Goal: Task Accomplishment & Management: Manage account settings

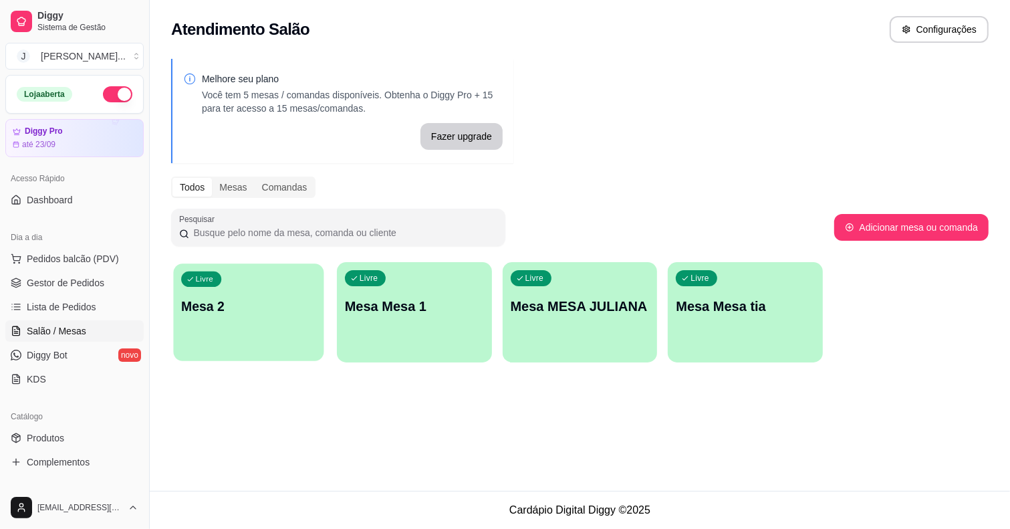
click at [214, 288] on div "Livre Mesa 2" at bounding box center [248, 304] width 150 height 82
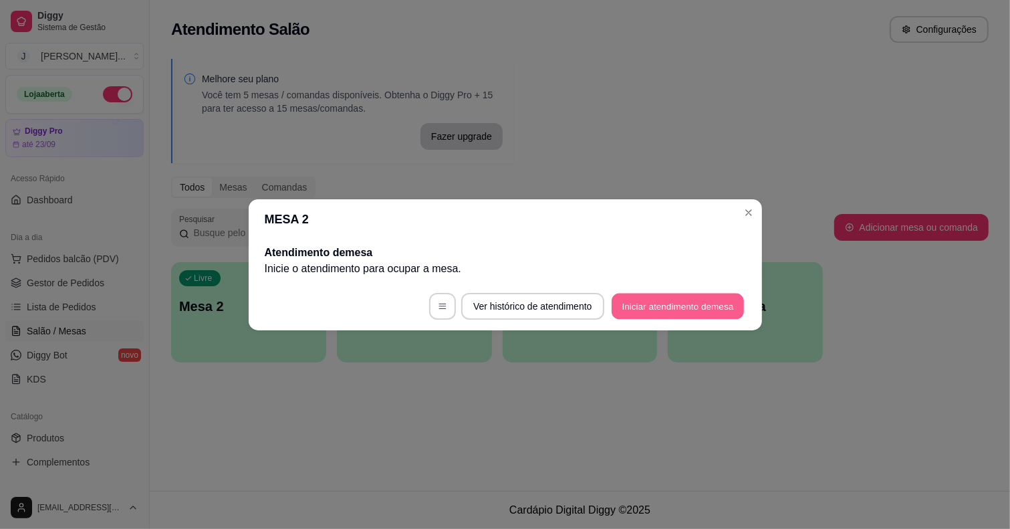
click at [627, 305] on button "Iniciar atendimento de mesa" at bounding box center [678, 306] width 132 height 26
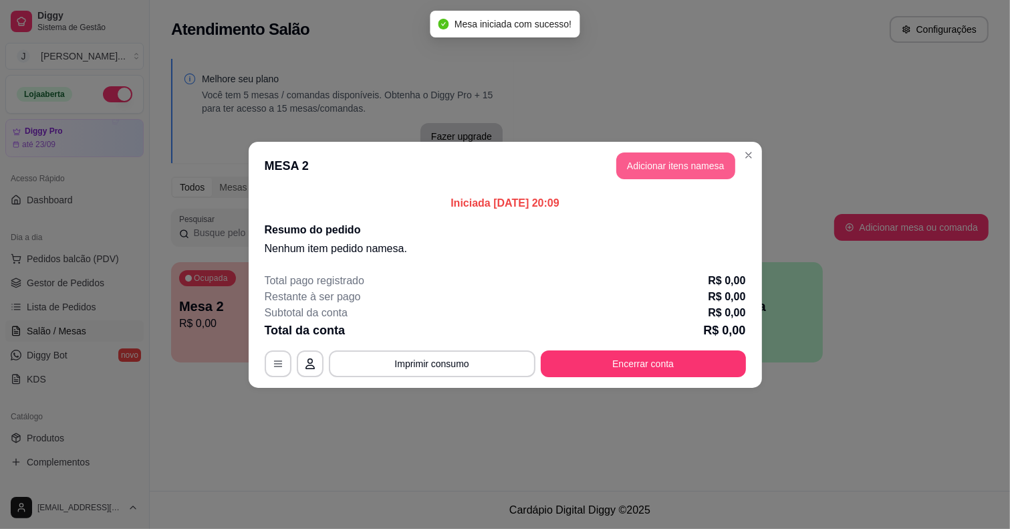
click at [669, 169] on button "Adicionar itens na mesa" at bounding box center [676, 165] width 119 height 27
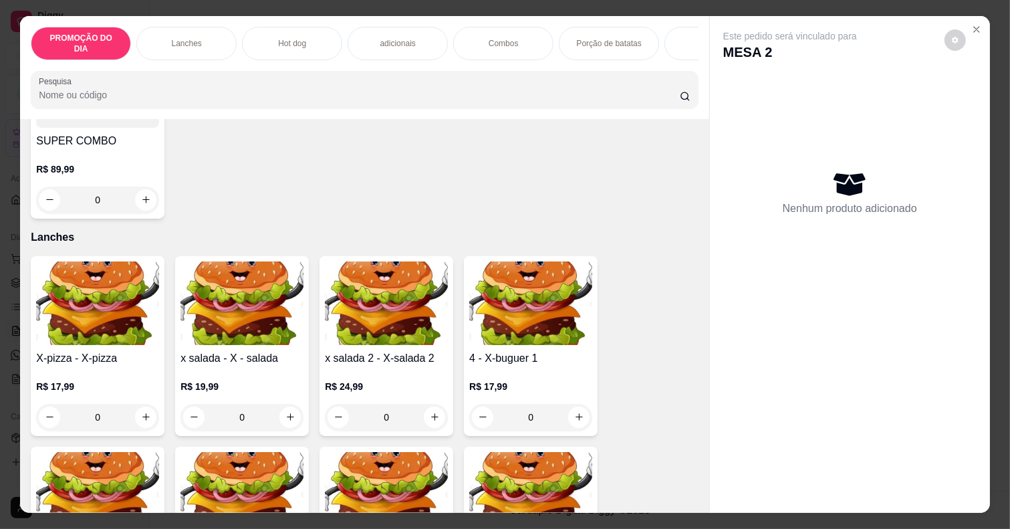
scroll to position [251, 0]
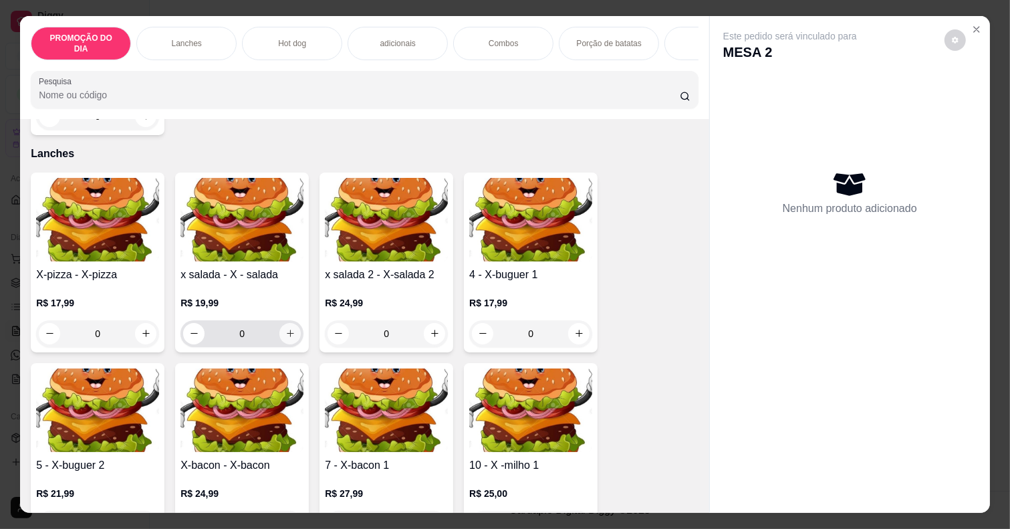
click at [286, 328] on icon "increase-product-quantity" at bounding box center [291, 333] width 10 height 10
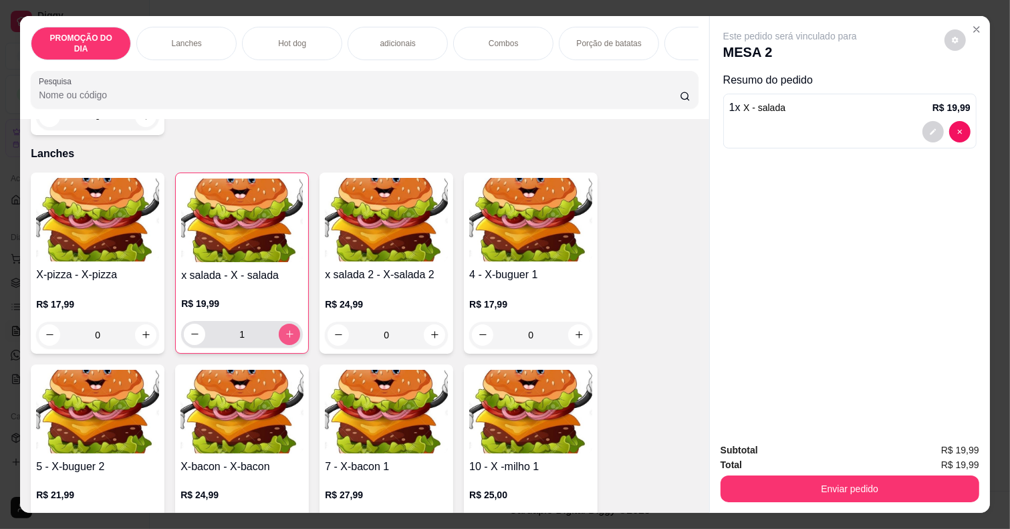
type input "1"
click at [923, 130] on button "decrease-product-quantity" at bounding box center [933, 131] width 21 height 21
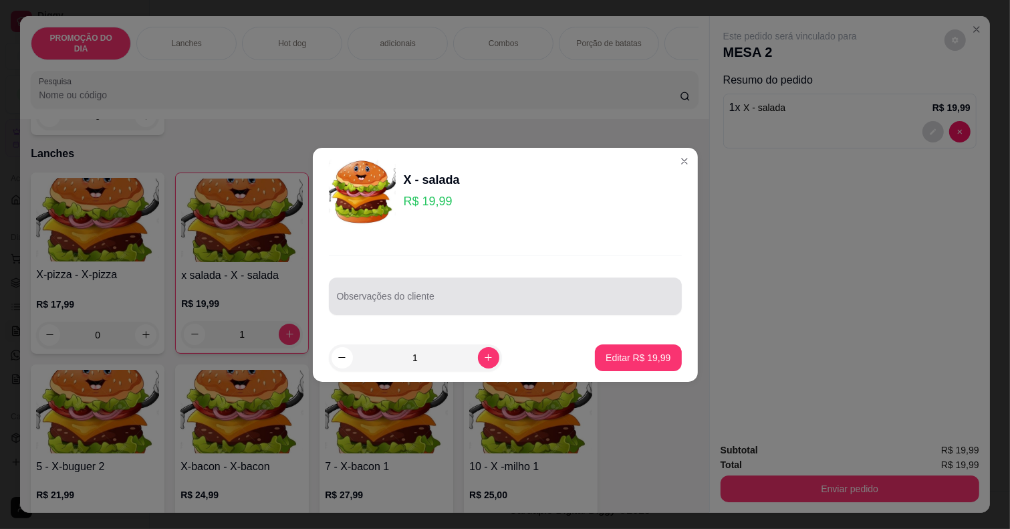
click at [449, 302] on input "Observações do cliente" at bounding box center [505, 301] width 337 height 13
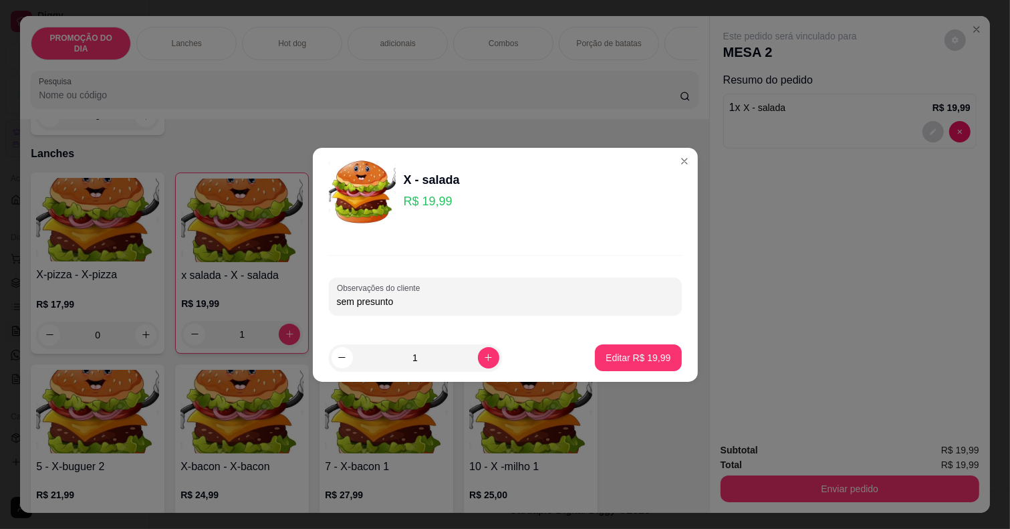
type input "sem presunto"
click at [634, 356] on p "Editar R$ 19,99" at bounding box center [638, 357] width 65 height 13
type input "0"
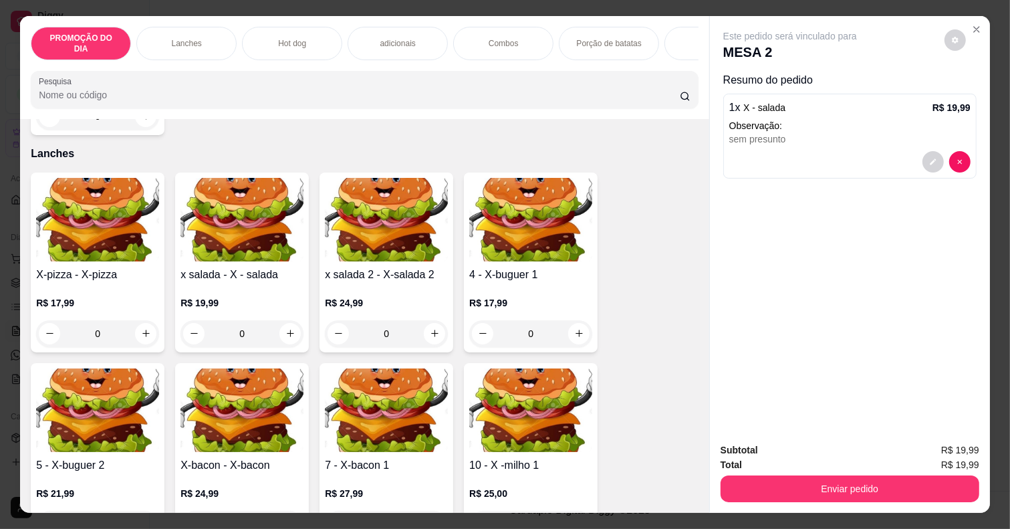
scroll to position [334, 0]
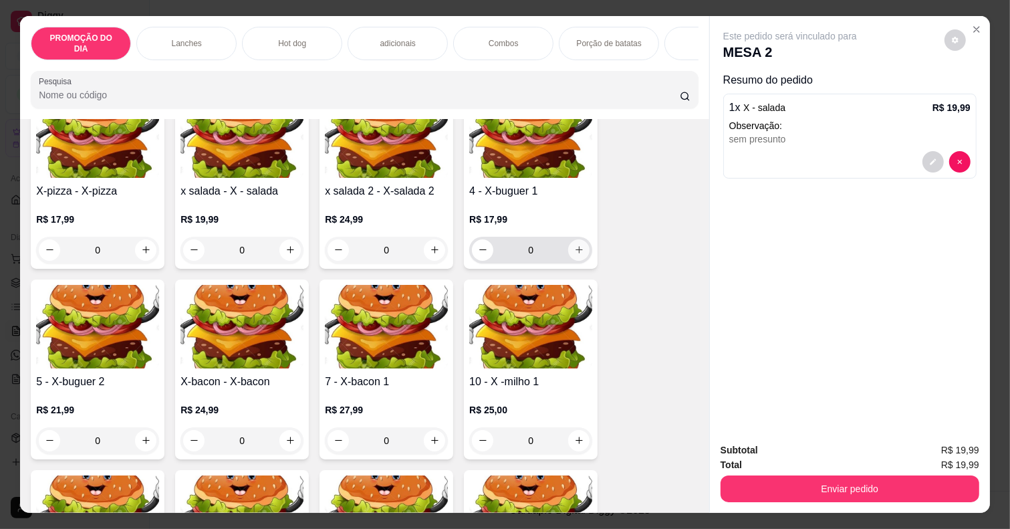
click at [574, 245] on icon "increase-product-quantity" at bounding box center [579, 250] width 10 height 10
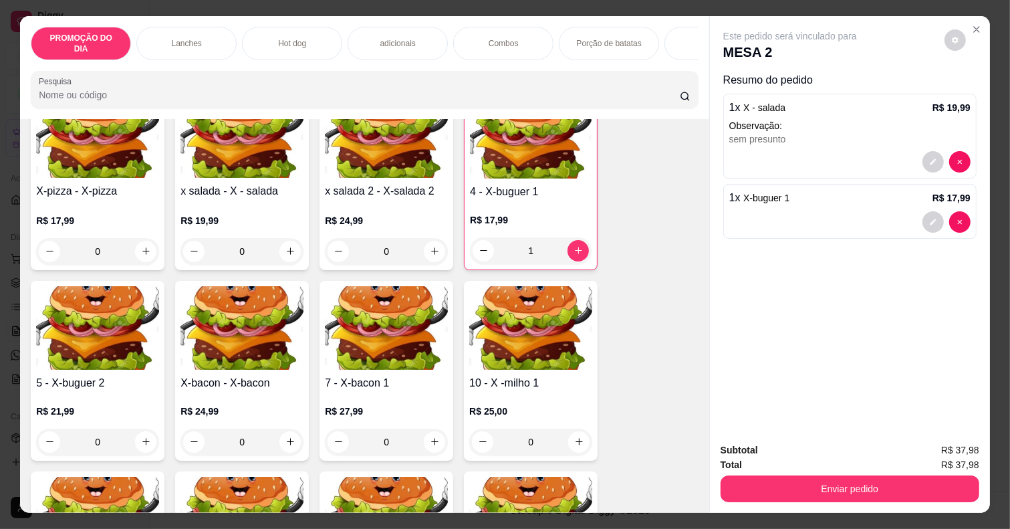
type input "1"
click at [930, 218] on icon "decrease-product-quantity" at bounding box center [934, 222] width 8 height 8
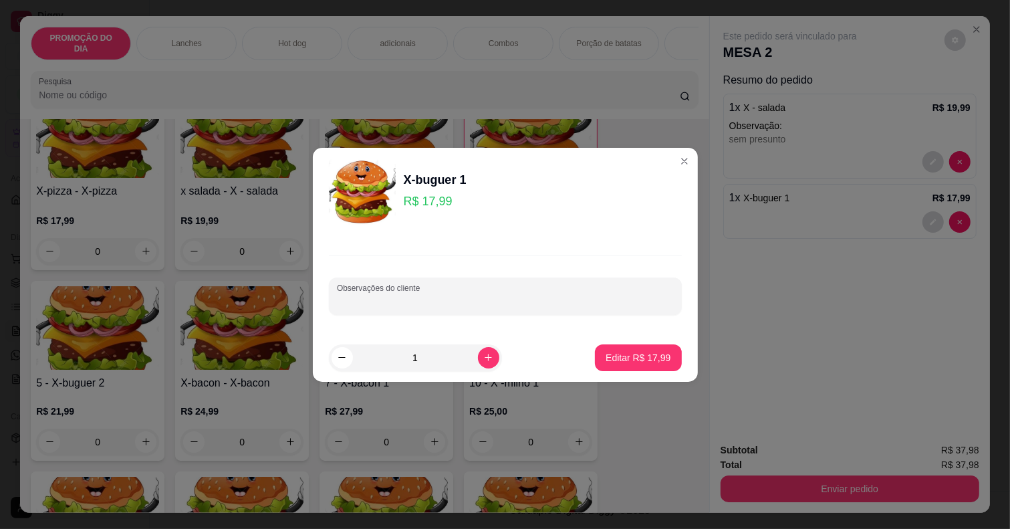
click at [399, 302] on input "Observações do cliente" at bounding box center [505, 301] width 337 height 13
type input "pao carne queijo sem molho"
click at [620, 362] on p "Editar R$ 17,99" at bounding box center [638, 357] width 63 height 13
type input "0"
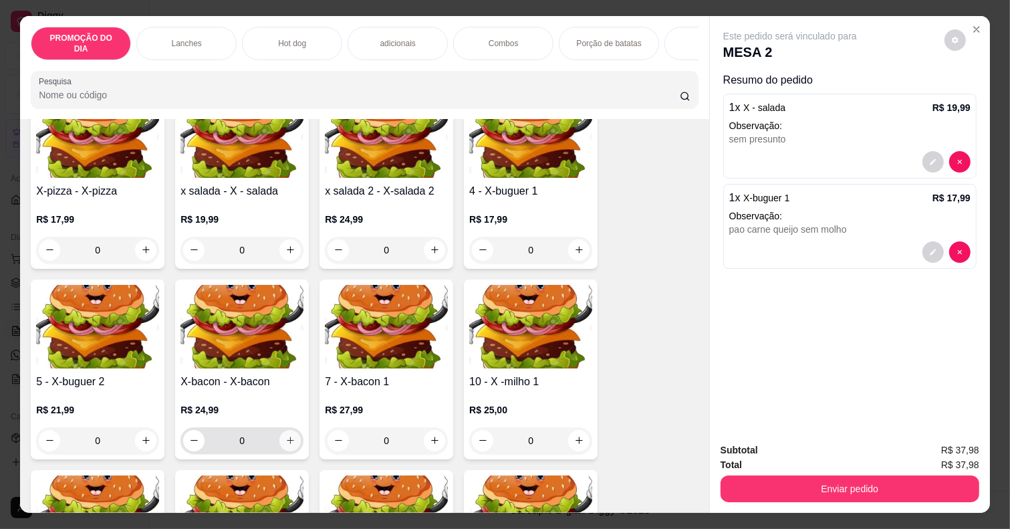
click at [285, 430] on button "increase-product-quantity" at bounding box center [290, 440] width 21 height 21
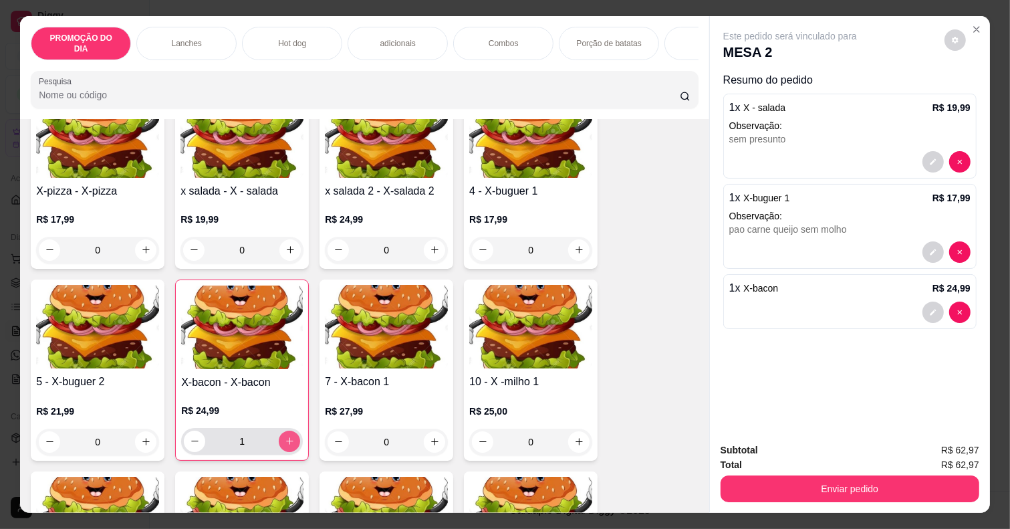
type input "1"
click at [570, 35] on div "Porção de batatas" at bounding box center [609, 43] width 100 height 33
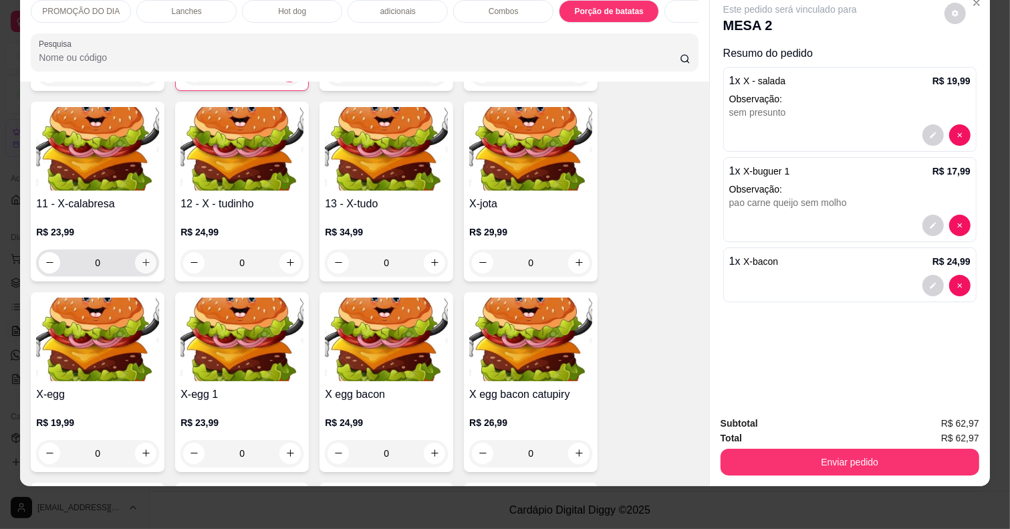
scroll to position [165, 0]
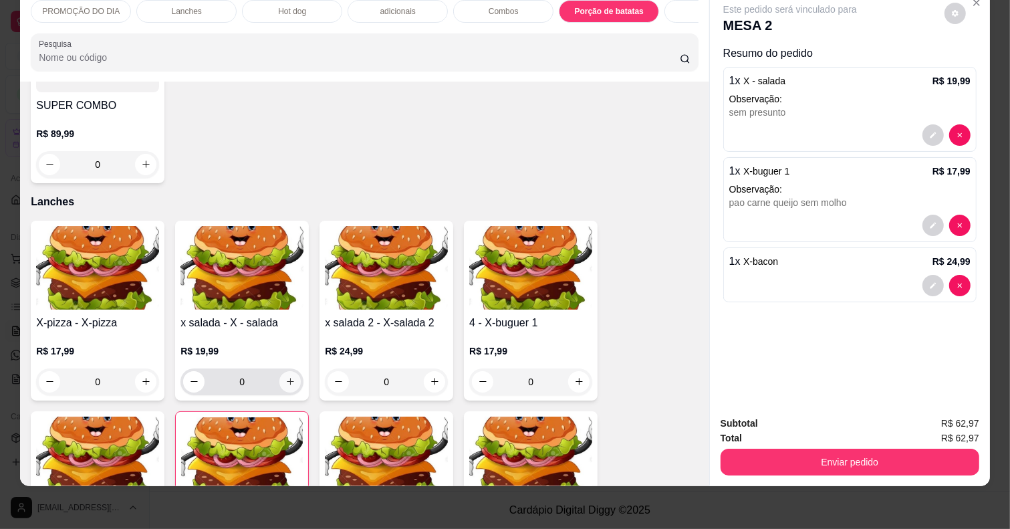
click at [286, 385] on icon "increase-product-quantity" at bounding box center [291, 381] width 10 height 10
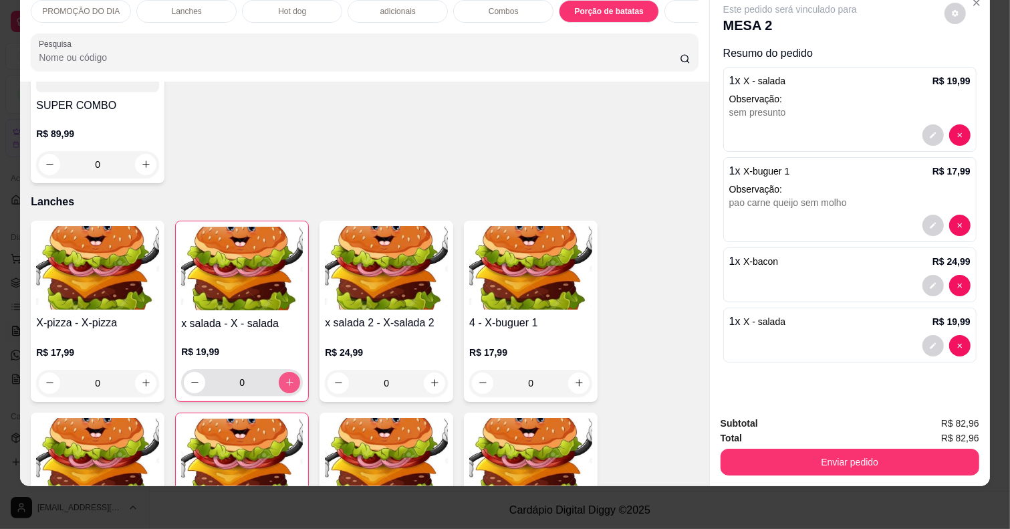
type input "1"
click at [923, 338] on button "decrease-product-quantity" at bounding box center [933, 345] width 21 height 21
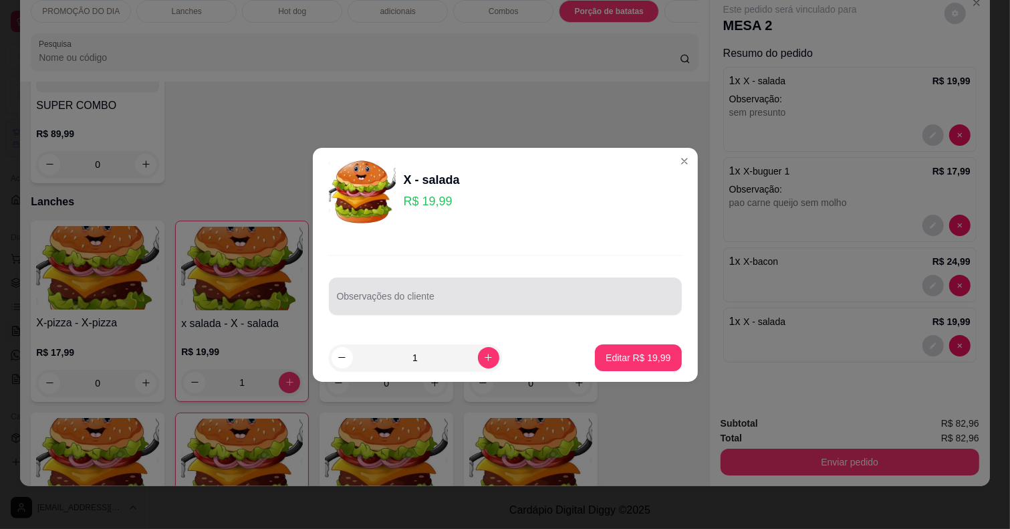
click at [469, 298] on input "Observações do cliente" at bounding box center [505, 301] width 337 height 13
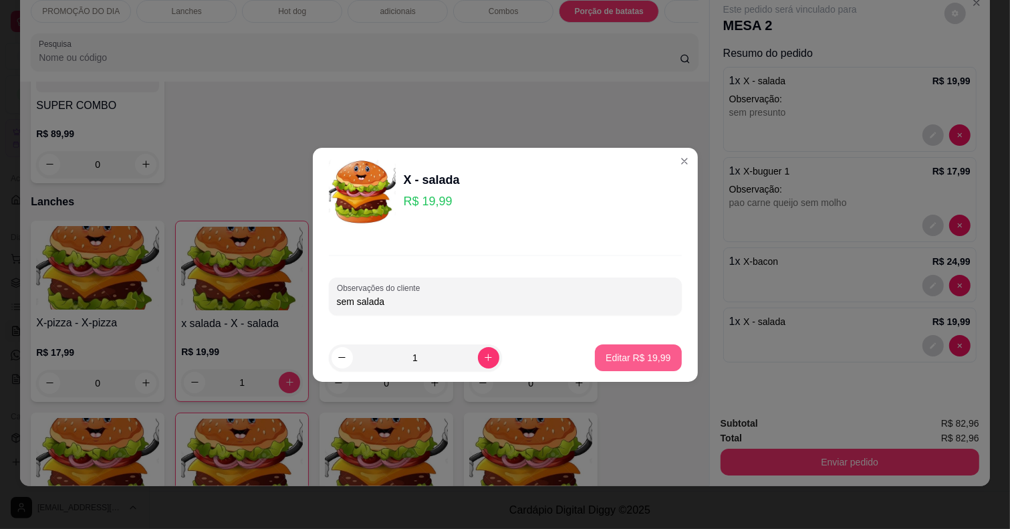
type input "sem salada"
click at [641, 362] on p "Editar R$ 19,99" at bounding box center [638, 357] width 65 height 13
type input "0"
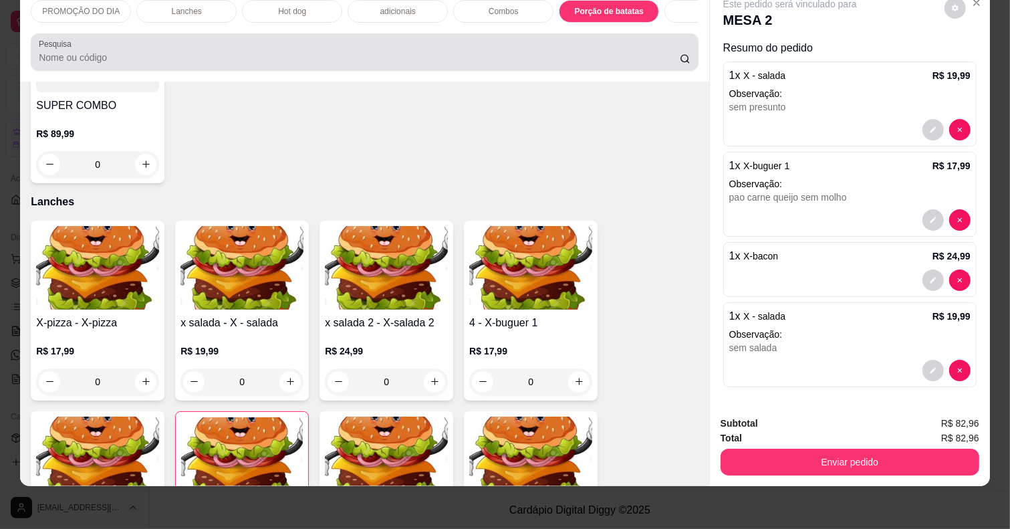
scroll to position [0, 0]
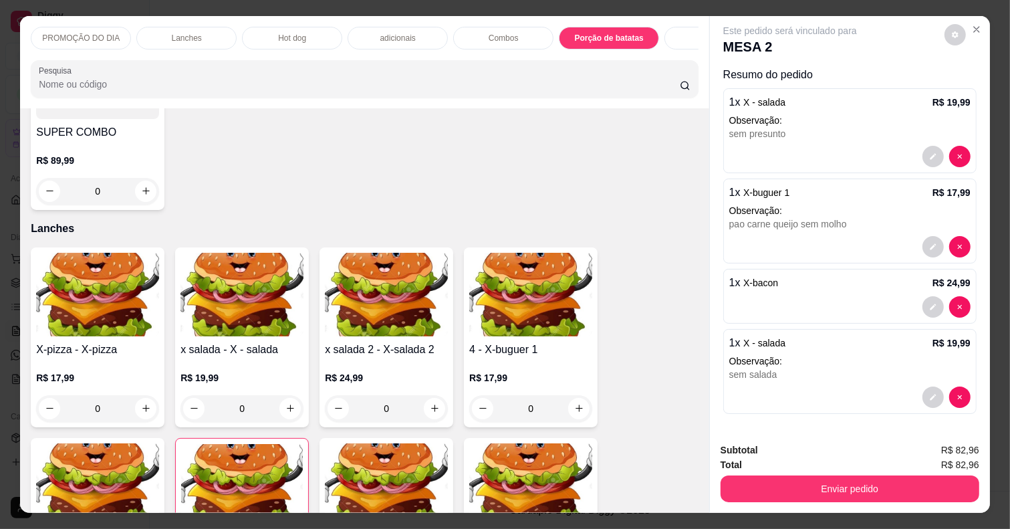
click at [264, 29] on div "Hot dog" at bounding box center [292, 38] width 100 height 23
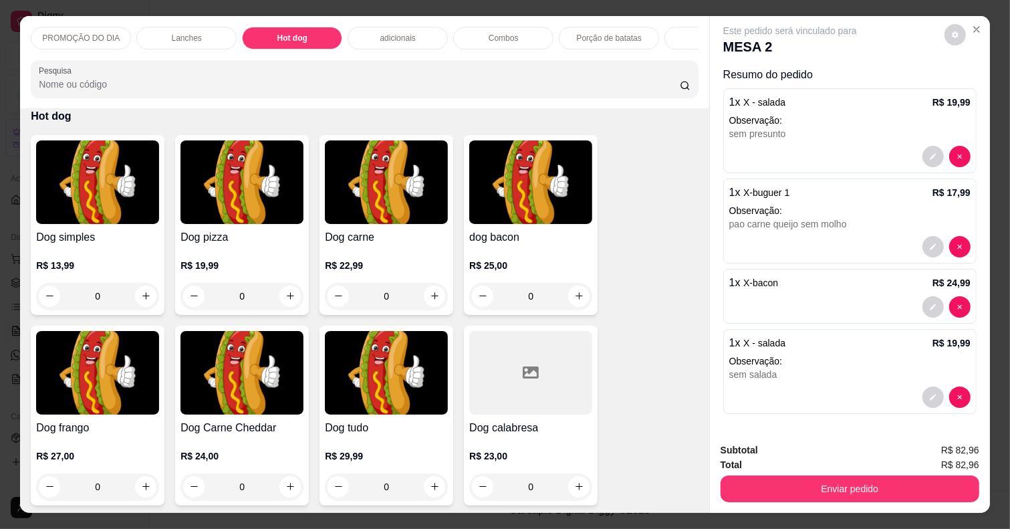
scroll to position [33, 0]
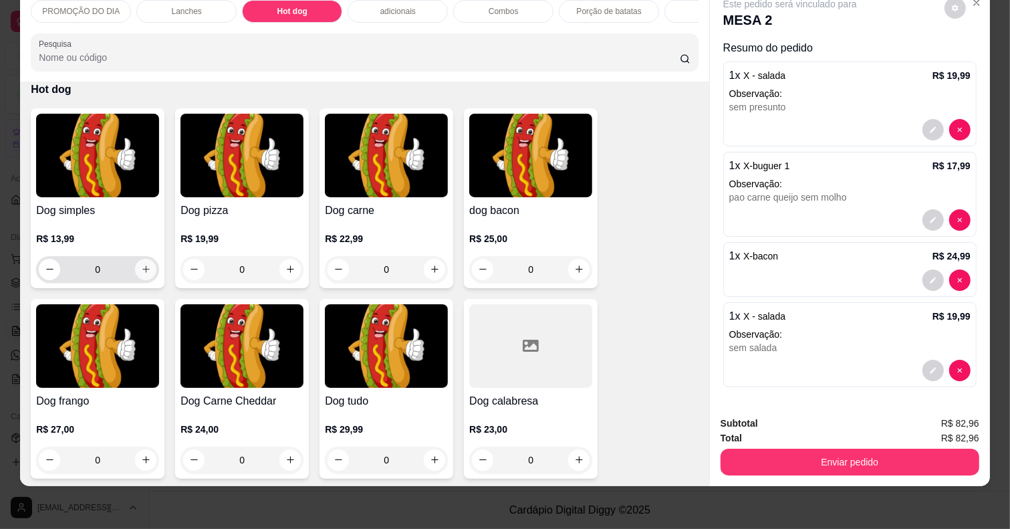
click at [146, 271] on button "increase-product-quantity" at bounding box center [145, 269] width 21 height 21
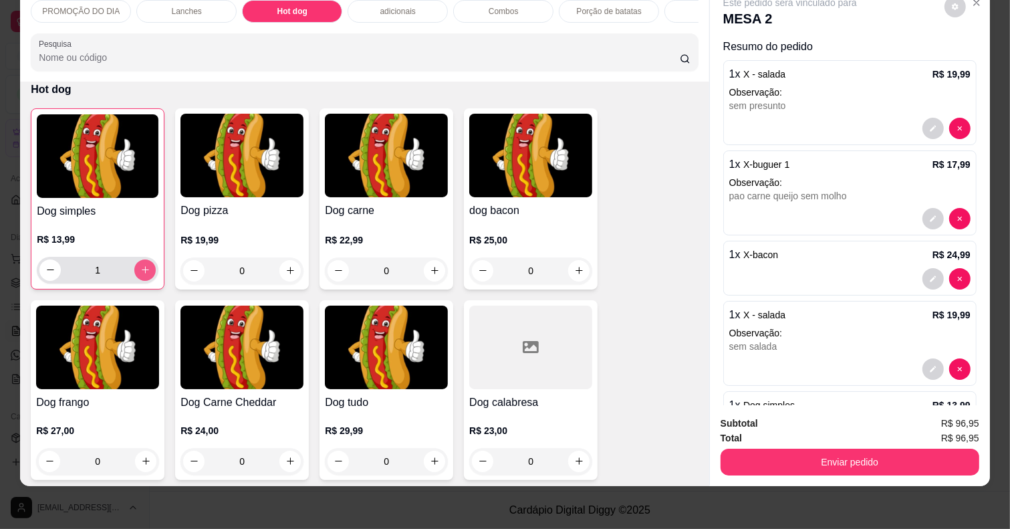
type input "1"
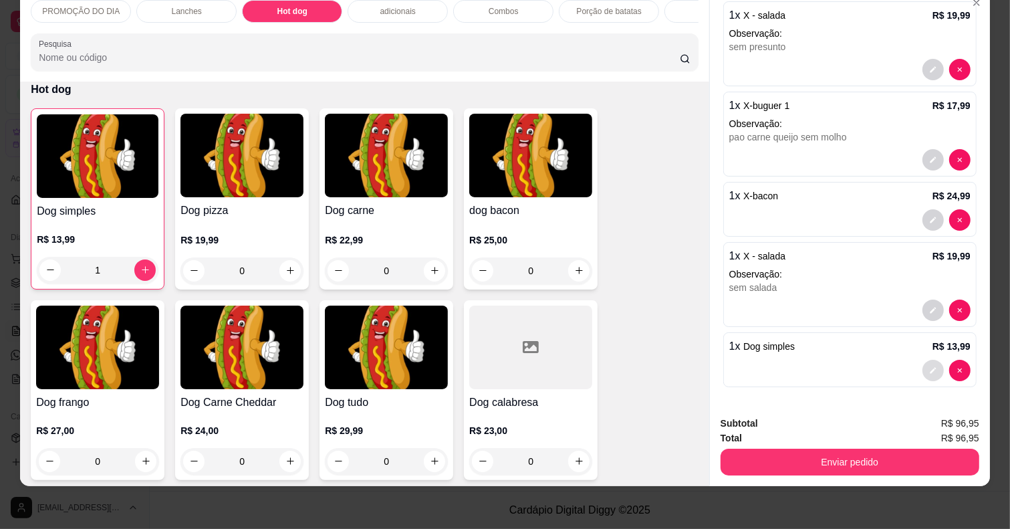
click at [923, 360] on button "decrease-product-quantity" at bounding box center [933, 370] width 21 height 21
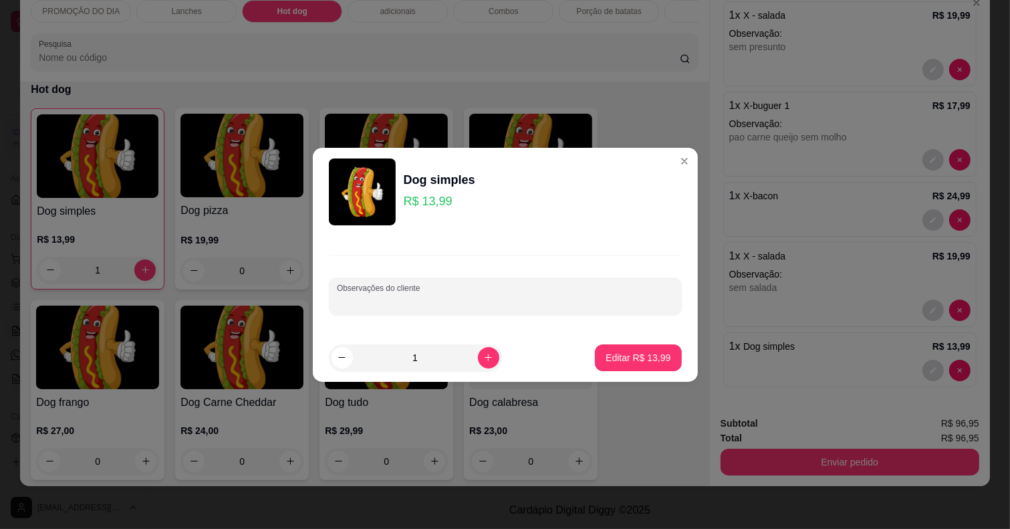
click at [342, 298] on input "Observações do cliente" at bounding box center [505, 301] width 337 height 13
type input "sem milho so katchup"
click at [643, 354] on p "Editar R$ 13,99" at bounding box center [638, 357] width 63 height 13
type input "0"
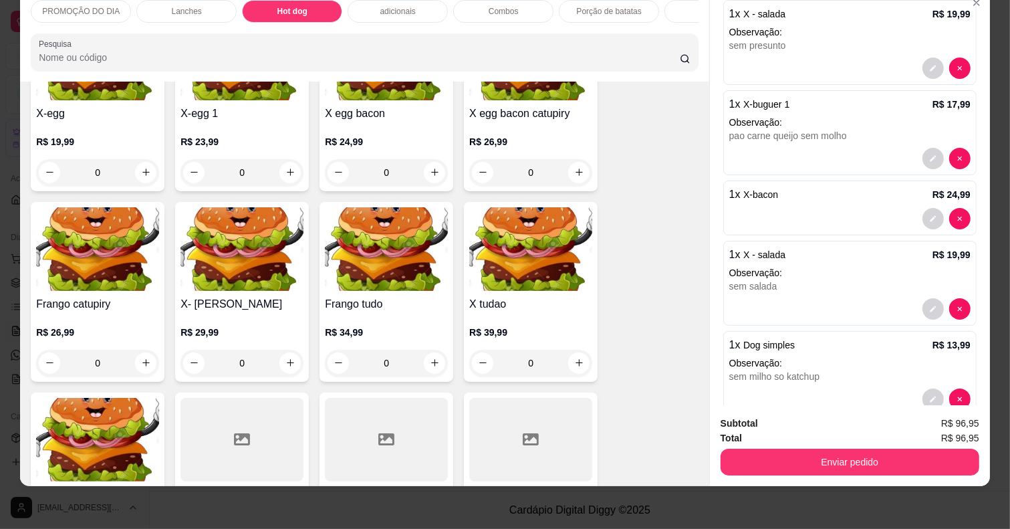
scroll to position [864, 0]
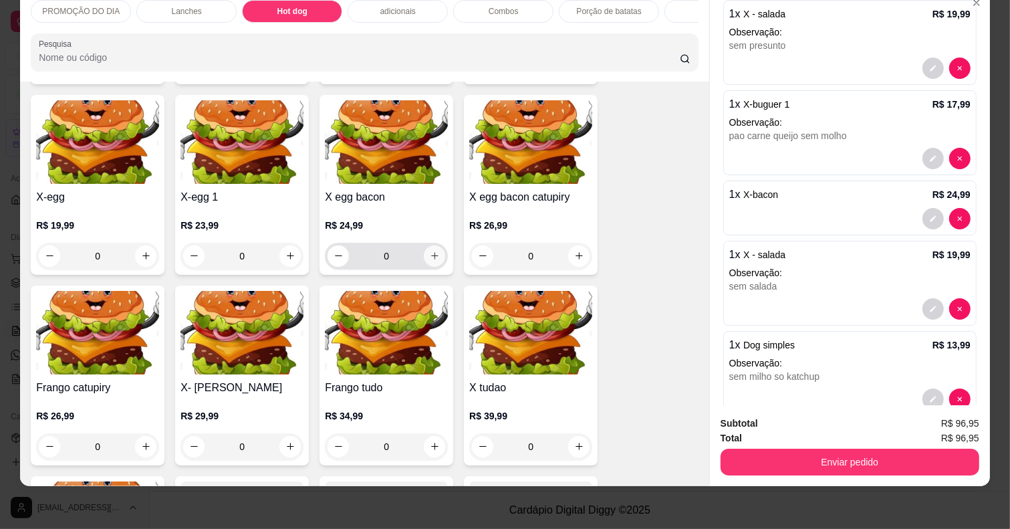
click at [431, 255] on icon "increase-product-quantity" at bounding box center [434, 255] width 7 height 7
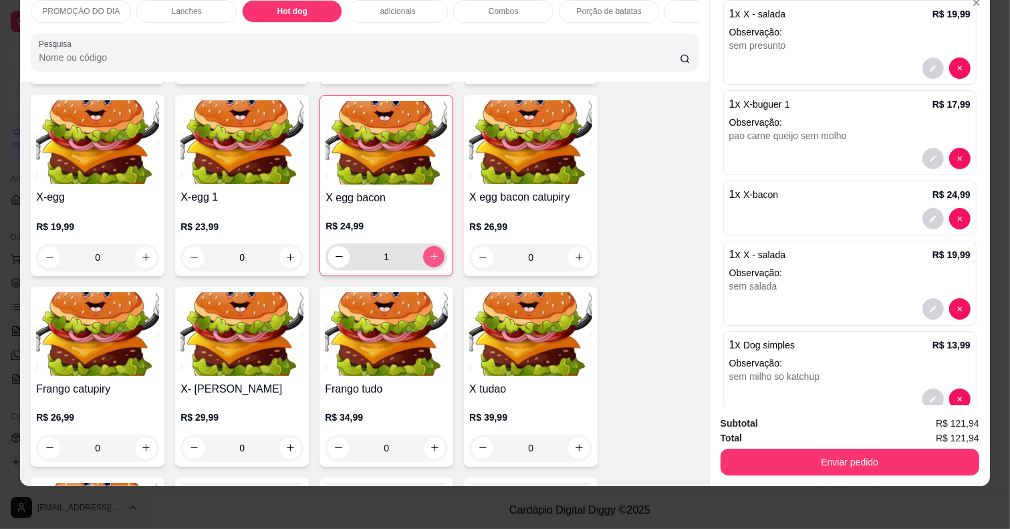
type input "1"
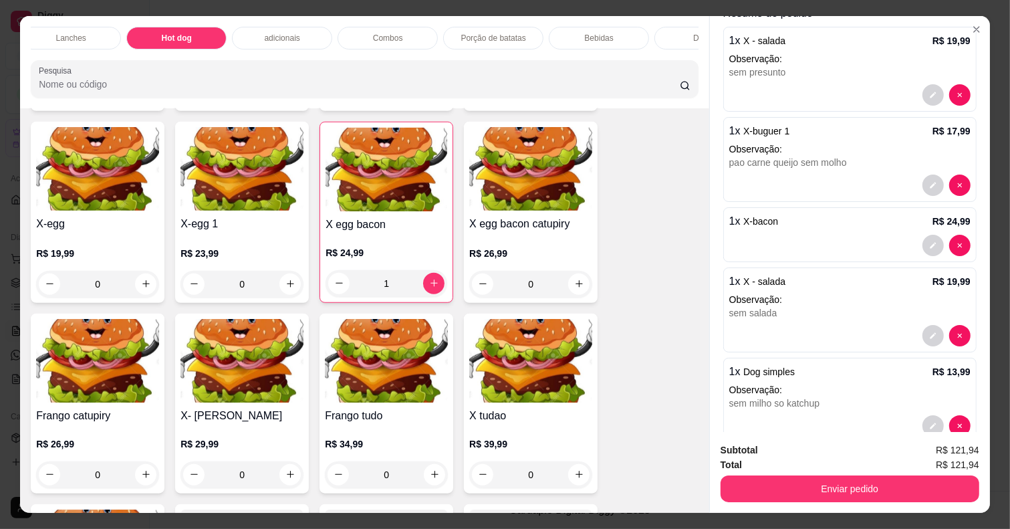
scroll to position [0, 125]
click at [599, 32] on div "Bebidas" at bounding box center [590, 38] width 100 height 23
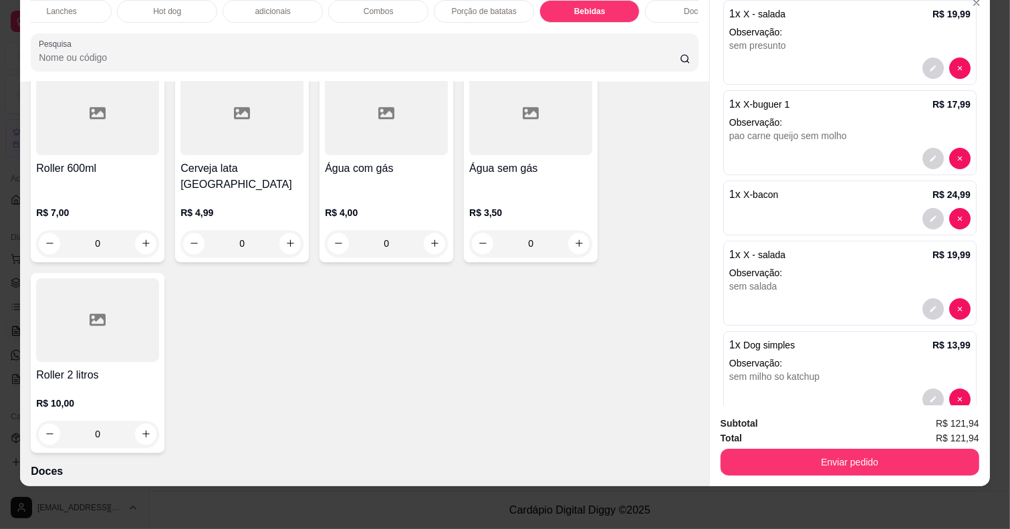
scroll to position [3143, 0]
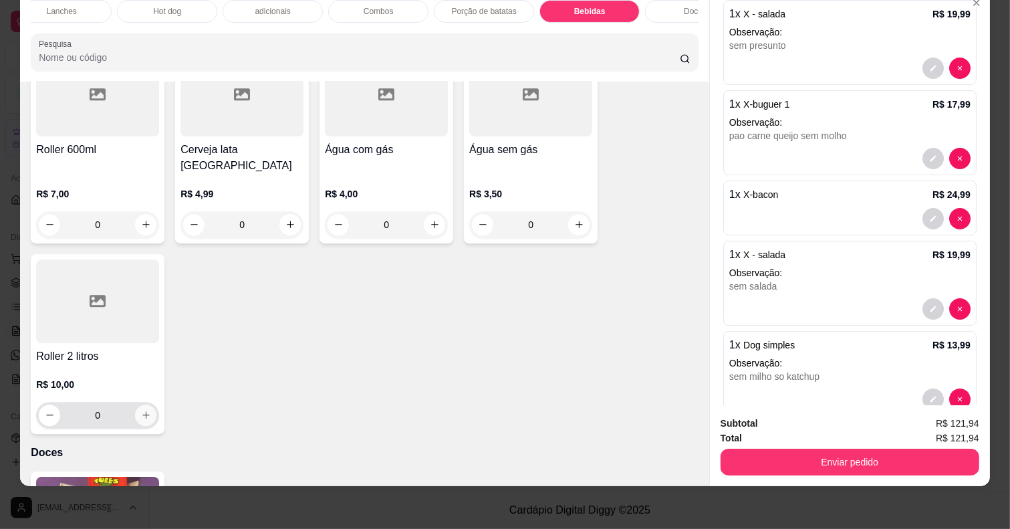
click at [137, 405] on button "increase-product-quantity" at bounding box center [145, 415] width 21 height 21
type input "1"
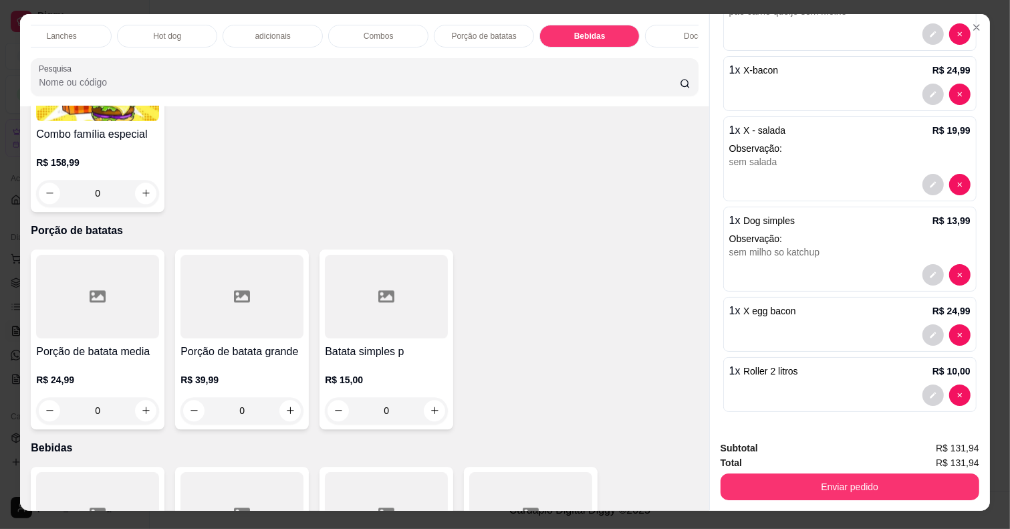
scroll to position [0, 0]
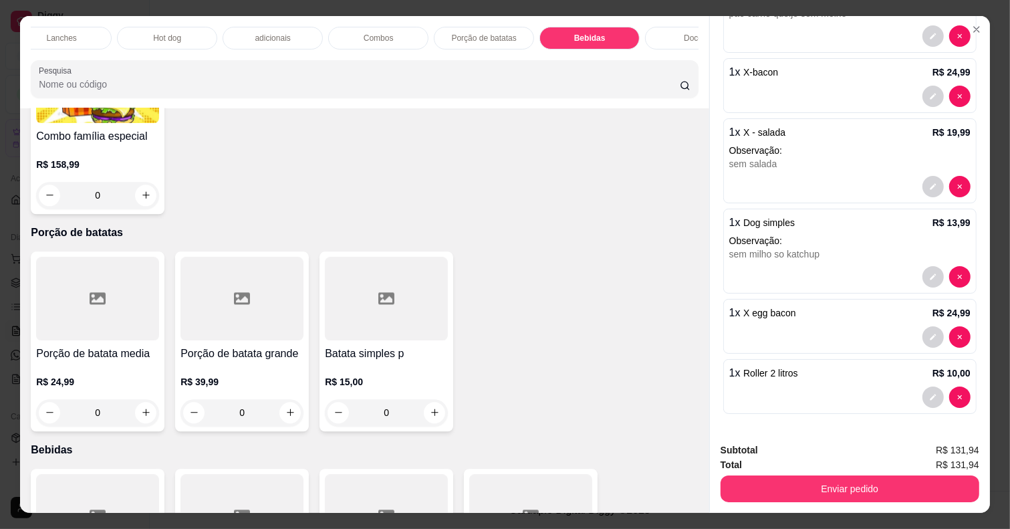
click at [445, 31] on div "Porção de batatas" at bounding box center [484, 38] width 100 height 23
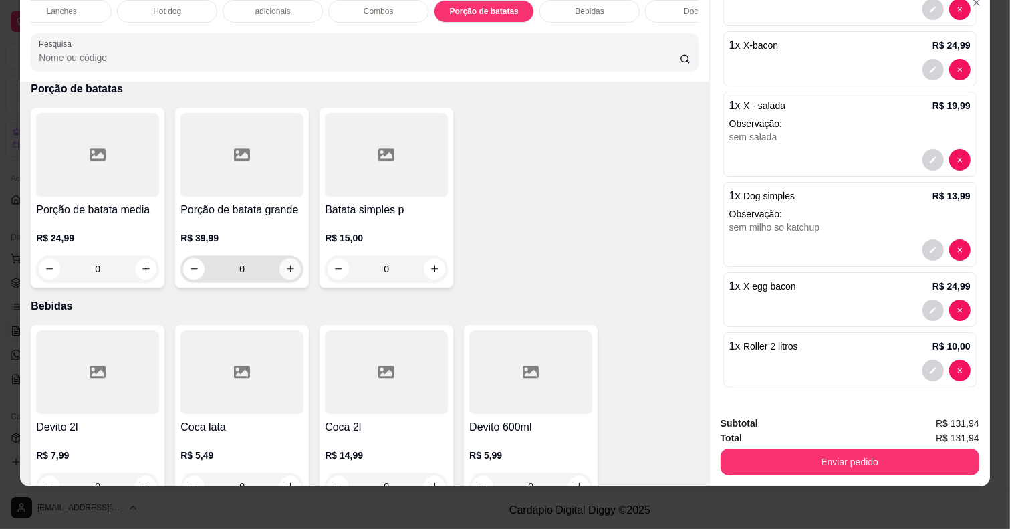
click at [286, 269] on icon "increase-product-quantity" at bounding box center [291, 268] width 10 height 10
type input "1"
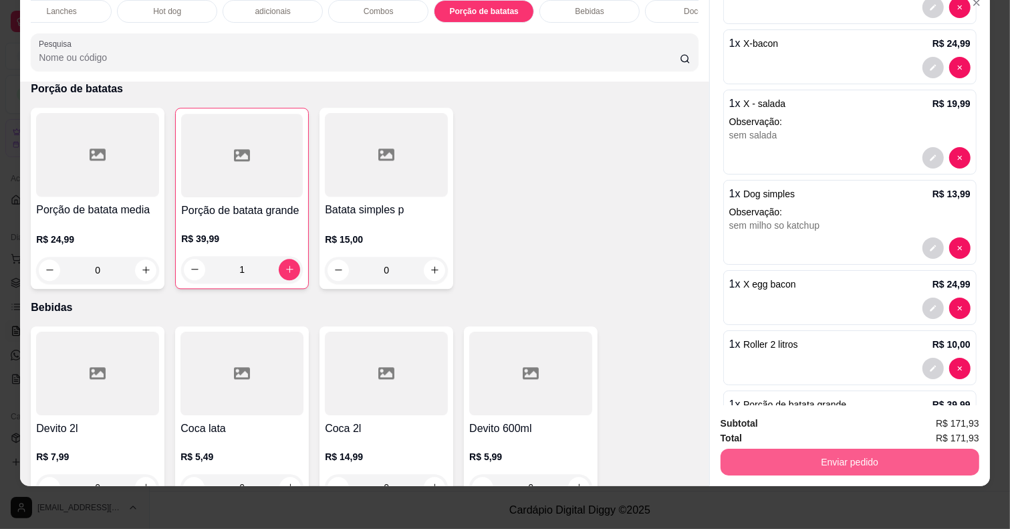
click at [770, 445] on div "Enviar pedido" at bounding box center [850, 460] width 259 height 30
click at [736, 452] on button "Enviar pedido" at bounding box center [850, 462] width 259 height 27
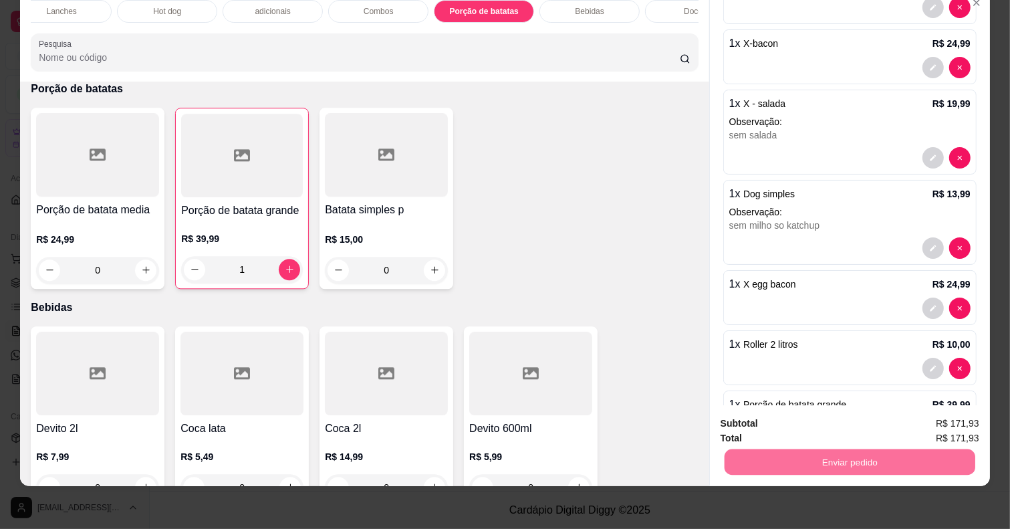
click at [792, 416] on button "Não registrar e enviar pedido" at bounding box center [805, 416] width 139 height 25
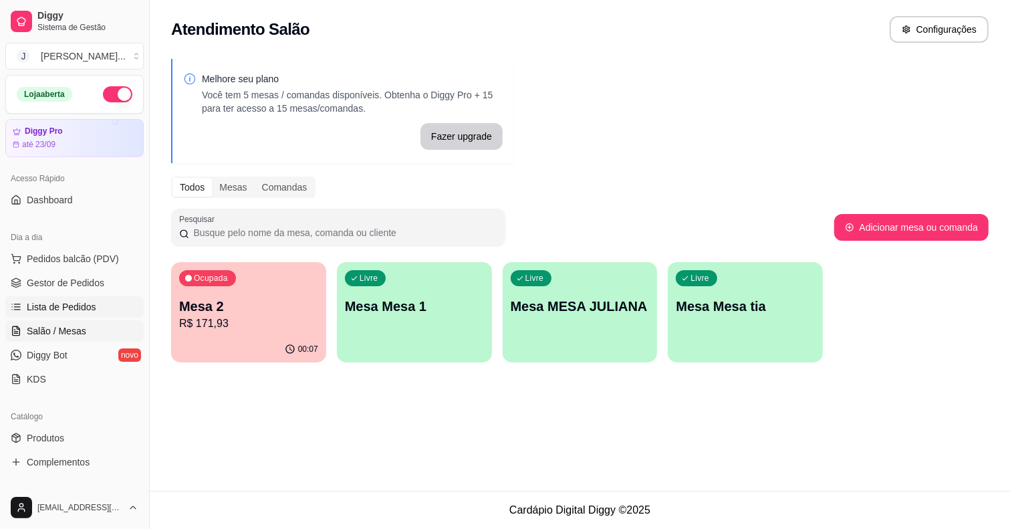
click at [38, 306] on span "Lista de Pedidos" at bounding box center [62, 306] width 70 height 13
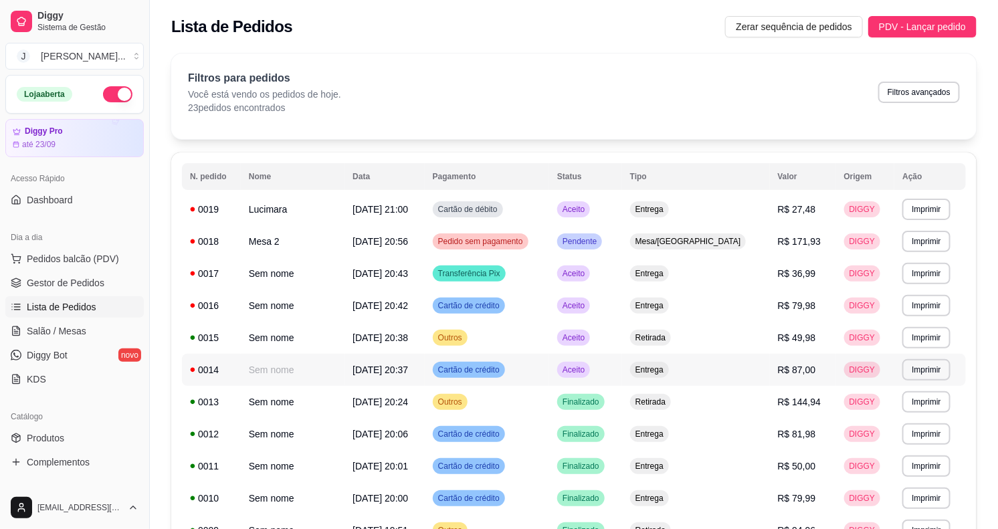
click at [622, 372] on td "Aceito" at bounding box center [585, 370] width 73 height 32
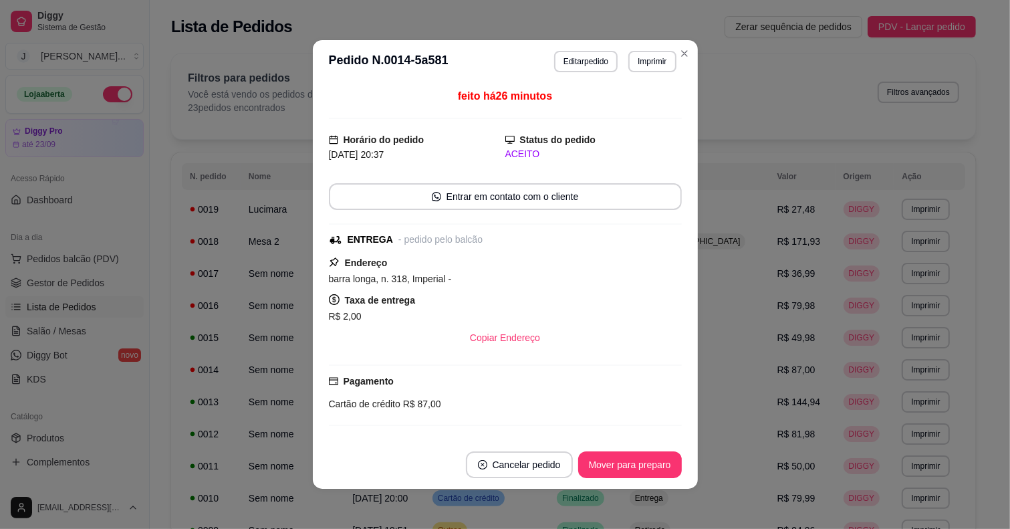
drag, startPoint x: 609, startPoint y: 481, endPoint x: 607, endPoint y: 467, distance: 14.8
click at [609, 479] on footer "Cancelar pedido Mover para preparo" at bounding box center [505, 465] width 385 height 48
click at [607, 465] on button "Mover para preparo" at bounding box center [630, 464] width 104 height 27
click at [607, 465] on button "Mover para entrega" at bounding box center [629, 464] width 103 height 27
click at [623, 465] on button "Mover para finalizado" at bounding box center [626, 465] width 108 height 26
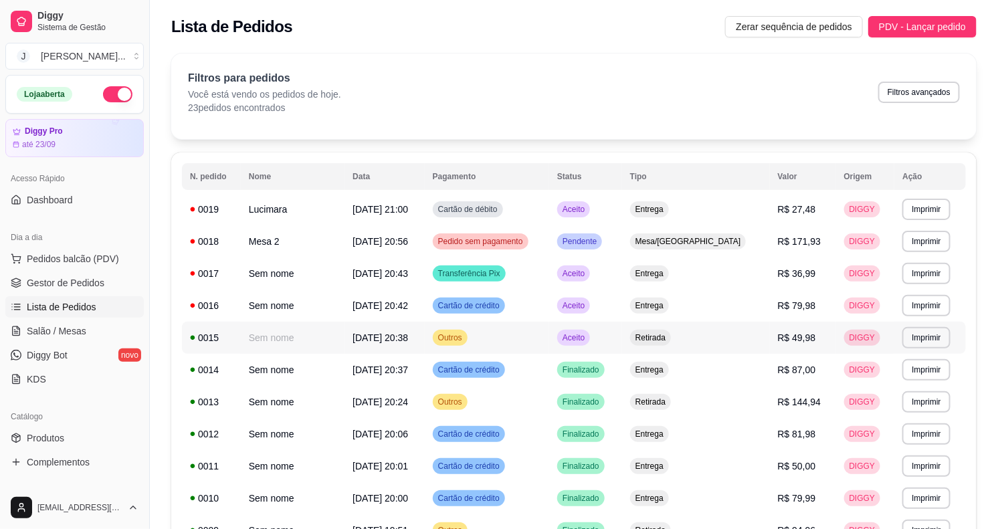
click at [622, 338] on td "Aceito" at bounding box center [585, 338] width 73 height 32
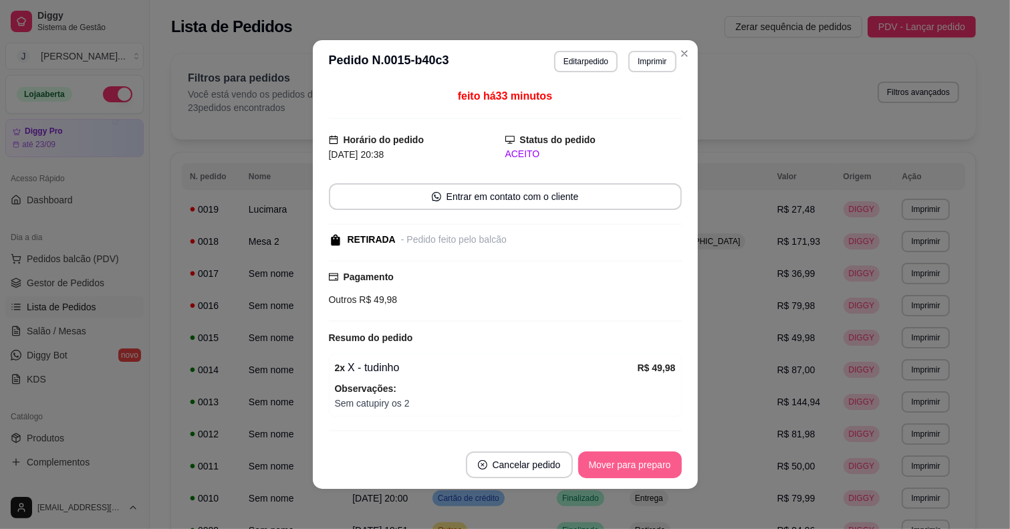
click at [592, 467] on button "Mover para preparo" at bounding box center [630, 464] width 104 height 27
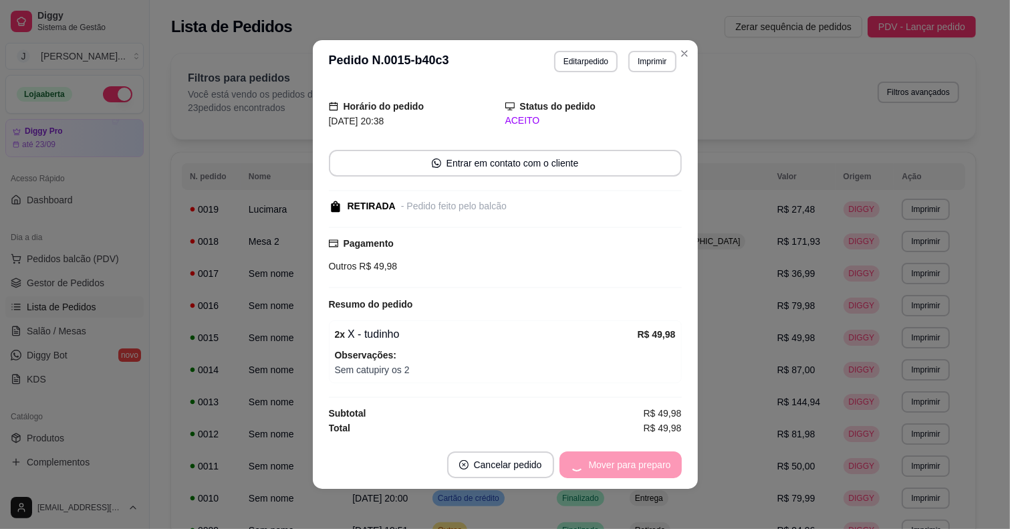
scroll to position [2, 0]
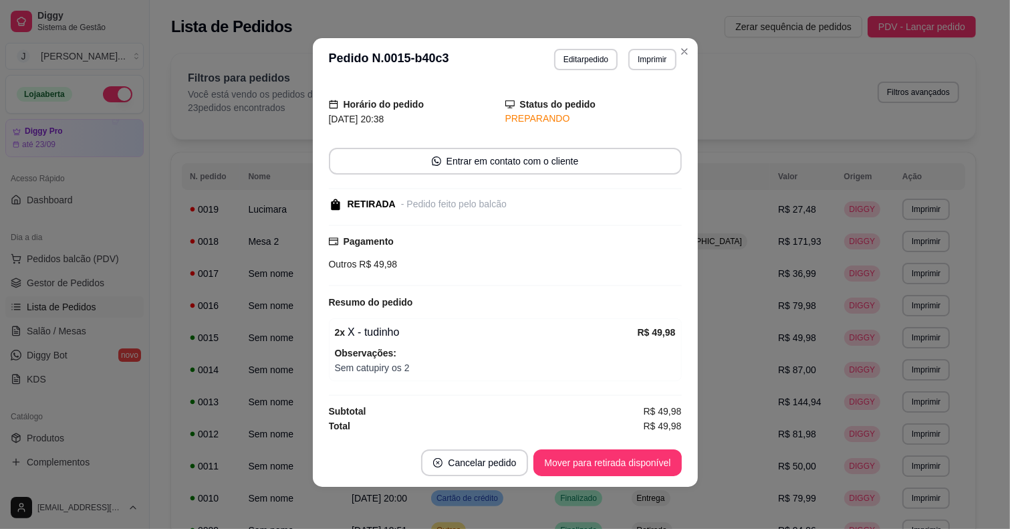
drag, startPoint x: 625, startPoint y: 440, endPoint x: 619, endPoint y: 453, distance: 15.0
click at [621, 452] on footer "Cancelar pedido Mover para retirada disponível" at bounding box center [505, 463] width 385 height 48
click at [619, 453] on button "Mover para retirada disponível" at bounding box center [607, 463] width 143 height 26
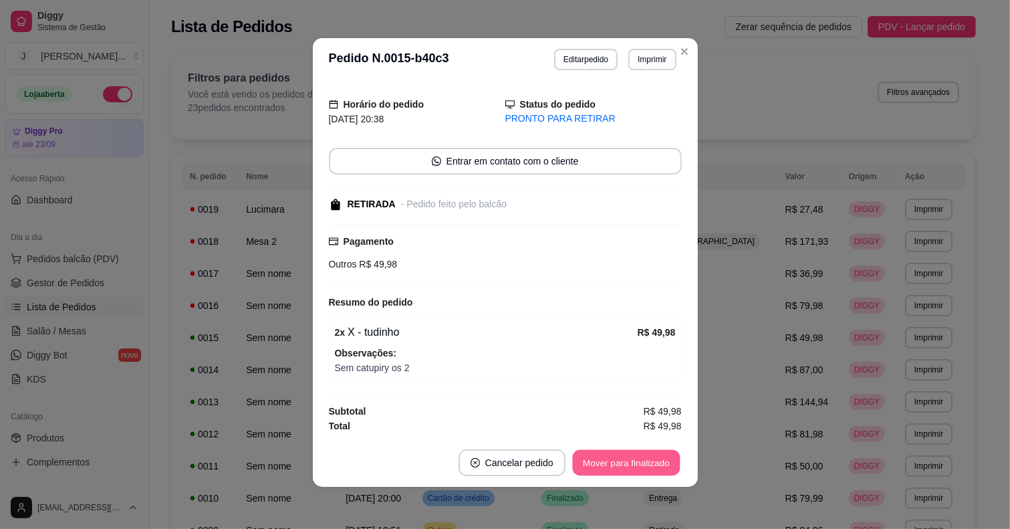
click at [627, 468] on button "Mover para finalizado" at bounding box center [626, 463] width 108 height 26
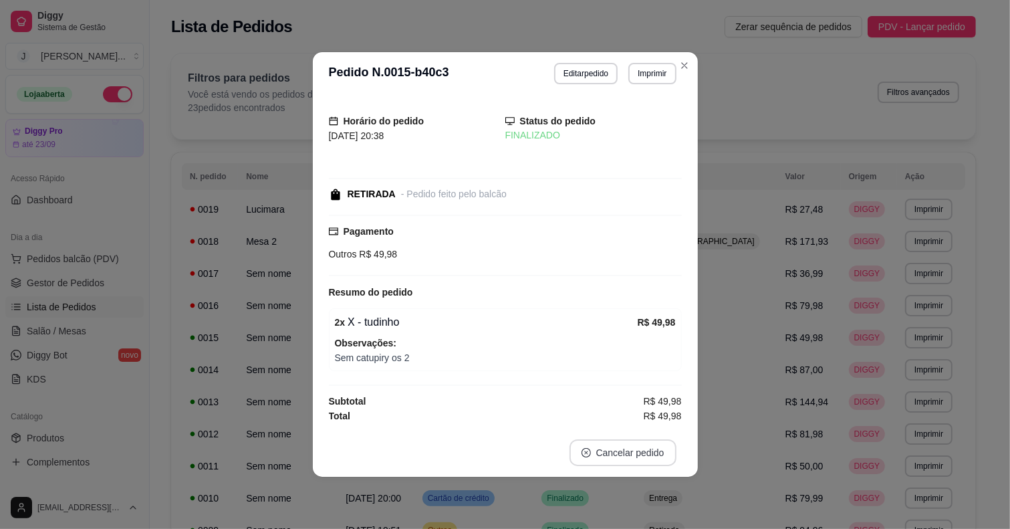
scroll to position [0, 0]
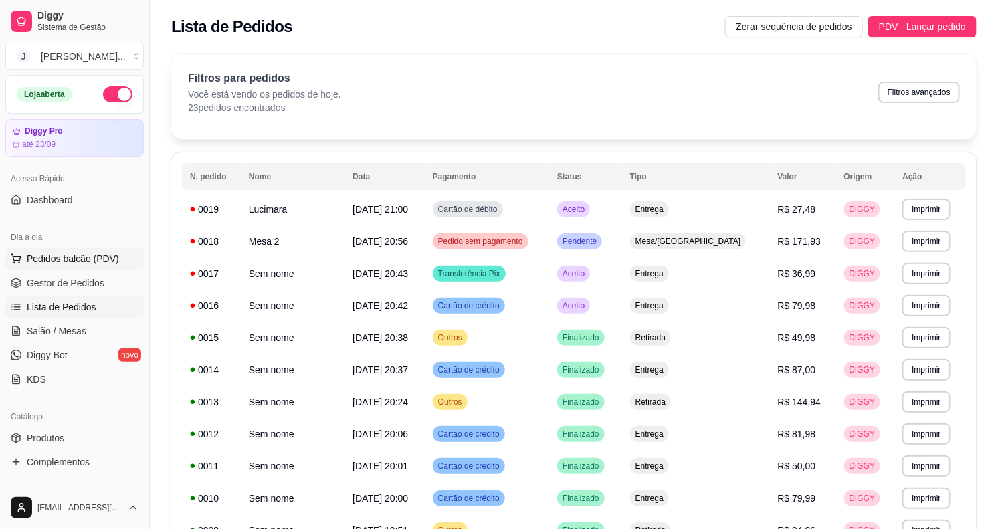
click at [74, 254] on span "Pedidos balcão (PDV)" at bounding box center [73, 258] width 92 height 13
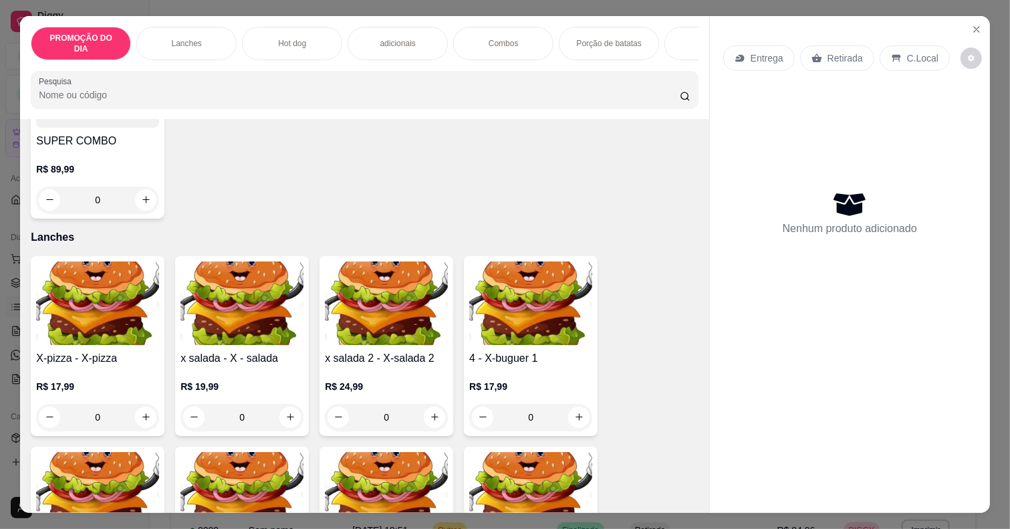
click at [302, 27] on div "Hot dog" at bounding box center [292, 43] width 100 height 33
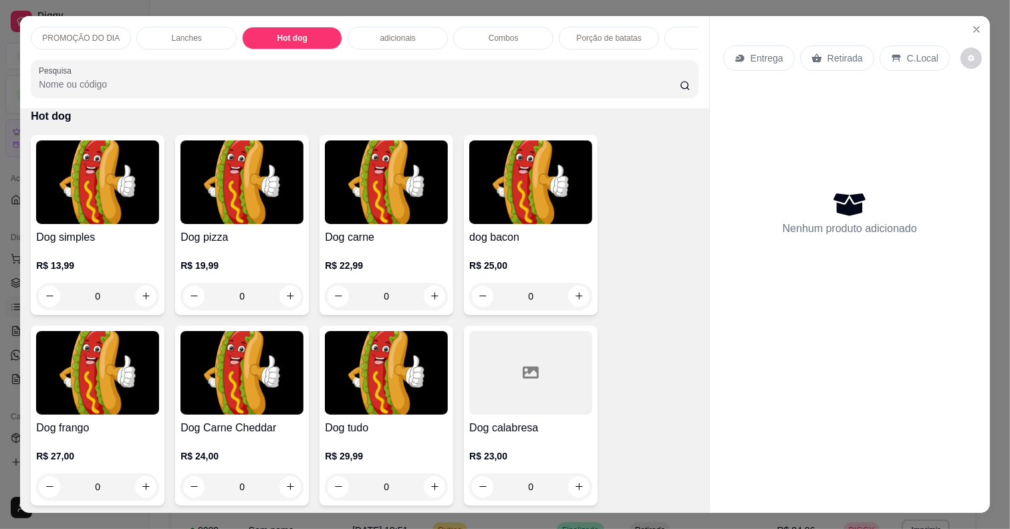
scroll to position [33, 0]
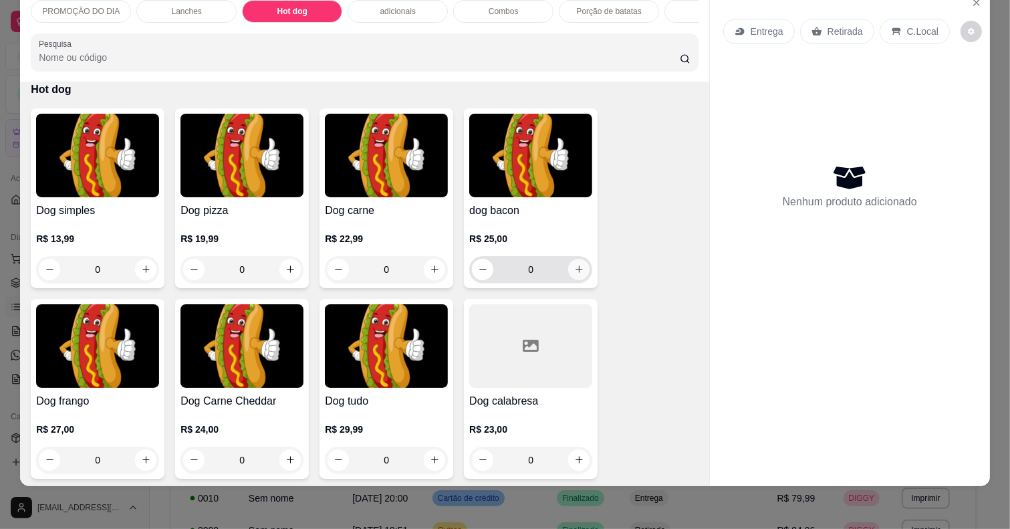
click at [568, 276] on button "increase-product-quantity" at bounding box center [578, 269] width 21 height 21
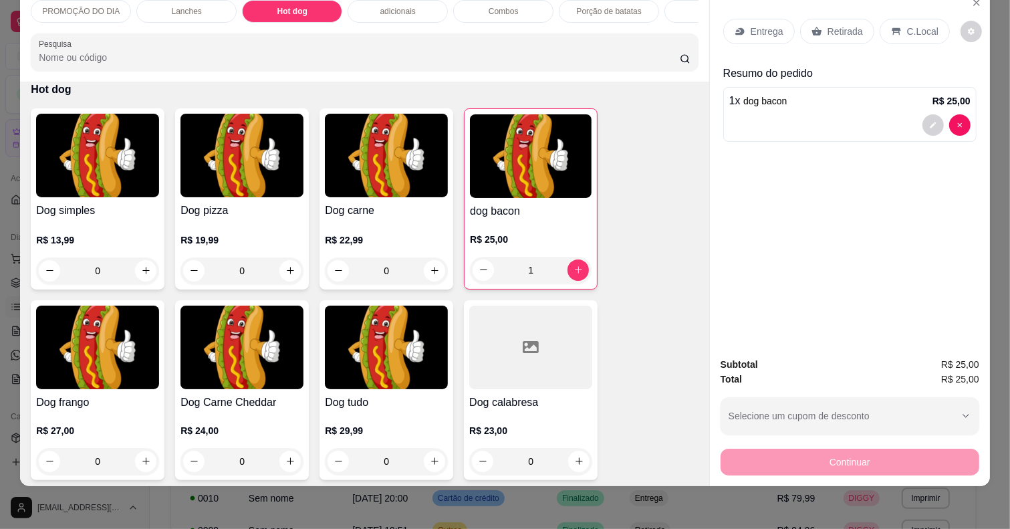
type input "1"
click at [923, 114] on button "decrease-product-quantity" at bounding box center [933, 124] width 21 height 21
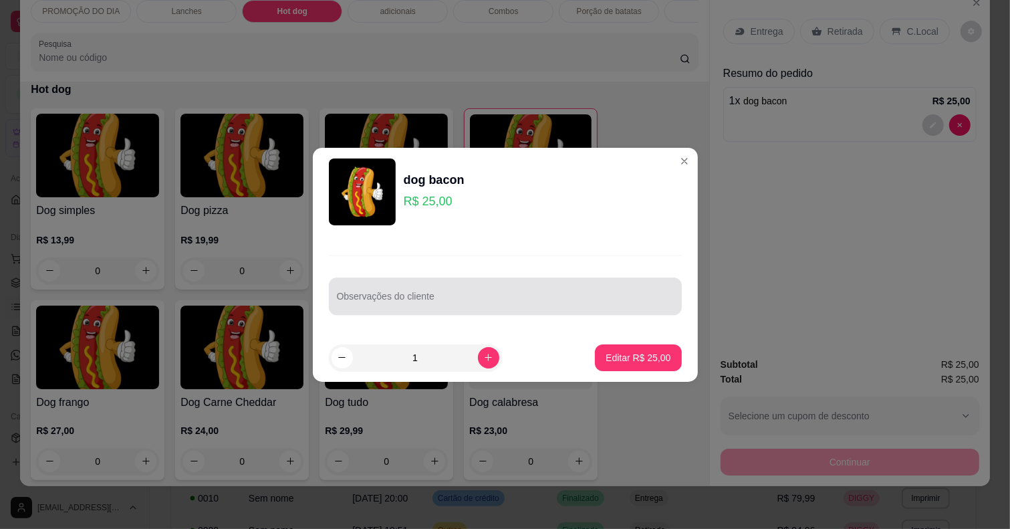
click at [423, 283] on div at bounding box center [505, 296] width 337 height 27
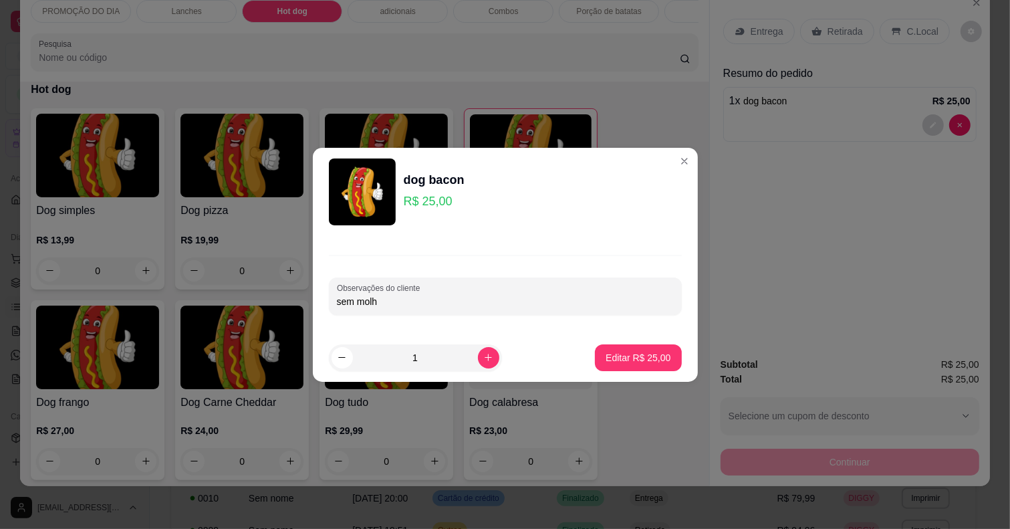
type input "sem molho"
click at [606, 355] on p "Editar R$ 25,00" at bounding box center [638, 357] width 65 height 13
type input "0"
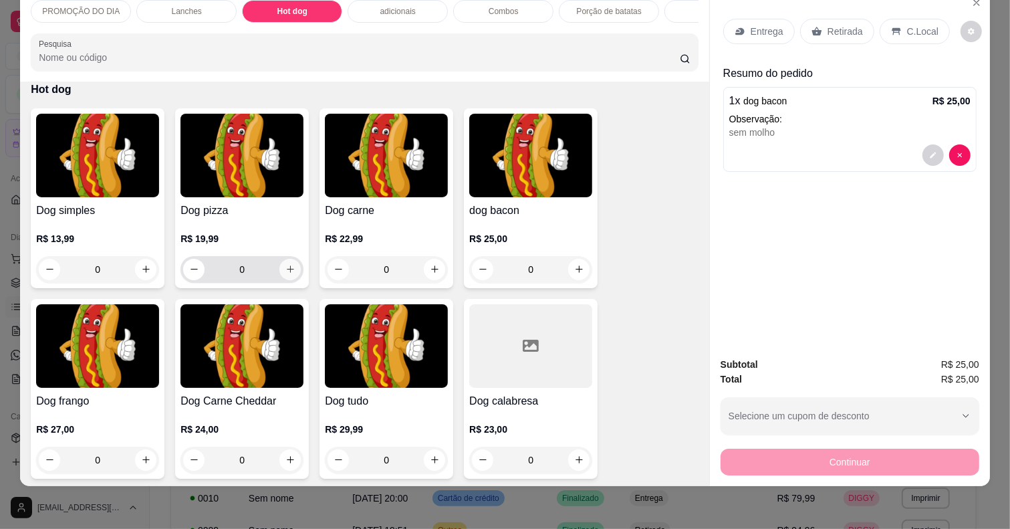
click at [288, 274] on button "increase-product-quantity" at bounding box center [290, 269] width 21 height 21
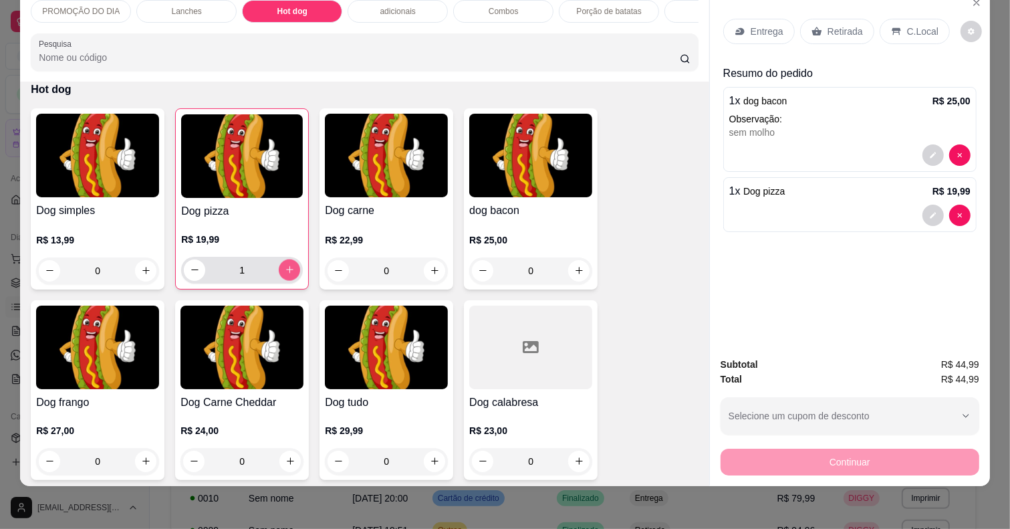
type input "1"
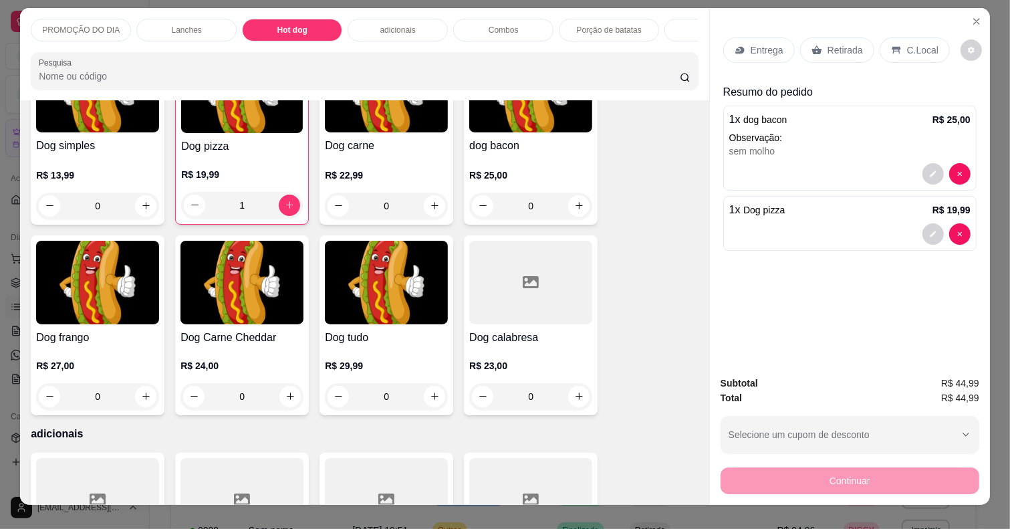
scroll to position [0, 0]
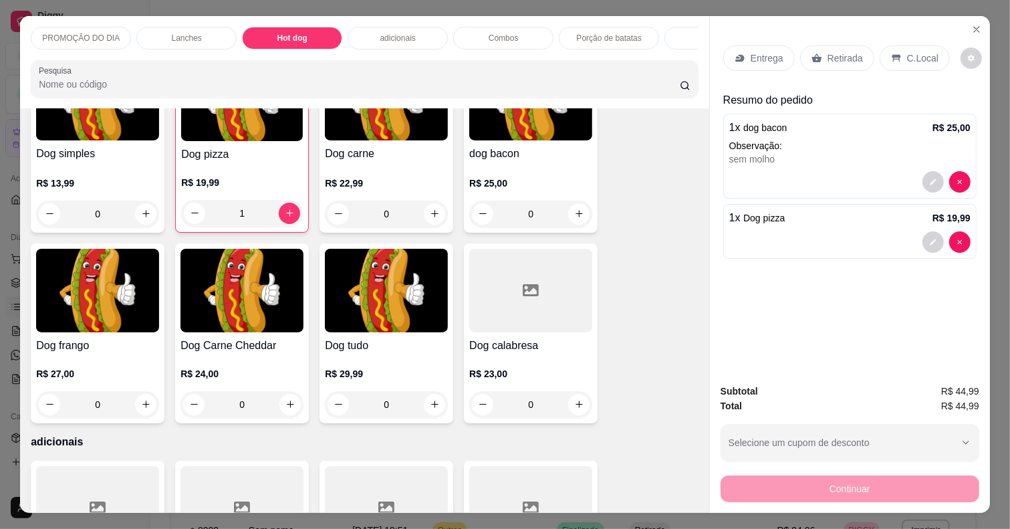
click at [195, 27] on div "Lanches" at bounding box center [186, 38] width 100 height 23
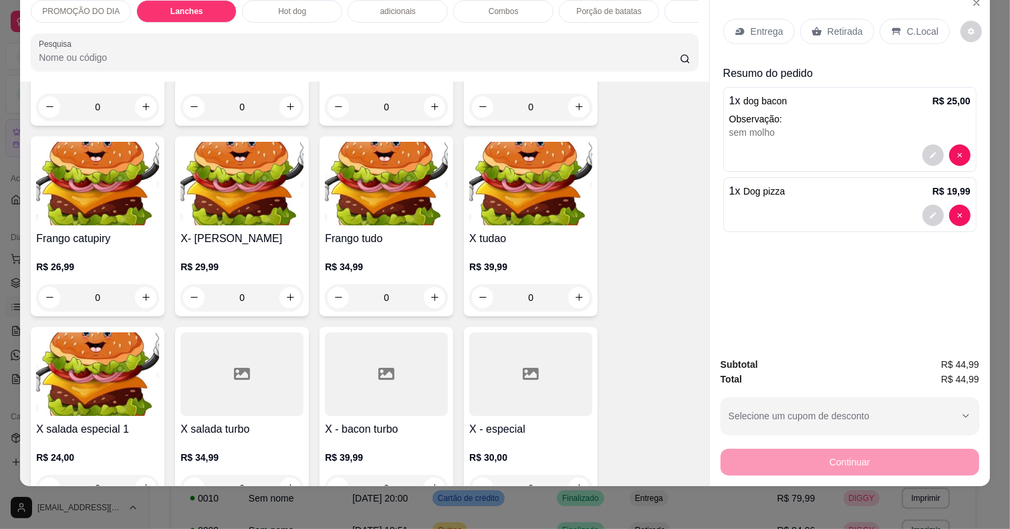
scroll to position [1030, 0]
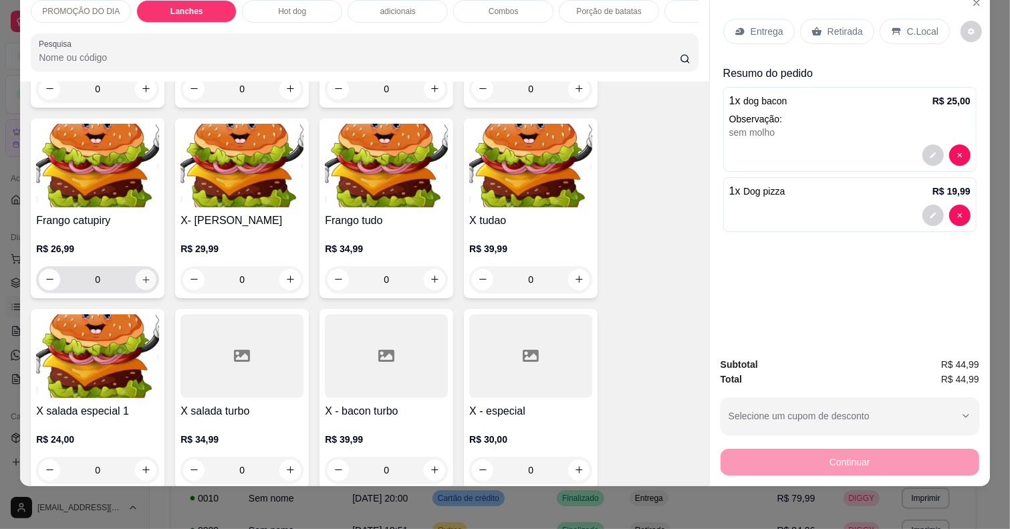
click at [137, 273] on button "increase-product-quantity" at bounding box center [146, 279] width 21 height 21
type input "1"
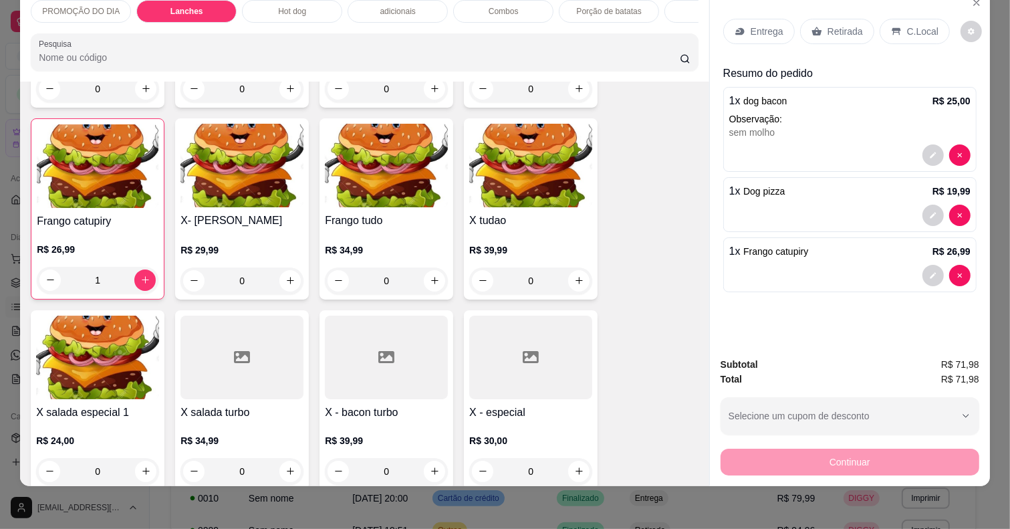
click at [828, 25] on p "Retirada" at bounding box center [845, 31] width 35 height 13
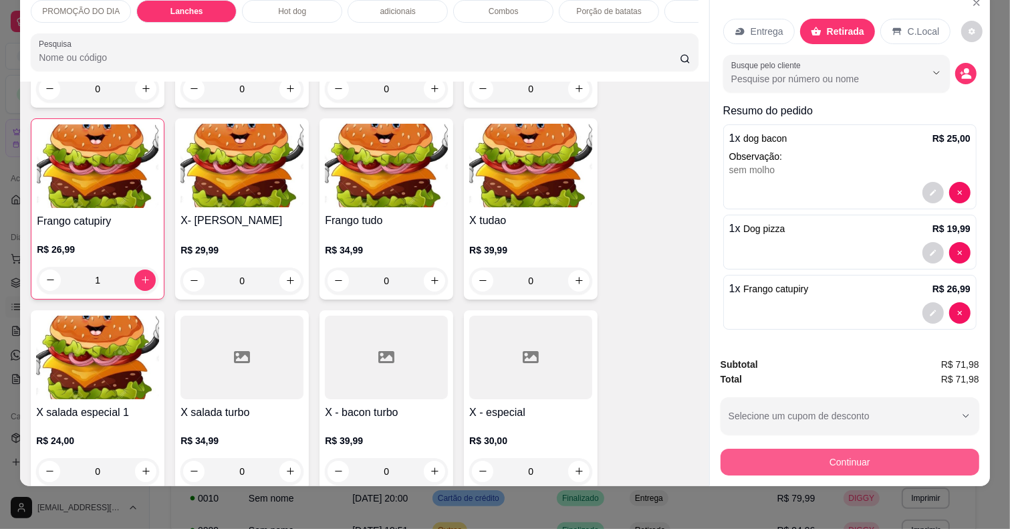
click at [831, 449] on button "Continuar" at bounding box center [850, 462] width 259 height 27
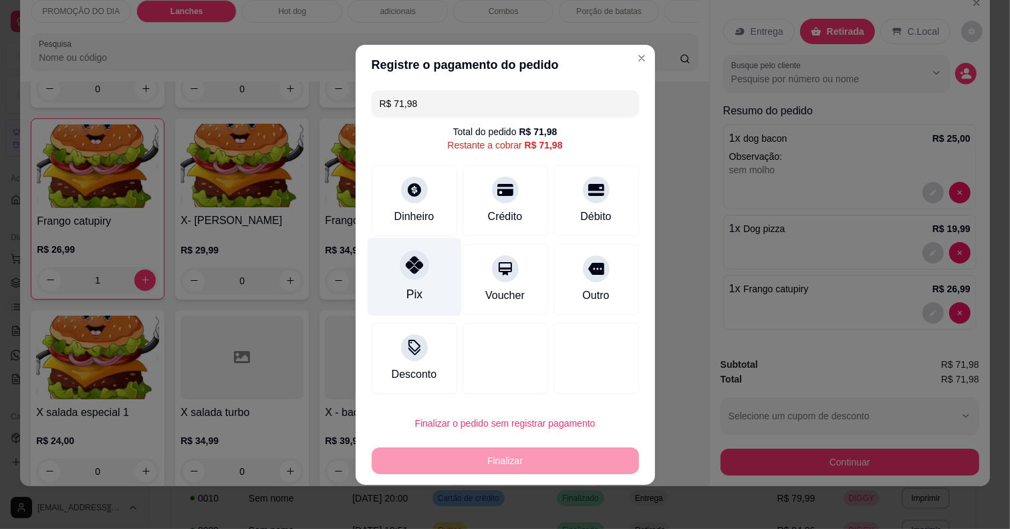
click at [407, 284] on div "Pix" at bounding box center [414, 276] width 94 height 78
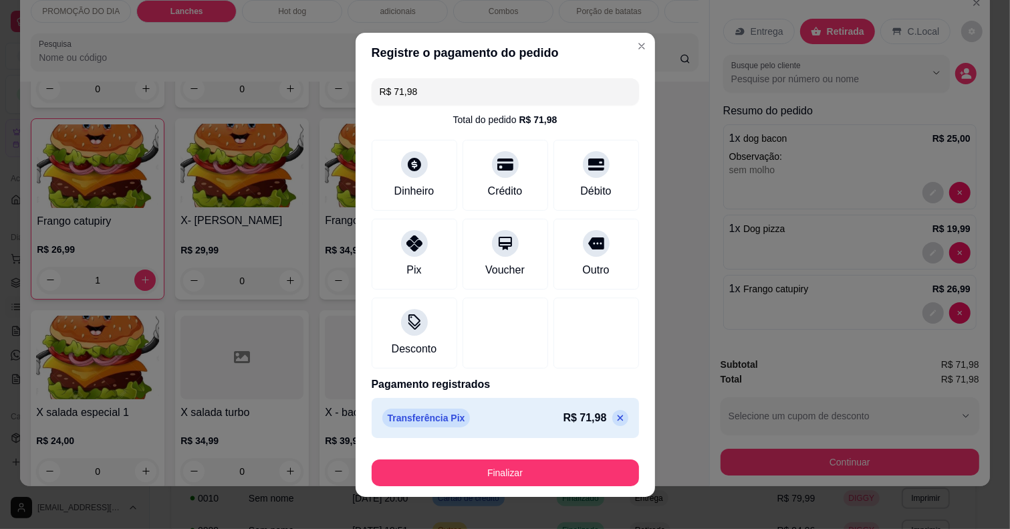
type input "R$ 0,00"
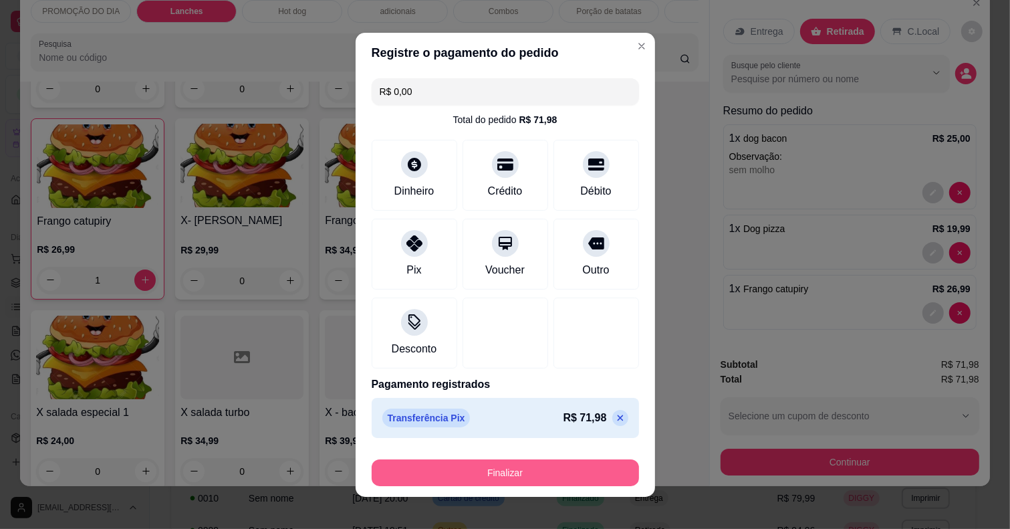
click at [570, 481] on button "Finalizar" at bounding box center [505, 472] width 267 height 27
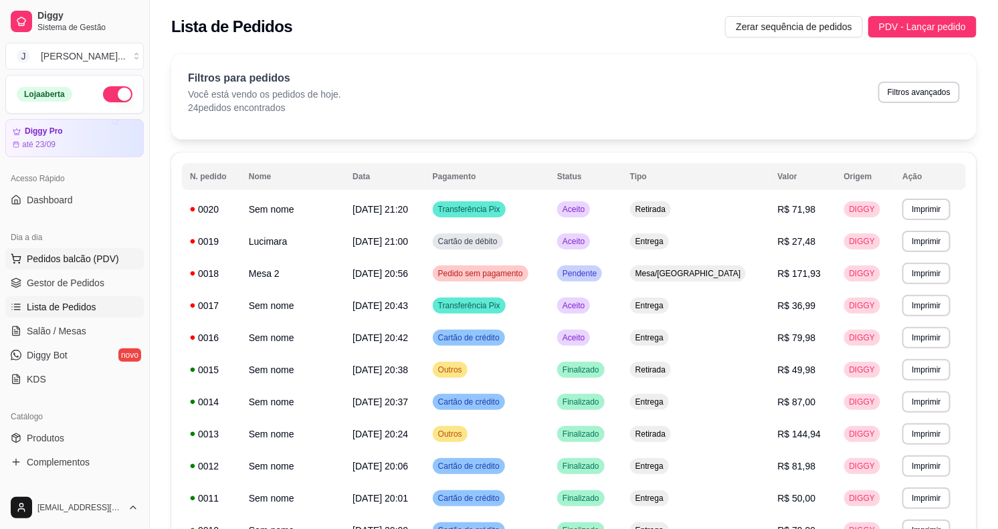
drag, startPoint x: 84, startPoint y: 254, endPoint x: 43, endPoint y: 254, distance: 40.1
click at [82, 254] on span "Pedidos balcão (PDV)" at bounding box center [73, 258] width 92 height 13
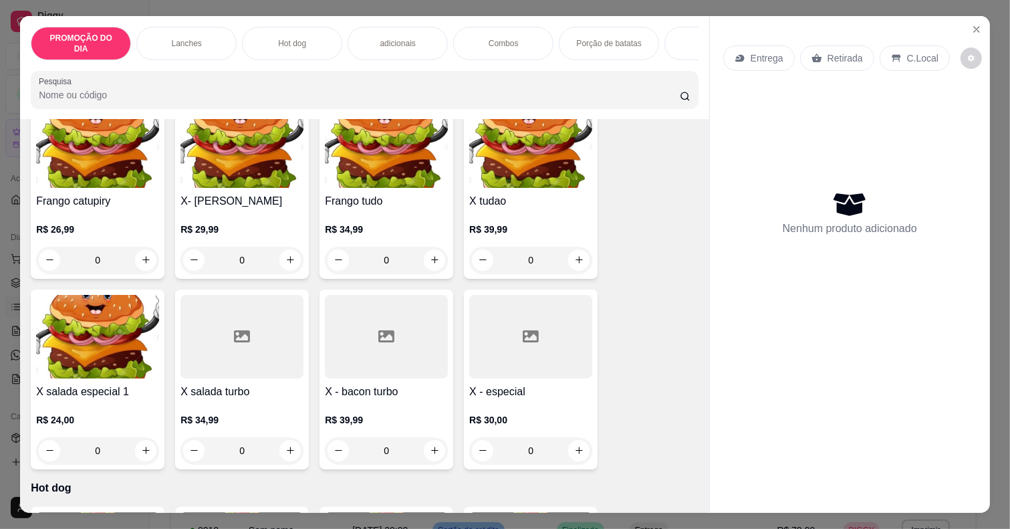
scroll to position [1170, 0]
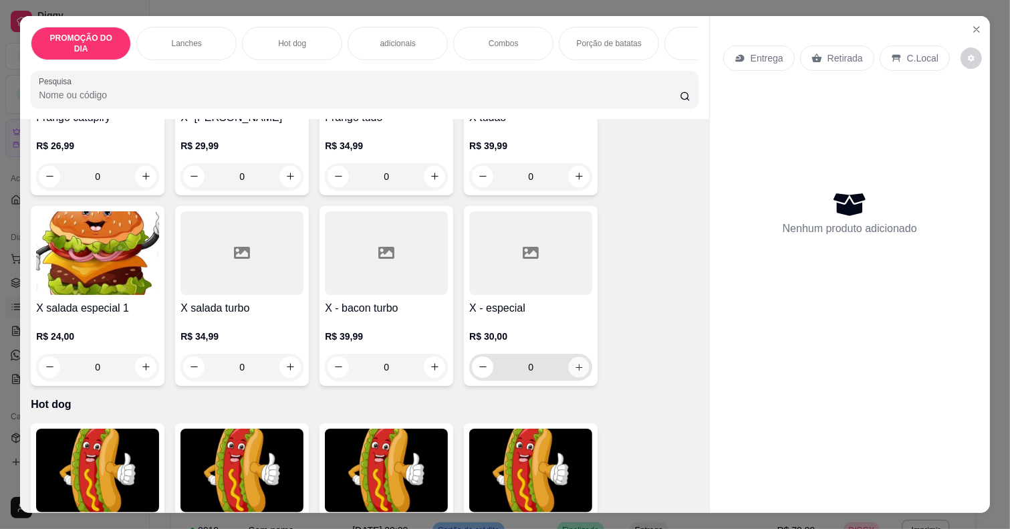
click at [569, 368] on button "increase-product-quantity" at bounding box center [579, 366] width 21 height 21
click at [574, 368] on icon "increase-product-quantity" at bounding box center [579, 367] width 10 height 10
type input "2"
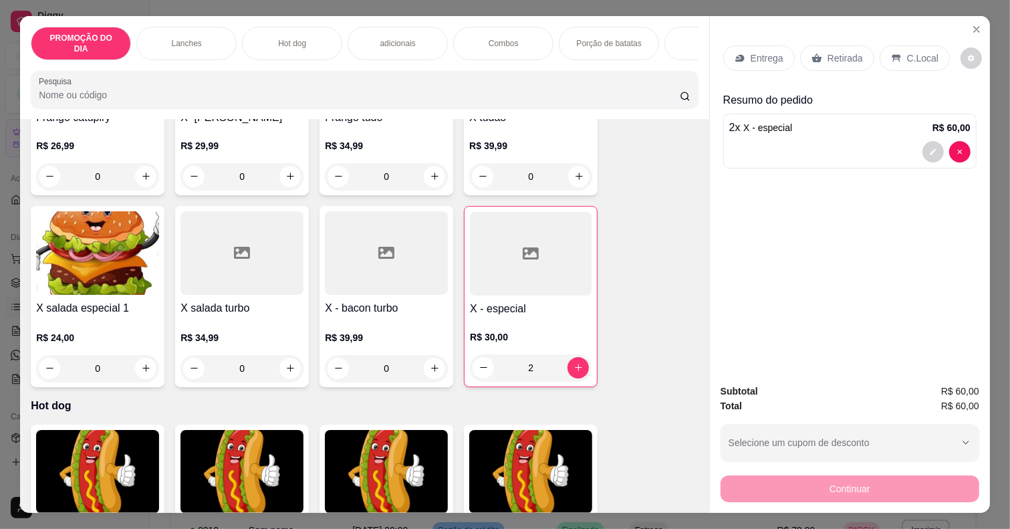
click at [760, 51] on p "Entrega" at bounding box center [767, 57] width 33 height 13
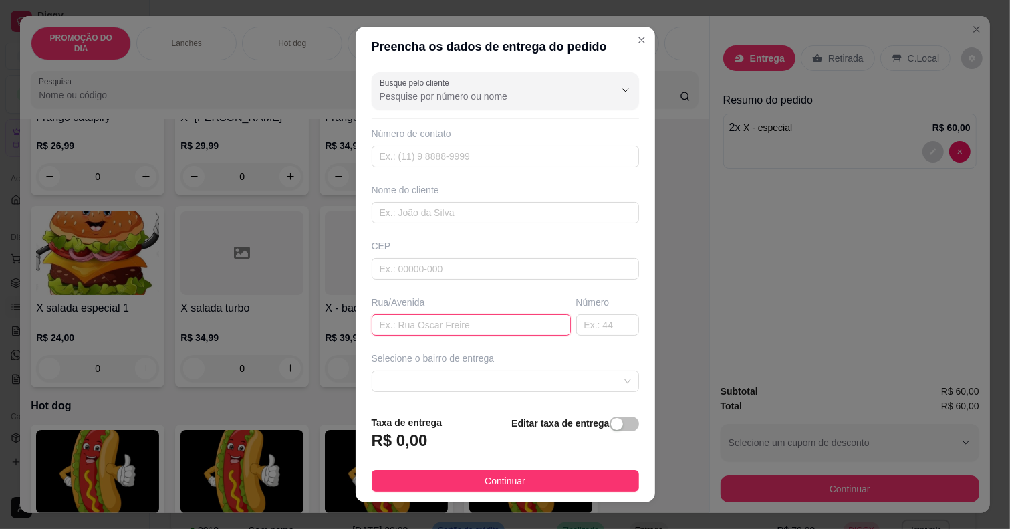
click at [432, 322] on input "text" at bounding box center [471, 324] width 199 height 21
type input "laranja"
click at [403, 372] on span at bounding box center [505, 381] width 251 height 20
type input "274"
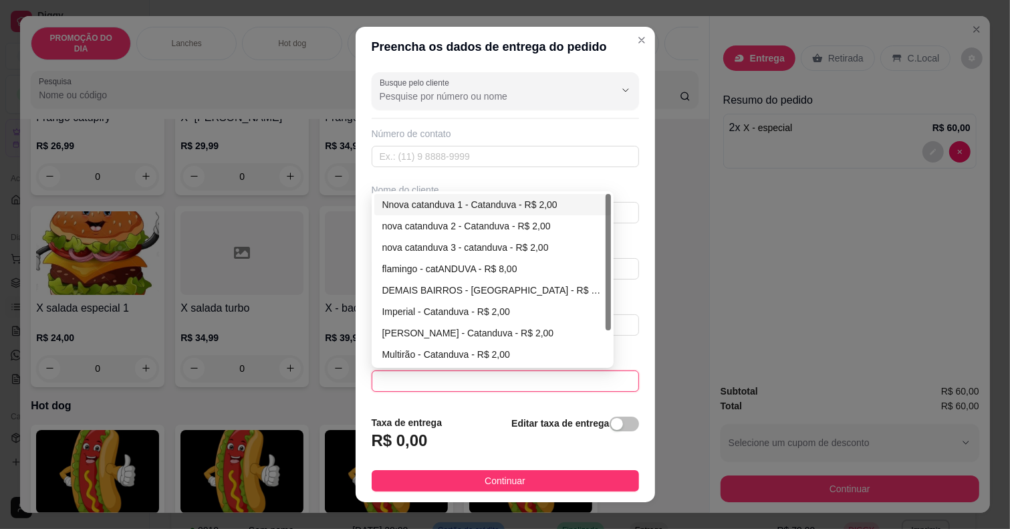
click at [443, 195] on div "Nnova catanduva 1 - Catanduva - R$ 2,00" at bounding box center [492, 204] width 237 height 21
type input "Catanduva"
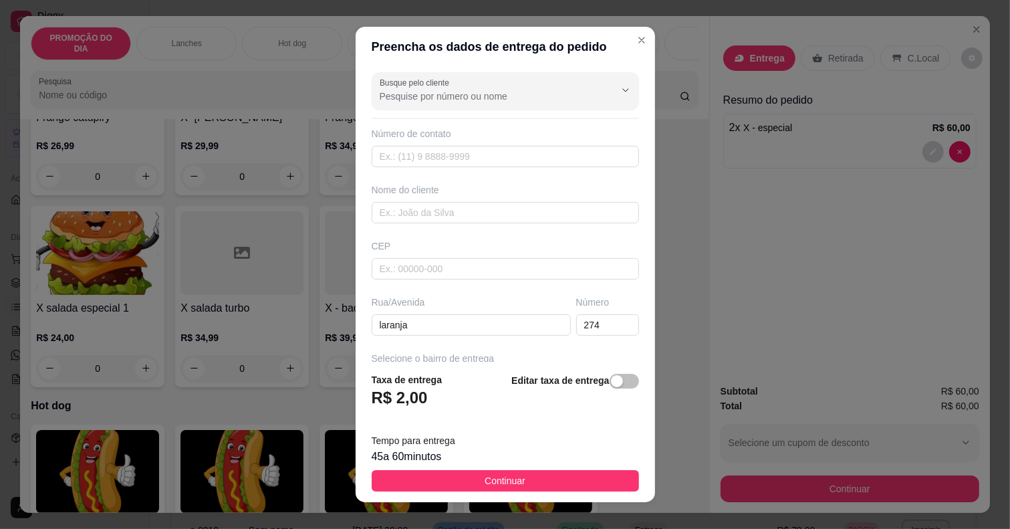
scroll to position [157, 0]
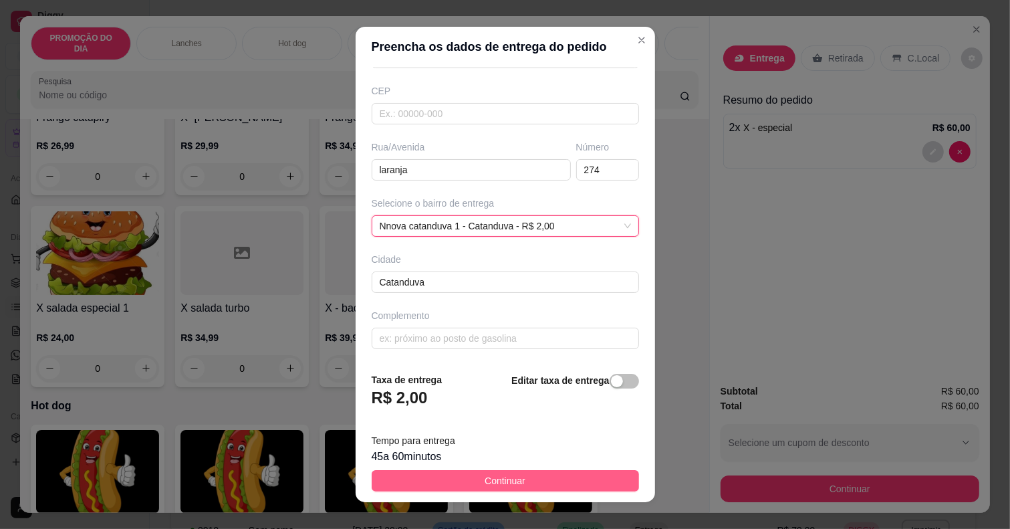
click at [520, 472] on button "Continuar" at bounding box center [505, 480] width 267 height 21
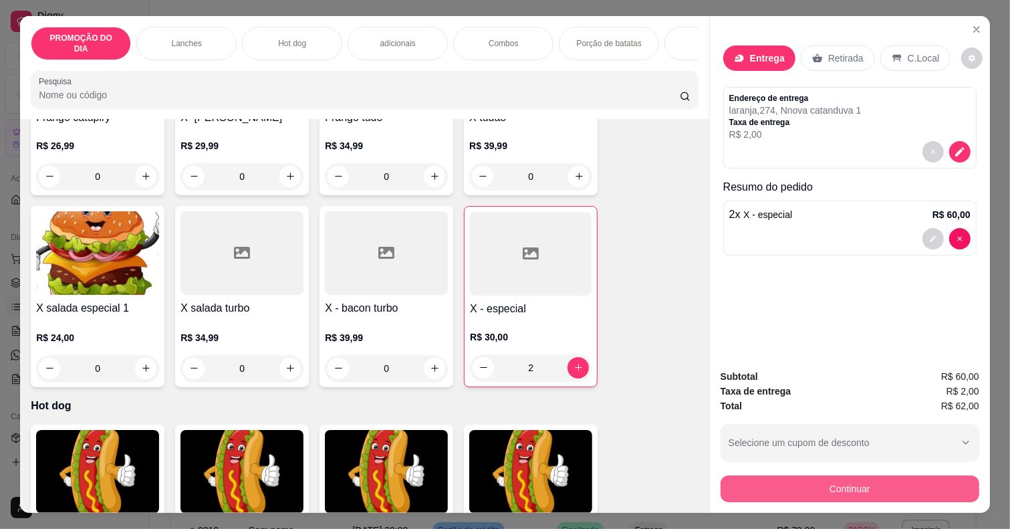
click at [792, 475] on button "Continuar" at bounding box center [850, 488] width 259 height 27
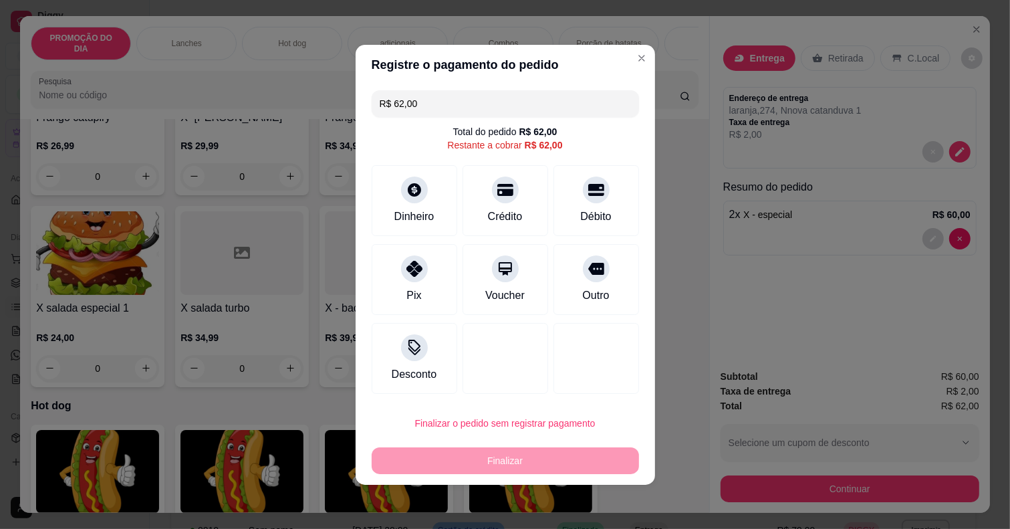
drag, startPoint x: 518, startPoint y: 212, endPoint x: 523, endPoint y: 441, distance: 229.4
click at [519, 212] on div "Crédito" at bounding box center [506, 200] width 86 height 71
type input "R$ 0,00"
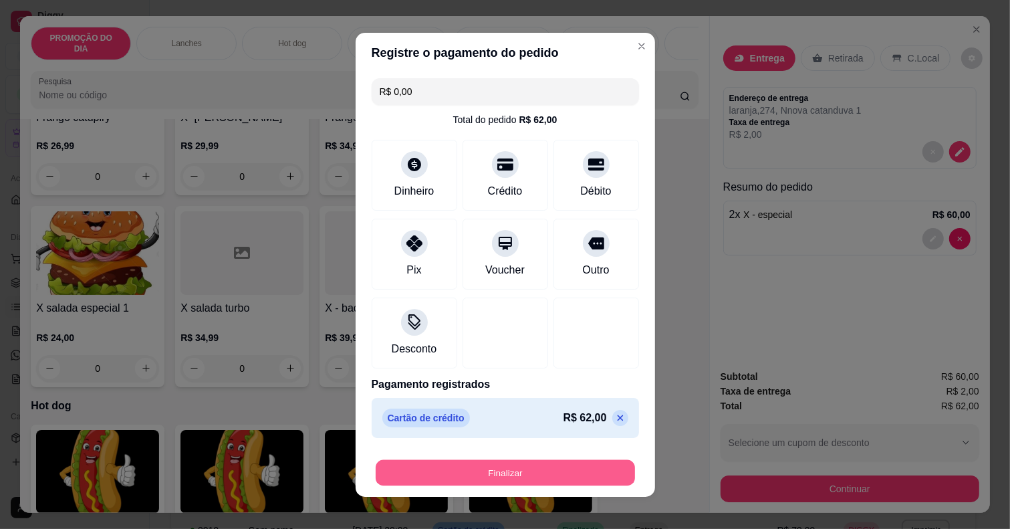
click at [518, 481] on button "Finalizar" at bounding box center [505, 472] width 259 height 26
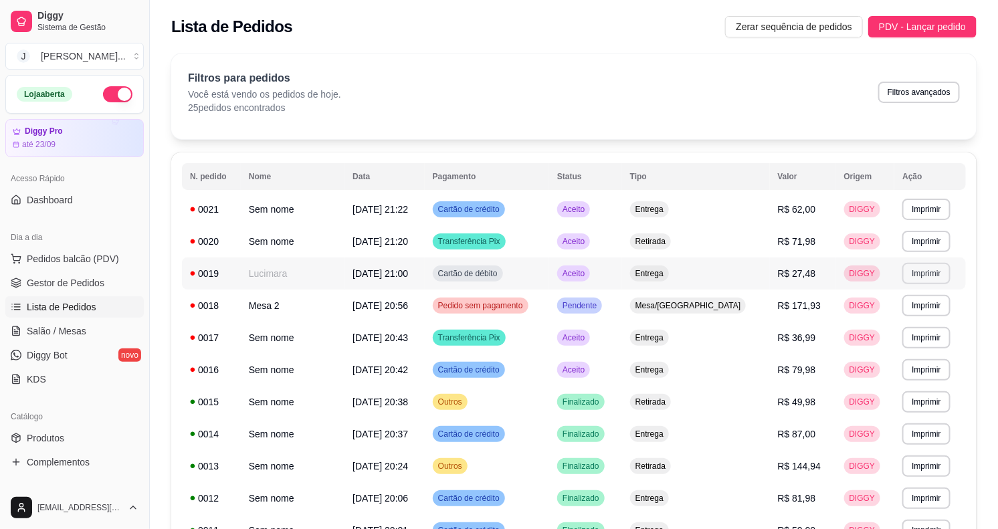
click at [913, 271] on button "Imprimir" at bounding box center [925, 273] width 47 height 21
click at [891, 324] on button "Impressora" at bounding box center [896, 320] width 94 height 21
click at [622, 375] on td "Aceito" at bounding box center [585, 370] width 73 height 32
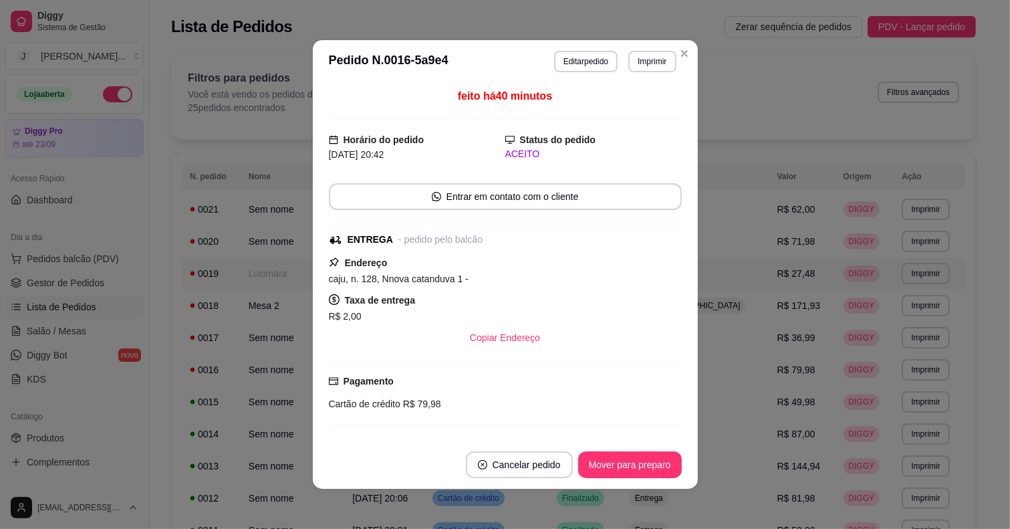
scroll to position [149, 0]
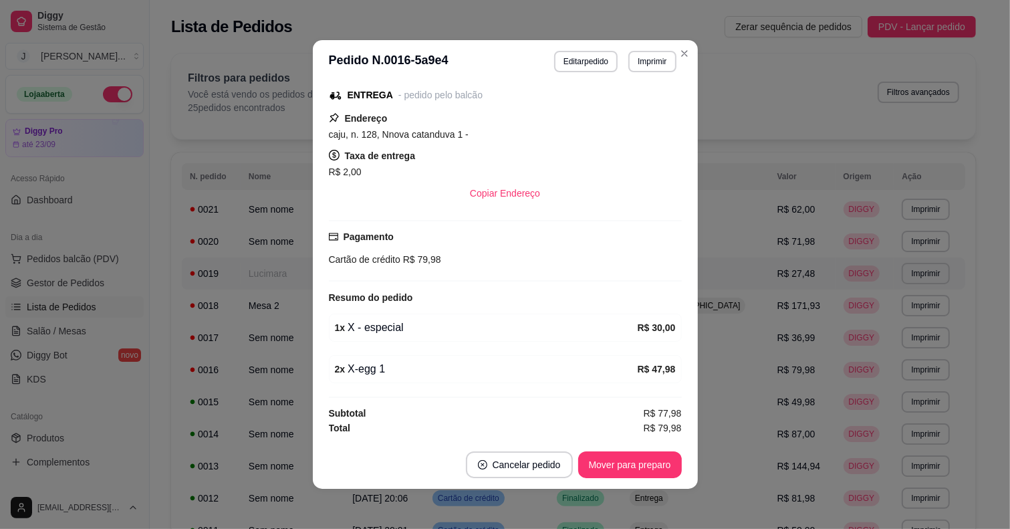
click at [614, 458] on button "Mover para preparo" at bounding box center [630, 464] width 104 height 27
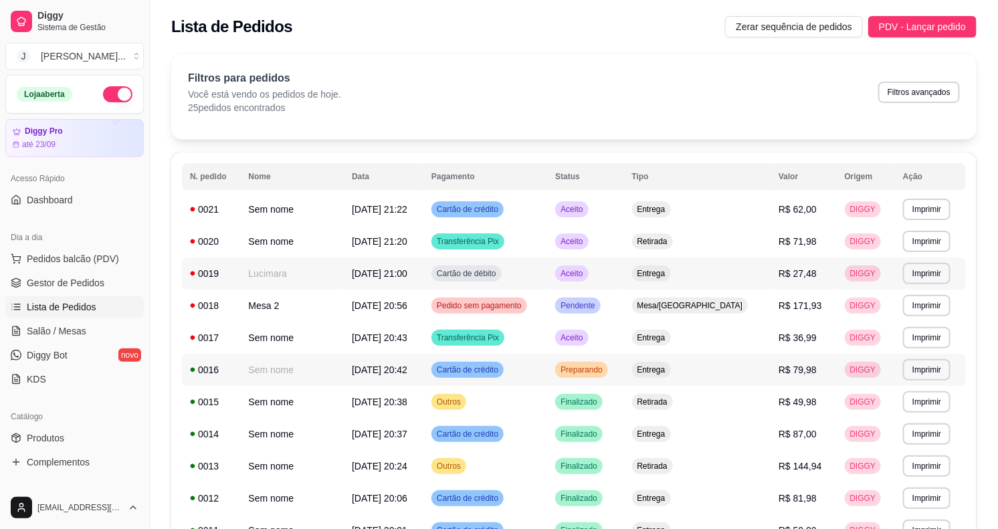
click at [623, 372] on td "Preparando" at bounding box center [585, 370] width 76 height 32
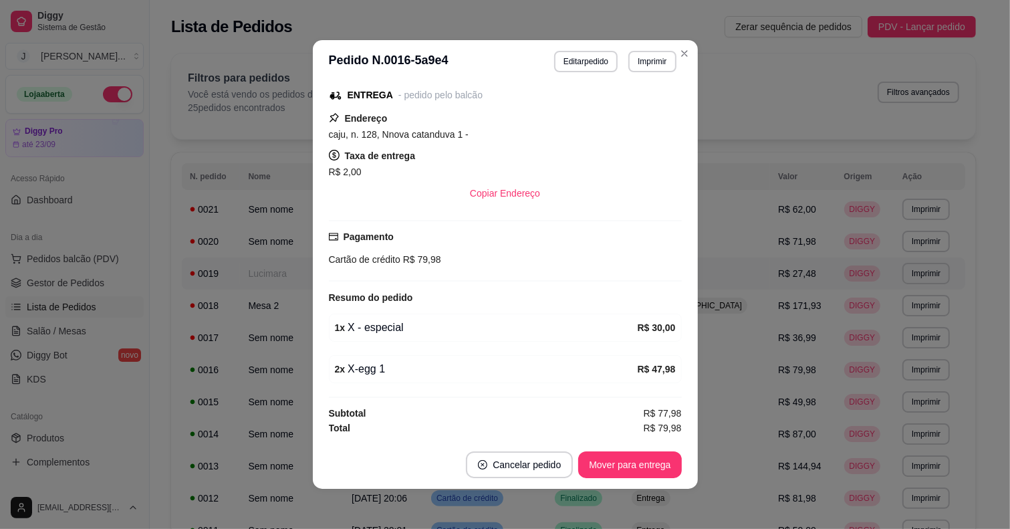
scroll to position [149, 0]
click at [613, 463] on button "Mover para entrega" at bounding box center [630, 465] width 100 height 26
click at [612, 483] on footer "Cancelar pedido Mover para finalizado" at bounding box center [505, 465] width 385 height 48
click at [612, 476] on button "Mover para finalizado" at bounding box center [626, 464] width 111 height 27
click at [613, 472] on div "Mover para finalizado" at bounding box center [626, 464] width 111 height 27
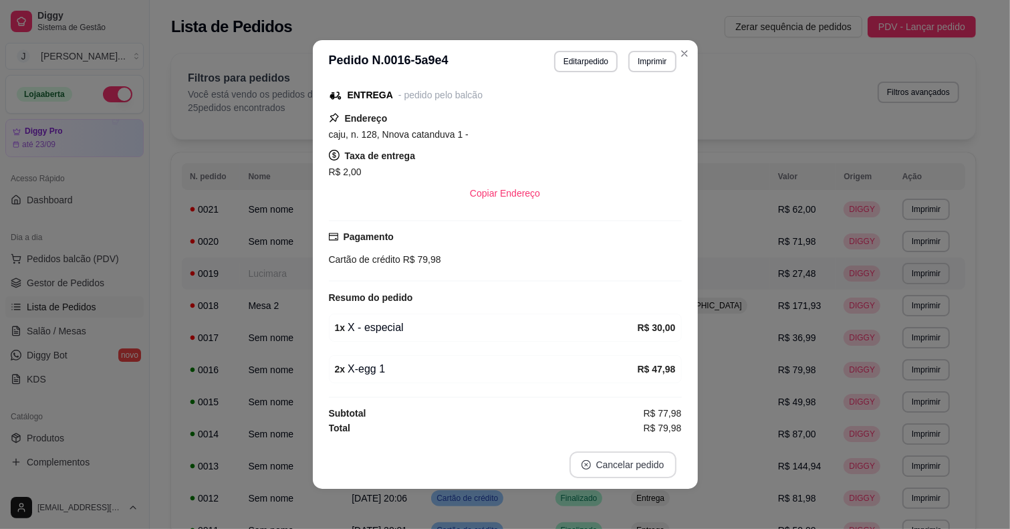
scroll to position [92, 0]
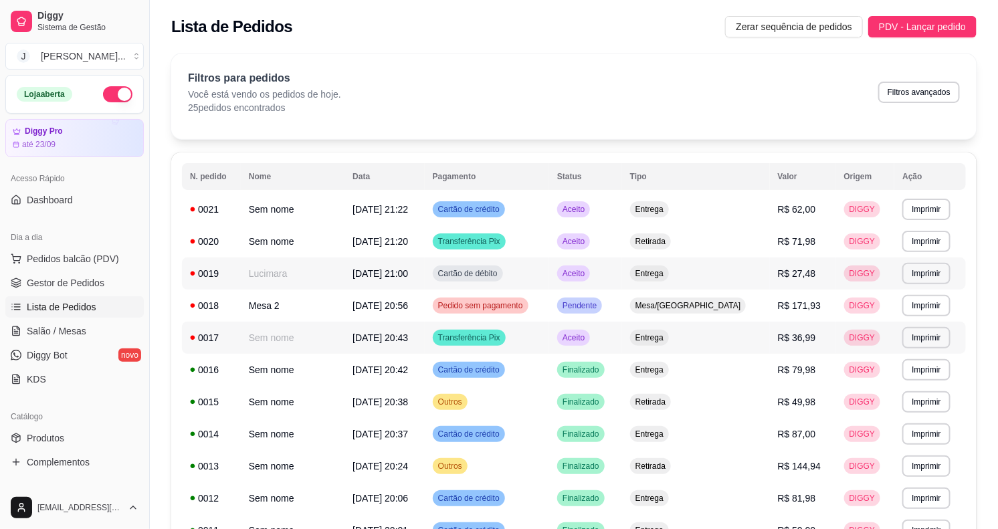
click at [622, 336] on td "Aceito" at bounding box center [585, 338] width 73 height 32
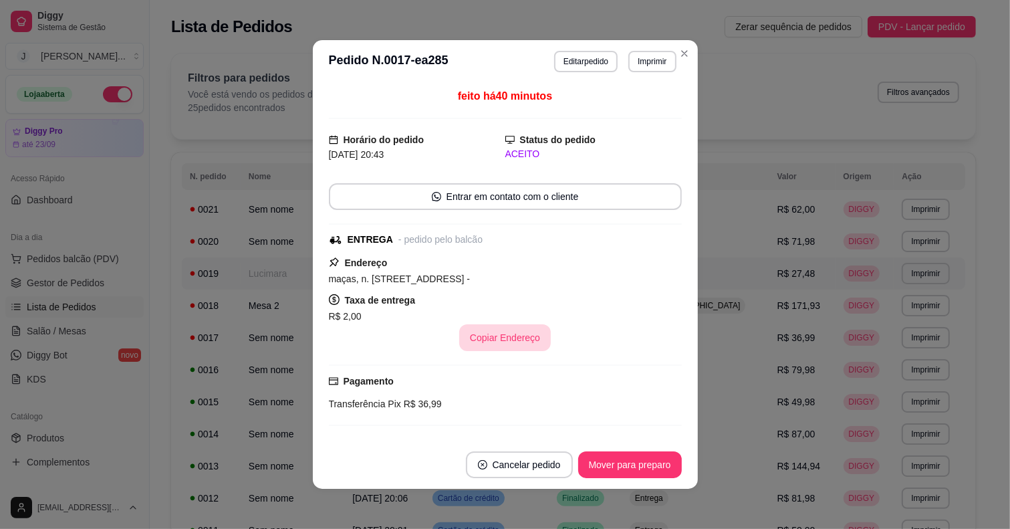
scroll to position [108, 0]
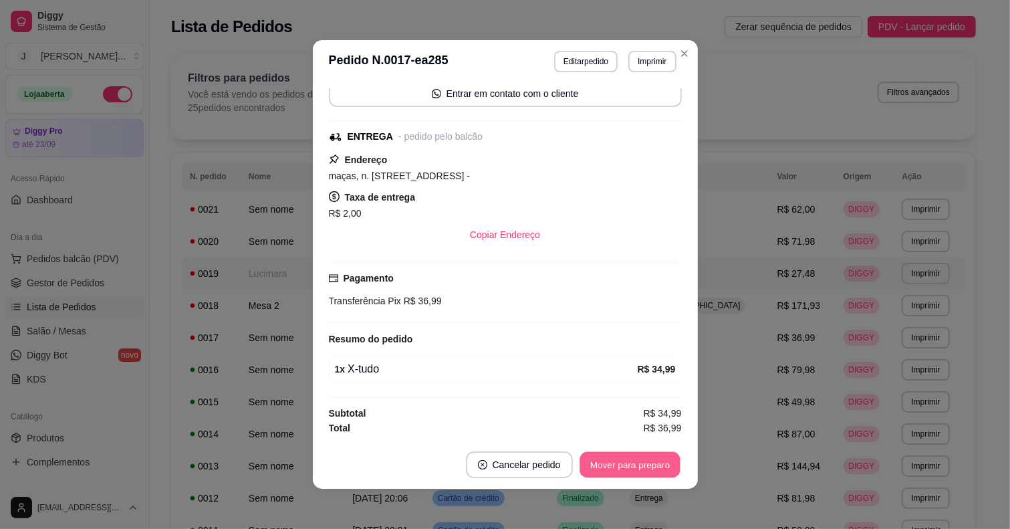
click at [609, 468] on button "Mover para preparo" at bounding box center [630, 465] width 100 height 26
click at [669, 456] on button "Mover para entrega" at bounding box center [630, 465] width 100 height 26
click at [659, 458] on div "Mover para entrega" at bounding box center [621, 464] width 122 height 27
click at [657, 453] on button "Mover para finalizado" at bounding box center [626, 464] width 111 height 27
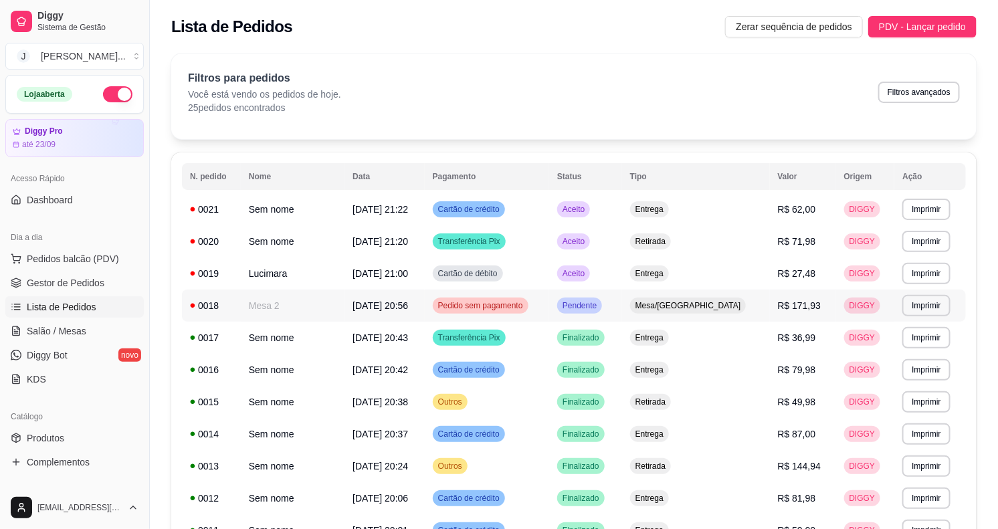
click at [622, 311] on td "Pendente" at bounding box center [585, 306] width 73 height 32
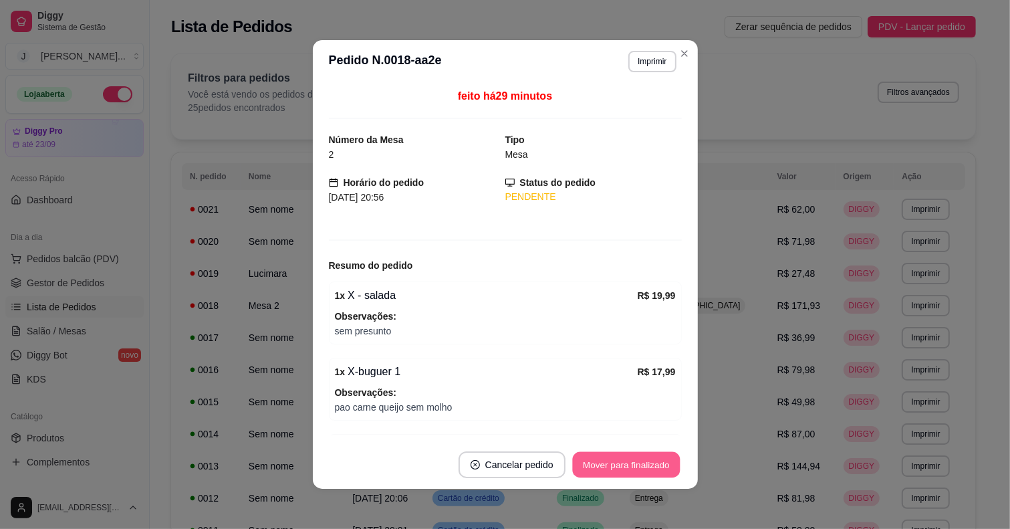
click at [612, 452] on button "Mover para finalizado" at bounding box center [626, 465] width 108 height 26
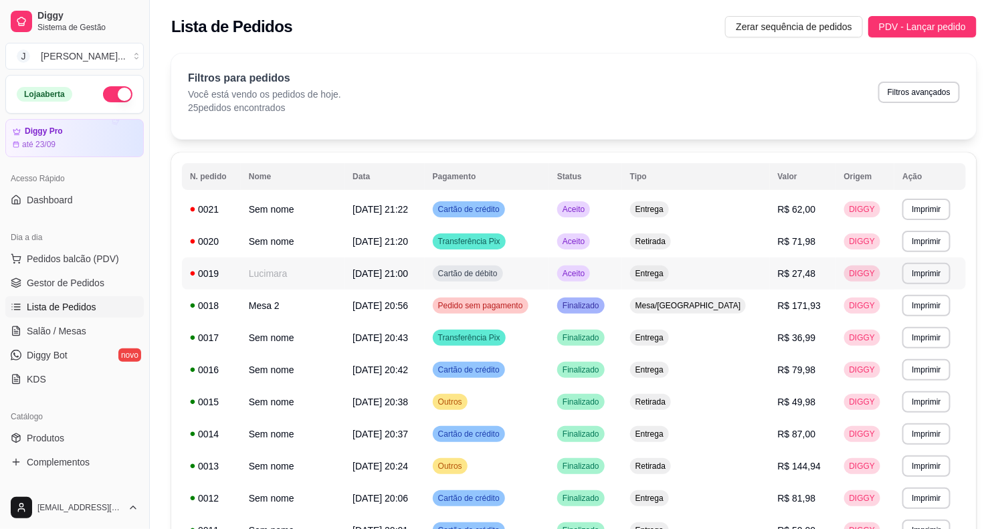
click at [622, 271] on td "Aceito" at bounding box center [585, 273] width 73 height 32
click at [42, 256] on span "Pedidos balcão (PDV)" at bounding box center [73, 258] width 92 height 13
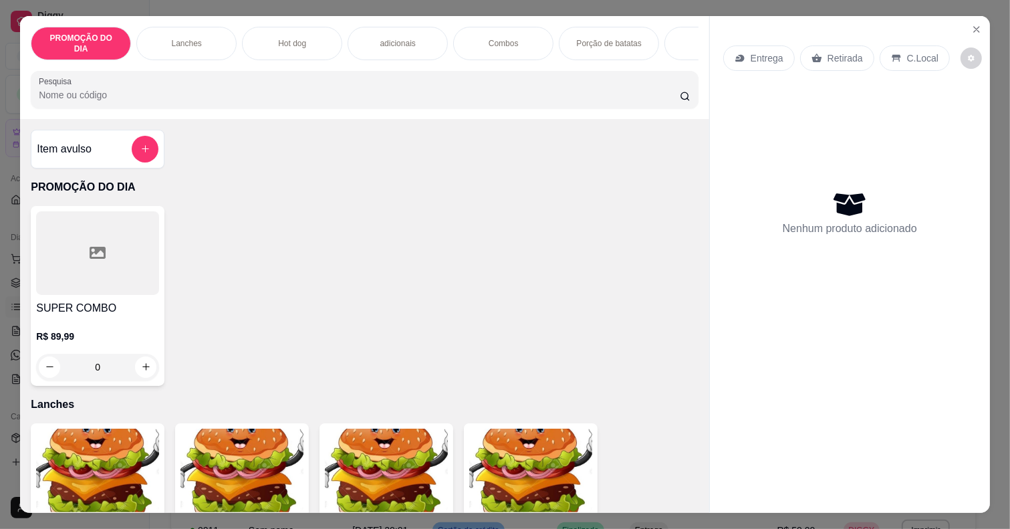
click at [508, 37] on div "Combos" at bounding box center [503, 43] width 100 height 33
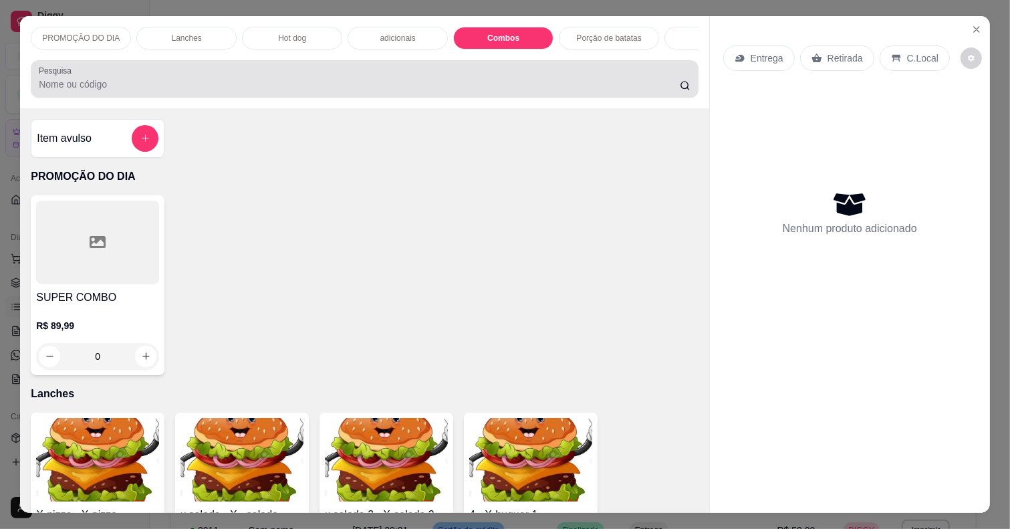
scroll to position [33, 0]
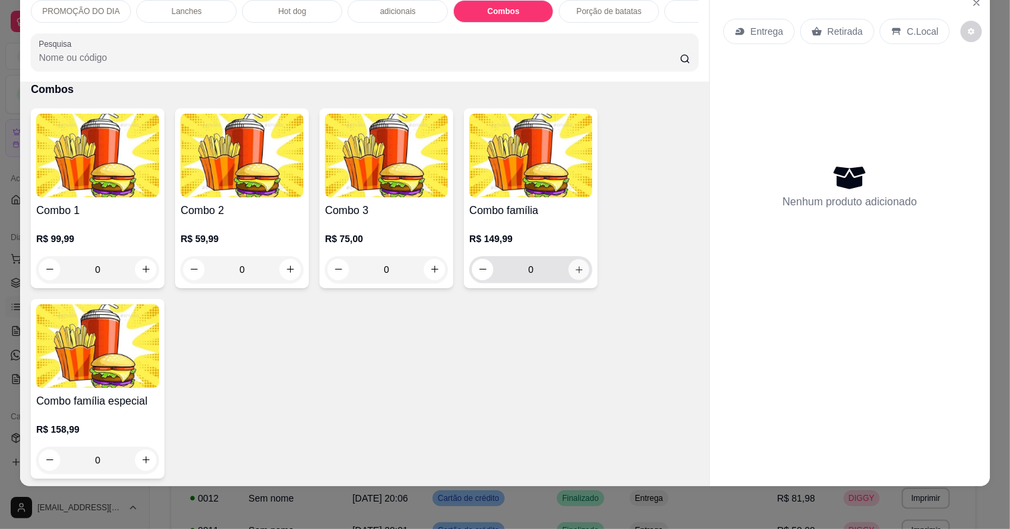
click at [574, 262] on button "increase-product-quantity" at bounding box center [579, 269] width 21 height 21
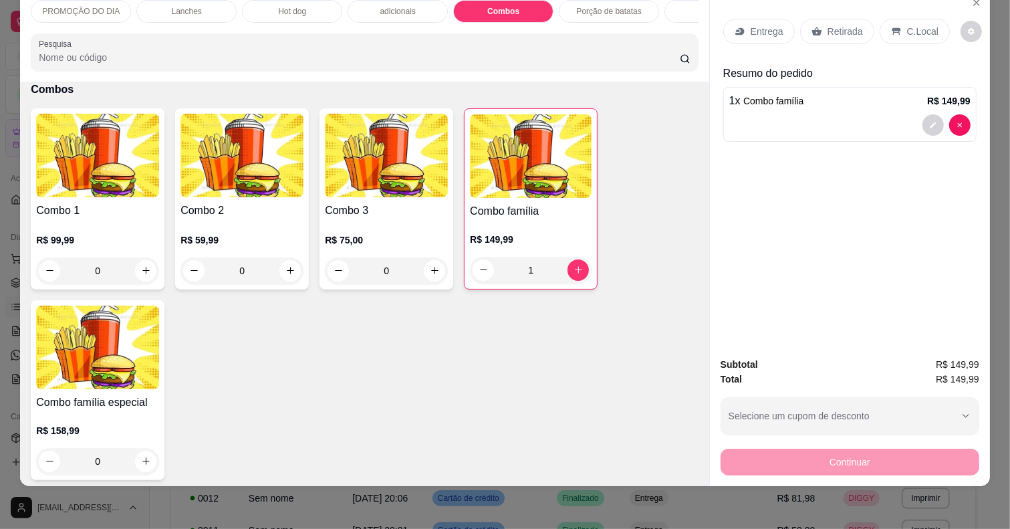
type input "1"
drag, startPoint x: 837, startPoint y: 7, endPoint x: 837, endPoint y: 25, distance: 17.4
click at [839, 8] on div "Entrega Retirada C.Local" at bounding box center [850, 31] width 253 height 47
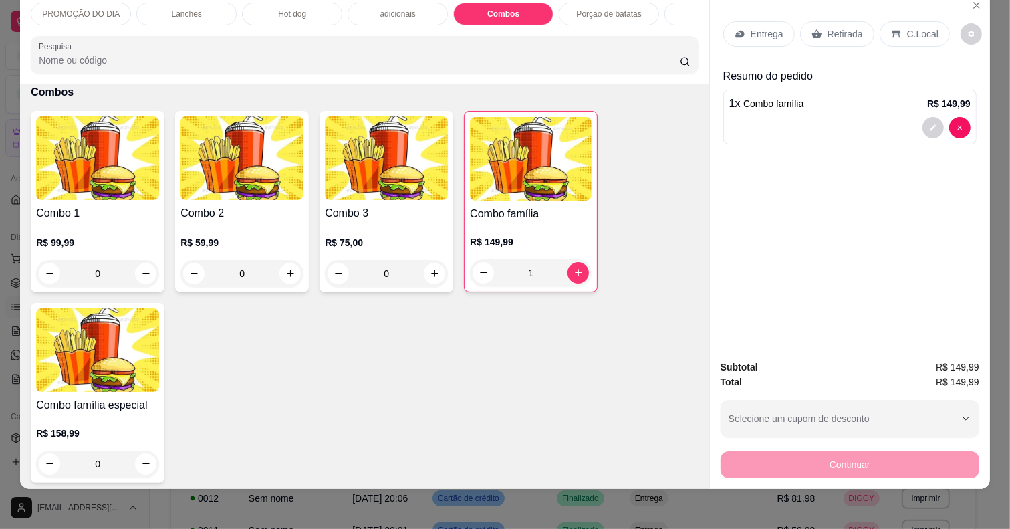
click at [828, 21] on div "Retirada" at bounding box center [837, 33] width 74 height 25
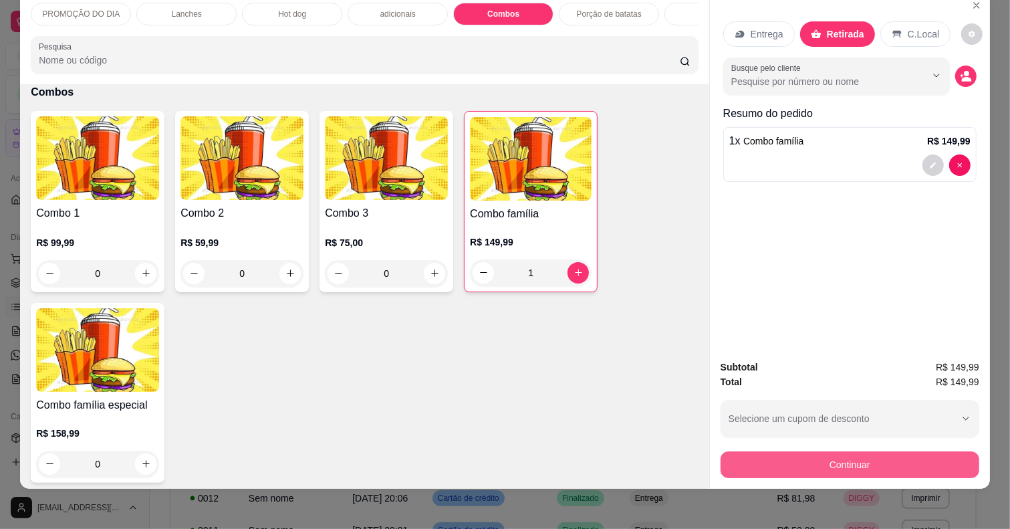
click at [827, 455] on button "Continuar" at bounding box center [850, 464] width 259 height 27
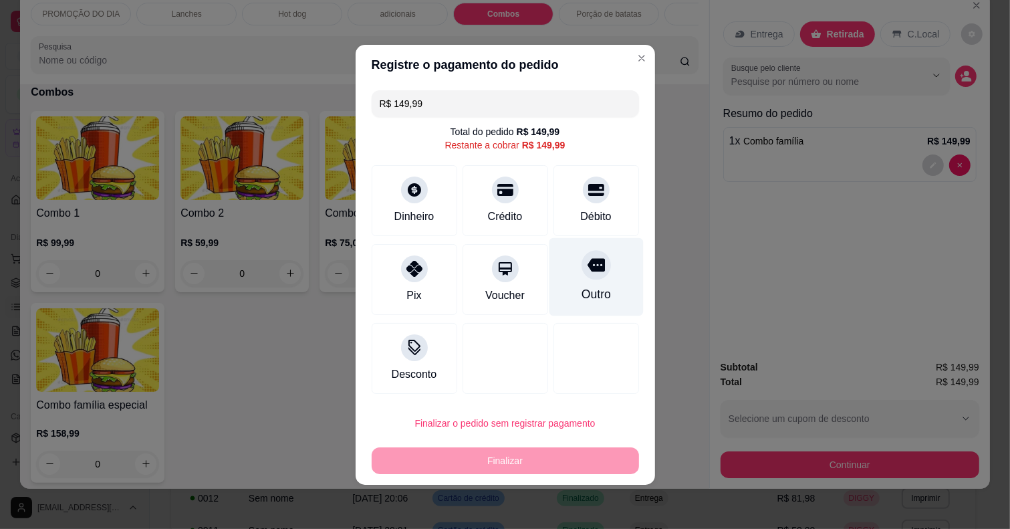
click at [587, 269] on icon at bounding box center [595, 264] width 17 height 13
type input "R$ 0,00"
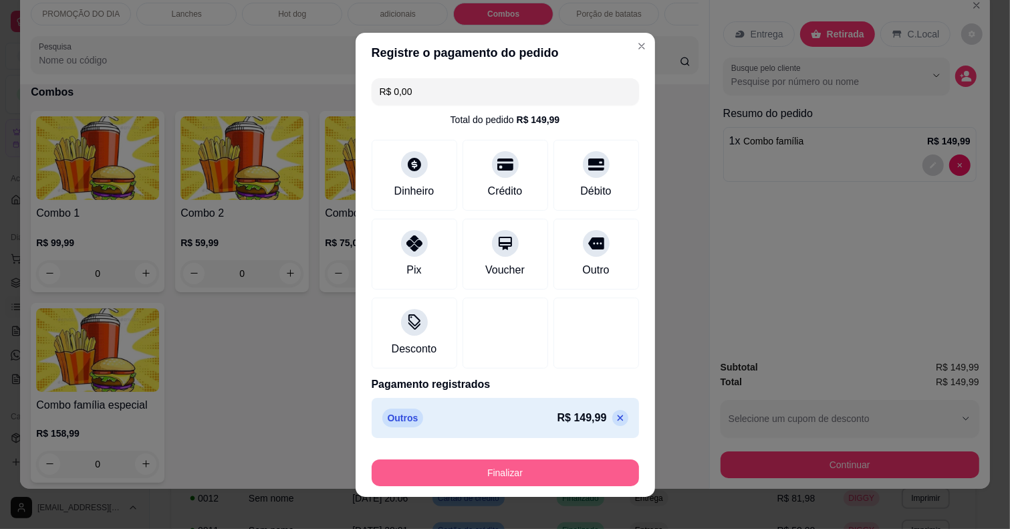
click at [592, 460] on button "Finalizar" at bounding box center [505, 472] width 267 height 27
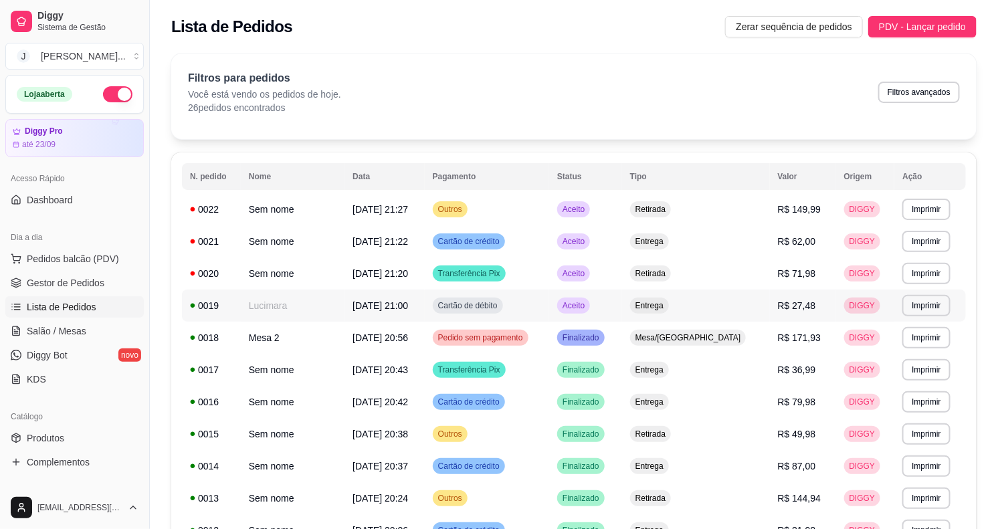
click at [620, 308] on td "Aceito" at bounding box center [585, 306] width 73 height 32
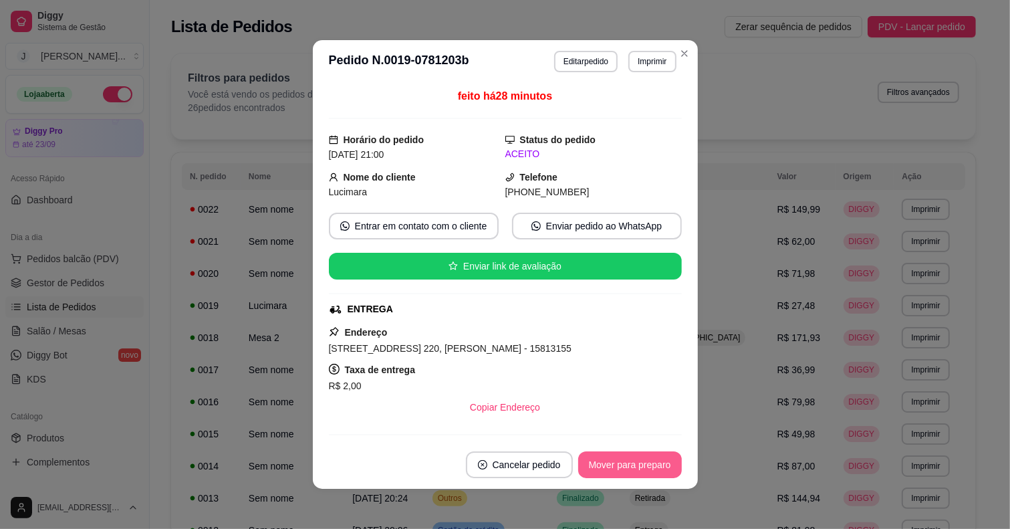
scroll to position [219, 0]
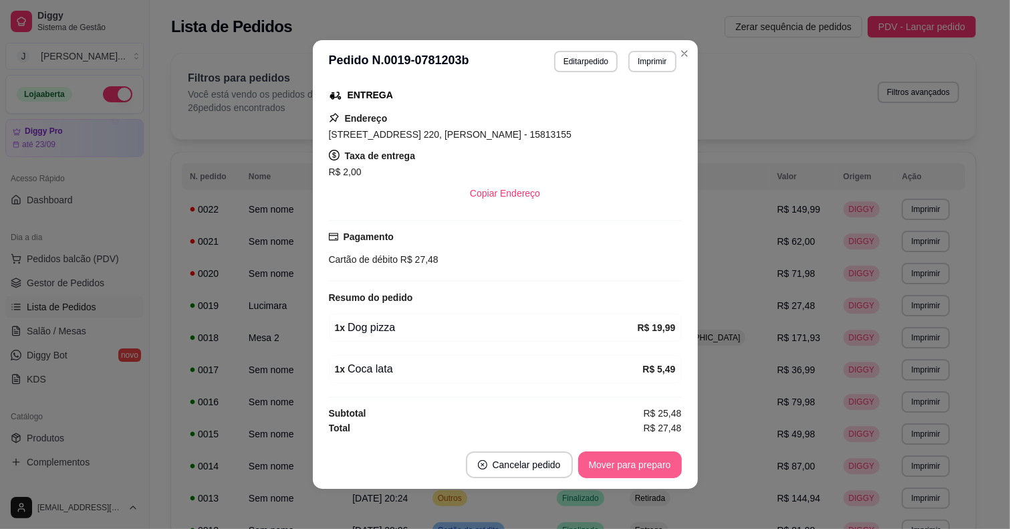
click at [597, 459] on button "Mover para preparo" at bounding box center [630, 464] width 104 height 27
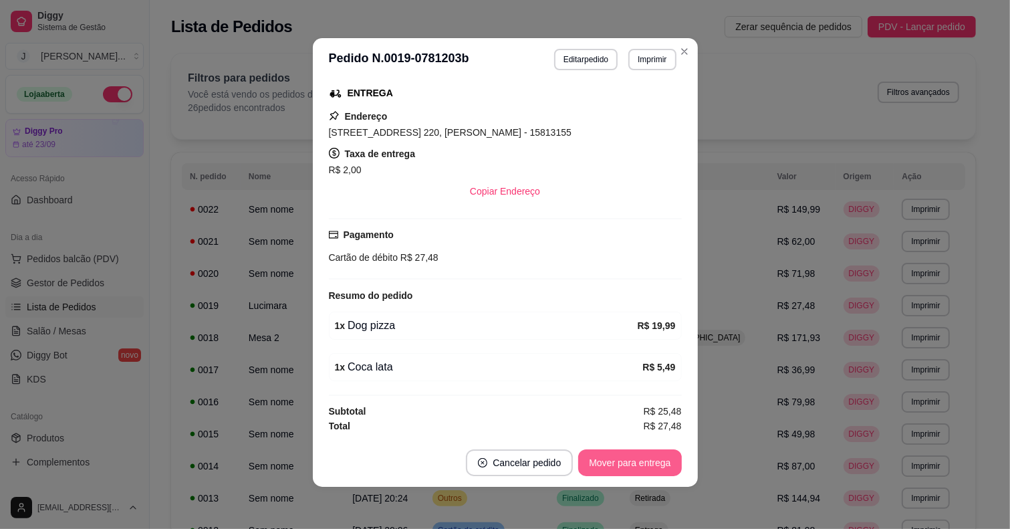
click at [613, 465] on button "Mover para entrega" at bounding box center [629, 462] width 103 height 27
click at [613, 465] on div "Mover para entrega" at bounding box center [621, 462] width 122 height 27
click at [613, 465] on button "Mover para finalizado" at bounding box center [626, 462] width 111 height 27
click at [52, 258] on span "Pedidos balcão (PDV)" at bounding box center [73, 258] width 92 height 13
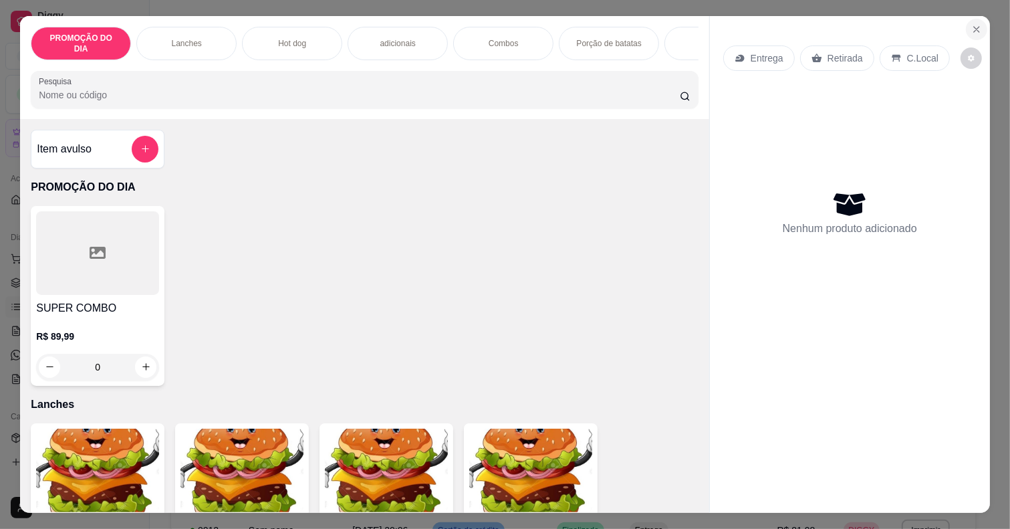
click at [975, 24] on icon "Close" at bounding box center [977, 29] width 11 height 11
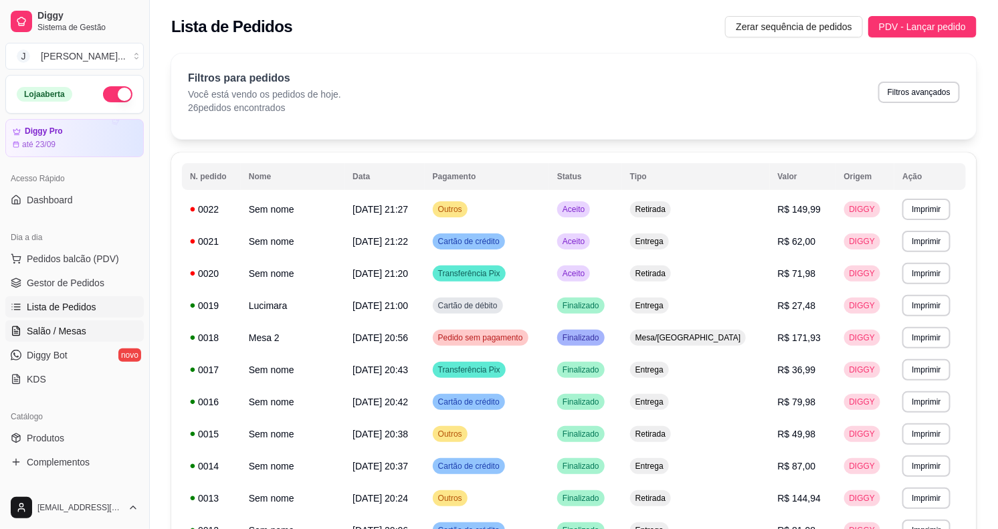
click at [53, 332] on span "Salão / Mesas" at bounding box center [57, 330] width 60 height 13
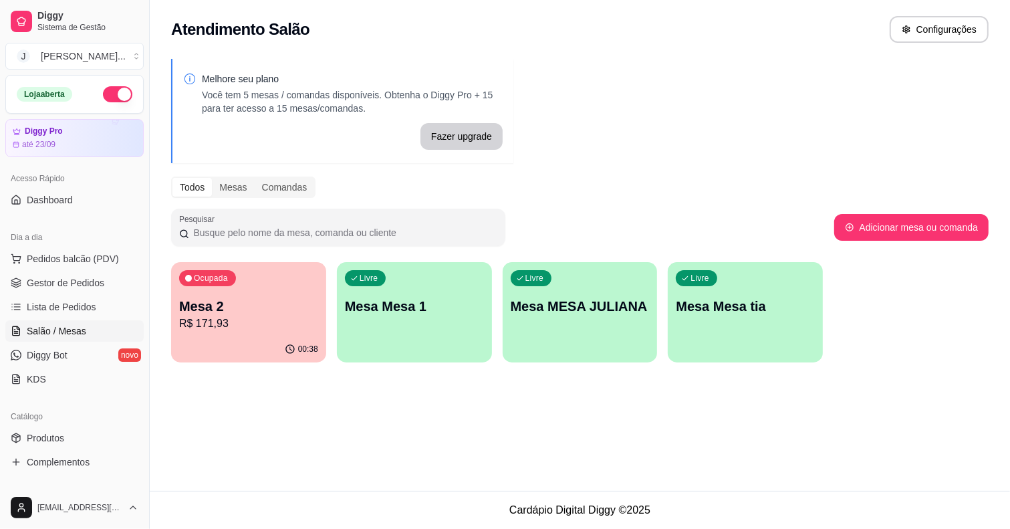
click at [246, 312] on p "Mesa 2" at bounding box center [248, 306] width 139 height 19
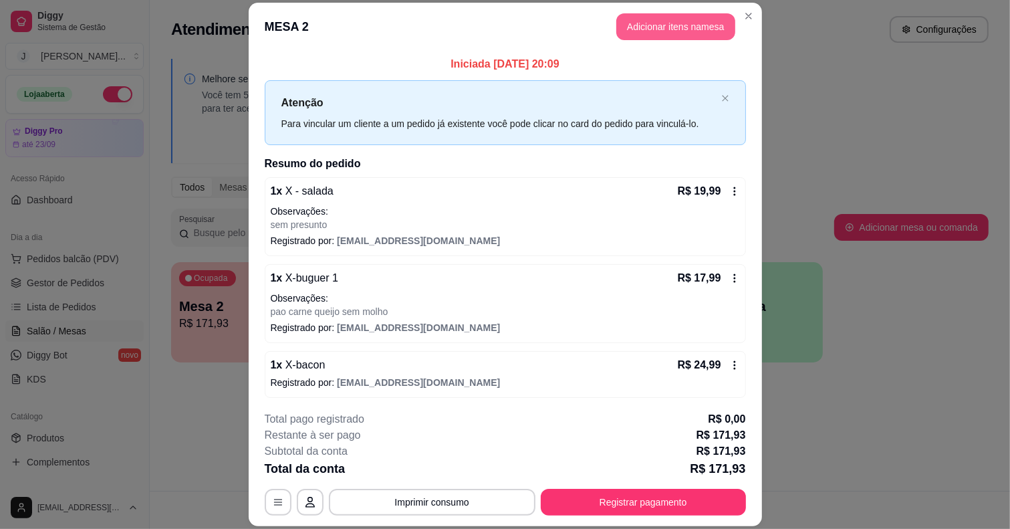
click at [640, 22] on button "Adicionar itens na mesa" at bounding box center [676, 26] width 119 height 27
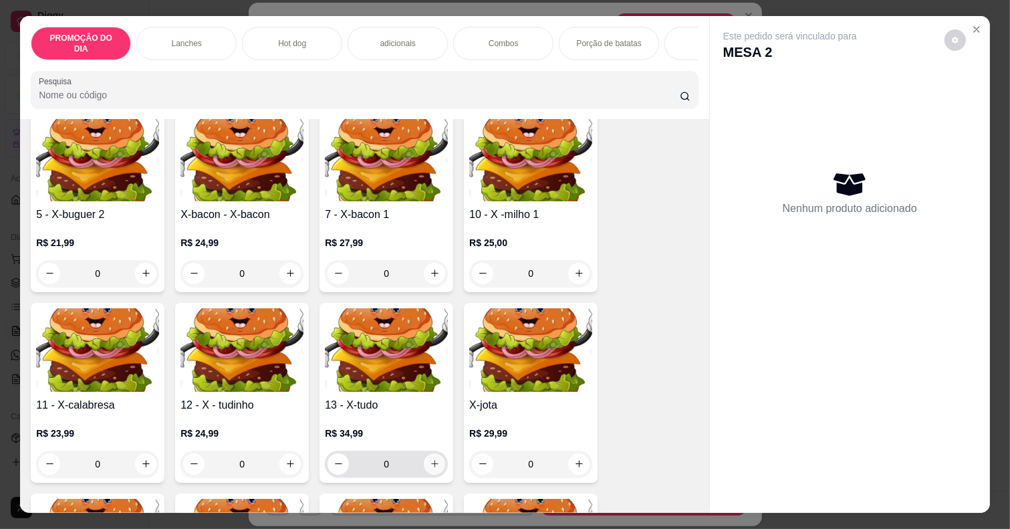
scroll to position [585, 0]
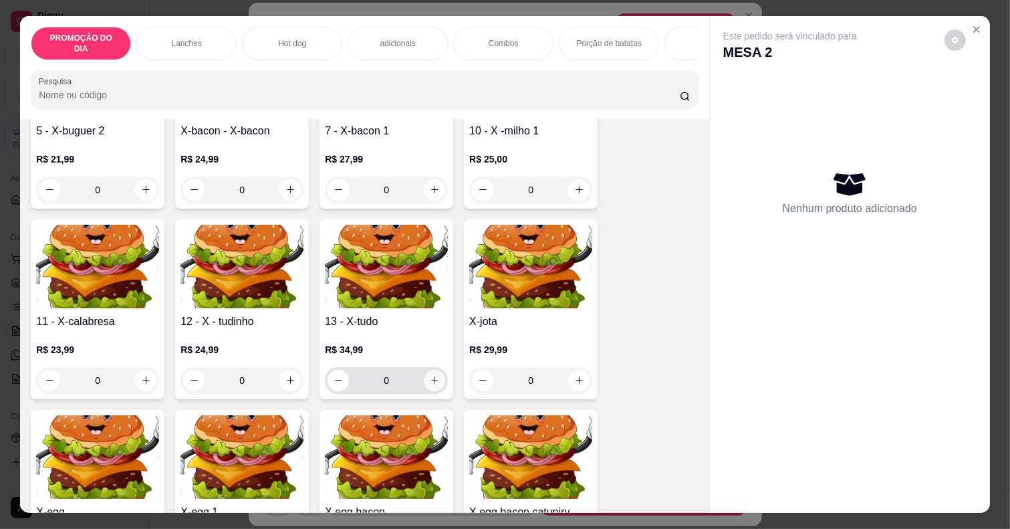
click at [430, 375] on icon "increase-product-quantity" at bounding box center [435, 380] width 10 height 10
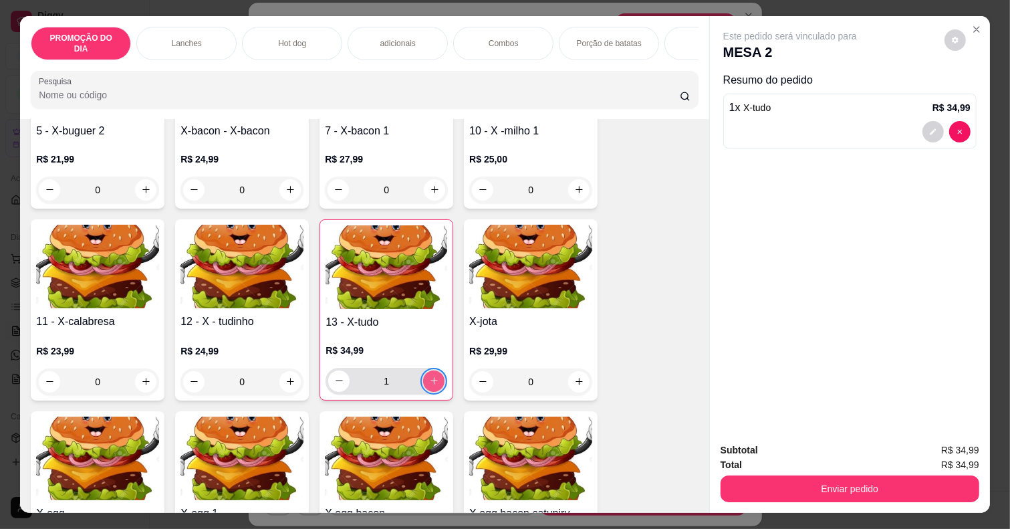
type input "1"
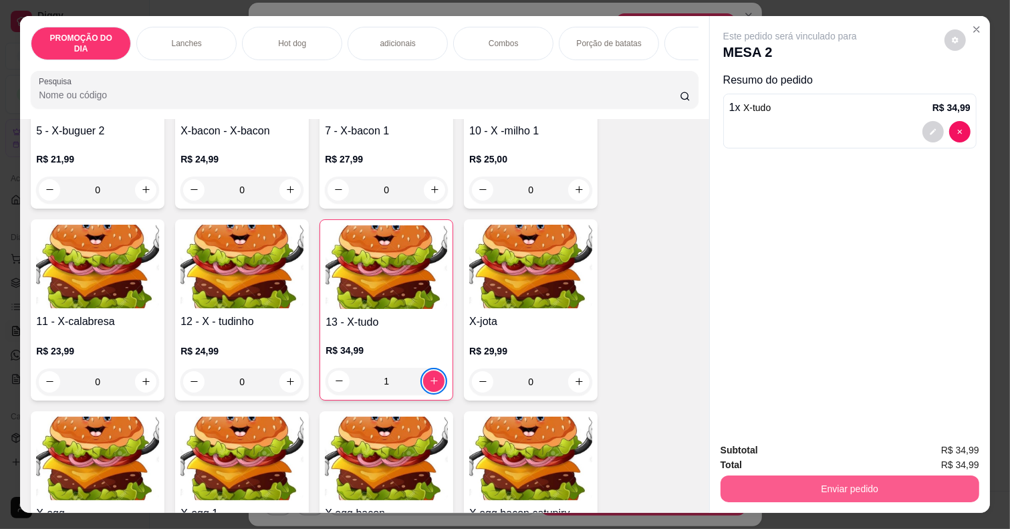
click at [841, 476] on button "Enviar pedido" at bounding box center [850, 488] width 259 height 27
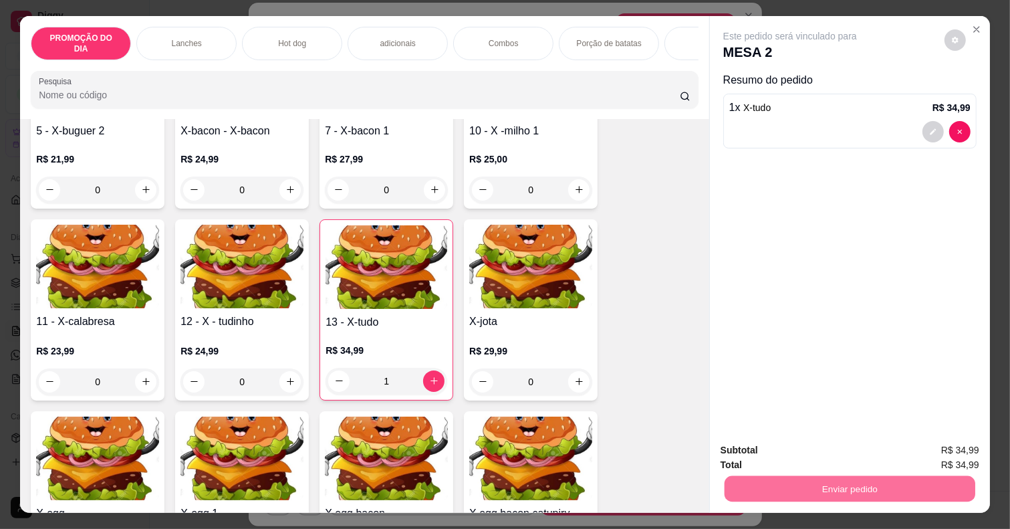
click at [833, 461] on button "Não registrar e enviar pedido" at bounding box center [805, 449] width 135 height 25
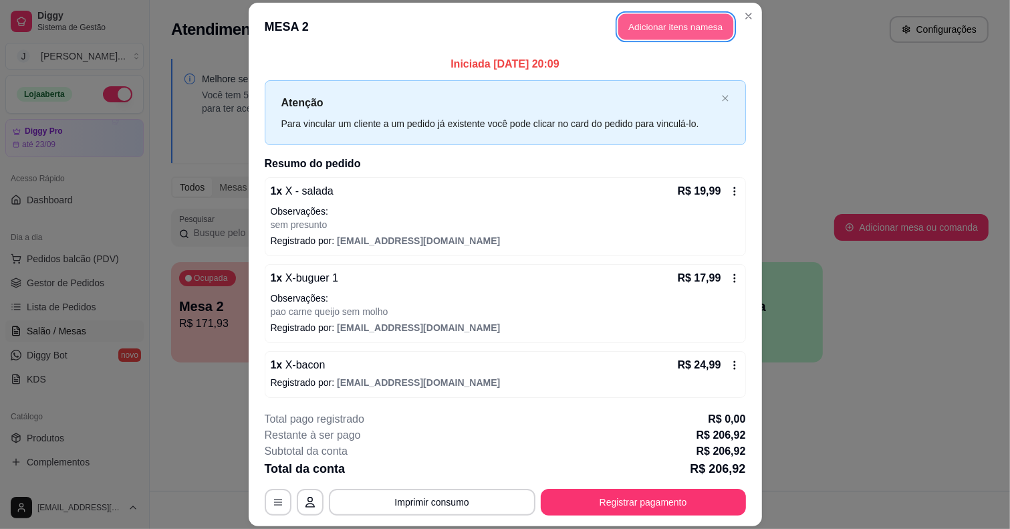
click at [667, 25] on button "Adicionar itens na mesa" at bounding box center [676, 27] width 115 height 26
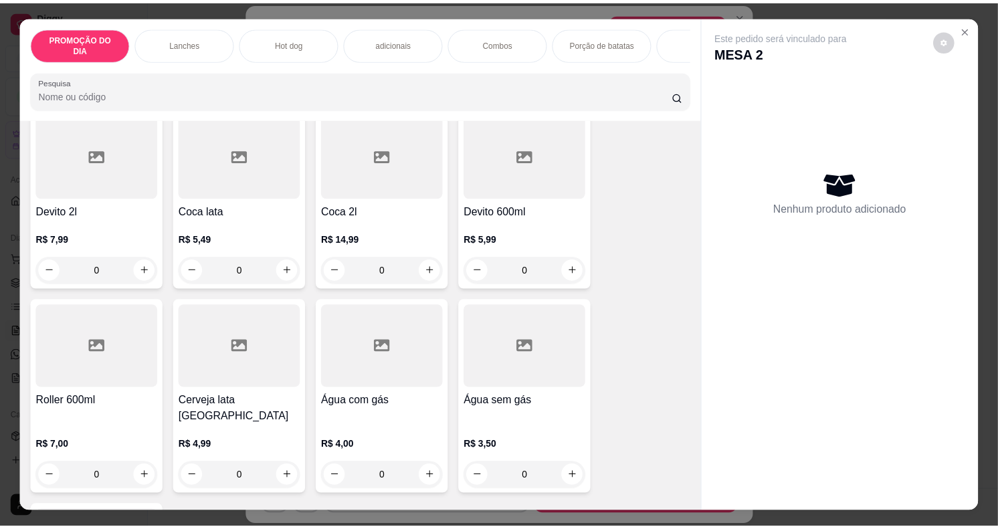
scroll to position [3093, 0]
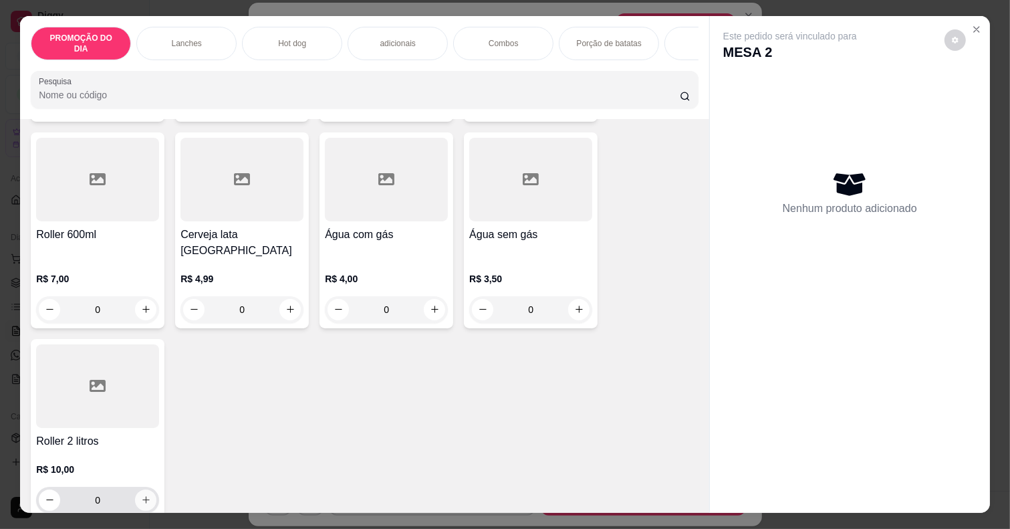
click at [141, 495] on icon "increase-product-quantity" at bounding box center [146, 500] width 10 height 10
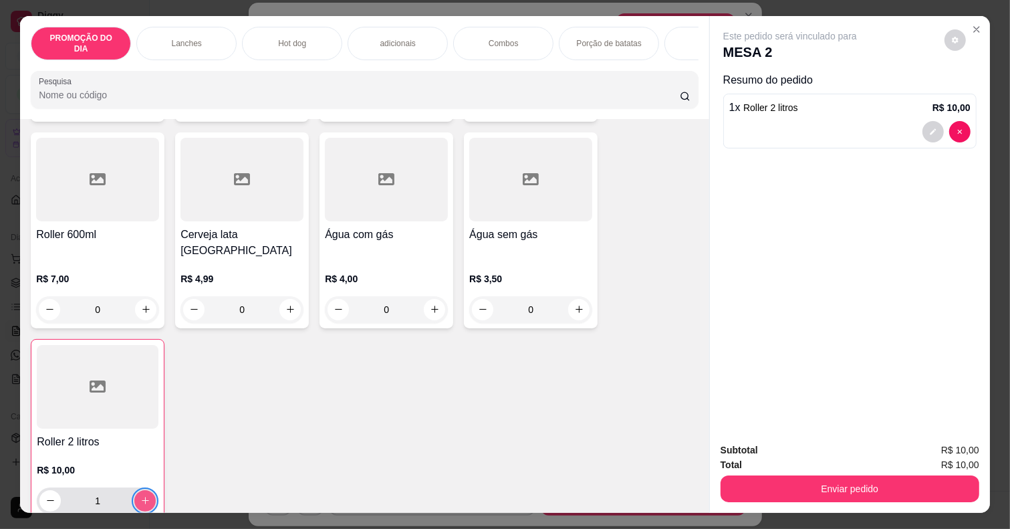
type input "1"
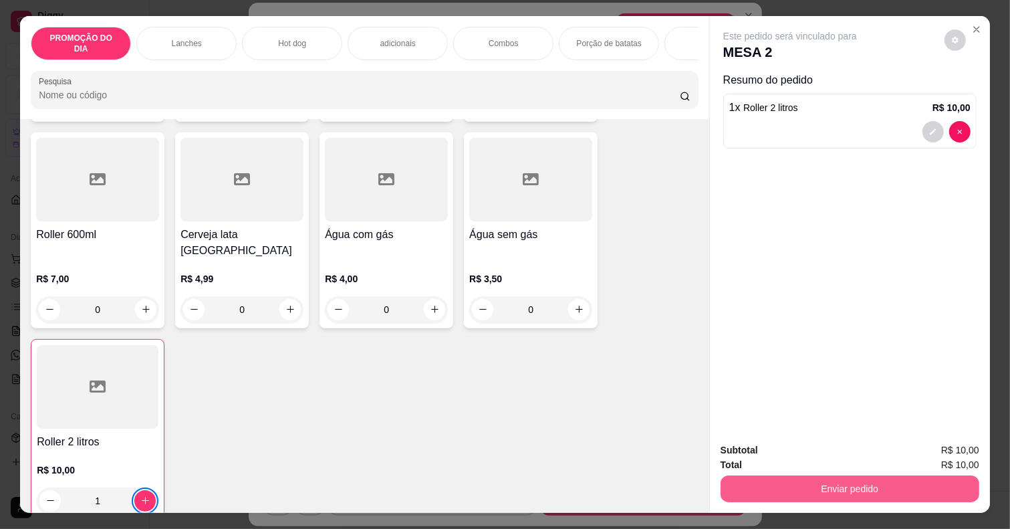
click at [875, 472] on div "Enviar pedido" at bounding box center [850, 487] width 259 height 30
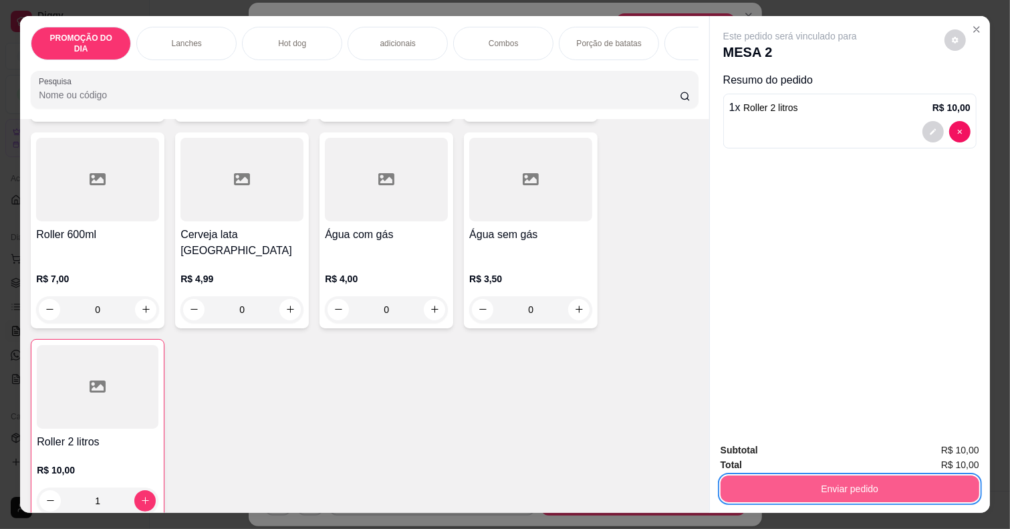
click at [740, 483] on button "Enviar pedido" at bounding box center [850, 488] width 259 height 27
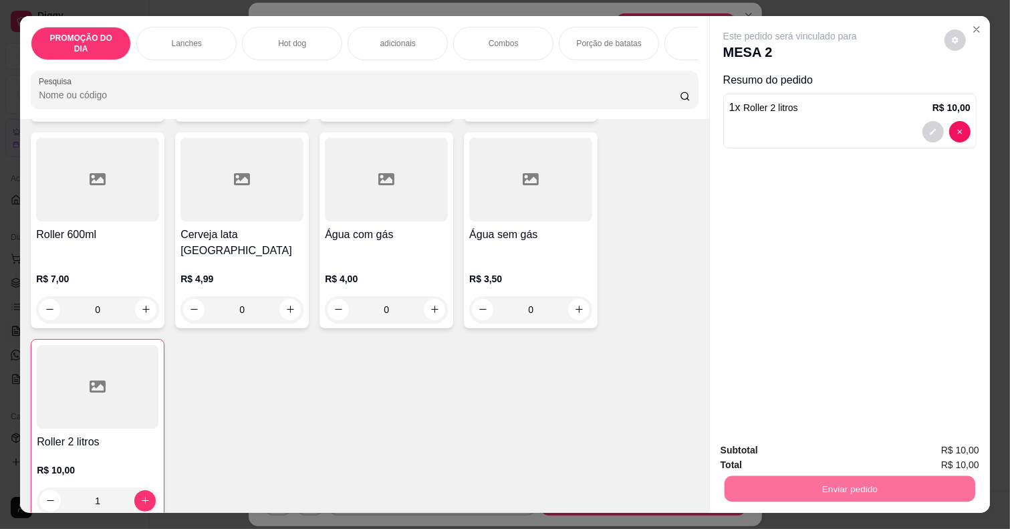
click at [817, 452] on button "Não registrar e enviar pedido" at bounding box center [805, 449] width 135 height 25
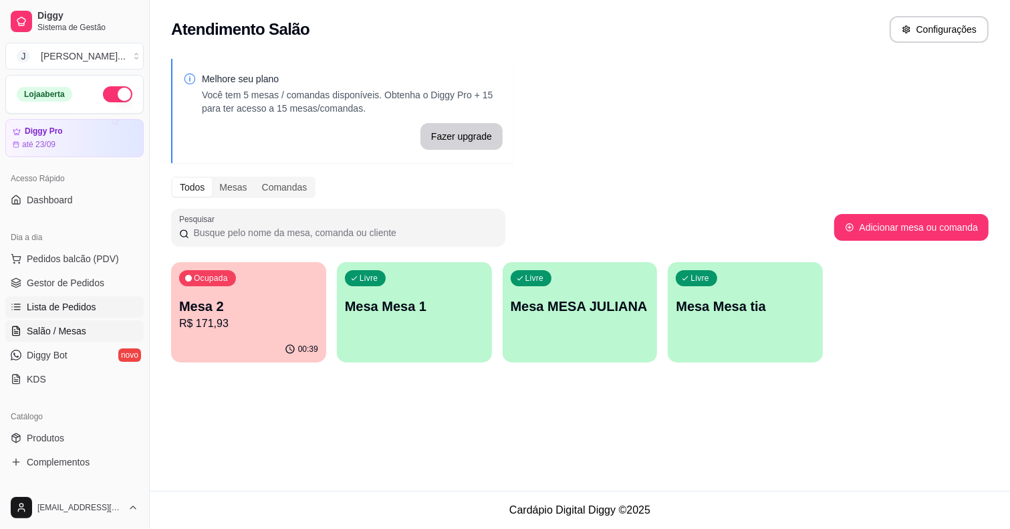
click at [64, 302] on span "Lista de Pedidos" at bounding box center [62, 306] width 70 height 13
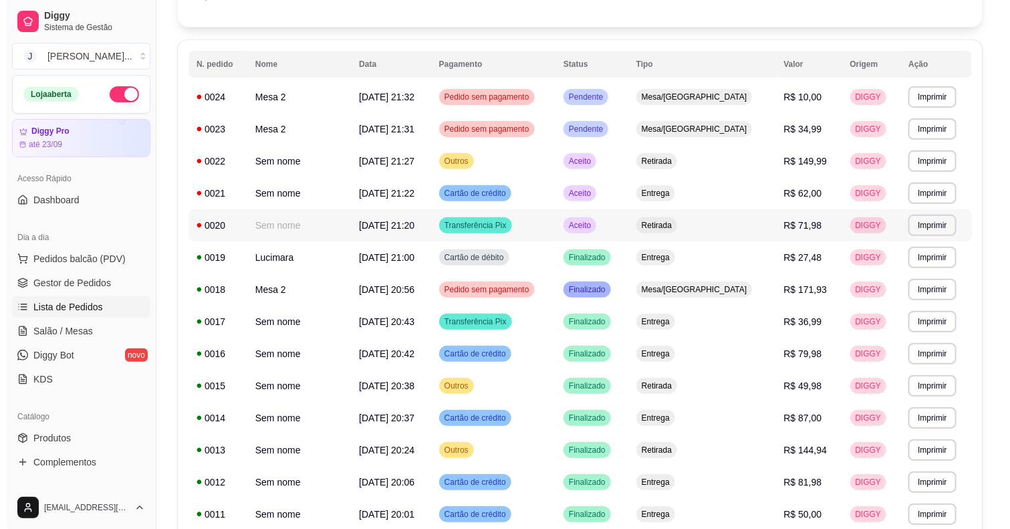
scroll to position [84, 0]
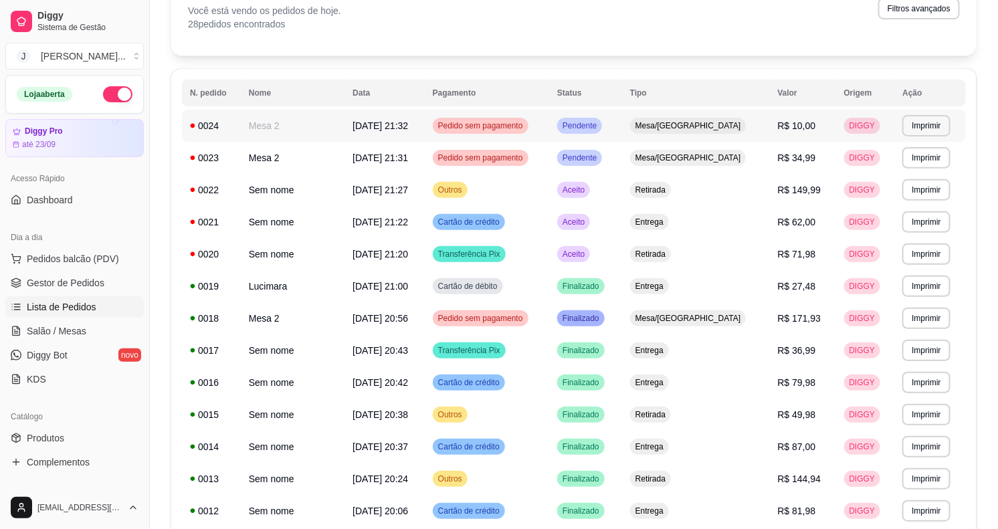
click at [652, 128] on td "Mesa/[GEOGRAPHIC_DATA]" at bounding box center [696, 126] width 148 height 32
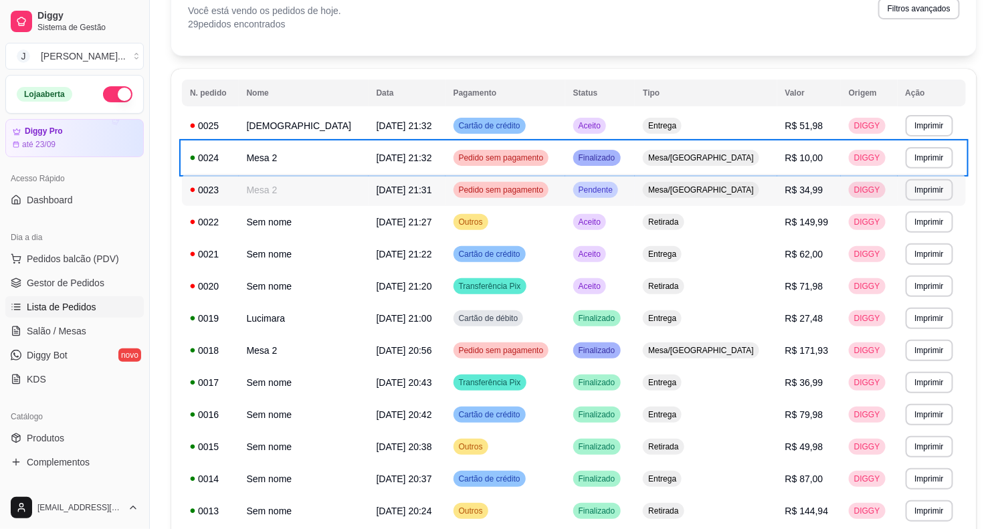
click at [624, 189] on td "Pendente" at bounding box center [600, 190] width 70 height 32
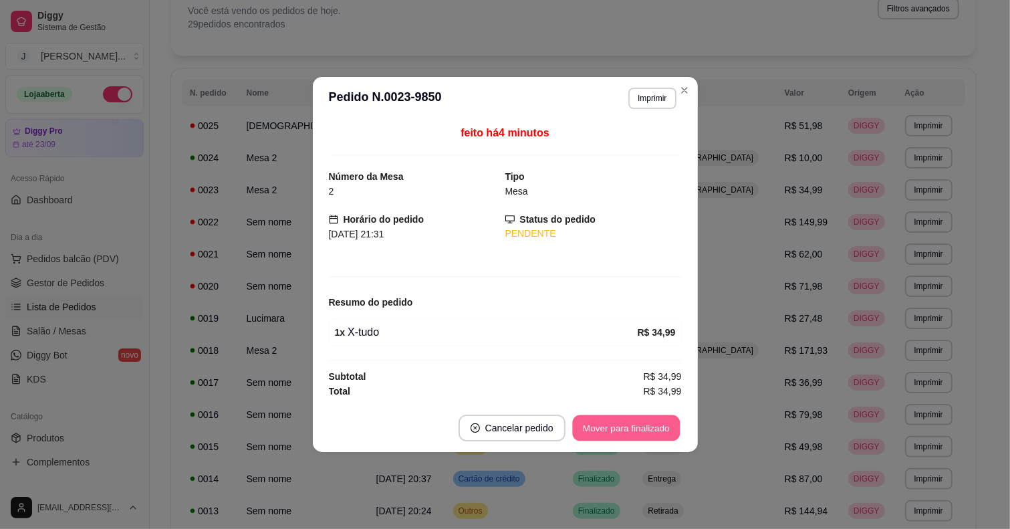
click at [652, 421] on button "Mover para finalizado" at bounding box center [626, 428] width 108 height 26
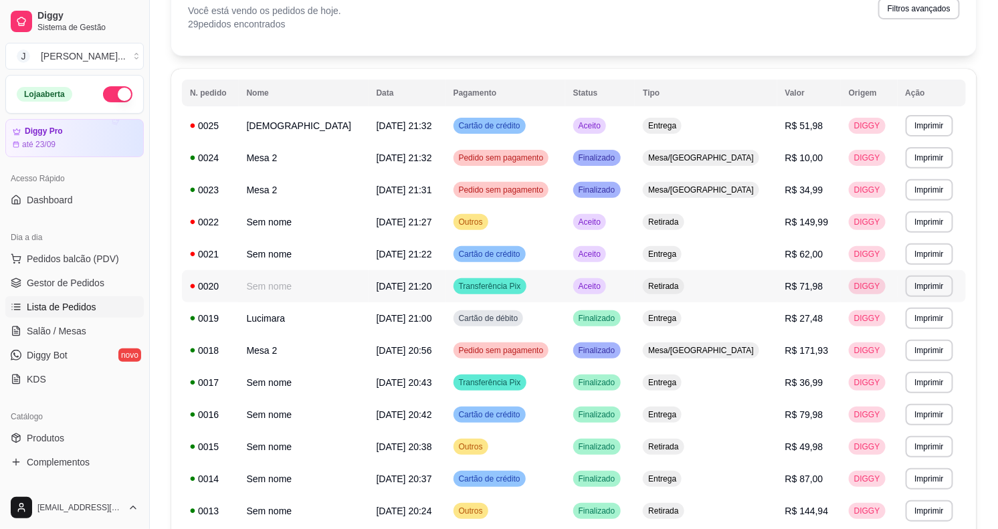
click at [700, 282] on td "Retirada" at bounding box center [706, 286] width 142 height 32
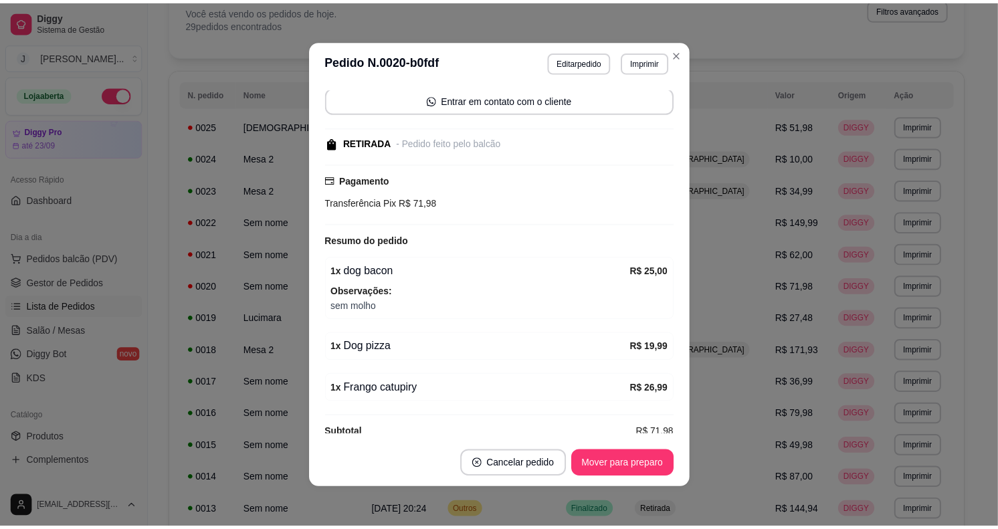
scroll to position [121, 0]
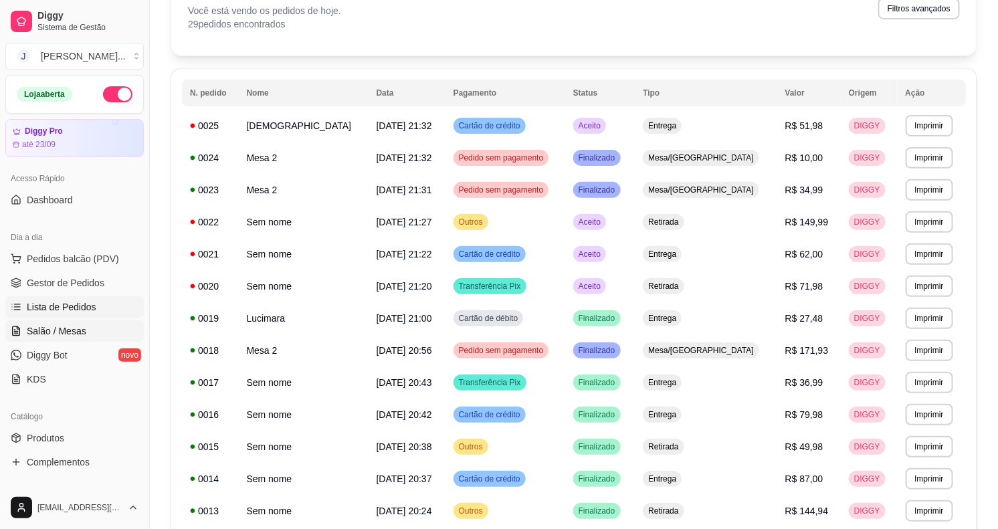
click at [56, 332] on span "Salão / Mesas" at bounding box center [57, 330] width 60 height 13
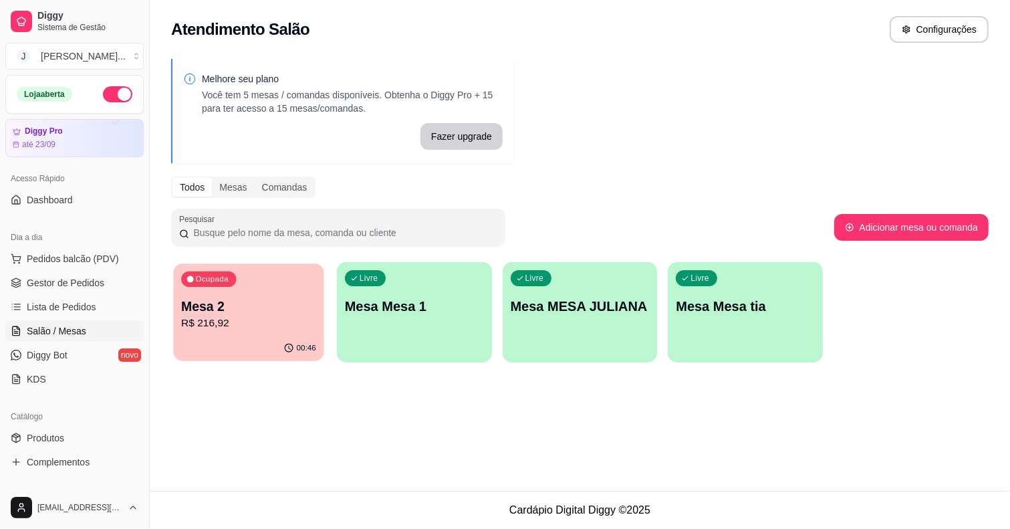
click at [241, 298] on p "Mesa 2" at bounding box center [248, 307] width 135 height 18
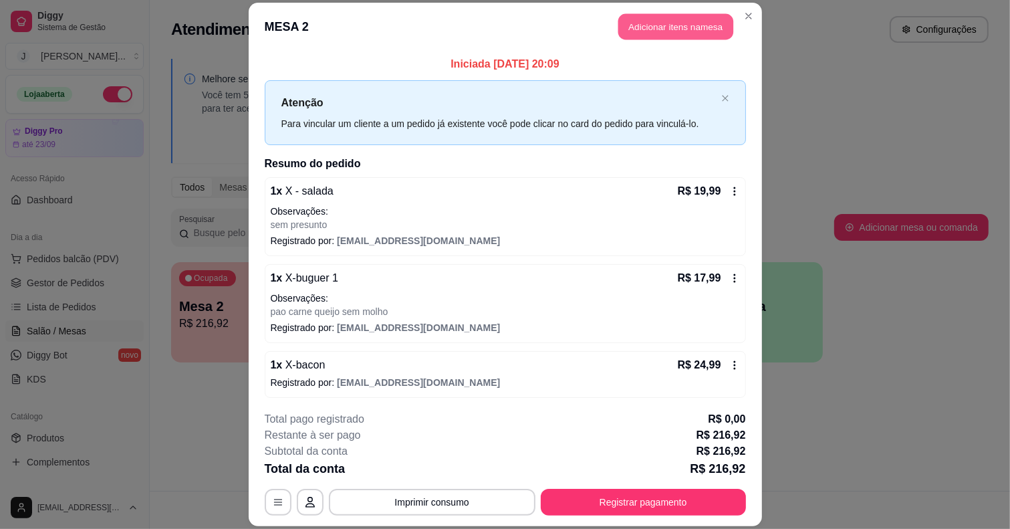
click at [680, 31] on button "Adicionar itens na mesa" at bounding box center [676, 27] width 115 height 26
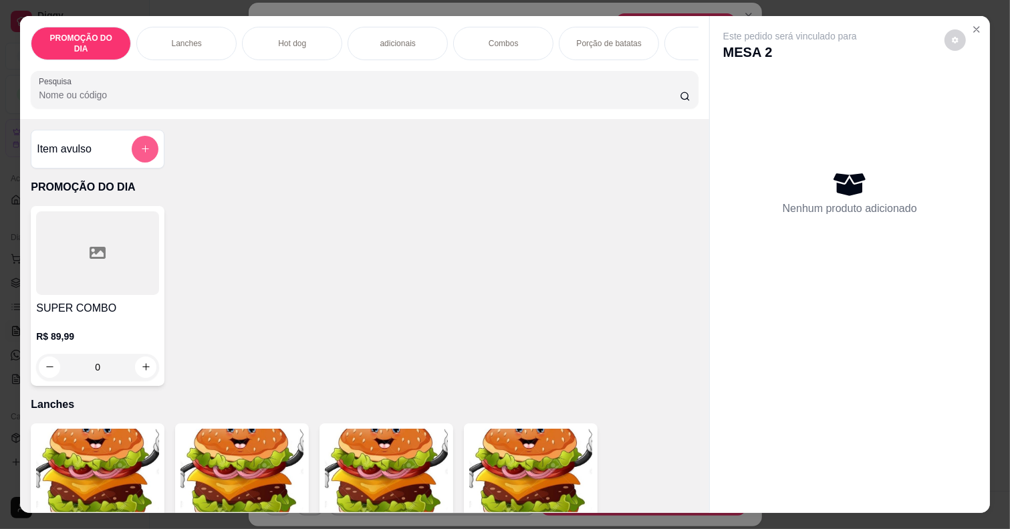
click at [140, 145] on icon "add-separate-item" at bounding box center [145, 149] width 10 height 10
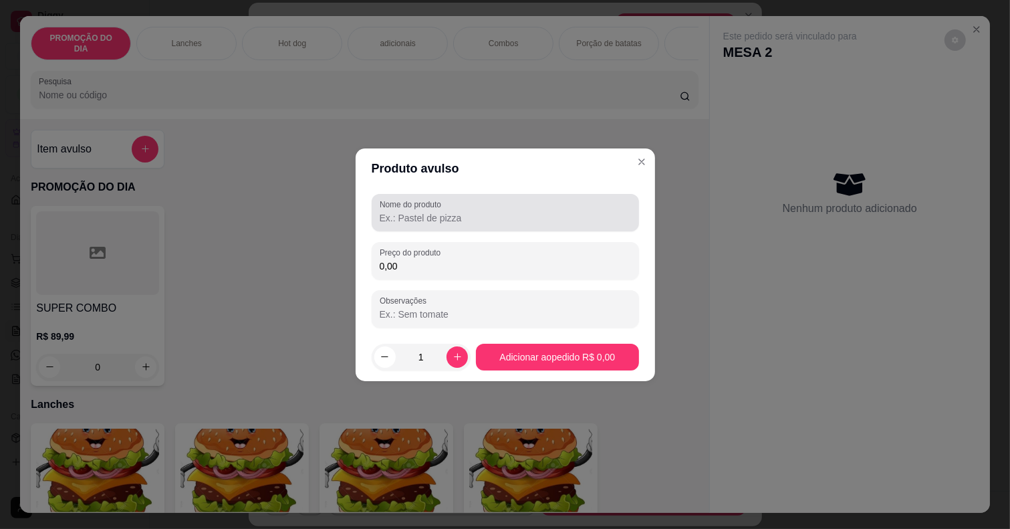
click at [445, 225] on div at bounding box center [505, 212] width 251 height 27
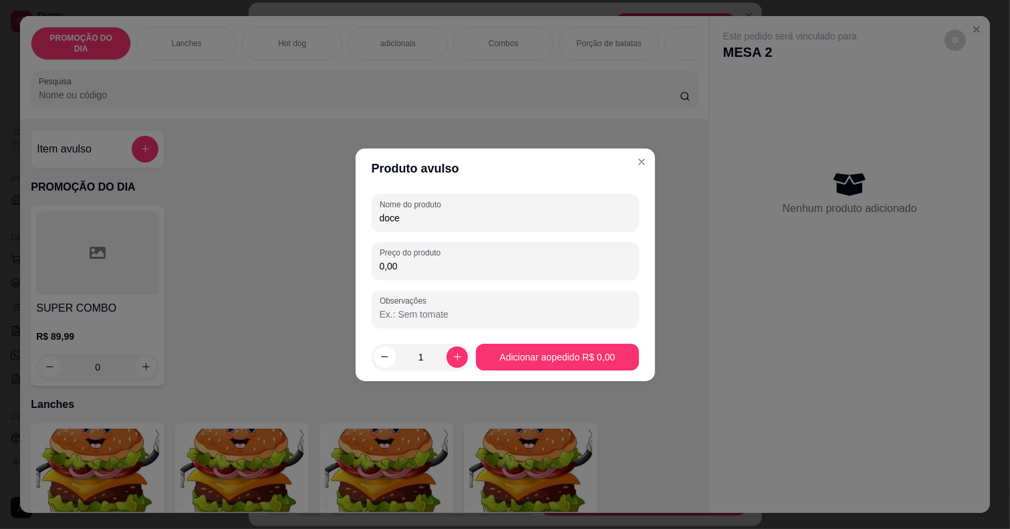
type input "doce"
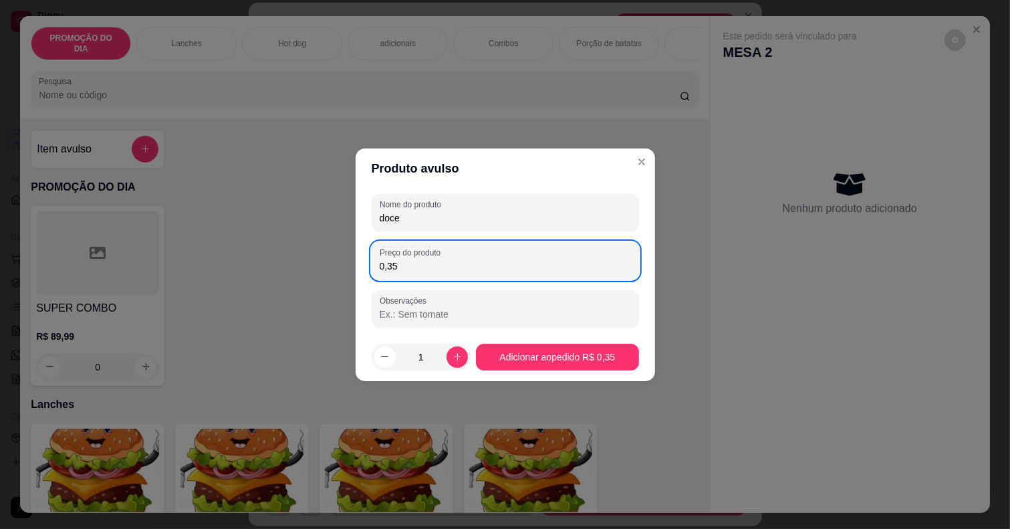
type input "3,50"
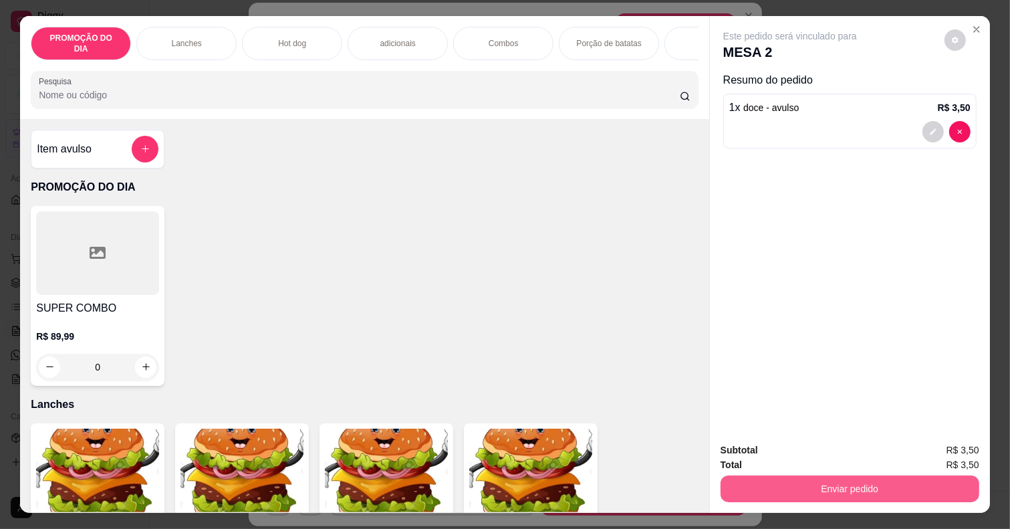
click at [877, 489] on button "Enviar pedido" at bounding box center [850, 488] width 259 height 27
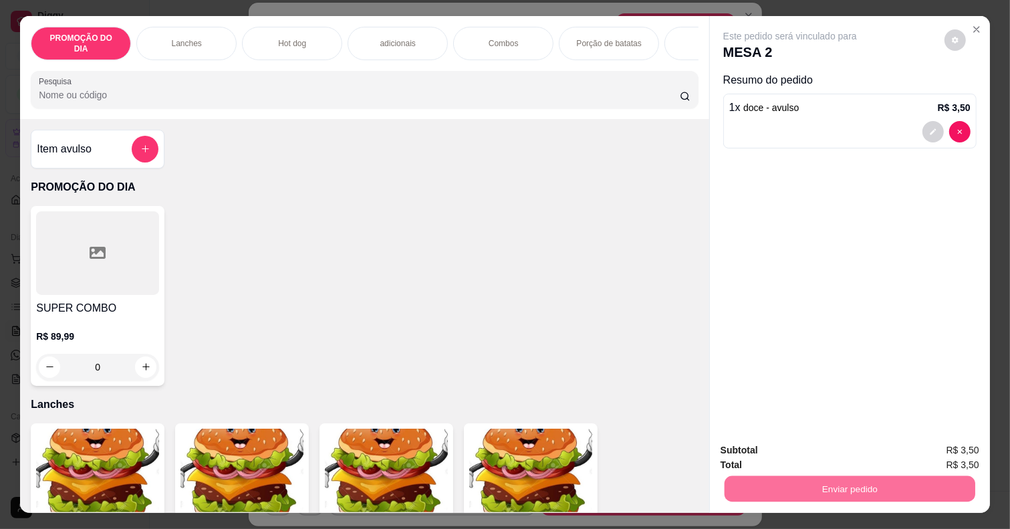
click at [814, 455] on button "Não registrar e enviar pedido" at bounding box center [805, 449] width 139 height 25
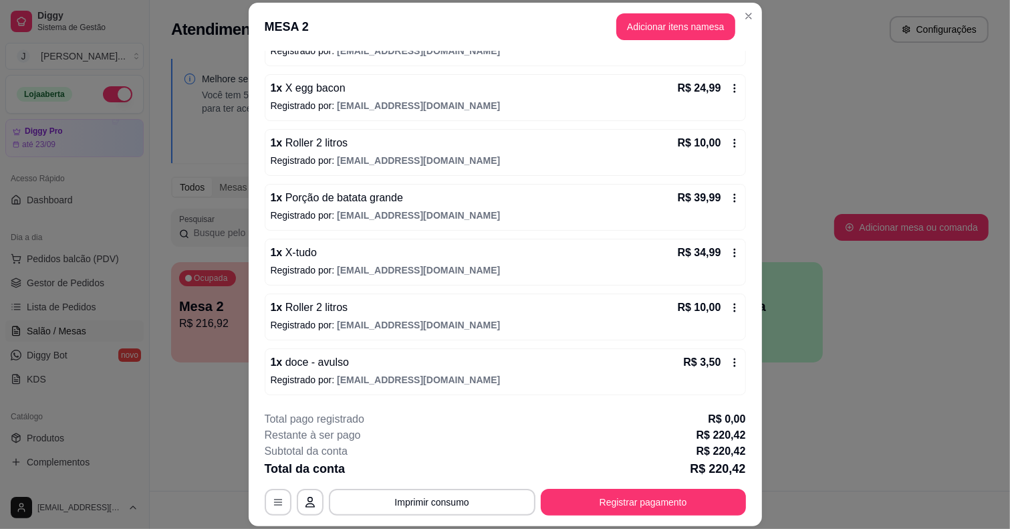
scroll to position [40, 0]
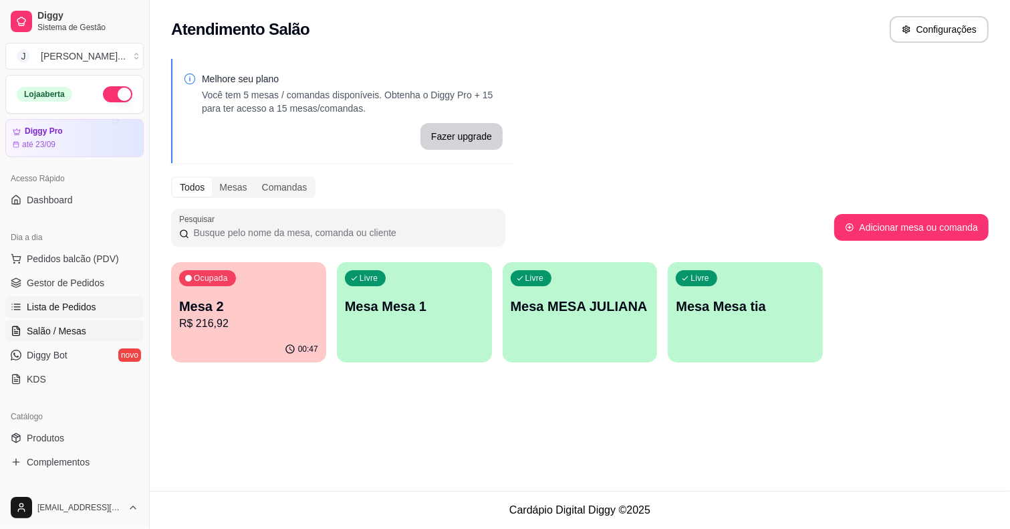
click at [53, 308] on span "Lista de Pedidos" at bounding box center [62, 306] width 70 height 13
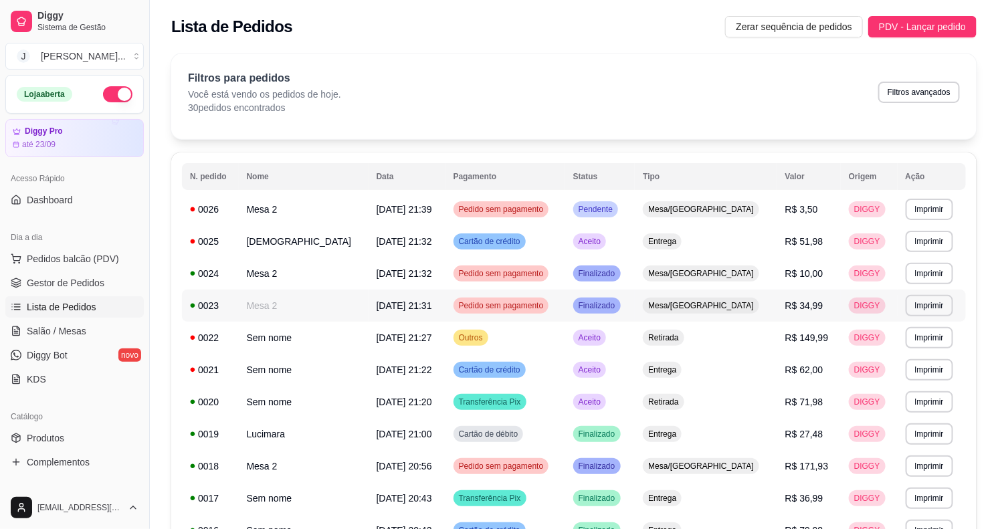
click at [393, 302] on span "[DATE] 21:31" at bounding box center [404, 305] width 56 height 11
click at [626, 399] on td "Aceito" at bounding box center [600, 402] width 70 height 32
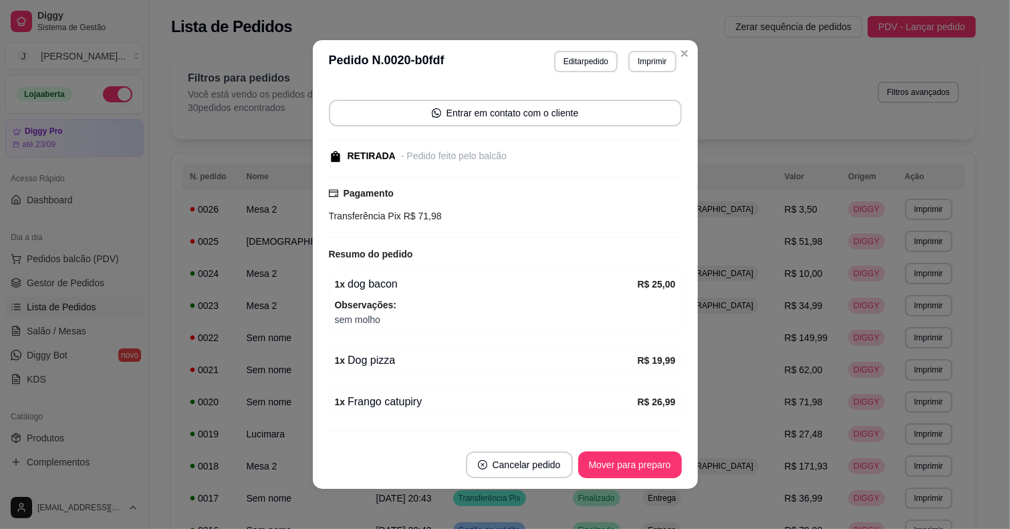
scroll to position [121, 0]
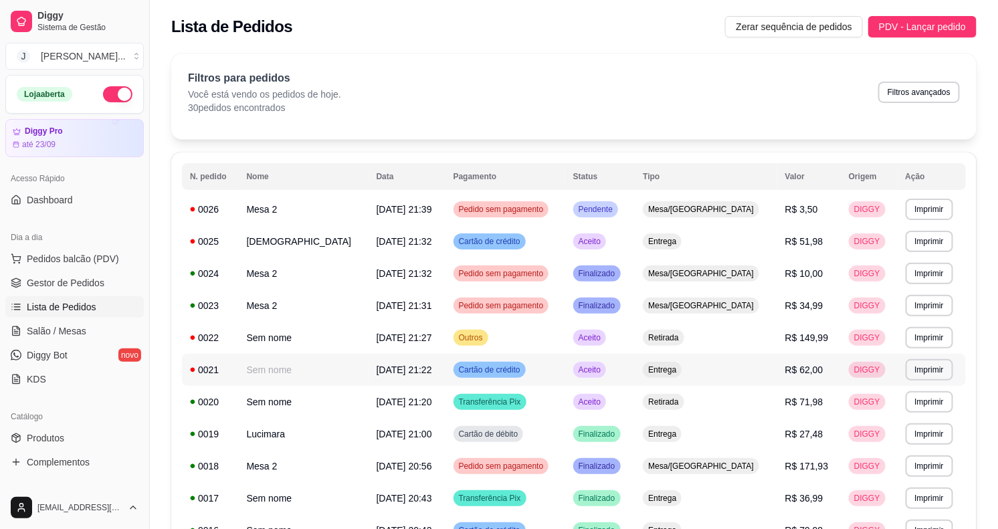
click at [737, 368] on td "Entrega" at bounding box center [706, 370] width 142 height 32
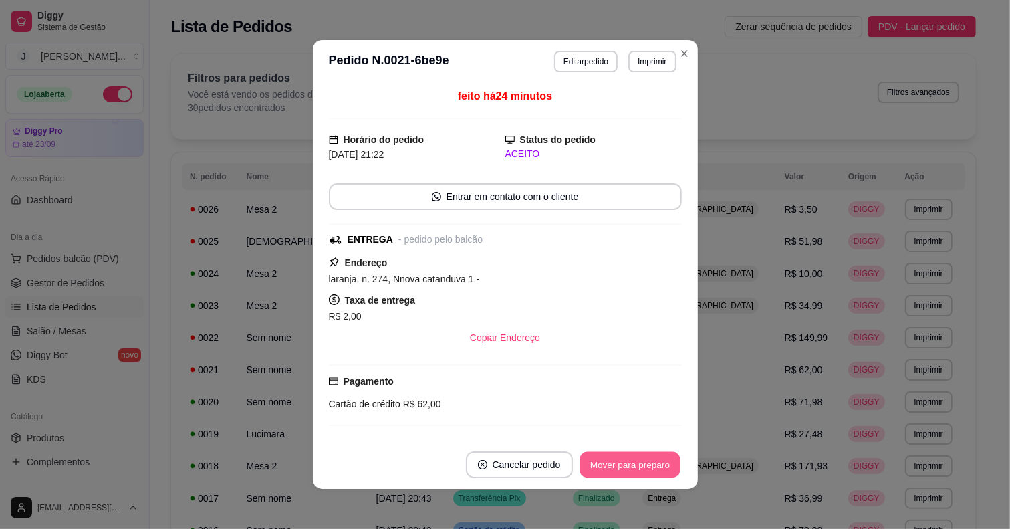
click at [655, 453] on button "Mover para preparo" at bounding box center [630, 465] width 100 height 26
click at [655, 457] on button "Mover para entrega" at bounding box center [629, 464] width 103 height 27
click at [655, 457] on button "Mover para finalizado" at bounding box center [626, 464] width 111 height 27
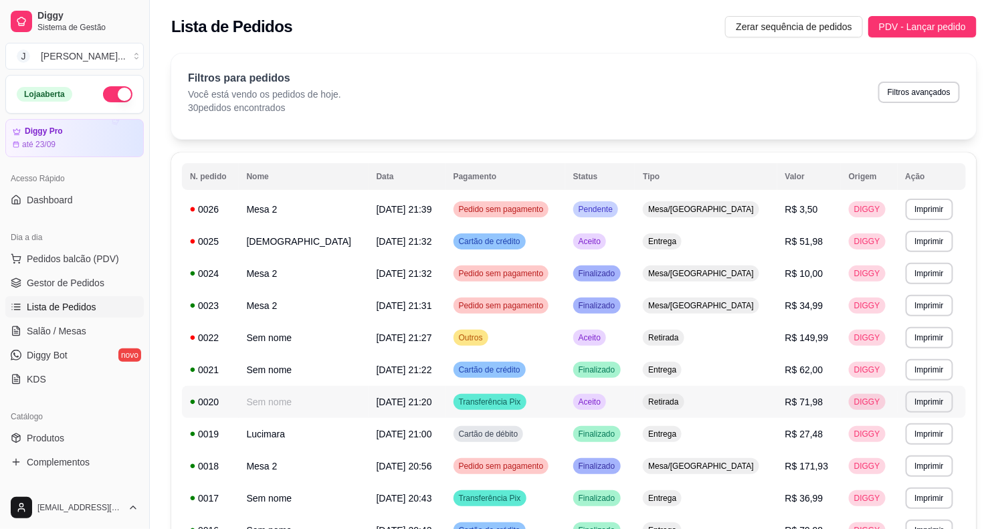
click at [717, 401] on td "Retirada" at bounding box center [706, 402] width 142 height 32
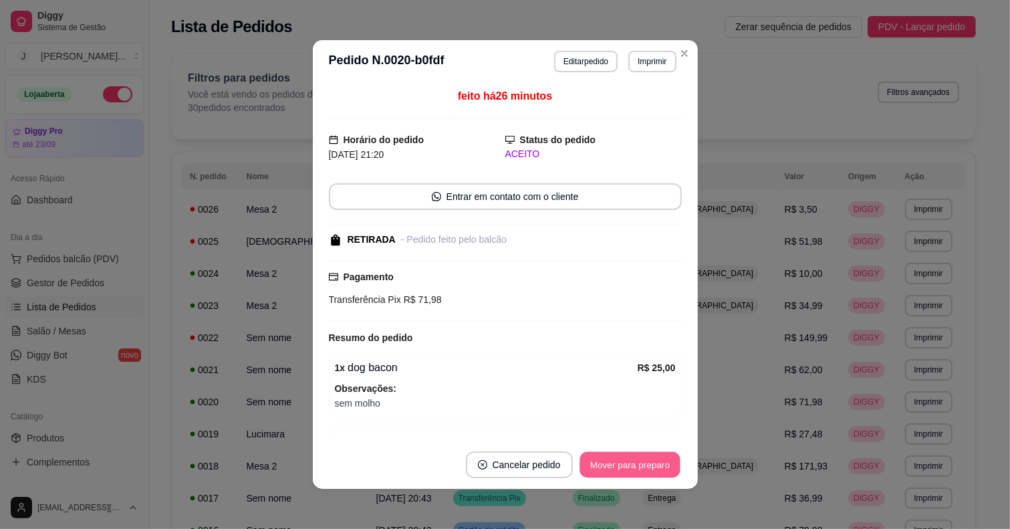
click at [627, 466] on button "Mover para preparo" at bounding box center [630, 465] width 100 height 26
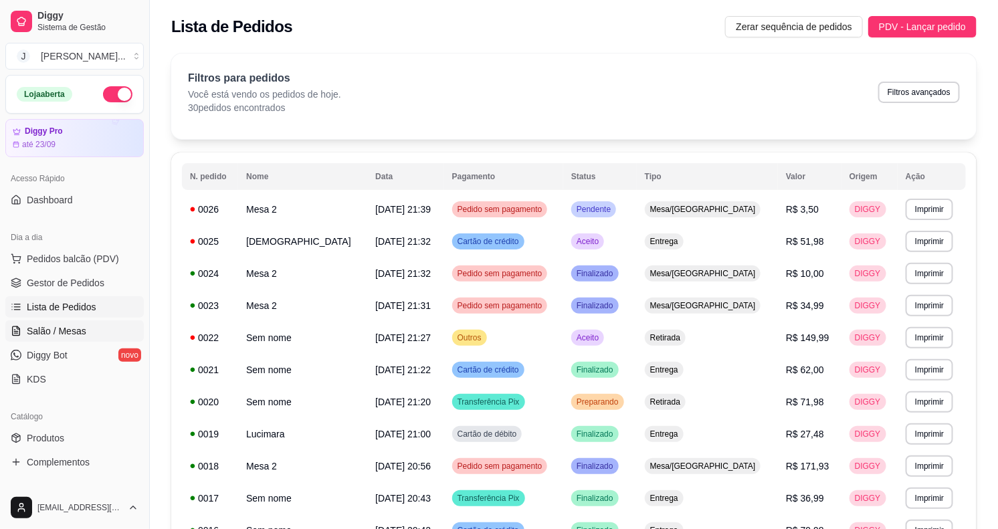
click at [47, 326] on span "Salão / Mesas" at bounding box center [57, 330] width 60 height 13
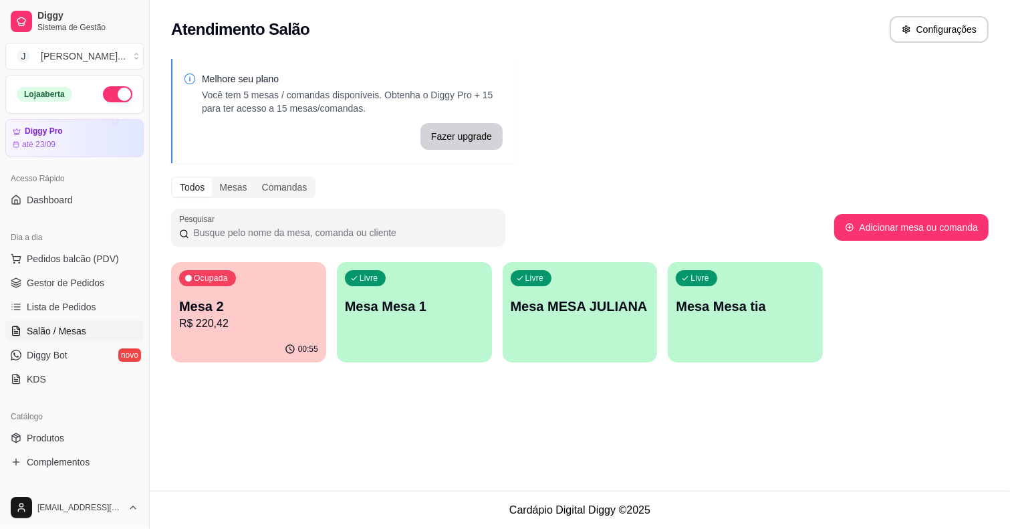
click at [223, 303] on p "Mesa 2" at bounding box center [248, 306] width 139 height 19
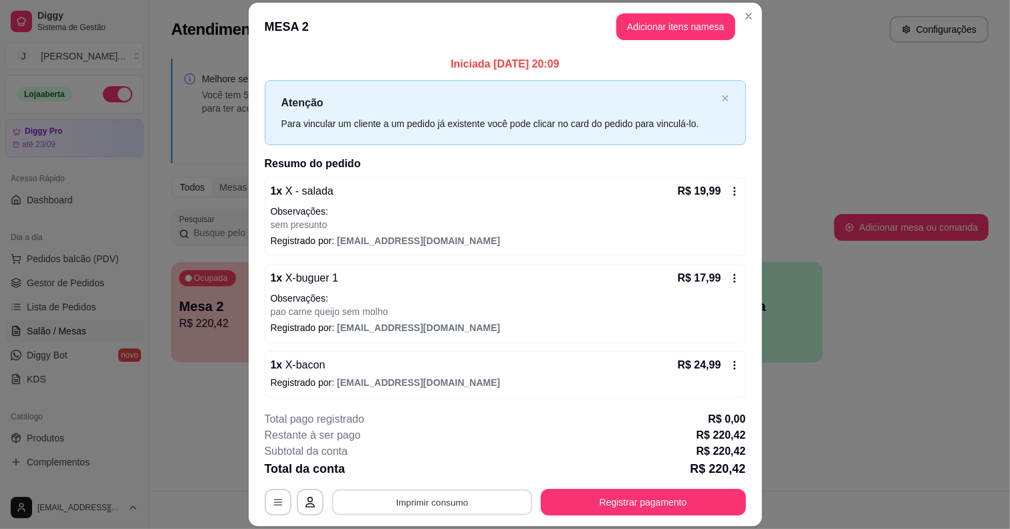
click at [496, 508] on button "Imprimir consumo" at bounding box center [432, 503] width 201 height 26
click at [439, 469] on button "Impressora" at bounding box center [430, 471] width 94 height 21
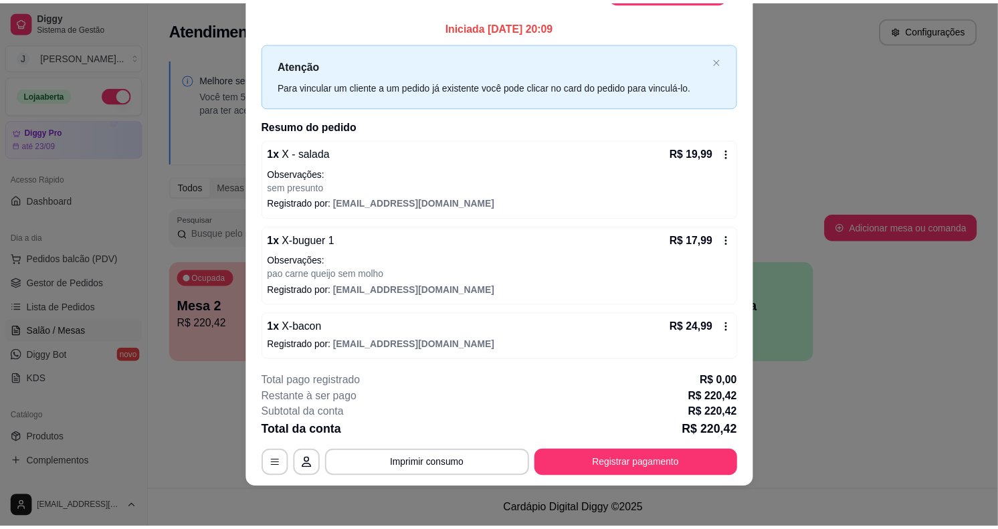
scroll to position [40, 0]
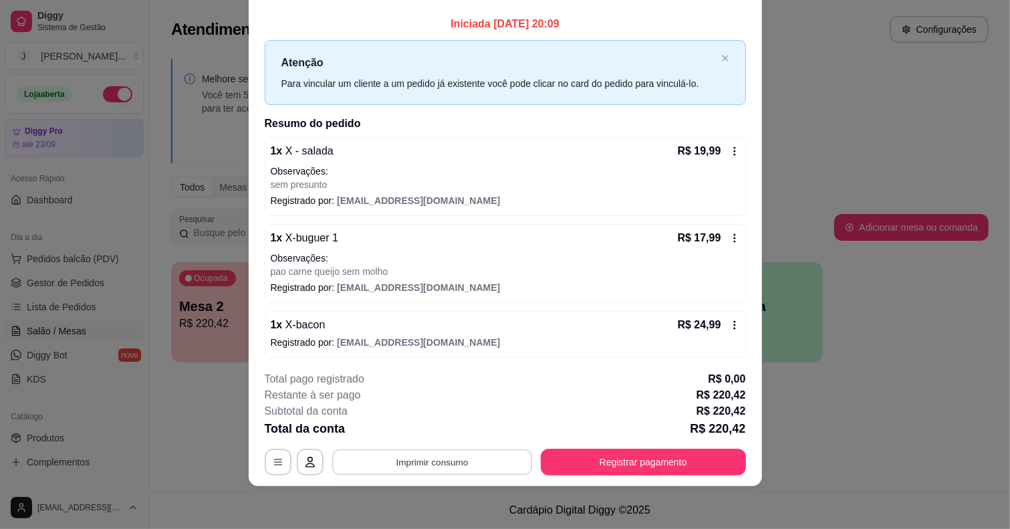
click at [442, 460] on button "Imprimir consumo" at bounding box center [432, 462] width 201 height 26
click at [438, 429] on button "Impressora" at bounding box center [430, 431] width 94 height 21
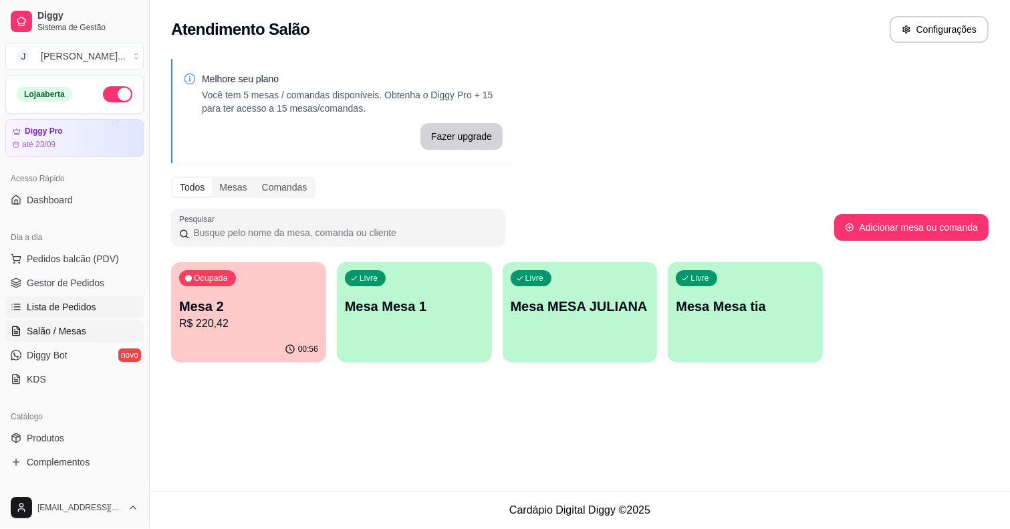
click at [45, 306] on span "Lista de Pedidos" at bounding box center [62, 306] width 70 height 13
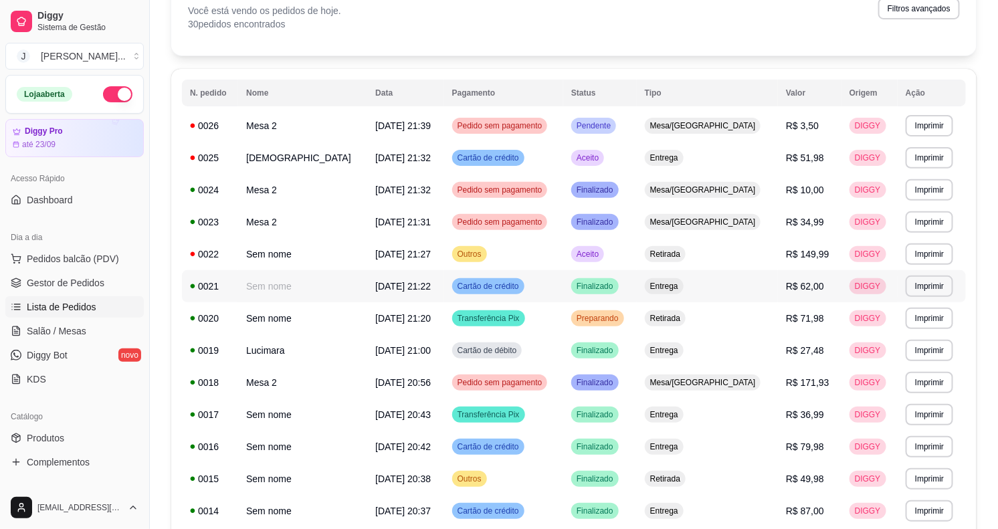
scroll to position [33, 0]
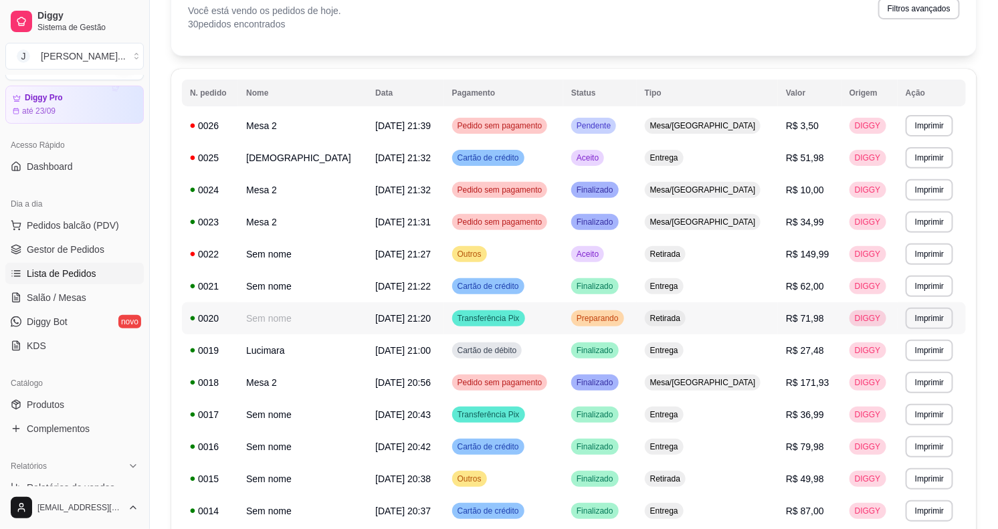
click at [637, 322] on td "Preparando" at bounding box center [600, 318] width 74 height 32
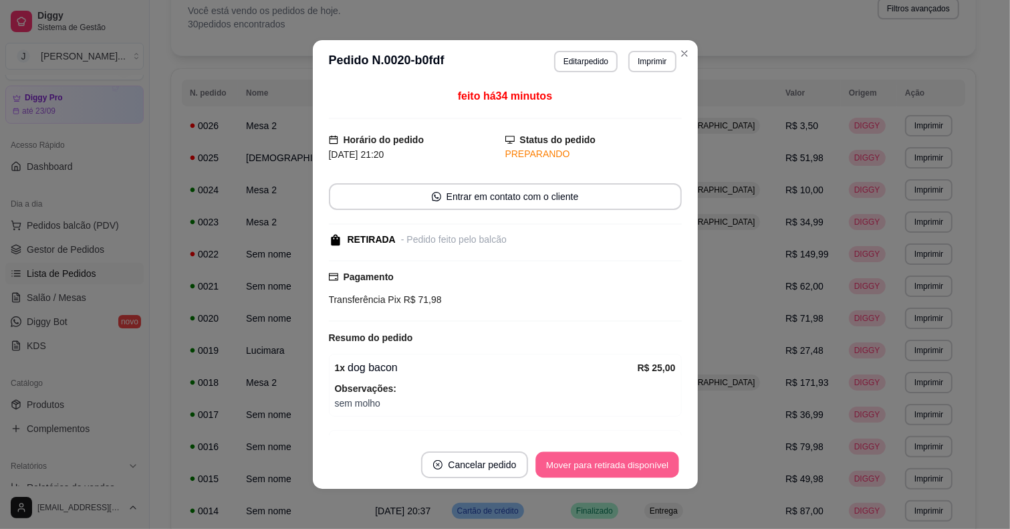
click at [609, 459] on button "Mover para retirada disponível" at bounding box center [607, 465] width 143 height 26
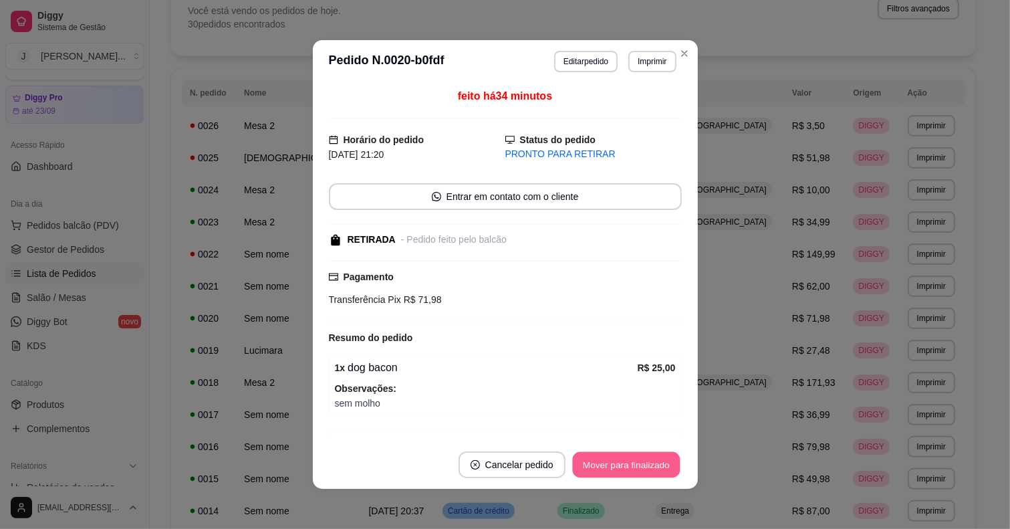
click at [632, 456] on button "Mover para finalizado" at bounding box center [626, 465] width 108 height 26
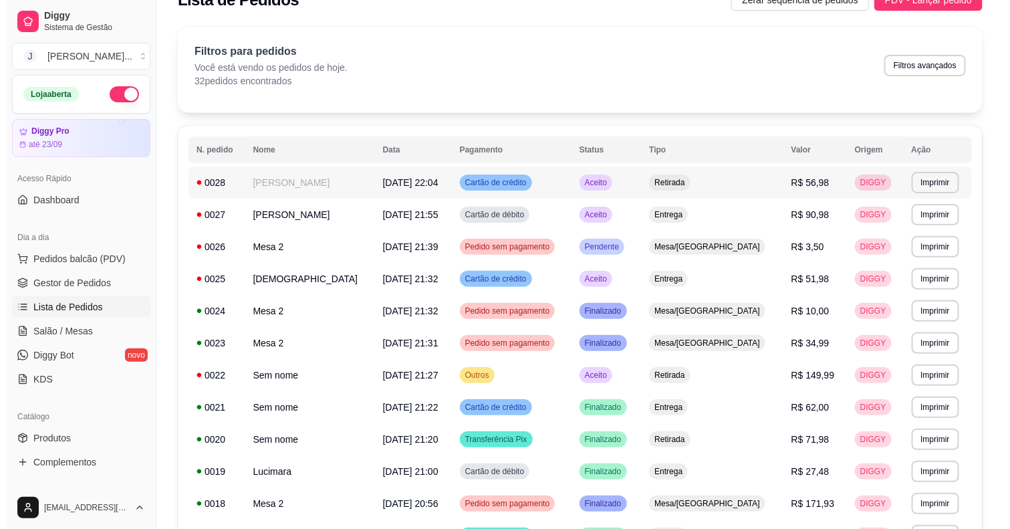
scroll to position [0, 0]
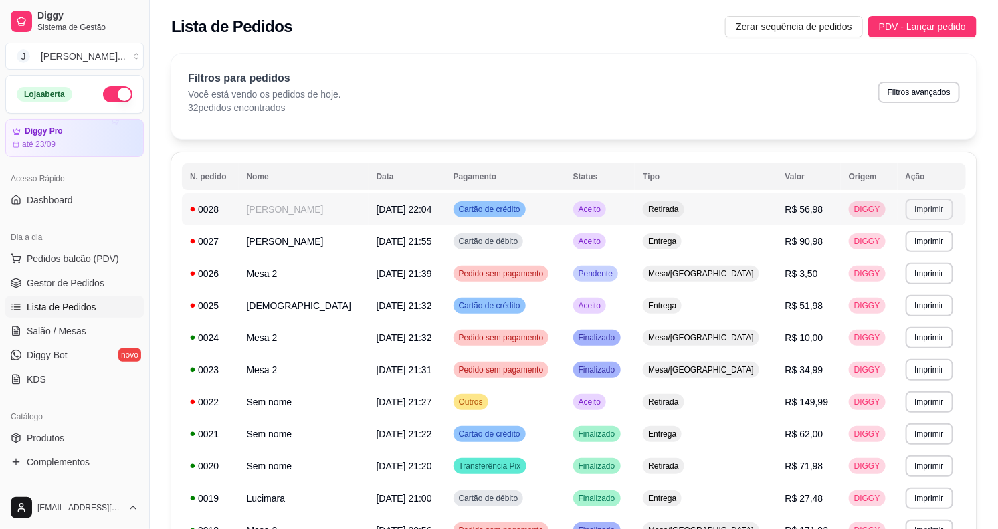
click at [913, 206] on button "Imprimir" at bounding box center [928, 209] width 47 height 21
click at [412, 209] on td "[DATE] 22:04" at bounding box center [406, 209] width 77 height 32
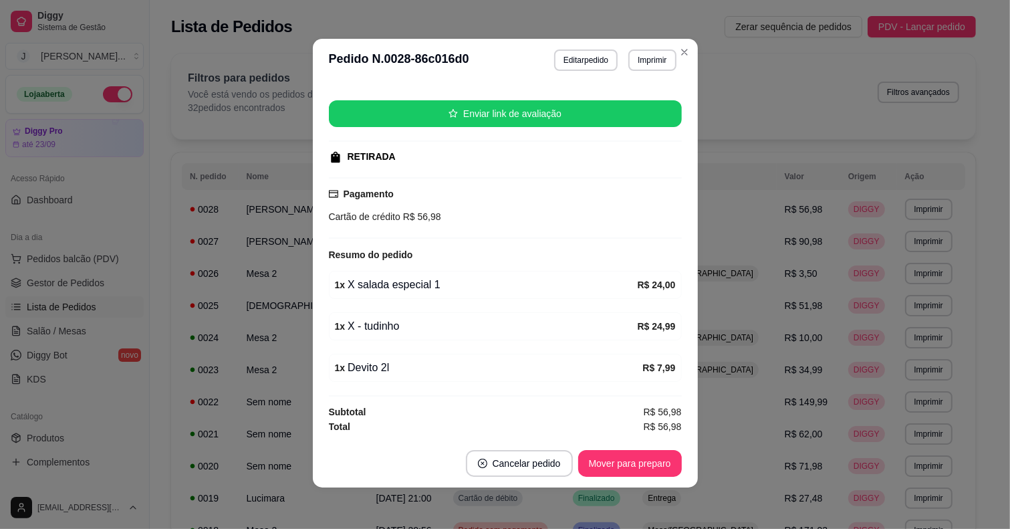
scroll to position [2, 0]
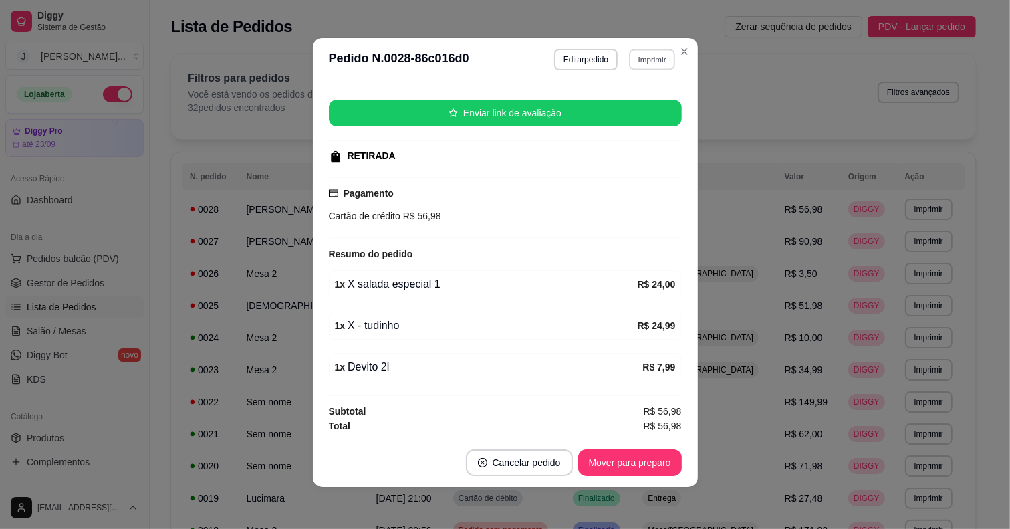
click at [639, 58] on button "Imprimir" at bounding box center [652, 59] width 46 height 21
click at [639, 101] on button "Impressora" at bounding box center [623, 106] width 94 height 21
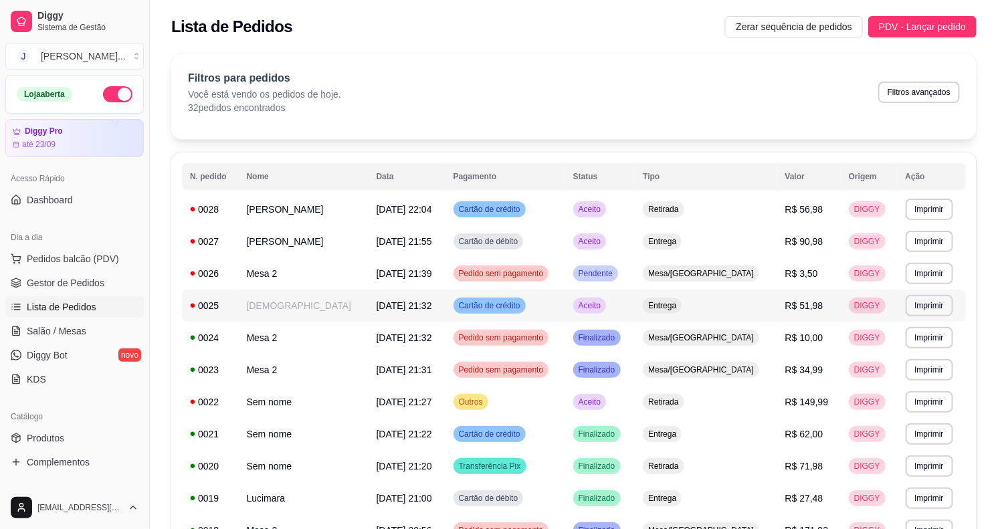
click at [710, 304] on td "Entrega" at bounding box center [706, 306] width 142 height 32
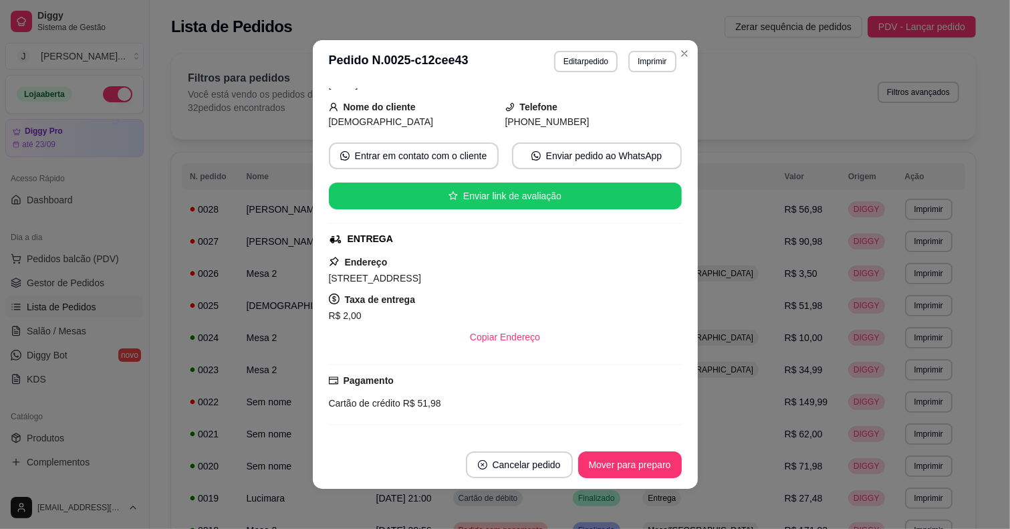
scroll to position [177, 0]
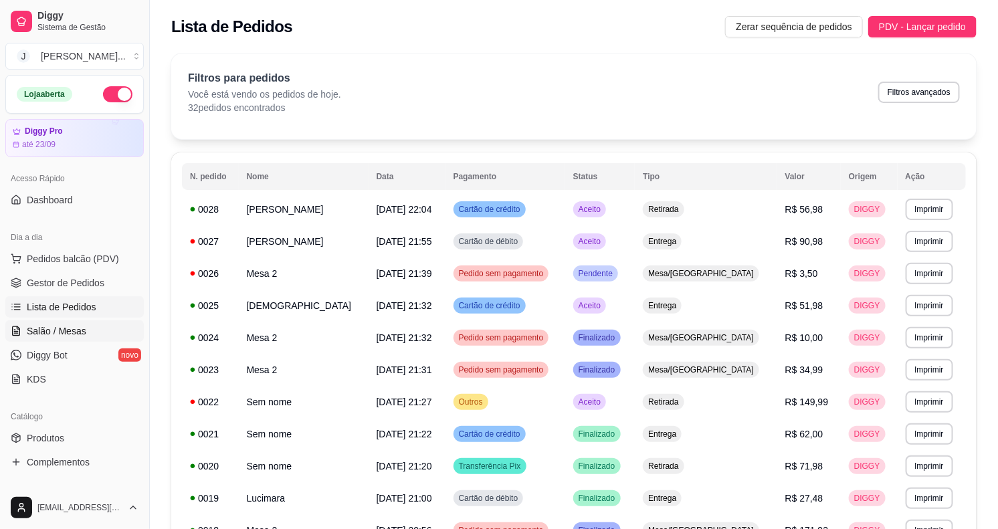
click at [40, 329] on span "Salão / Mesas" at bounding box center [57, 330] width 60 height 13
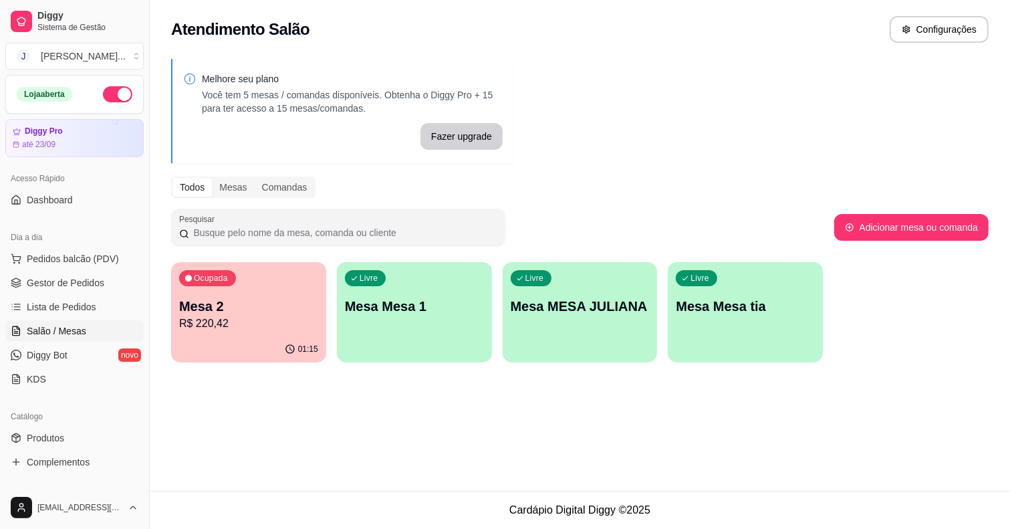
click at [271, 304] on p "Mesa 2" at bounding box center [248, 306] width 139 height 19
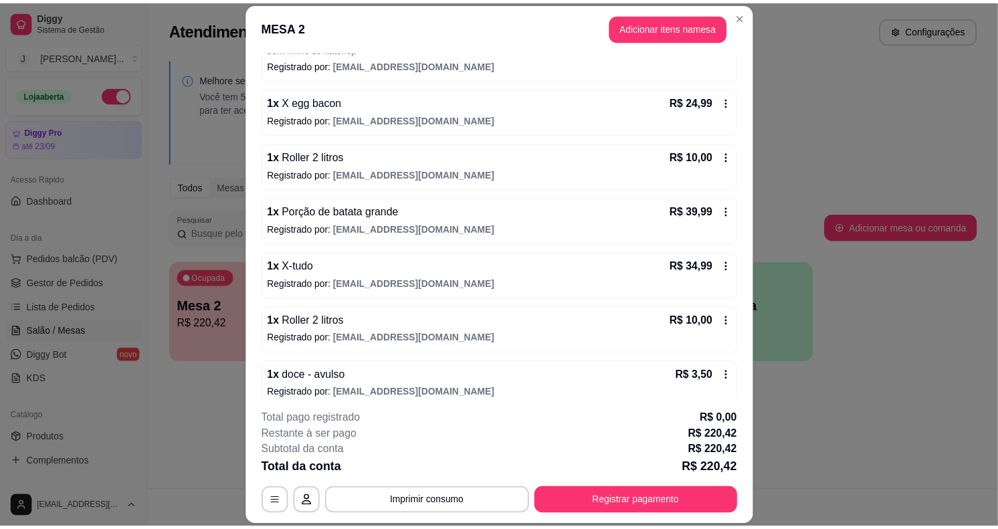
scroll to position [508, 0]
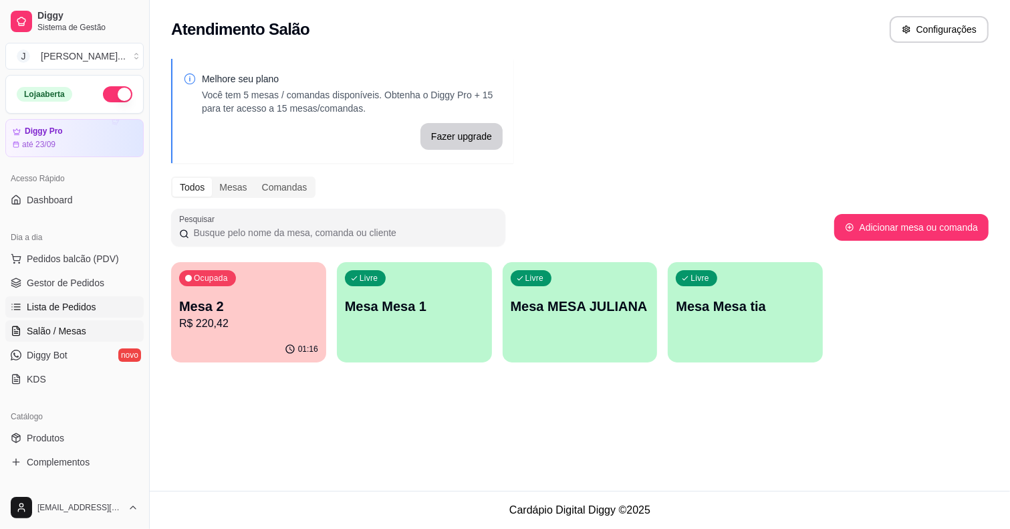
click at [61, 309] on span "Lista de Pedidos" at bounding box center [62, 306] width 70 height 13
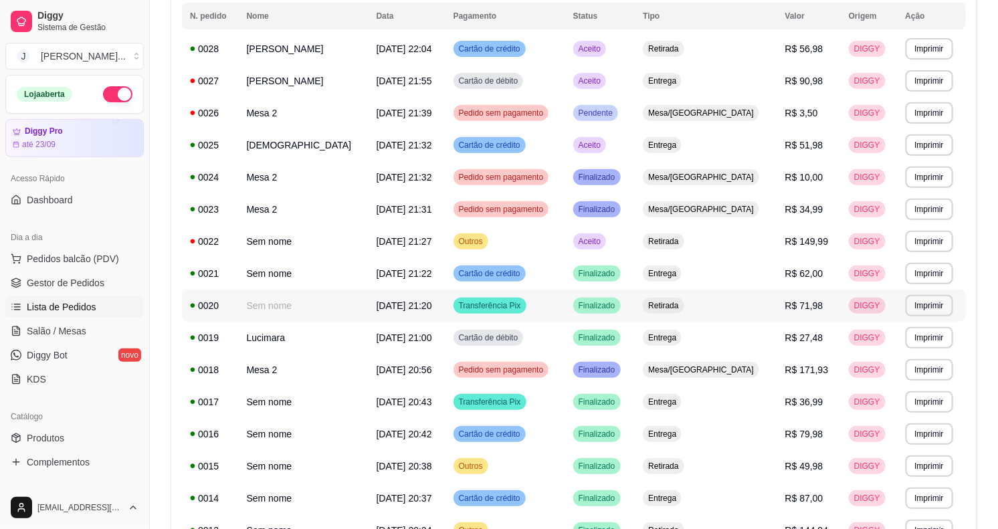
scroll to position [167, 0]
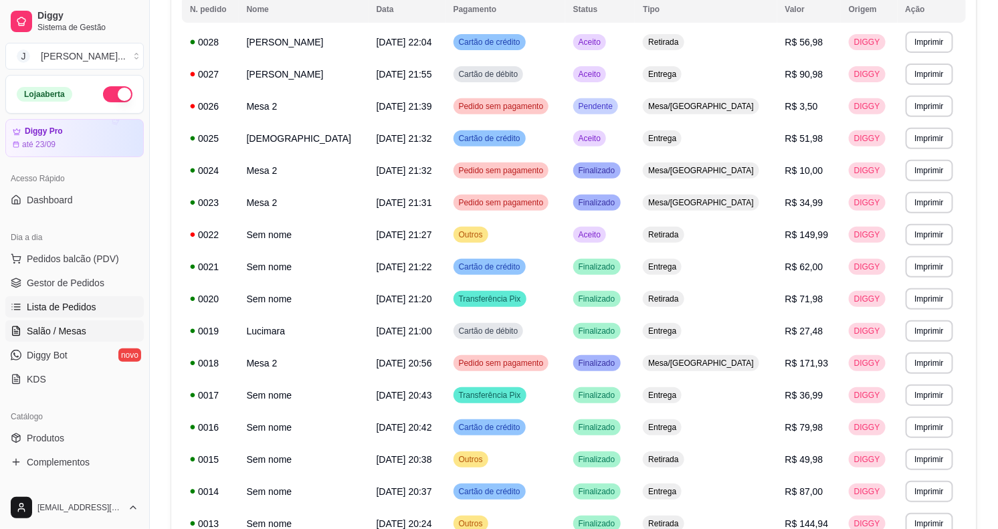
click at [62, 332] on span "Salão / Mesas" at bounding box center [57, 330] width 60 height 13
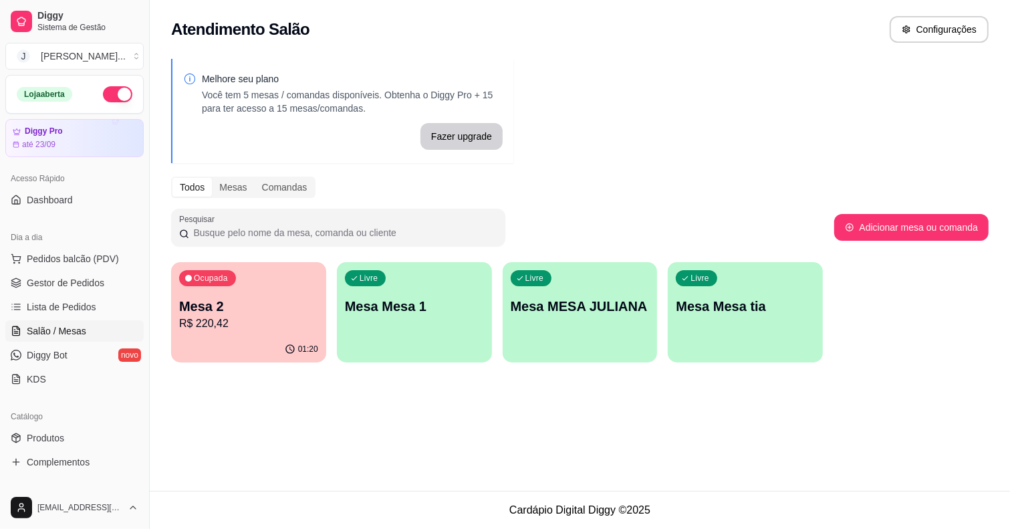
click at [249, 316] on p "R$ 220,42" at bounding box center [248, 324] width 139 height 16
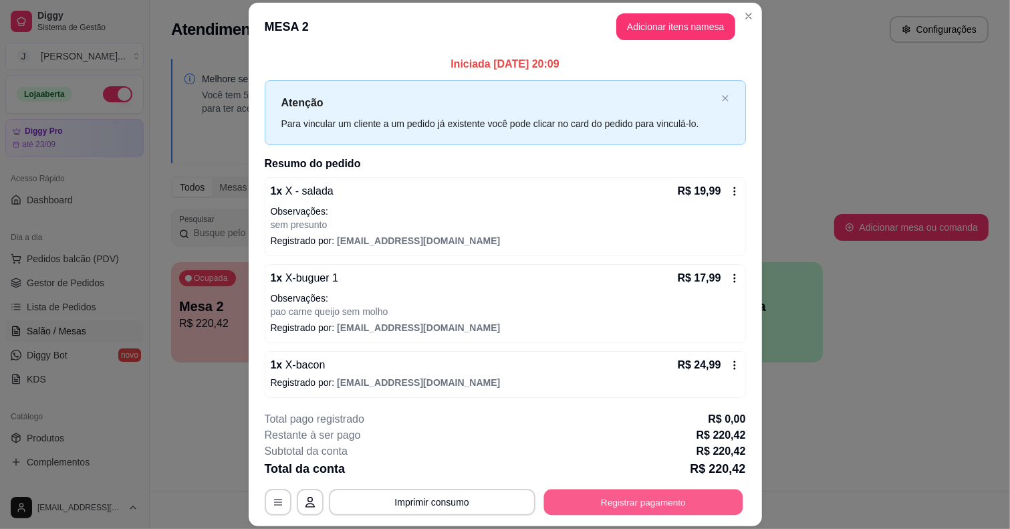
click at [609, 496] on button "Registrar pagamento" at bounding box center [643, 503] width 199 height 26
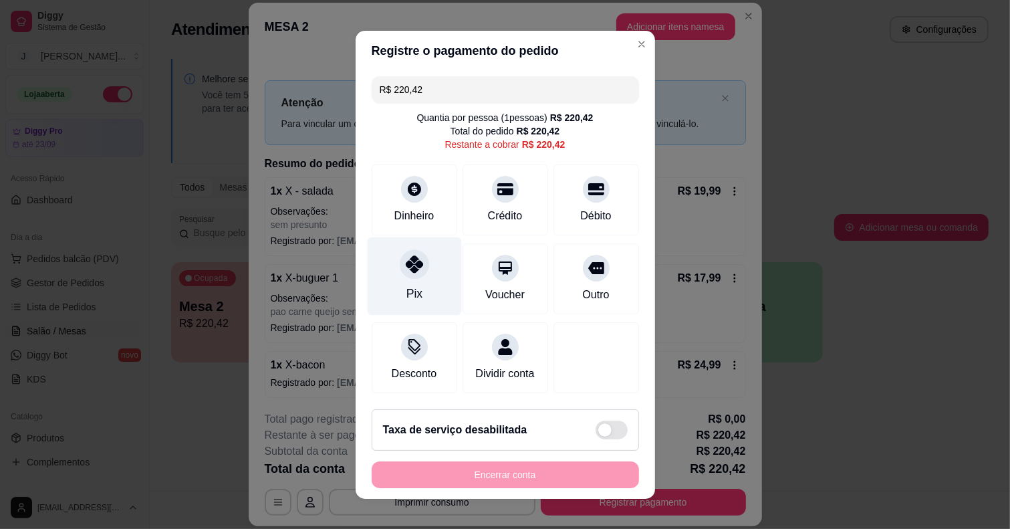
click at [408, 251] on div at bounding box center [414, 263] width 29 height 29
type input "R$ 0,00"
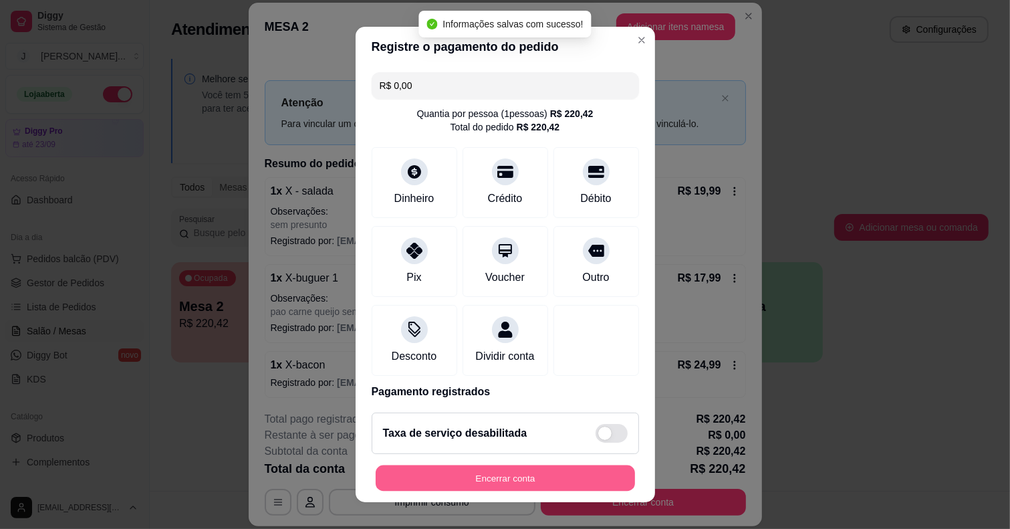
click at [574, 476] on button "Encerrar conta" at bounding box center [505, 478] width 259 height 26
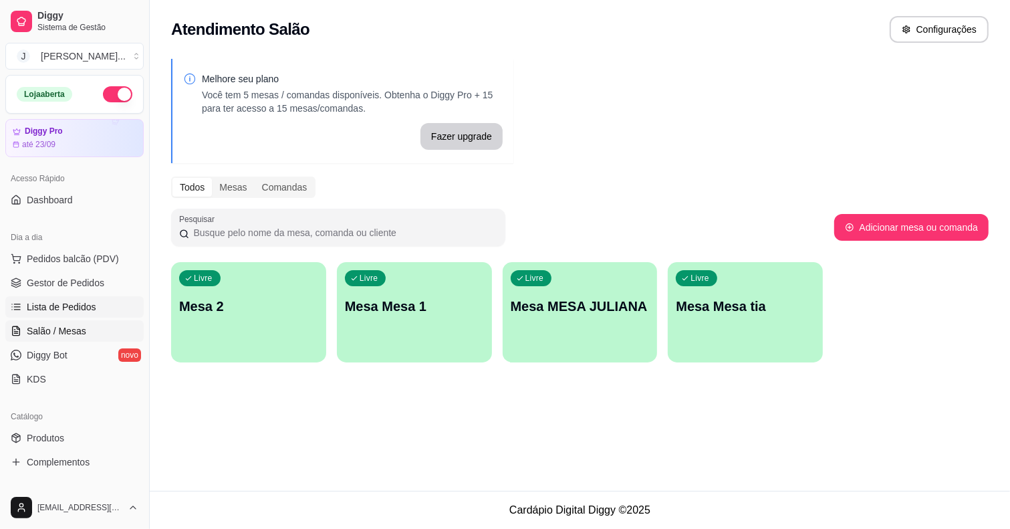
click at [69, 305] on span "Lista de Pedidos" at bounding box center [62, 306] width 70 height 13
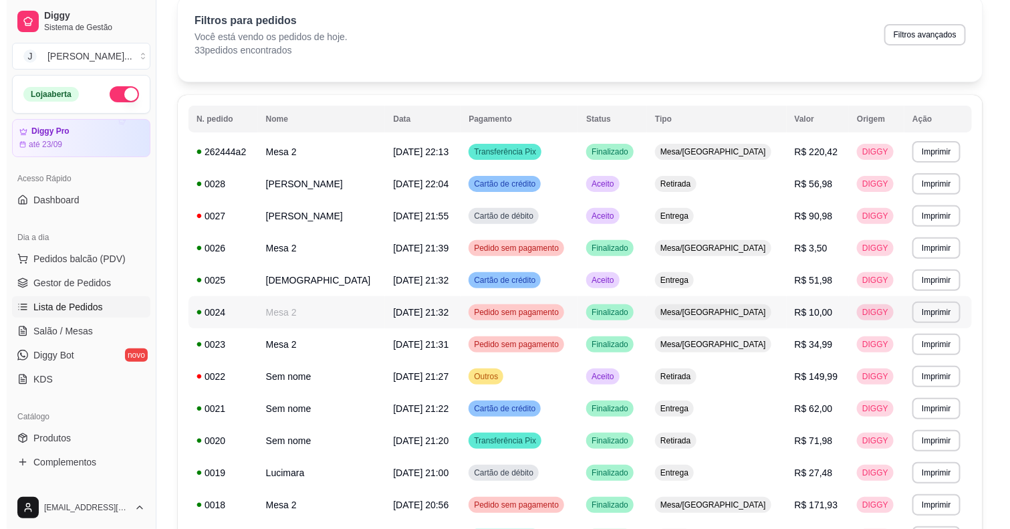
scroll to position [84, 0]
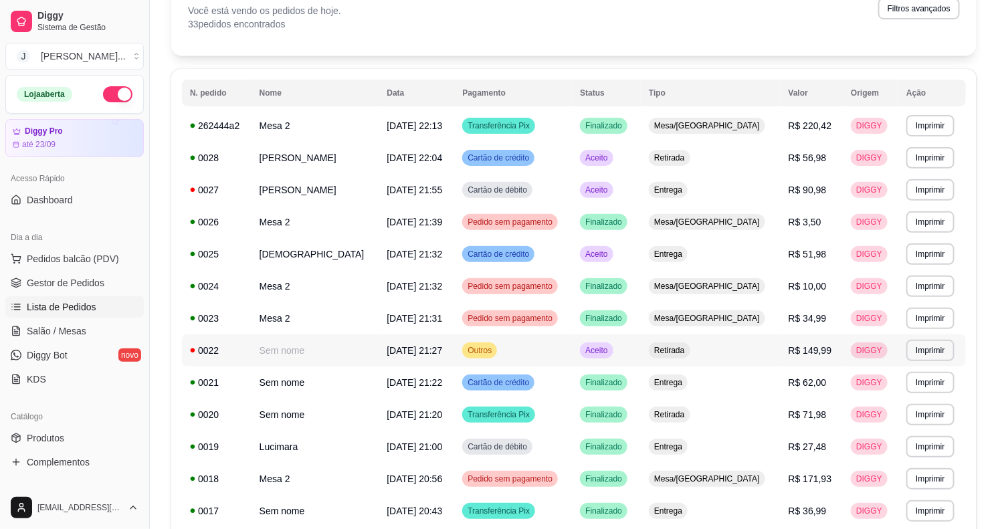
click at [627, 354] on td "Aceito" at bounding box center [606, 350] width 69 height 32
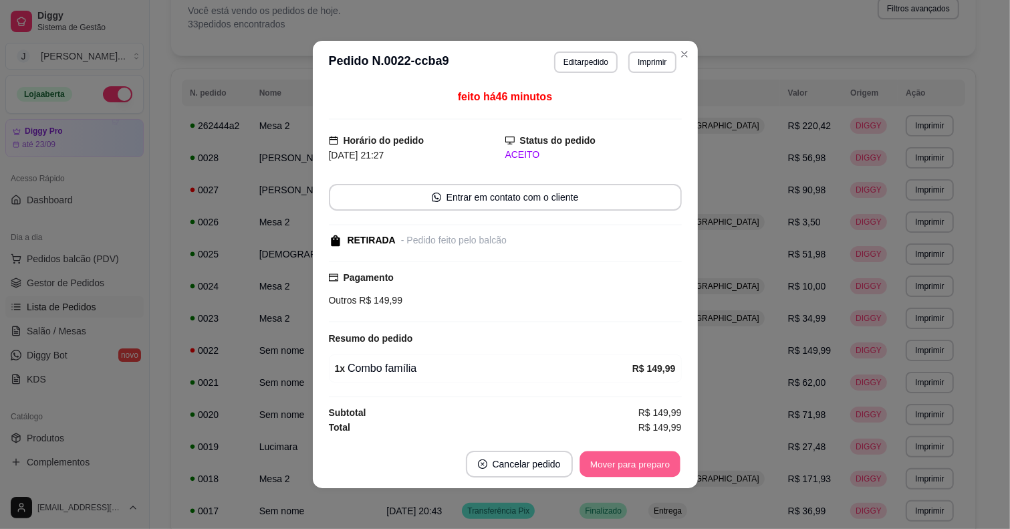
click at [611, 453] on button "Mover para preparo" at bounding box center [630, 464] width 100 height 26
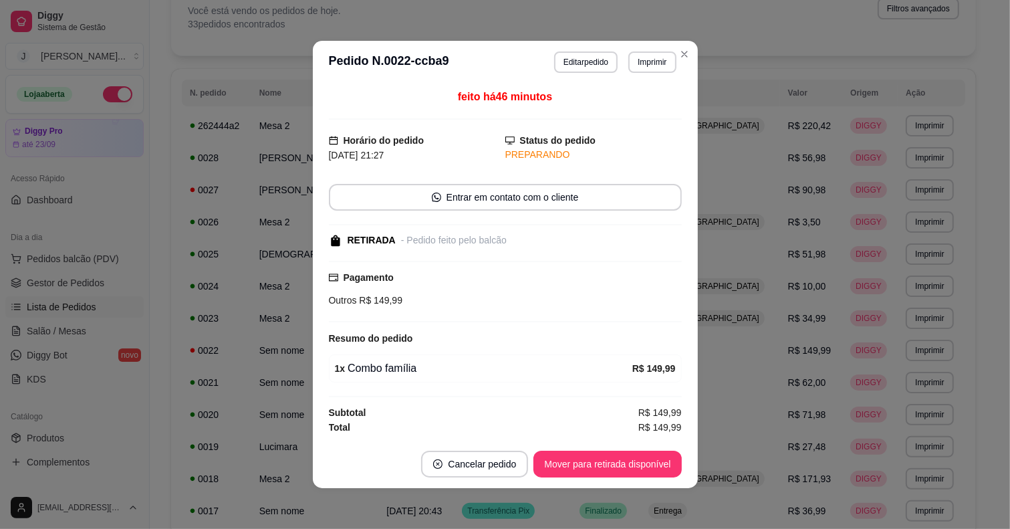
scroll to position [1, 0]
click at [586, 462] on button "Mover para retirada disponível" at bounding box center [607, 464] width 143 height 26
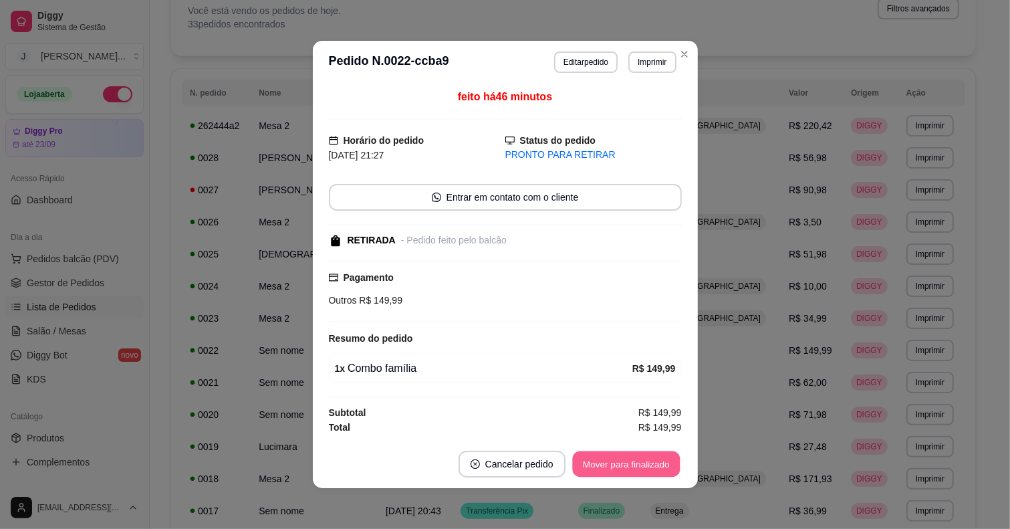
click at [588, 468] on button "Mover para finalizado" at bounding box center [626, 464] width 108 height 26
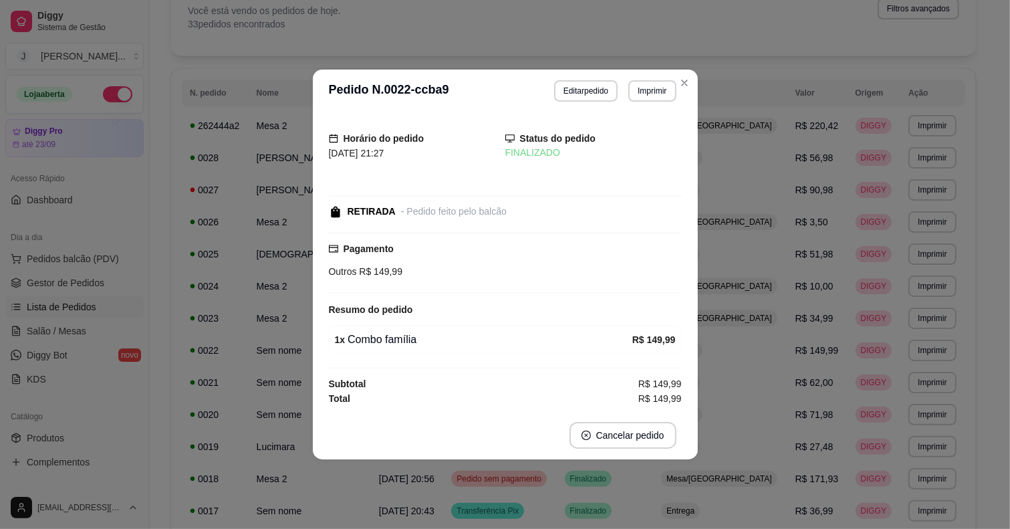
scroll to position [0, 0]
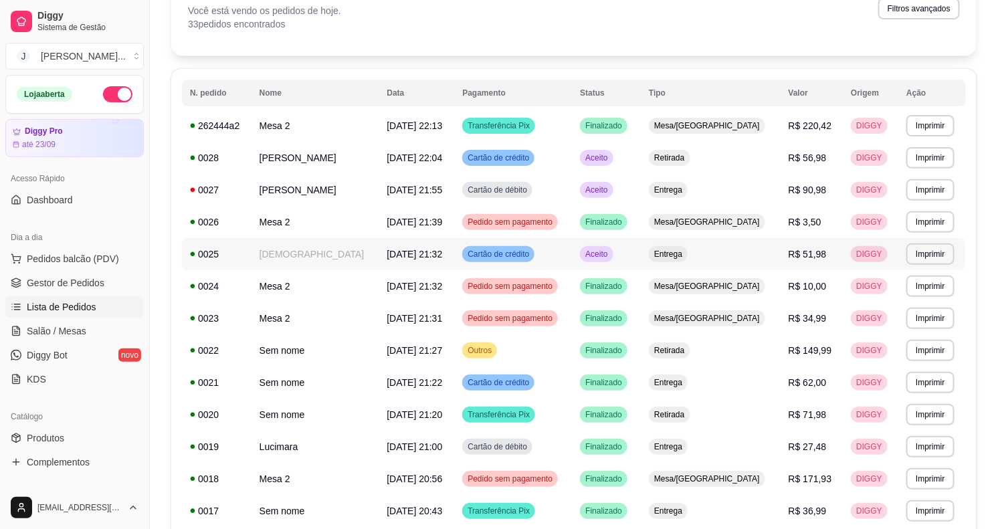
click at [641, 254] on td "Aceito" at bounding box center [606, 254] width 69 height 32
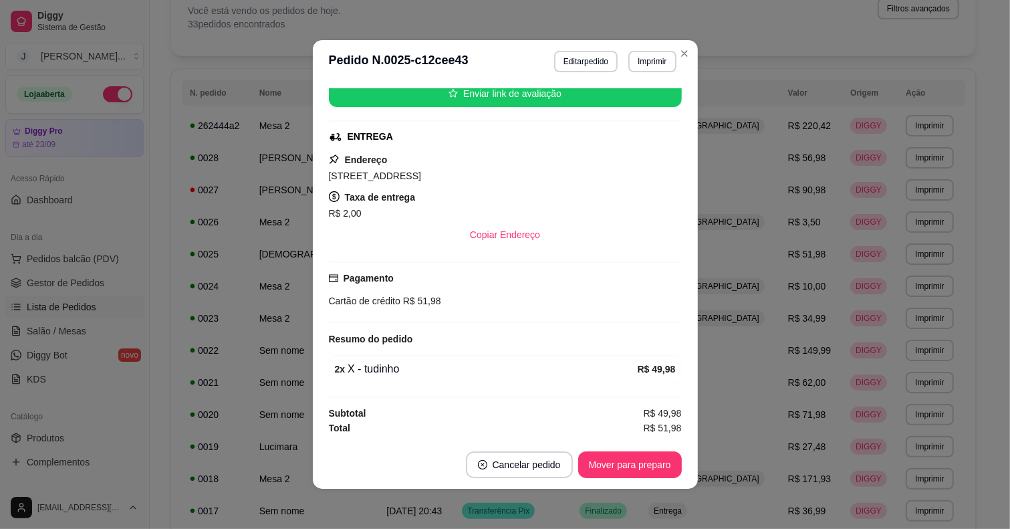
scroll to position [2, 0]
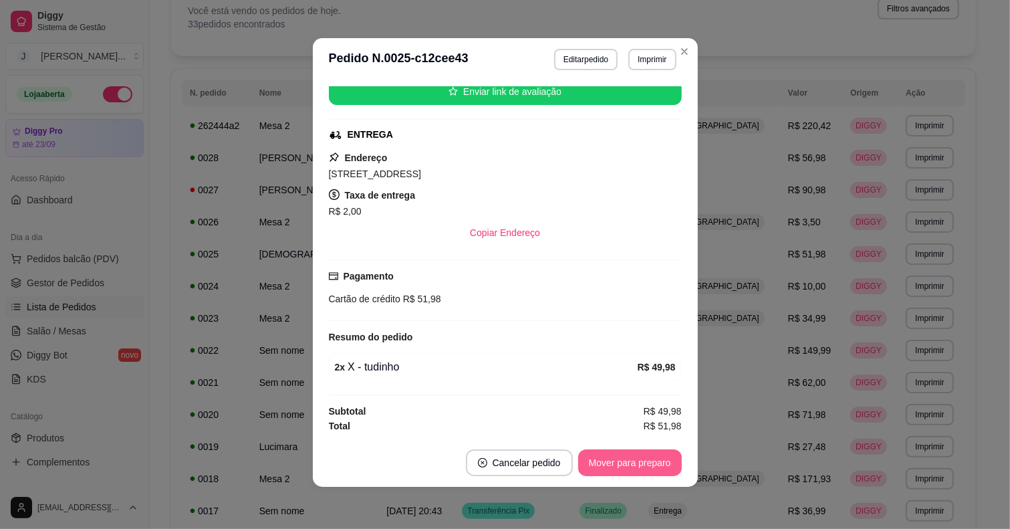
click at [588, 450] on button "Mover para preparo" at bounding box center [630, 462] width 104 height 27
click at [605, 455] on button "Mover para entrega" at bounding box center [630, 463] width 100 height 26
click at [655, 460] on button "Mover para finalizado" at bounding box center [626, 462] width 111 height 27
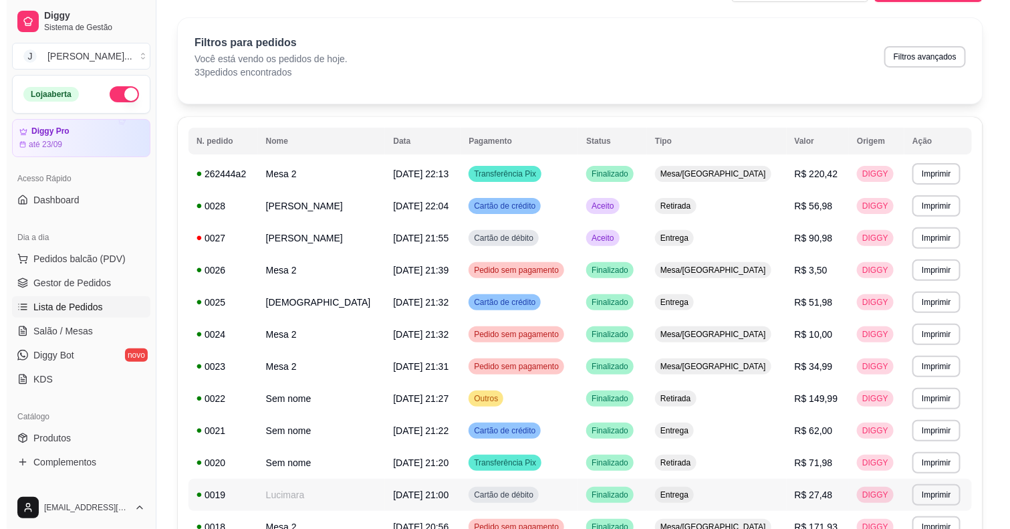
scroll to position [0, 0]
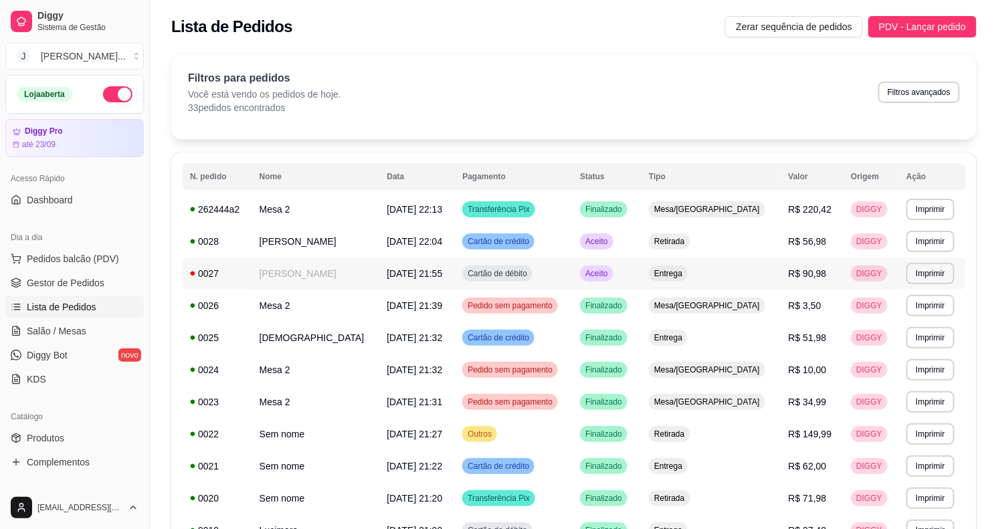
click at [622, 265] on td "Aceito" at bounding box center [606, 273] width 69 height 32
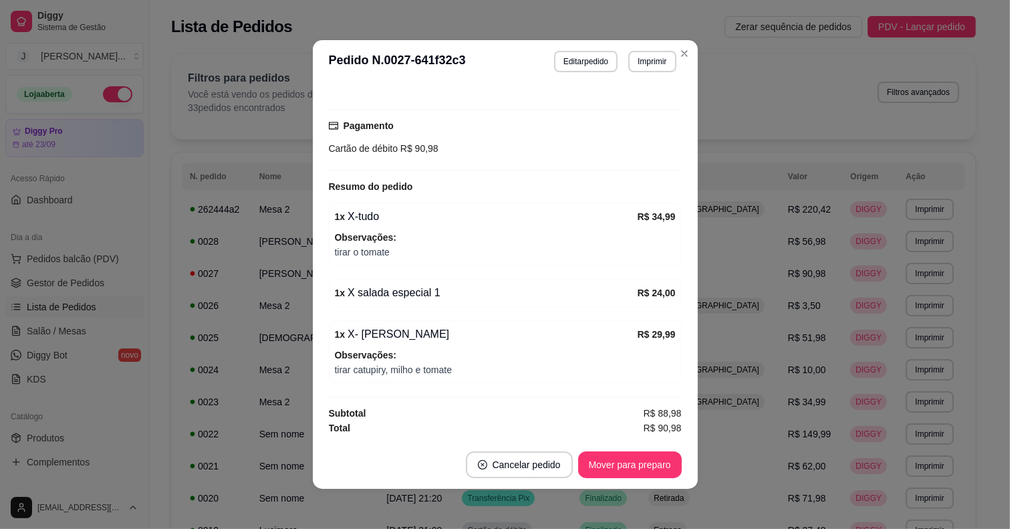
scroll to position [2, 0]
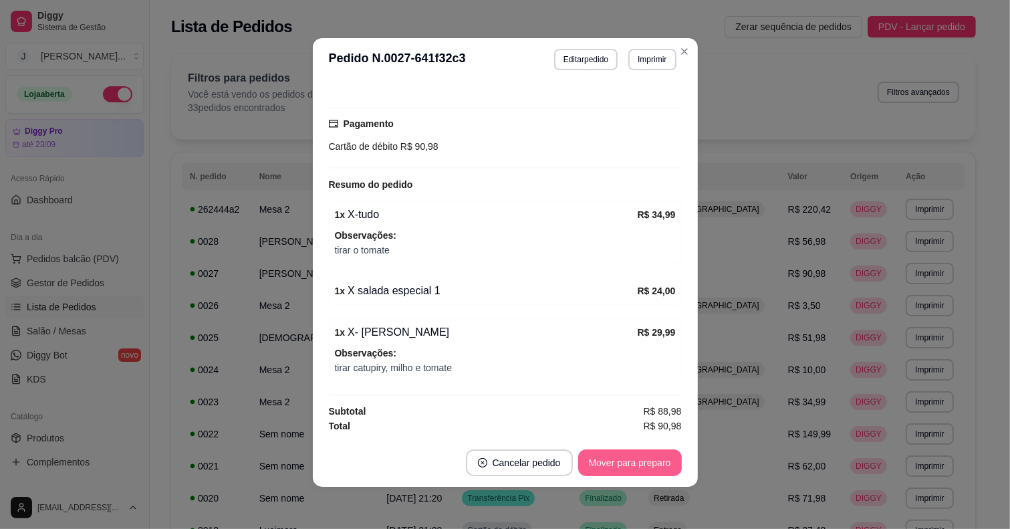
click at [613, 460] on button "Mover para preparo" at bounding box center [630, 462] width 104 height 27
click at [612, 461] on div "Mover para preparo" at bounding box center [621, 462] width 122 height 27
click at [612, 462] on button "Mover para entrega" at bounding box center [630, 463] width 100 height 26
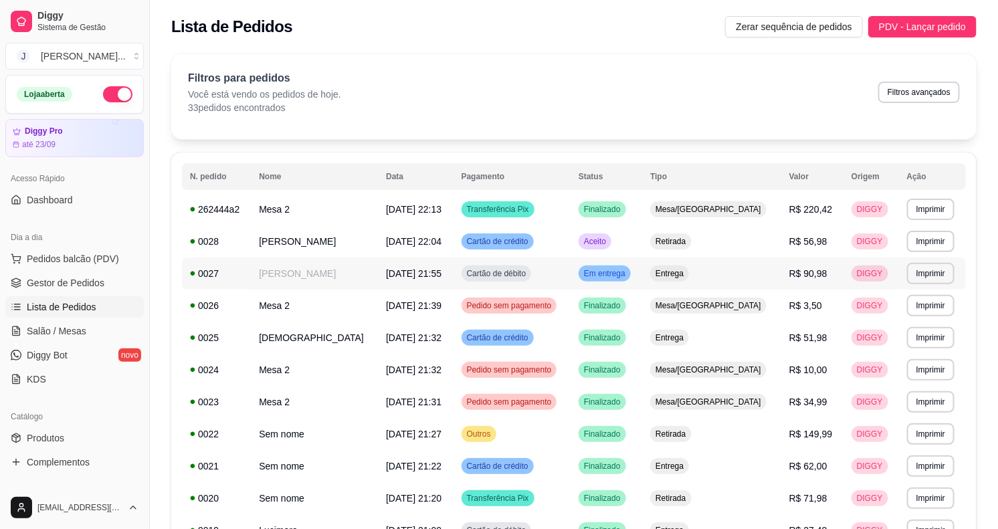
click at [642, 278] on td "Em entrega" at bounding box center [606, 273] width 72 height 32
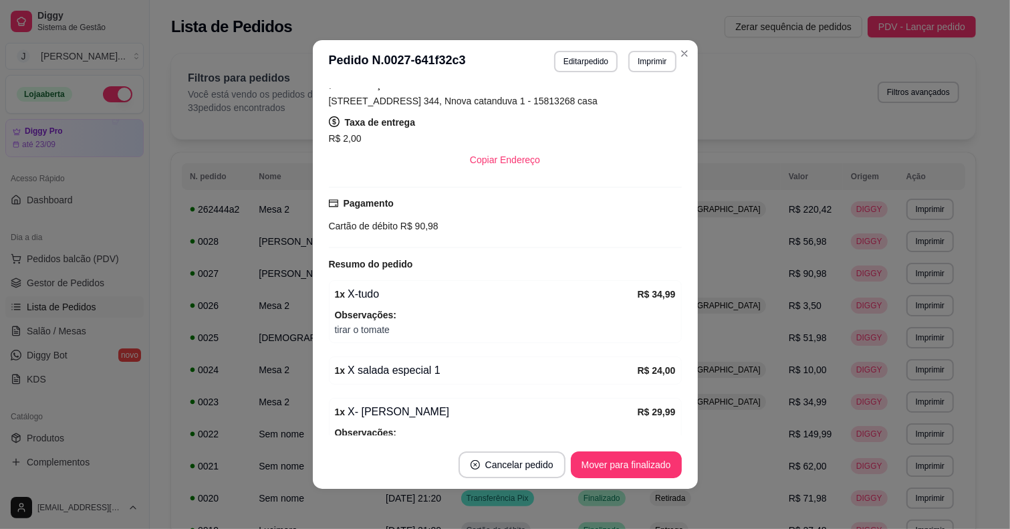
scroll to position [251, 0]
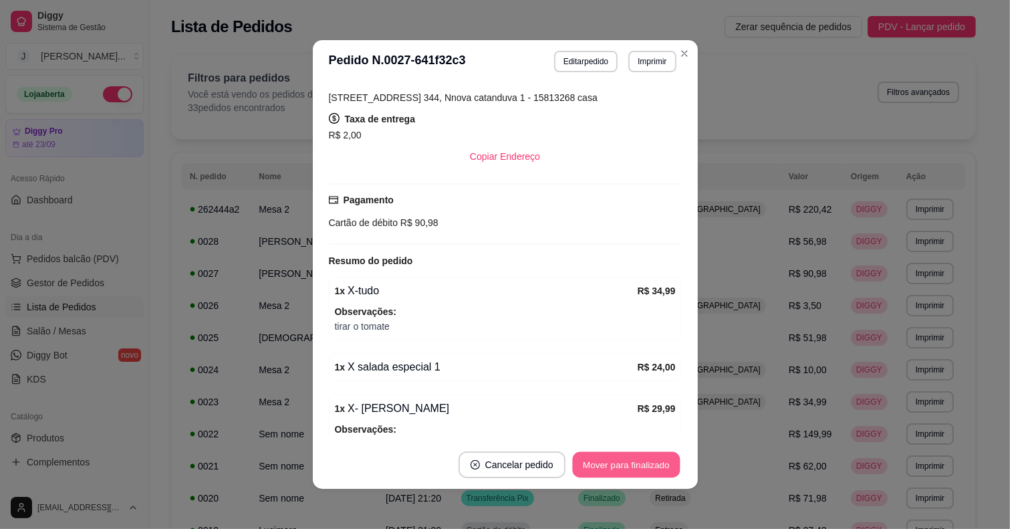
click at [590, 459] on button "Mover para finalizado" at bounding box center [626, 465] width 108 height 26
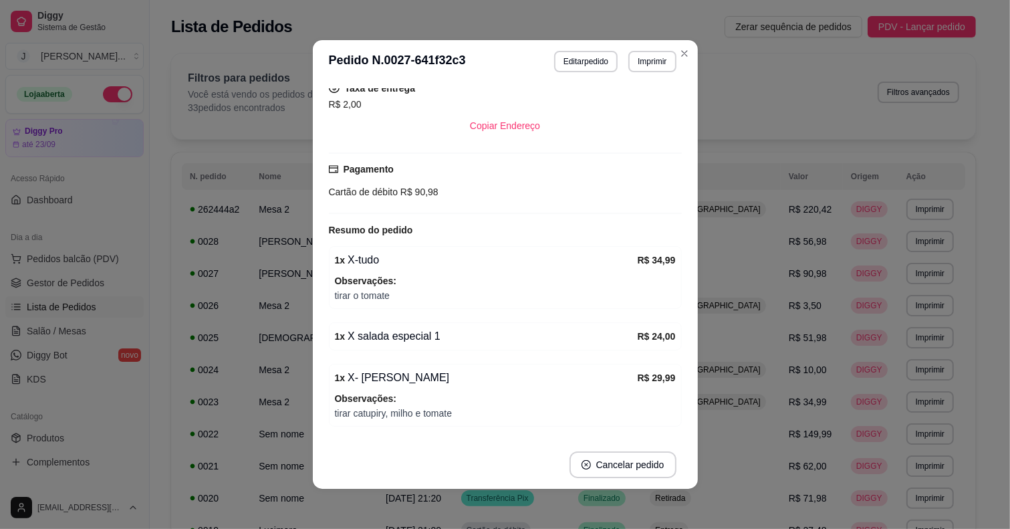
scroll to position [219, 0]
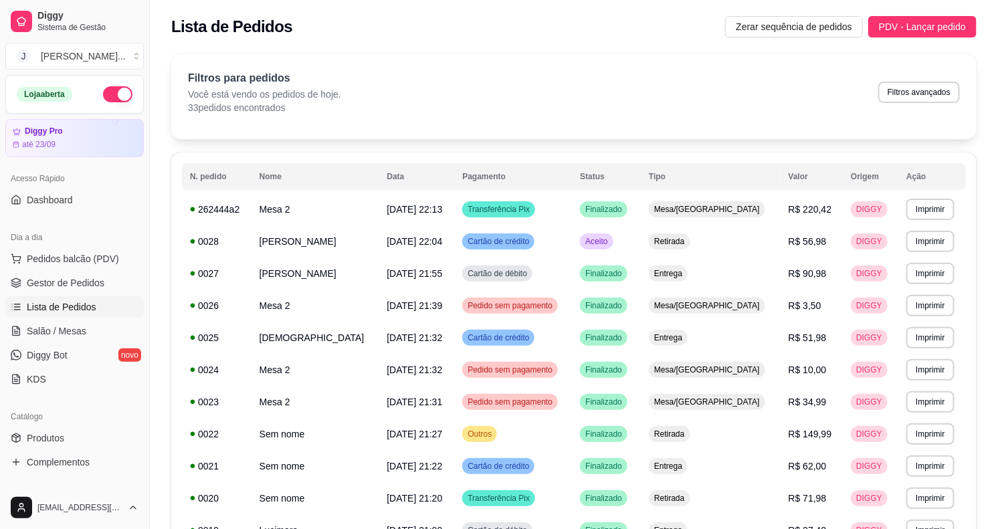
drag, startPoint x: 707, startPoint y: 92, endPoint x: 781, endPoint y: 393, distance: 309.3
click at [707, 92] on div "Filtros para pedidos Você está vendo os pedidos de hoje. 33 pedidos encontrados…" at bounding box center [574, 92] width 772 height 44
click at [789, 104] on div "Filtros para pedidos Você está vendo os pedidos de hoje. 33 pedidos encontrados…" at bounding box center [574, 92] width 772 height 44
click at [641, 237] on td "Aceito" at bounding box center [606, 241] width 69 height 32
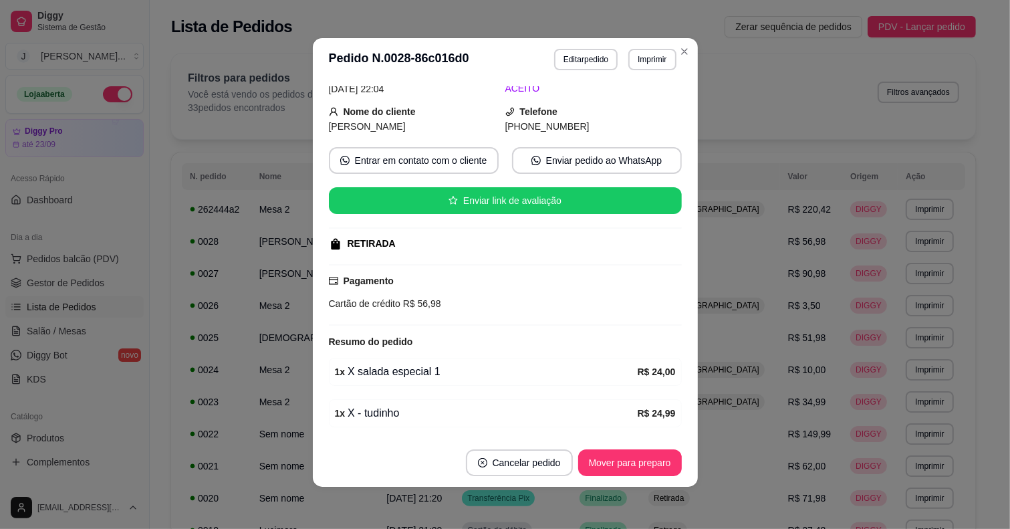
scroll to position [0, 0]
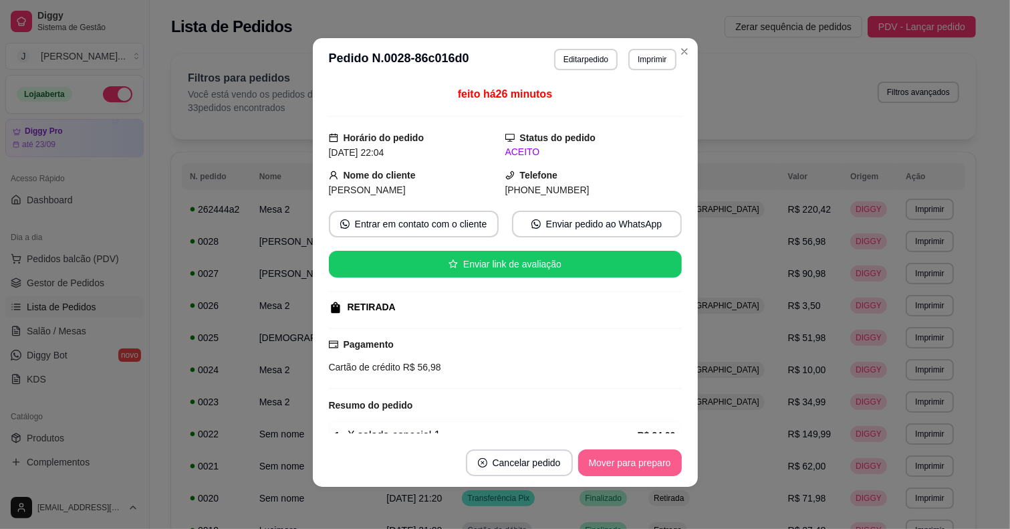
click at [602, 452] on button "Mover para preparo" at bounding box center [630, 462] width 104 height 27
click at [574, 465] on button "Mover para retirada disponível" at bounding box center [607, 463] width 143 height 26
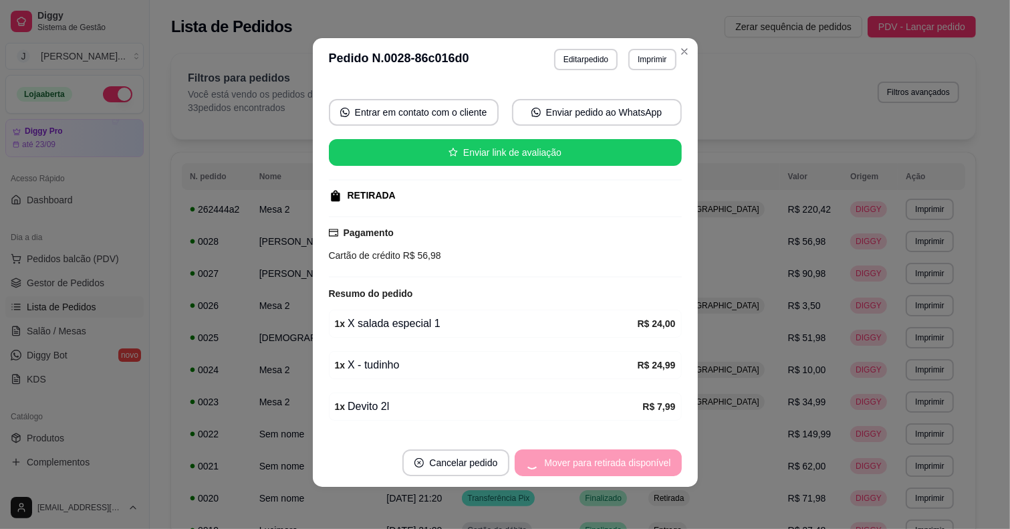
scroll to position [156, 0]
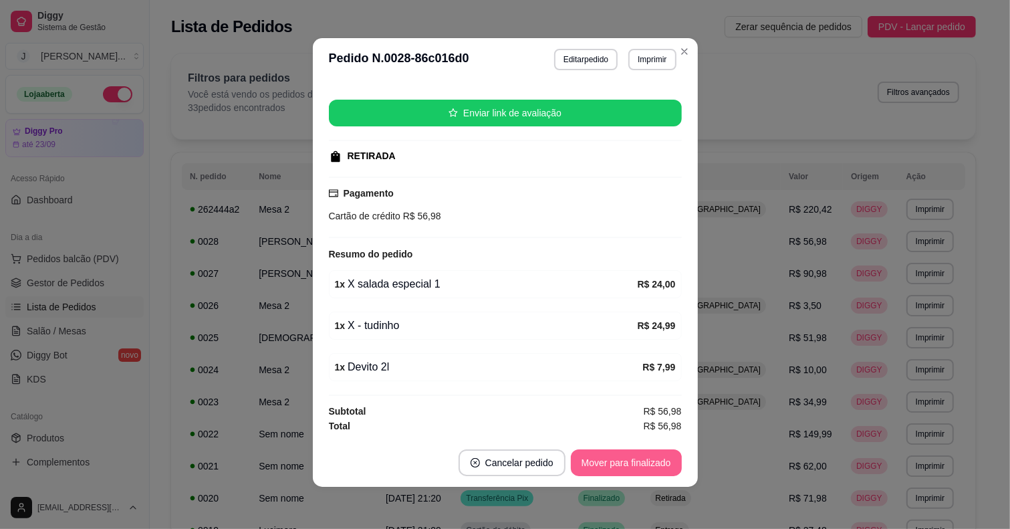
click at [590, 466] on button "Mover para finalizado" at bounding box center [626, 462] width 111 height 27
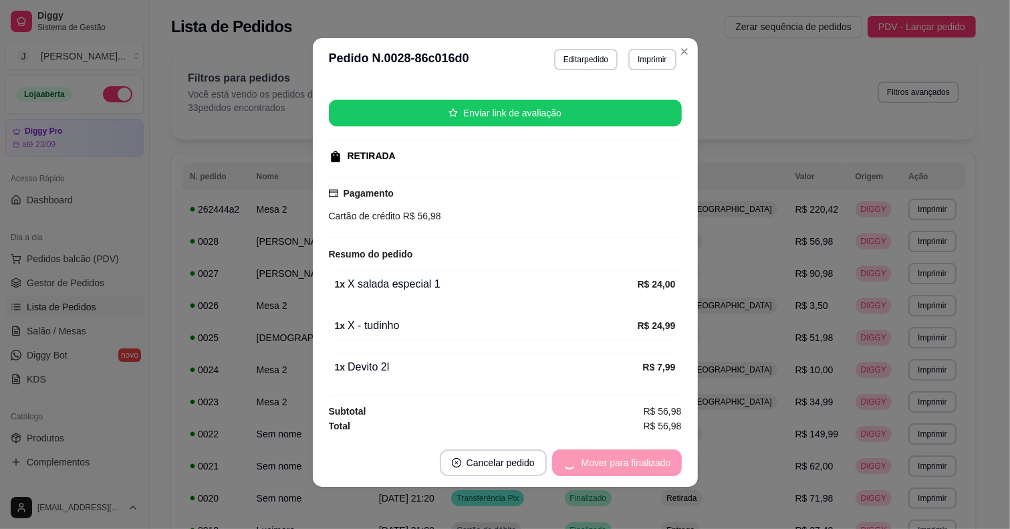
scroll to position [125, 0]
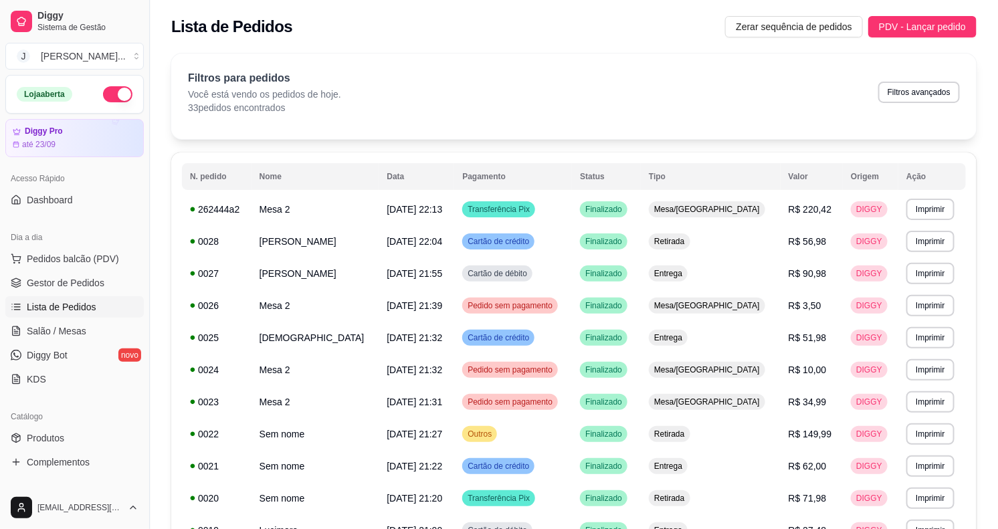
click at [58, 256] on span "Pedidos balcão (PDV)" at bounding box center [73, 258] width 92 height 13
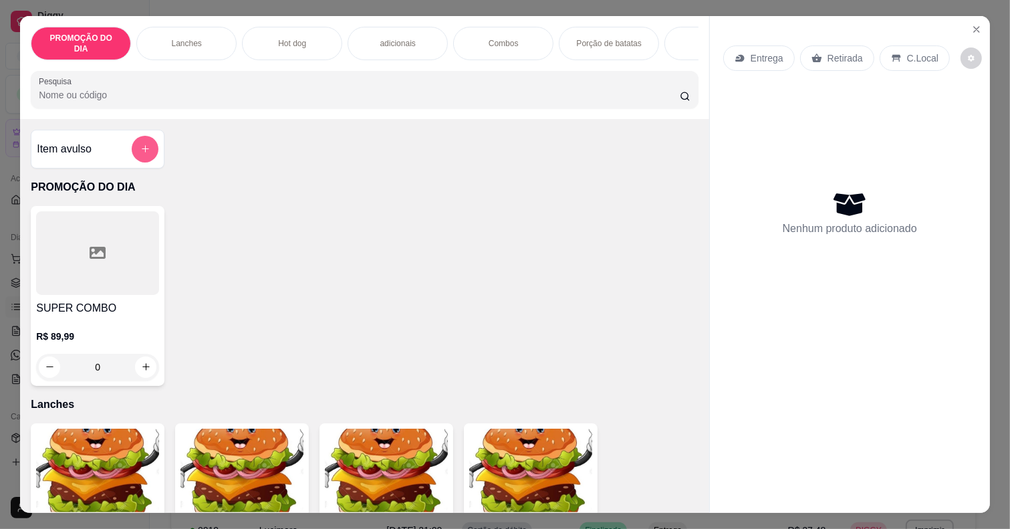
click at [144, 147] on button "add-separate-item" at bounding box center [145, 149] width 27 height 27
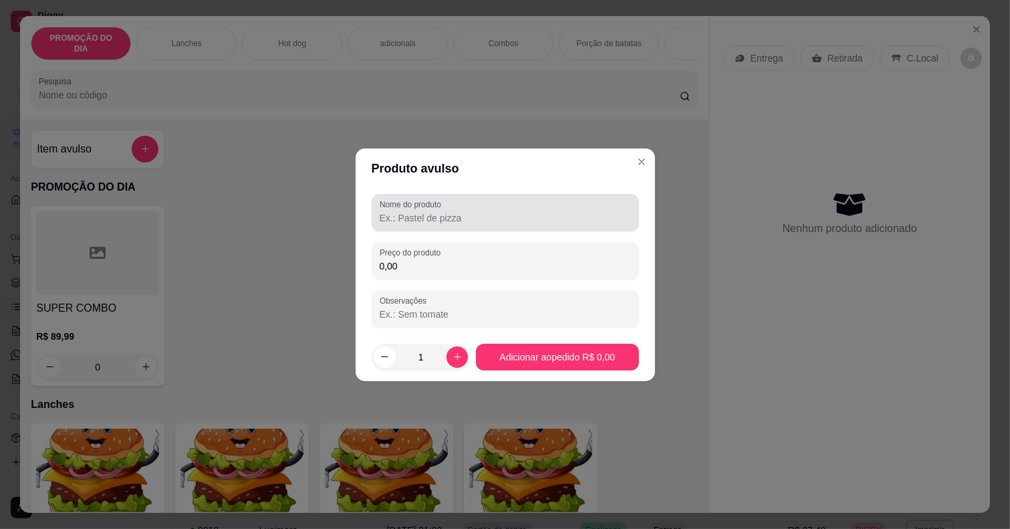
click at [472, 225] on div at bounding box center [505, 212] width 251 height 27
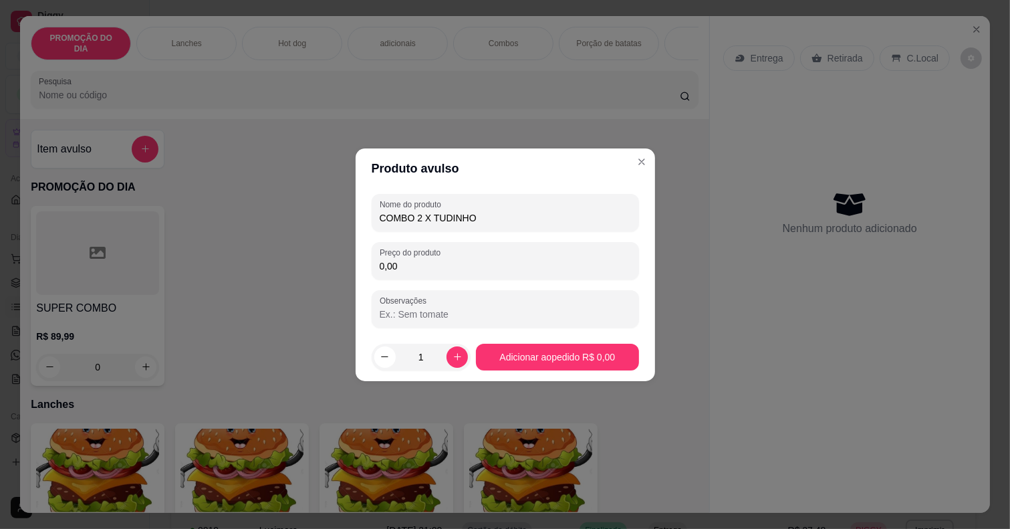
type input "COMBO 2 X TUDINHO"
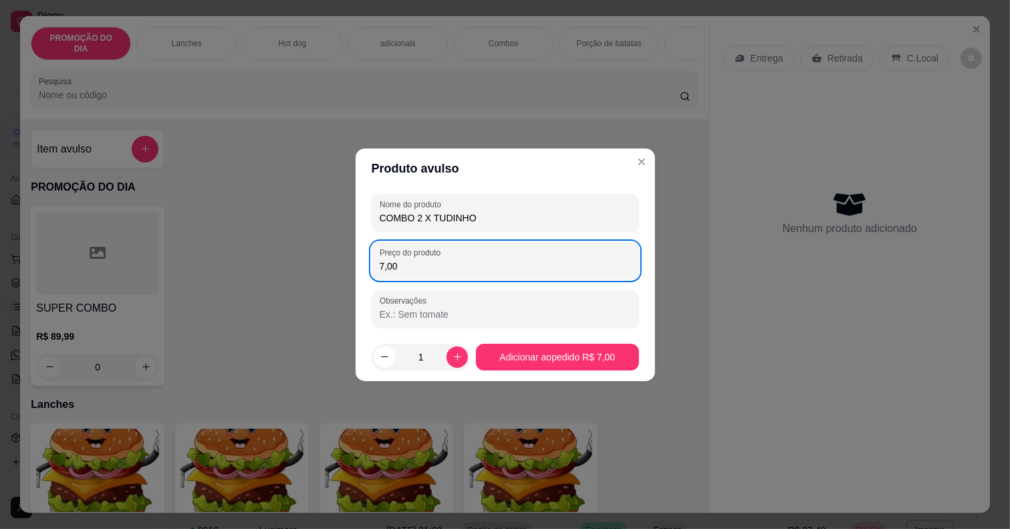
type input "70,00"
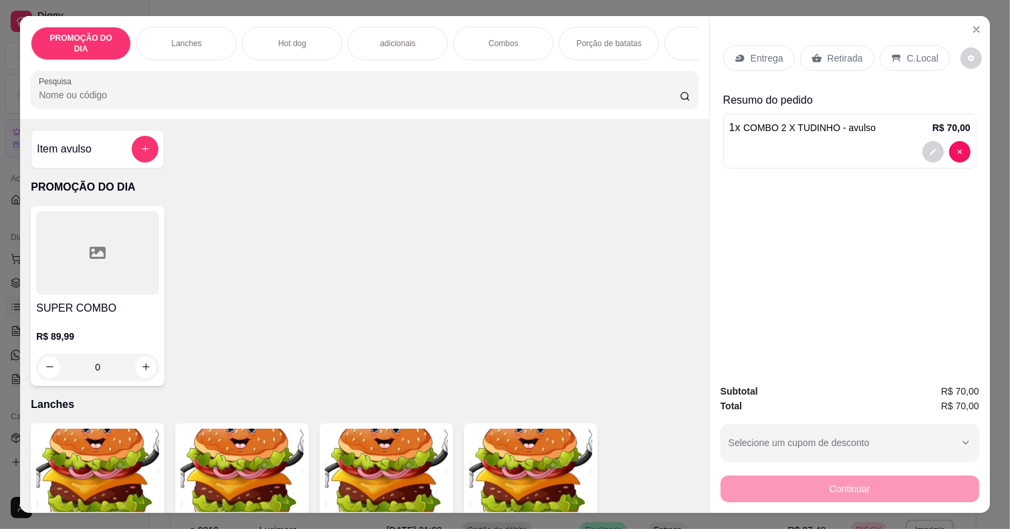
click at [757, 51] on p "Entrega" at bounding box center [767, 57] width 33 height 13
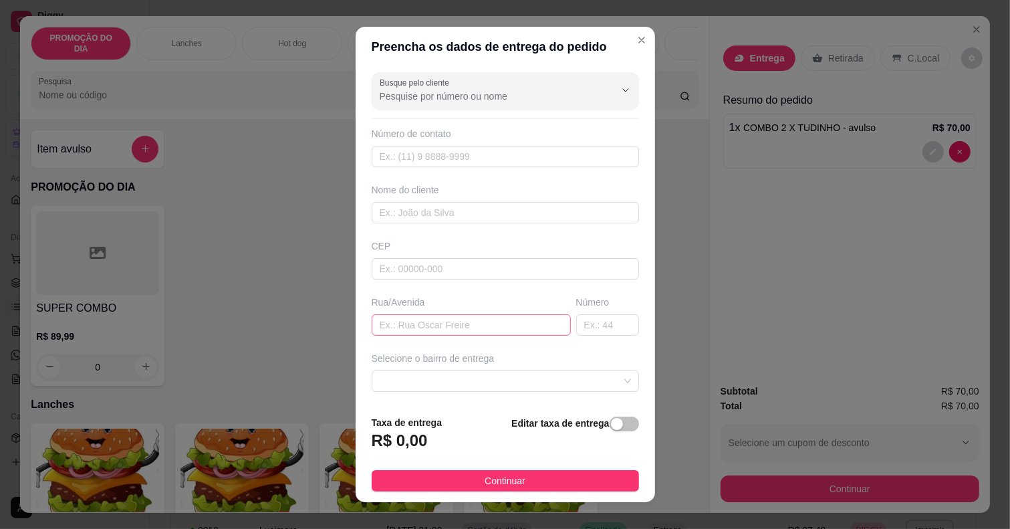
drag, startPoint x: 425, startPoint y: 342, endPoint x: 429, endPoint y: 335, distance: 7.5
click at [429, 338] on div "Busque pelo cliente Número de contato Nome do cliente CEP Rua/[GEOGRAPHIC_DATA]…" at bounding box center [506, 236] width 300 height 338
click at [435, 314] on div "Rua/Avenida" at bounding box center [471, 316] width 205 height 40
click at [451, 320] on input "text" at bounding box center [471, 324] width 199 height 21
type input "GUARAPARI"
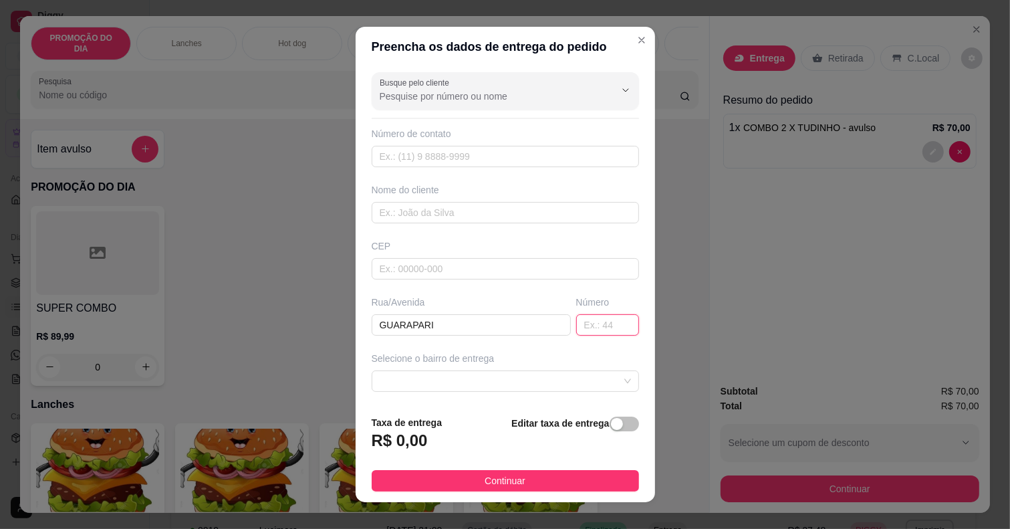
click at [576, 332] on input "text" at bounding box center [607, 324] width 63 height 21
click at [480, 378] on span at bounding box center [505, 381] width 251 height 20
type input "415"
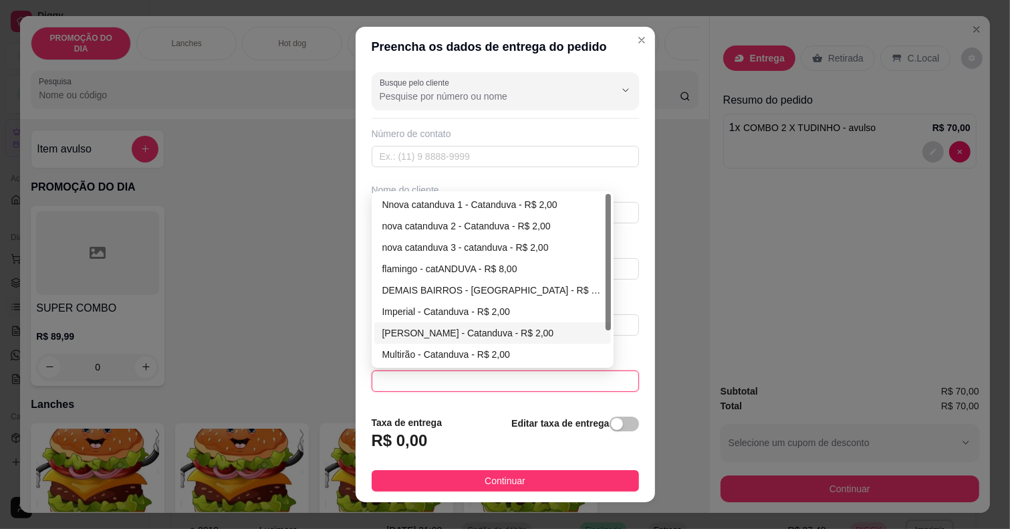
click at [441, 325] on div "[PERSON_NAME] - Catanduva - R$ 2,00" at bounding box center [492, 332] width 237 height 21
type input "Catanduva"
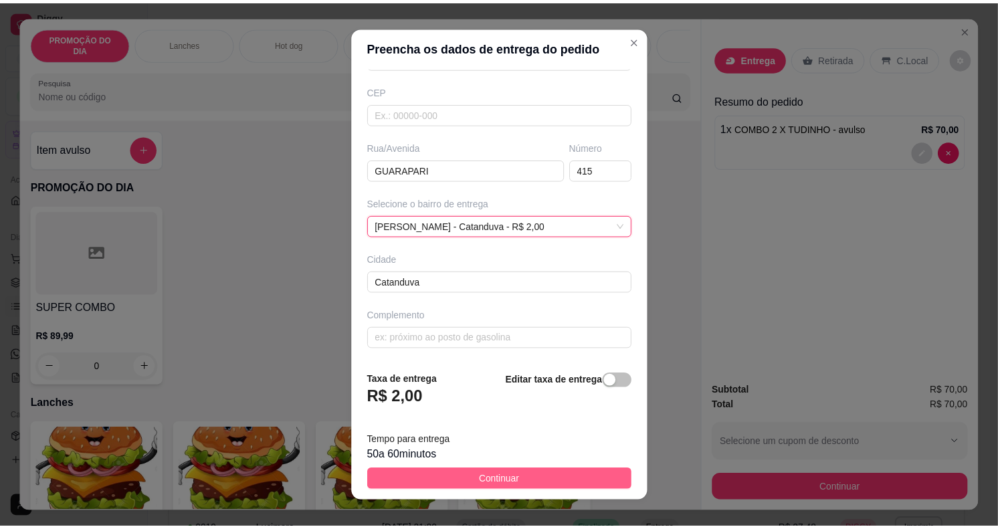
scroll to position [157, 0]
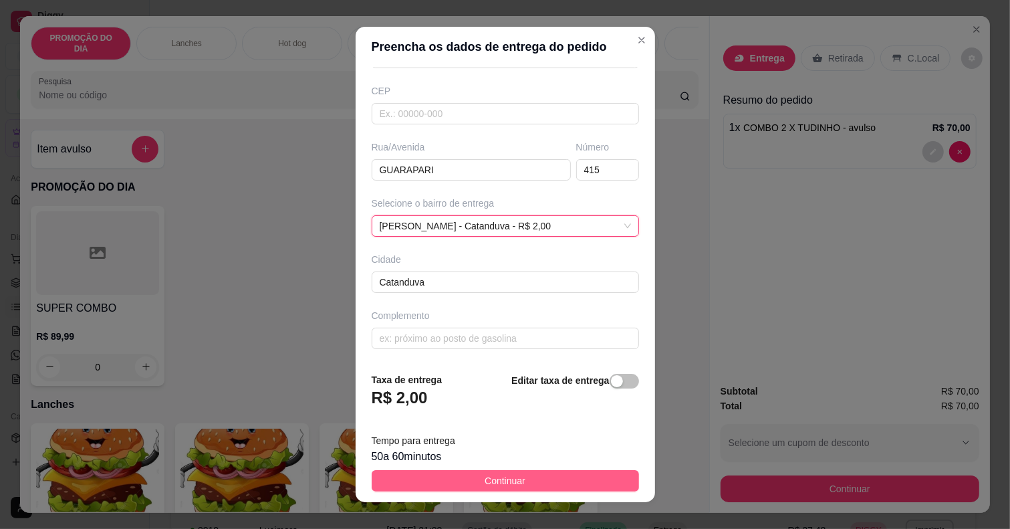
click at [538, 475] on button "Continuar" at bounding box center [505, 480] width 267 height 21
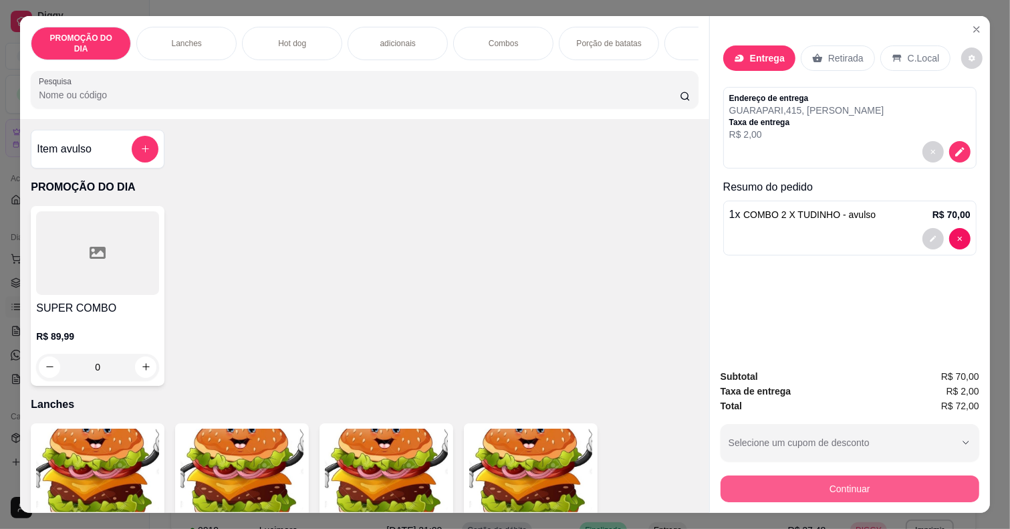
click at [774, 487] on button "Continuar" at bounding box center [850, 488] width 259 height 27
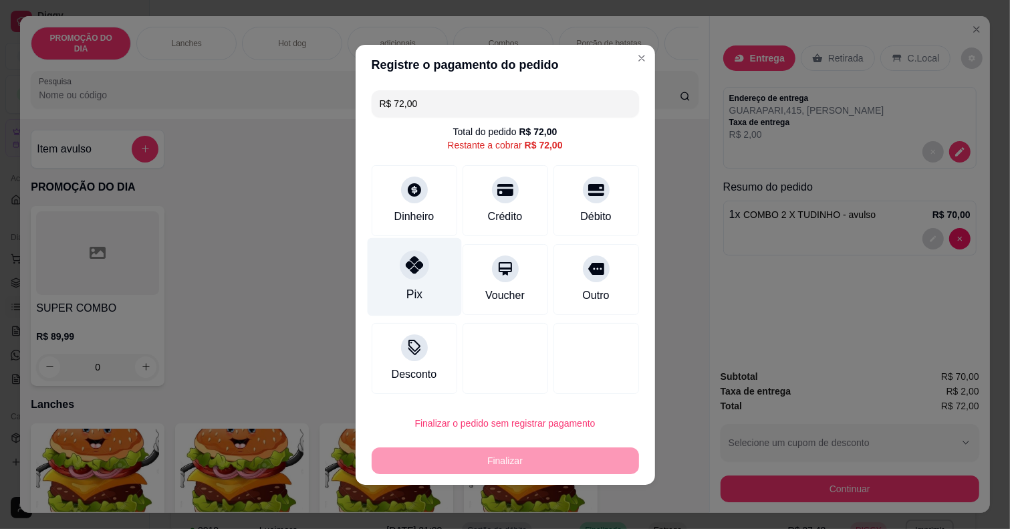
click at [405, 281] on div "Pix" at bounding box center [414, 276] width 94 height 78
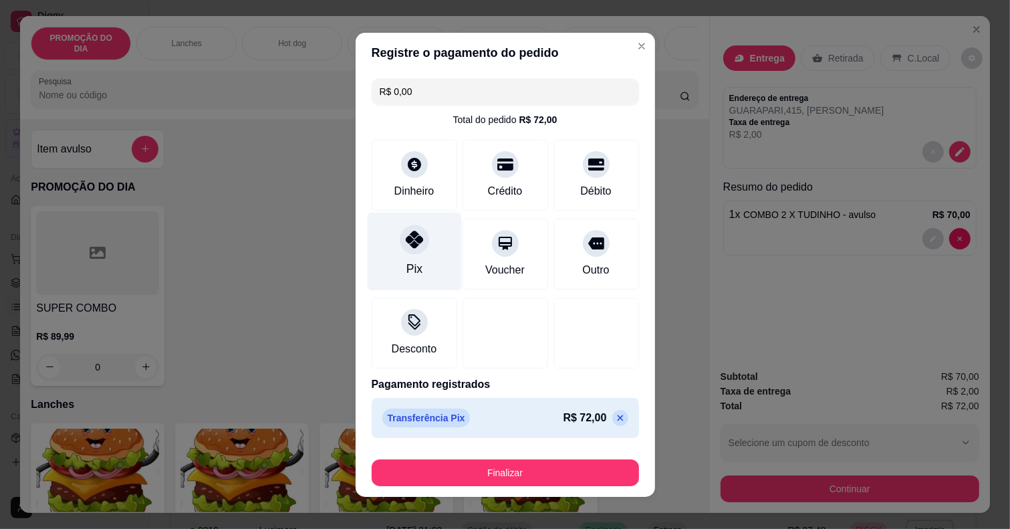
type input "R$ 0,00"
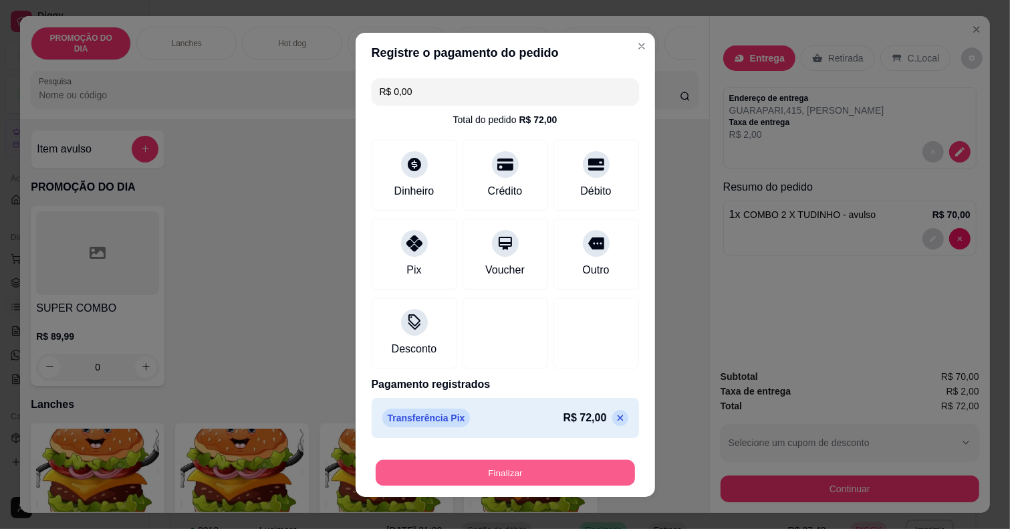
click at [490, 462] on button "Finalizar" at bounding box center [505, 472] width 259 height 26
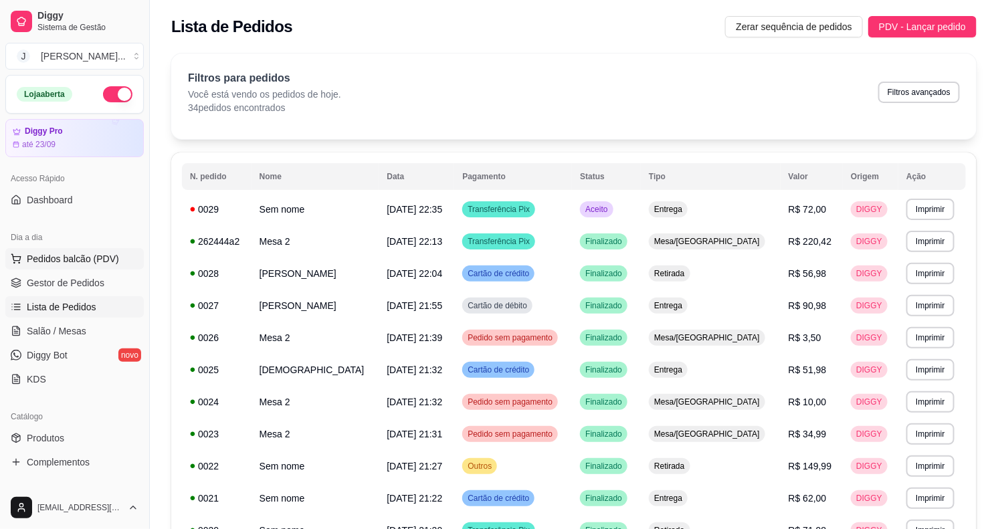
click at [35, 256] on span "Pedidos balcão (PDV)" at bounding box center [73, 258] width 92 height 13
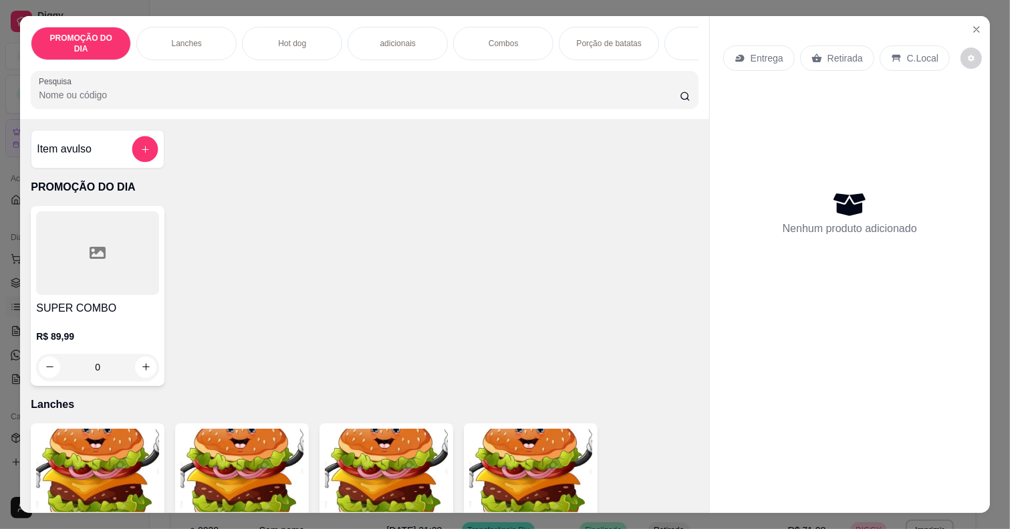
click at [144, 145] on button "add-separate-item" at bounding box center [145, 149] width 26 height 26
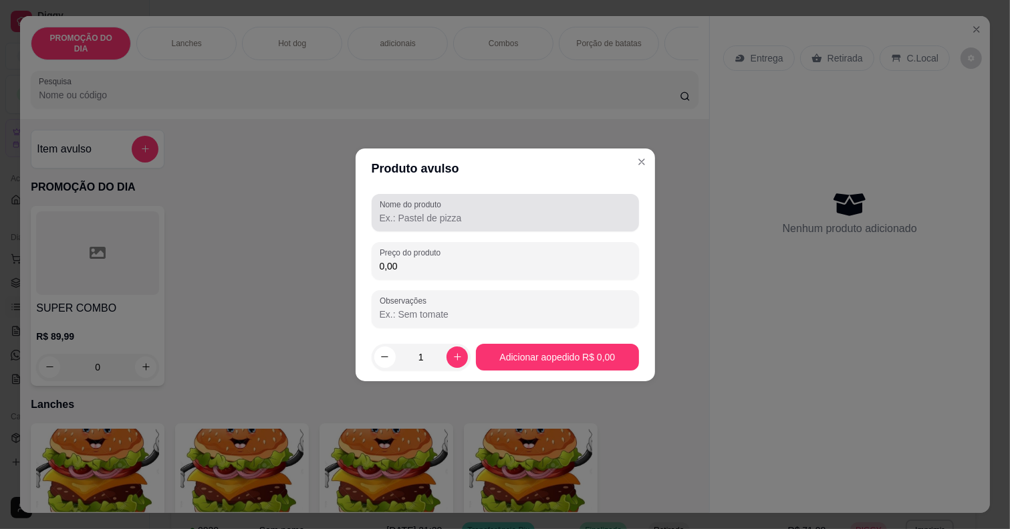
click at [482, 224] on input "Nome do produto" at bounding box center [505, 217] width 251 height 13
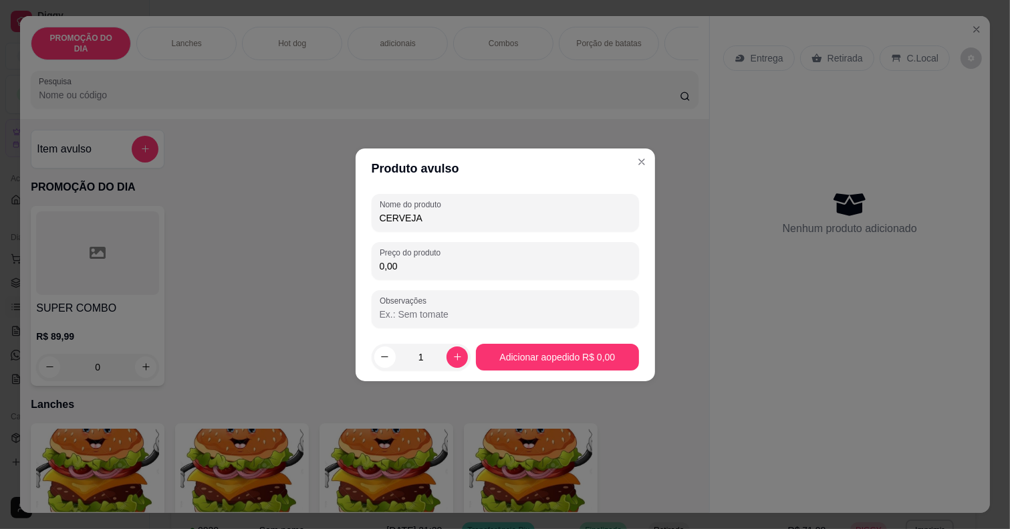
type input "CERVEJA"
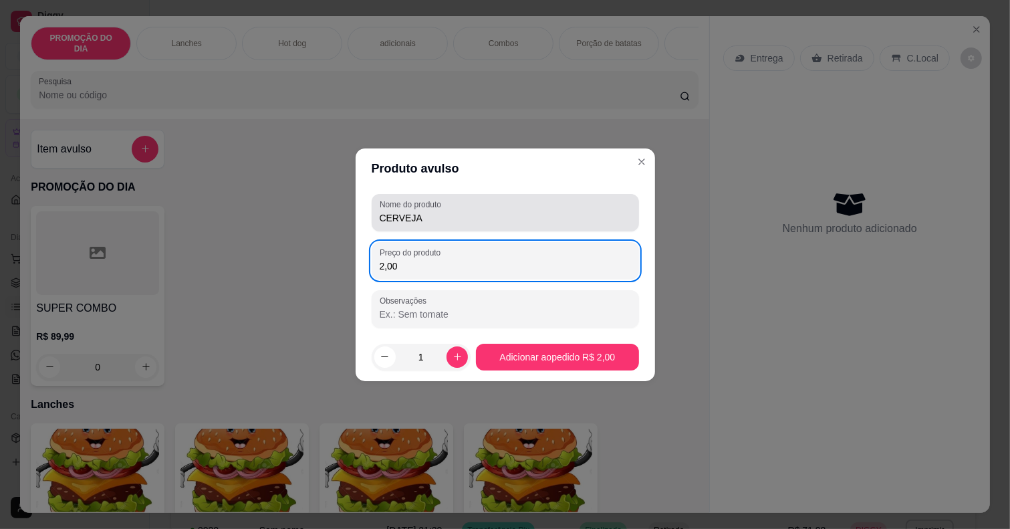
type input "20,00"
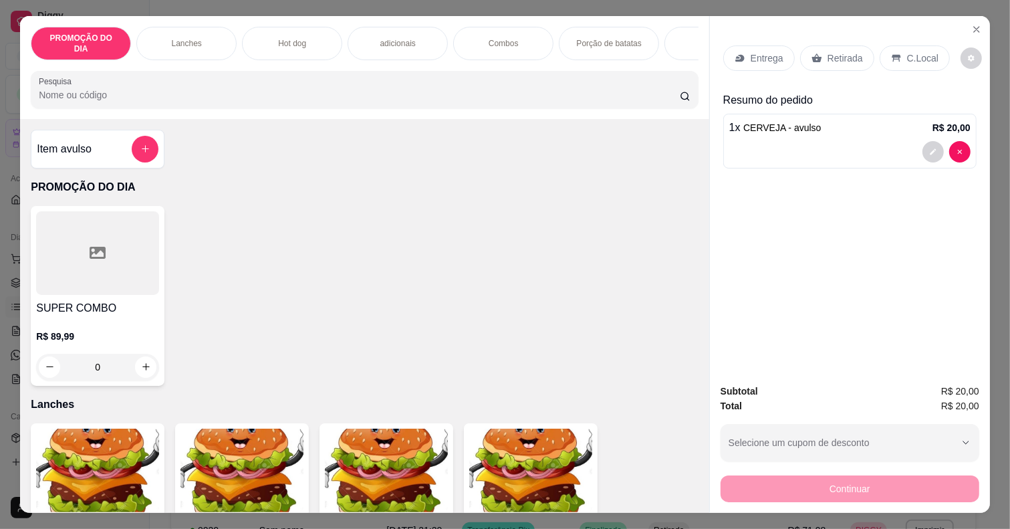
click at [811, 64] on div "Retirada" at bounding box center [837, 57] width 74 height 25
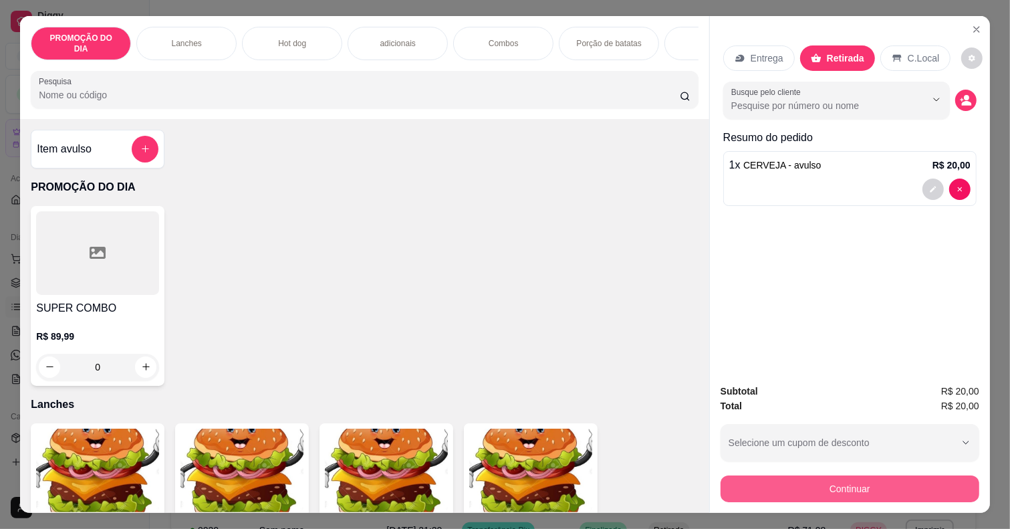
click at [767, 490] on button "Continuar" at bounding box center [850, 488] width 259 height 27
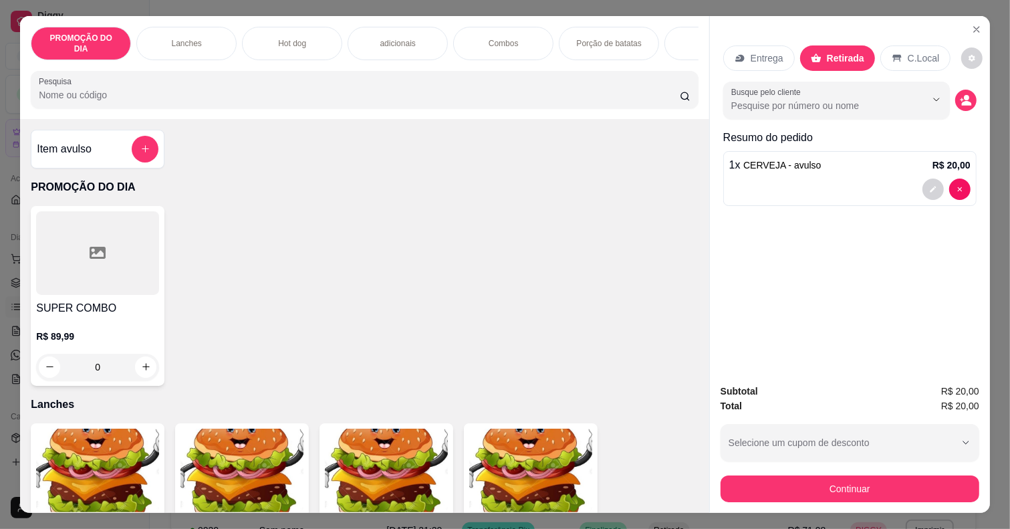
click at [590, 282] on div "Outro" at bounding box center [597, 278] width 86 height 71
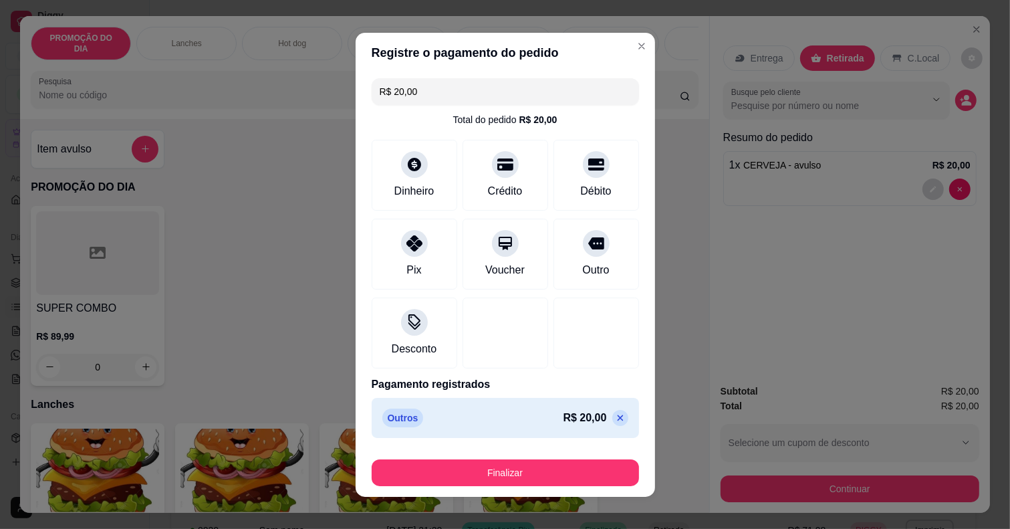
type input "R$ 0,00"
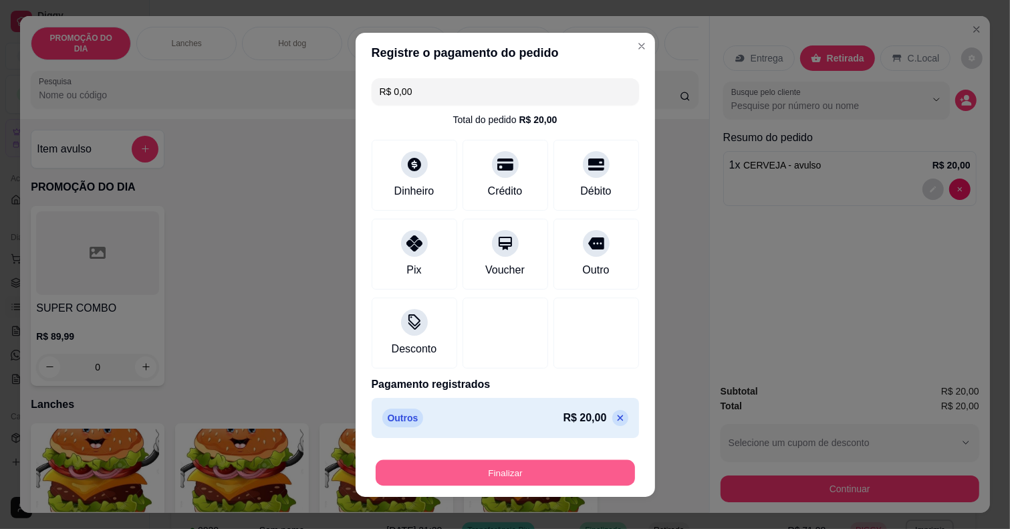
click at [566, 463] on button "Finalizar" at bounding box center [505, 472] width 259 height 26
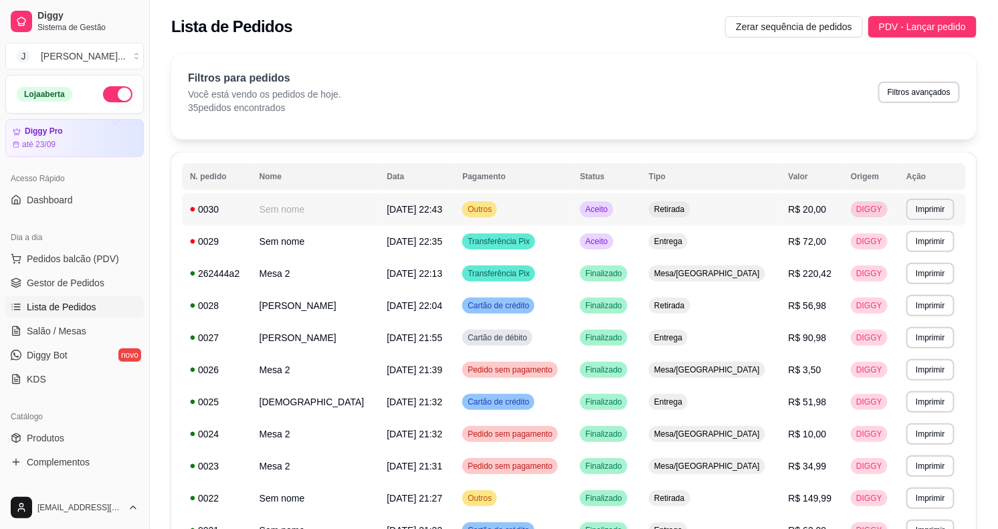
click at [724, 209] on td "Retirada" at bounding box center [711, 209] width 140 height 32
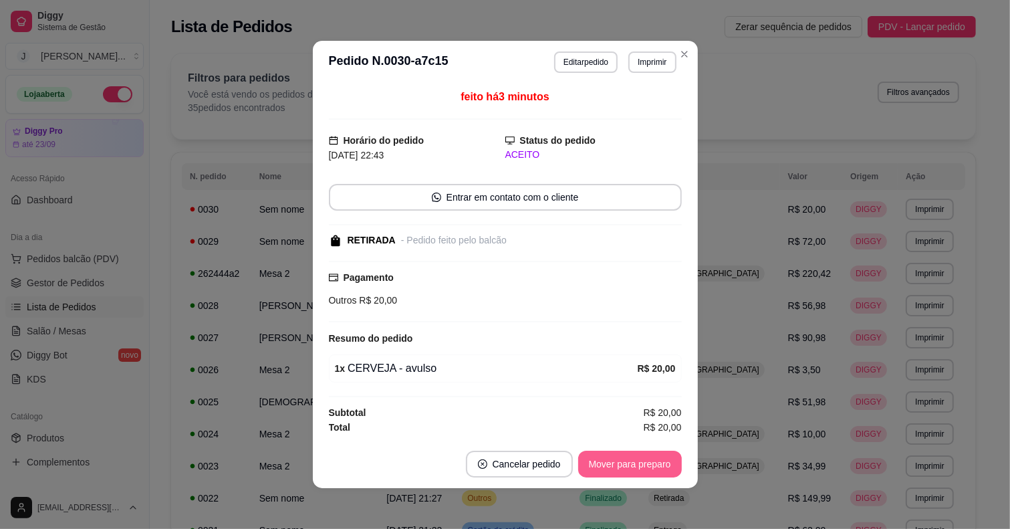
click at [657, 458] on button "Mover para preparo" at bounding box center [630, 464] width 104 height 27
click at [637, 462] on button "Mover para retirada disponível" at bounding box center [608, 464] width 148 height 27
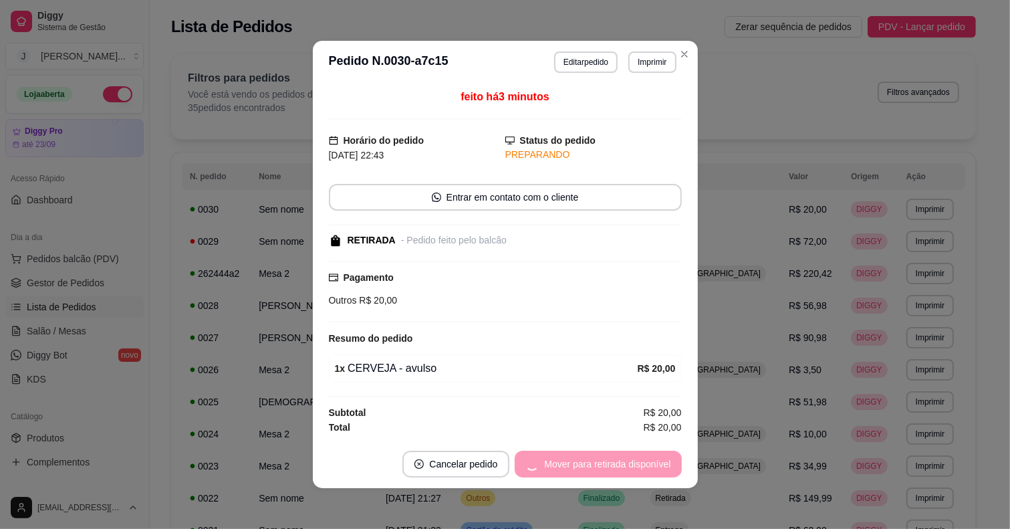
click at [637, 462] on div "Mover para retirada disponível" at bounding box center [598, 464] width 167 height 27
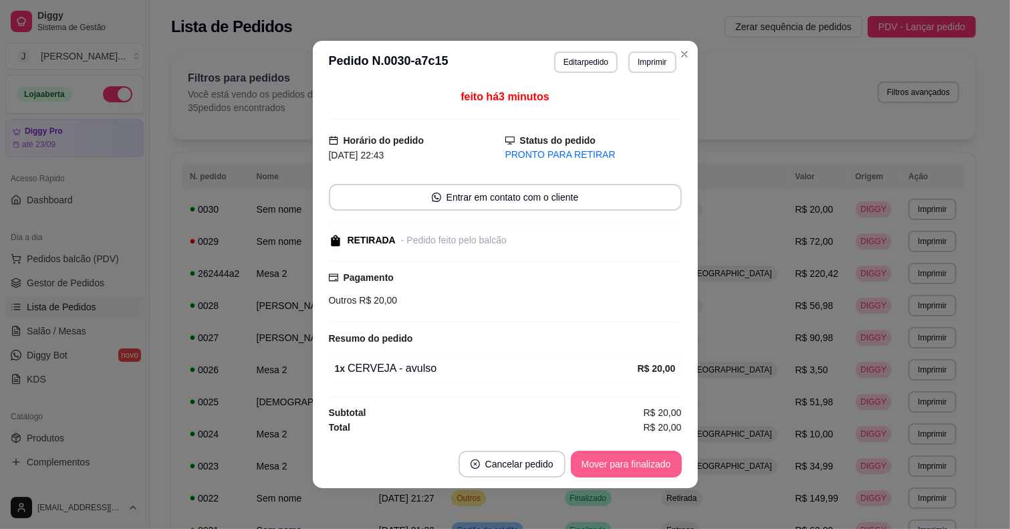
click at [666, 453] on button "Mover para finalizado" at bounding box center [626, 464] width 111 height 27
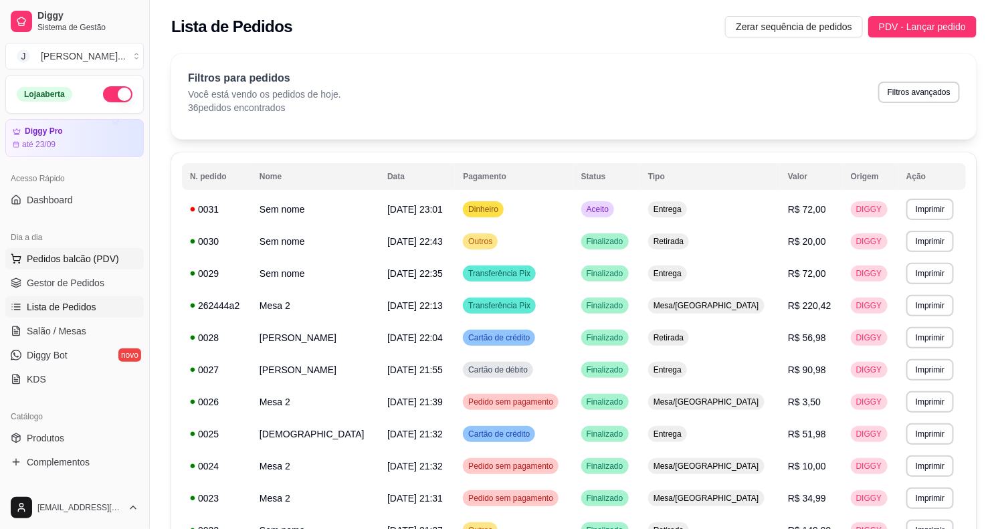
click at [47, 263] on span "Pedidos balcão (PDV)" at bounding box center [73, 258] width 92 height 13
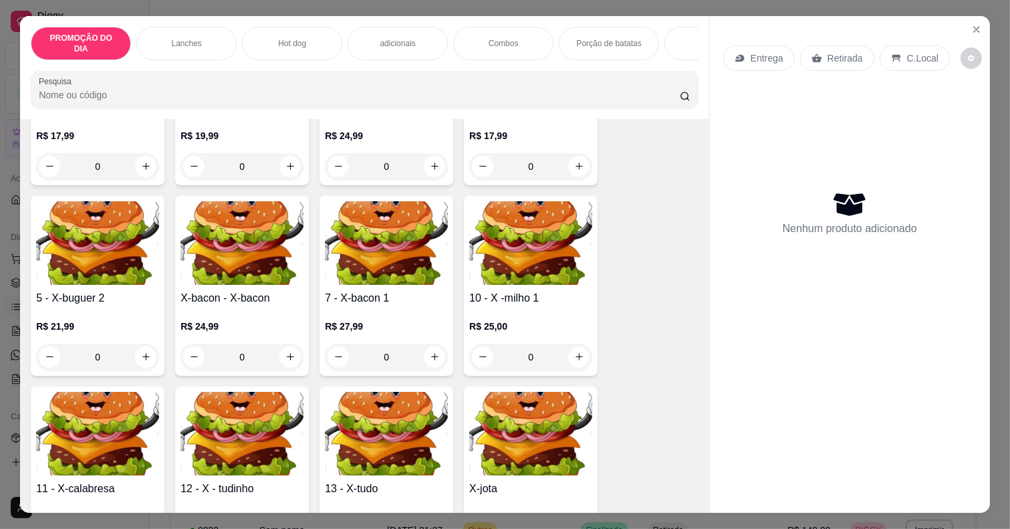
scroll to position [502, 0]
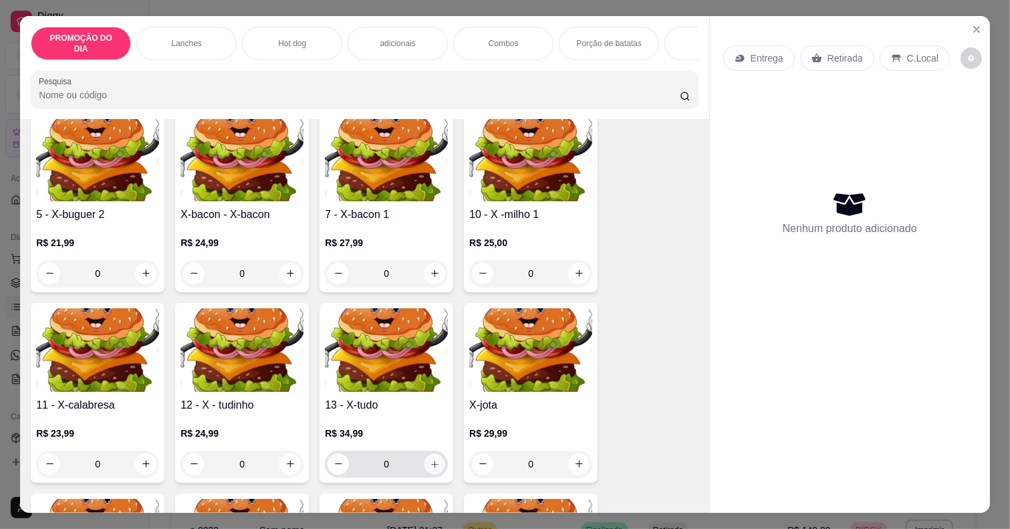
click at [430, 461] on icon "increase-product-quantity" at bounding box center [435, 464] width 10 height 10
type input "1"
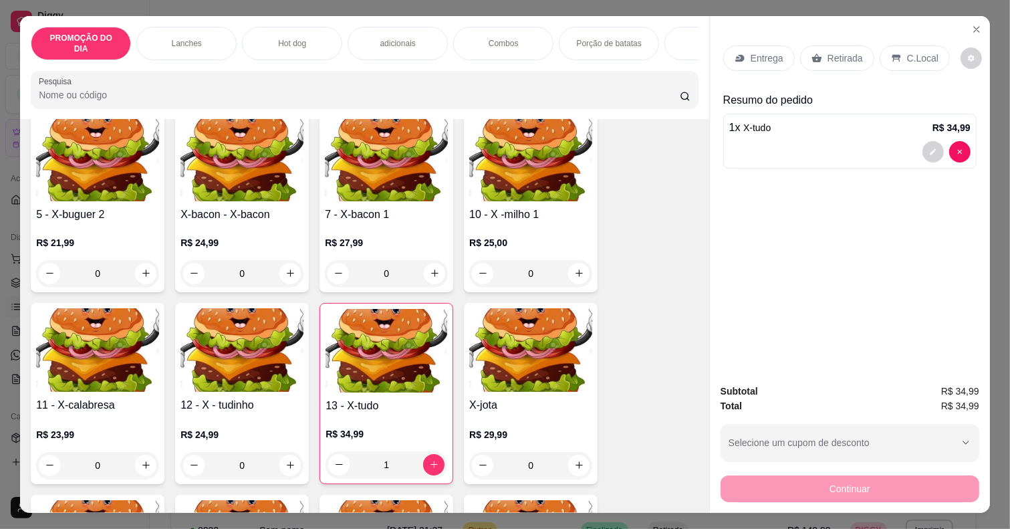
click at [829, 51] on p "Retirada" at bounding box center [845, 57] width 35 height 13
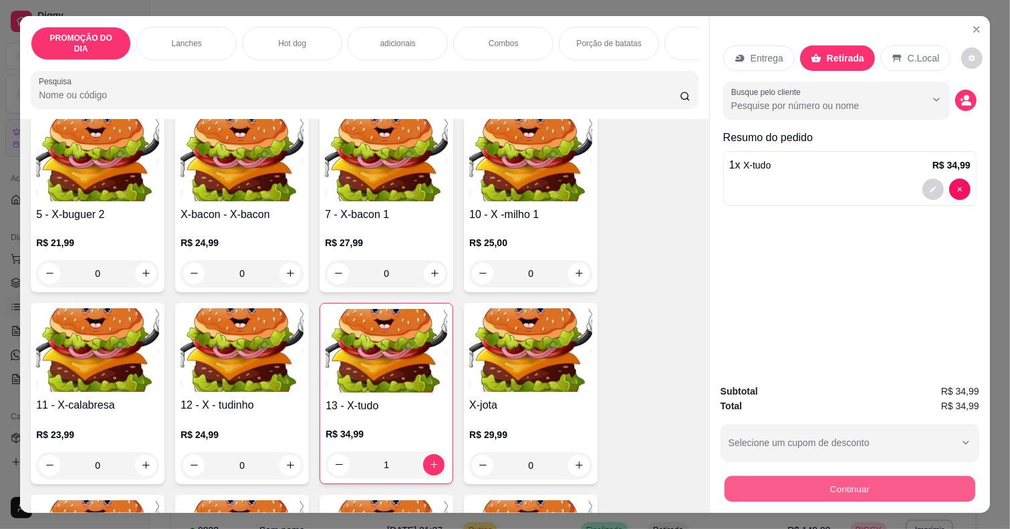
click at [860, 476] on button "Continuar" at bounding box center [850, 489] width 251 height 26
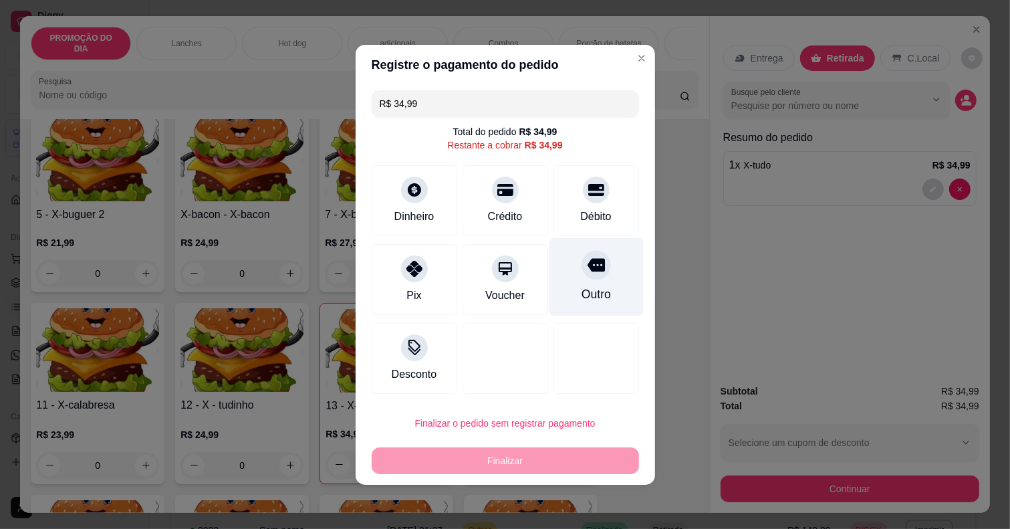
click at [592, 261] on icon at bounding box center [595, 264] width 17 height 13
type input "R$ 0,00"
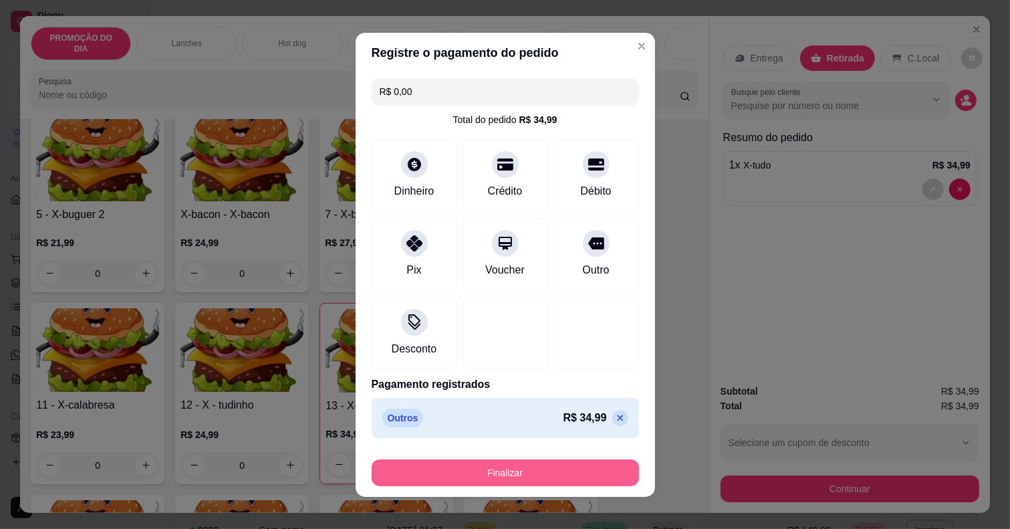
click at [556, 459] on div "Finalizar" at bounding box center [505, 472] width 267 height 27
click at [554, 459] on button "Finalizar" at bounding box center [505, 472] width 267 height 27
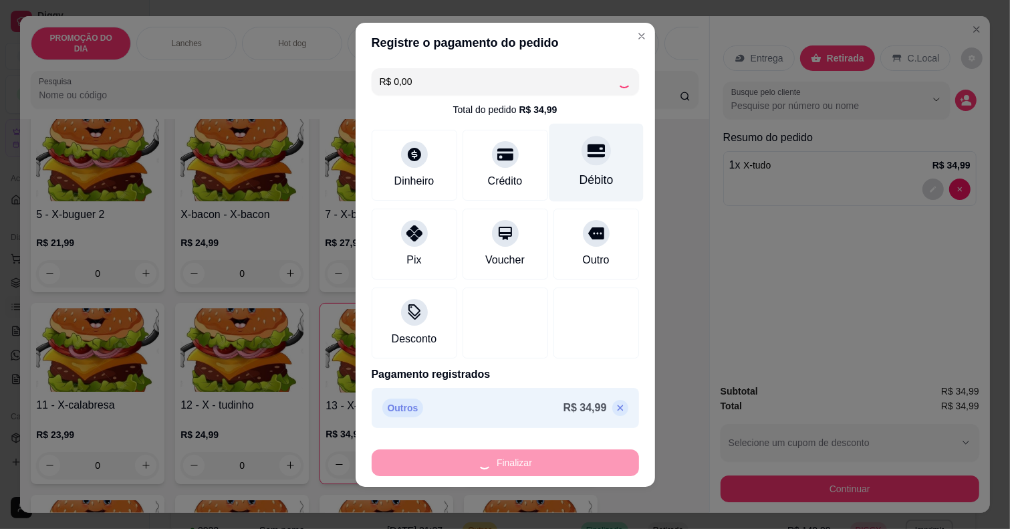
scroll to position [11, 0]
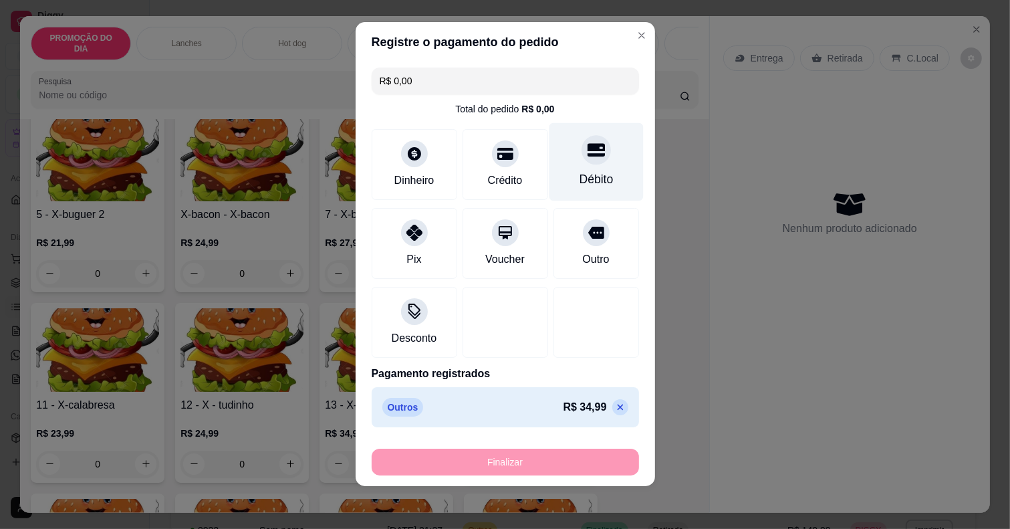
type input "0"
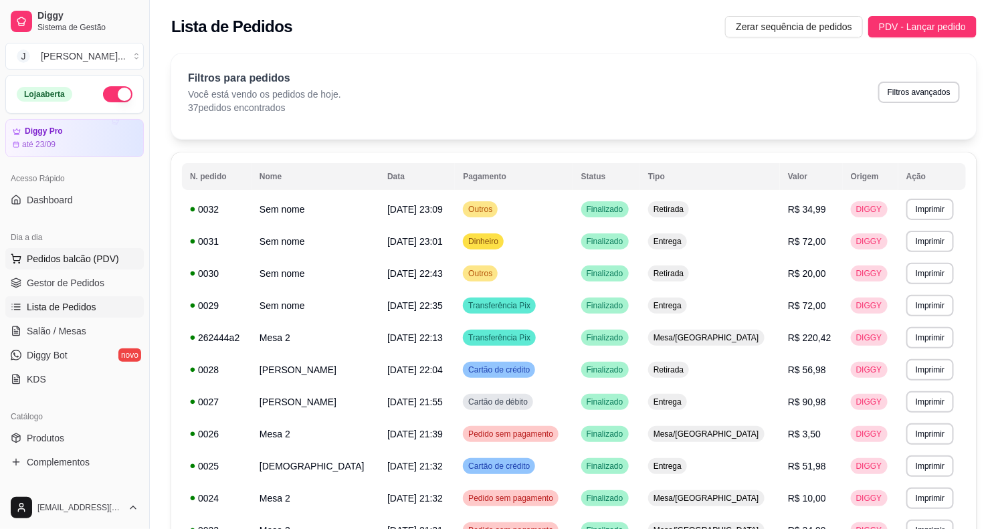
click at [75, 268] on button "Pedidos balcão (PDV)" at bounding box center [74, 258] width 138 height 21
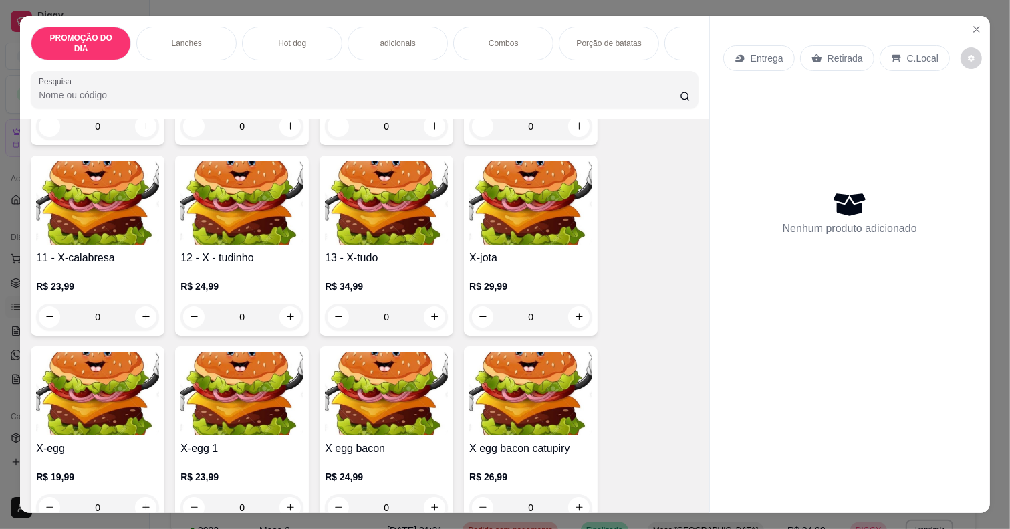
scroll to position [752, 0]
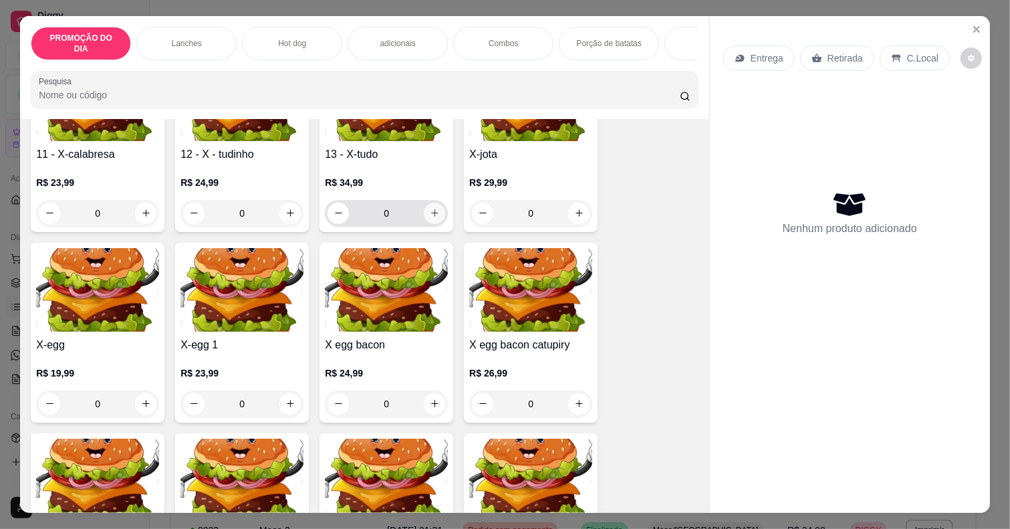
click at [430, 208] on icon "increase-product-quantity" at bounding box center [435, 213] width 10 height 10
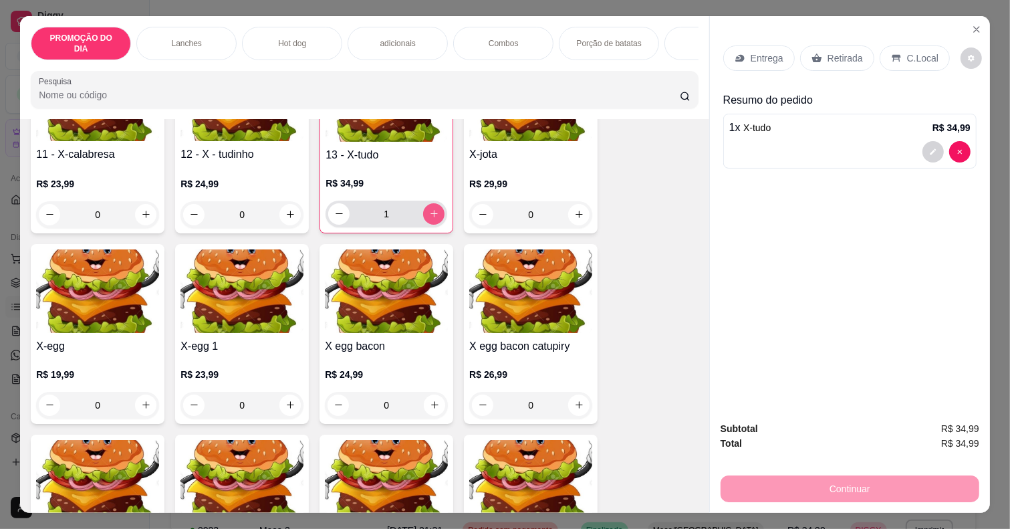
type input "1"
click at [853, 54] on p "Retirada" at bounding box center [845, 57] width 35 height 13
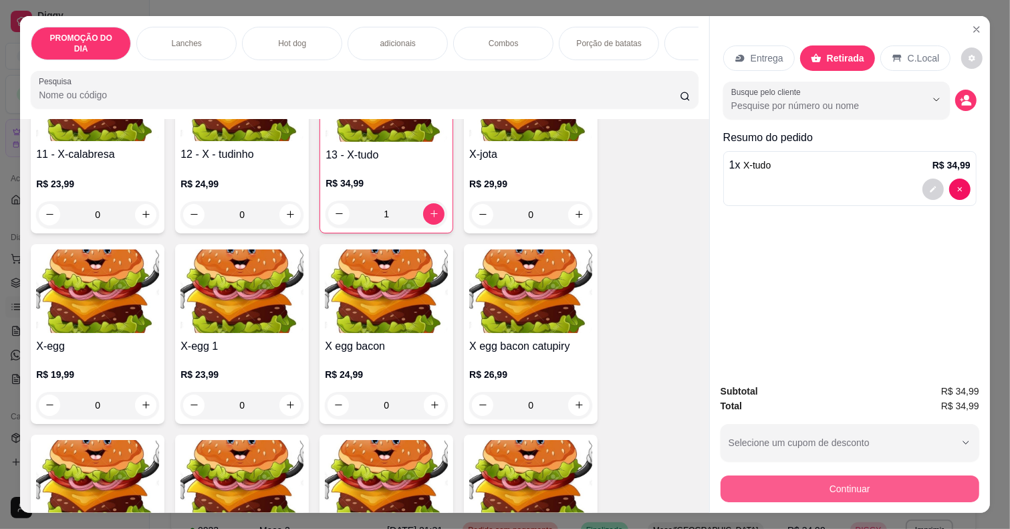
click at [843, 492] on button "Continuar" at bounding box center [850, 488] width 259 height 27
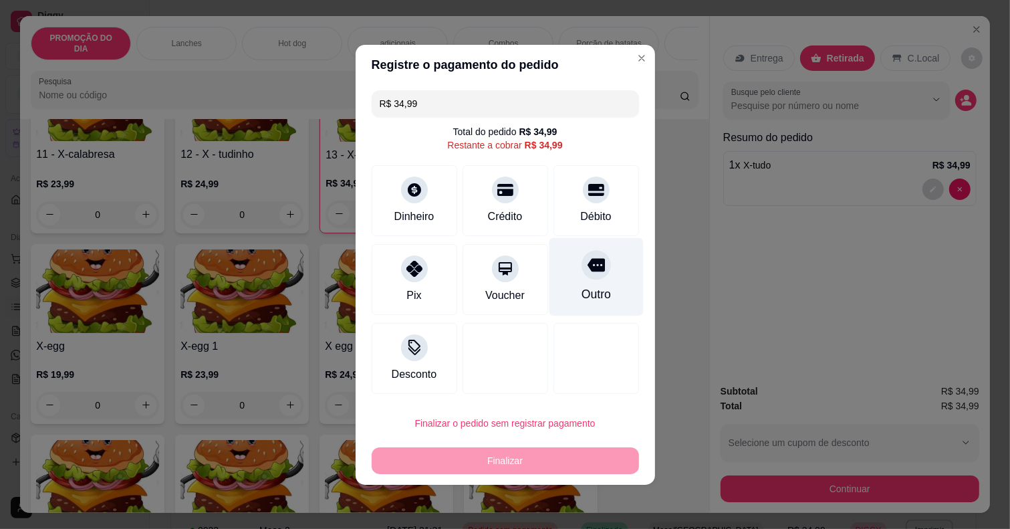
click at [569, 276] on div "Outro" at bounding box center [596, 276] width 94 height 78
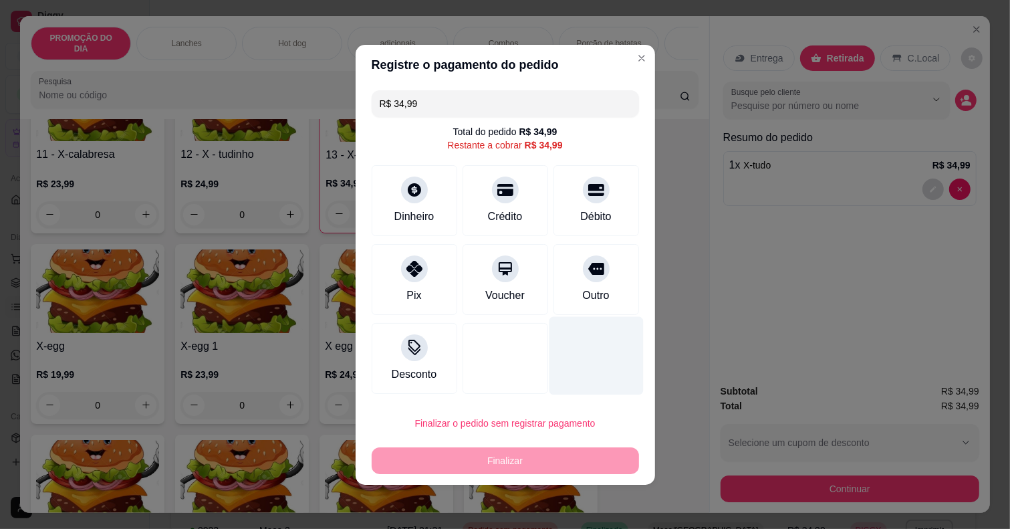
type input "R$ 0,00"
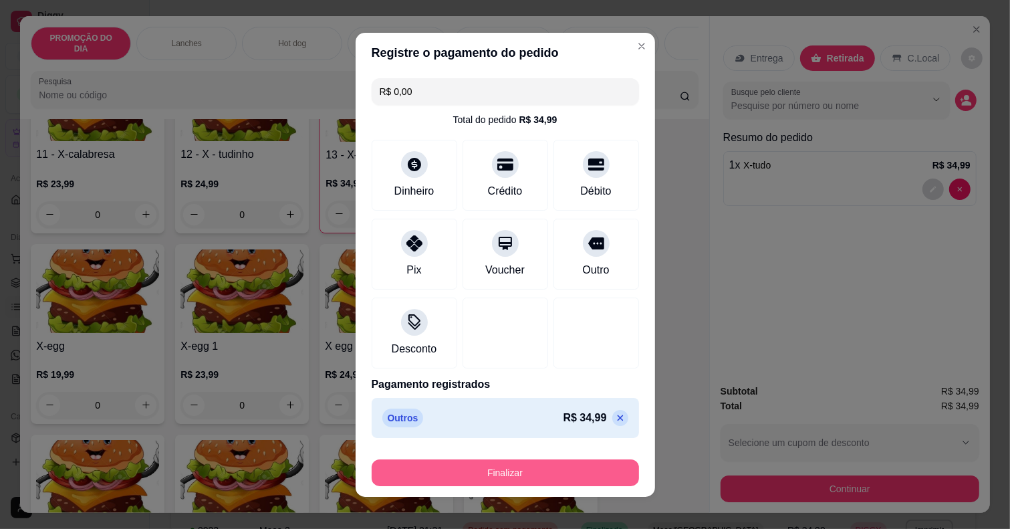
click at [562, 468] on button "Finalizar" at bounding box center [505, 472] width 267 height 27
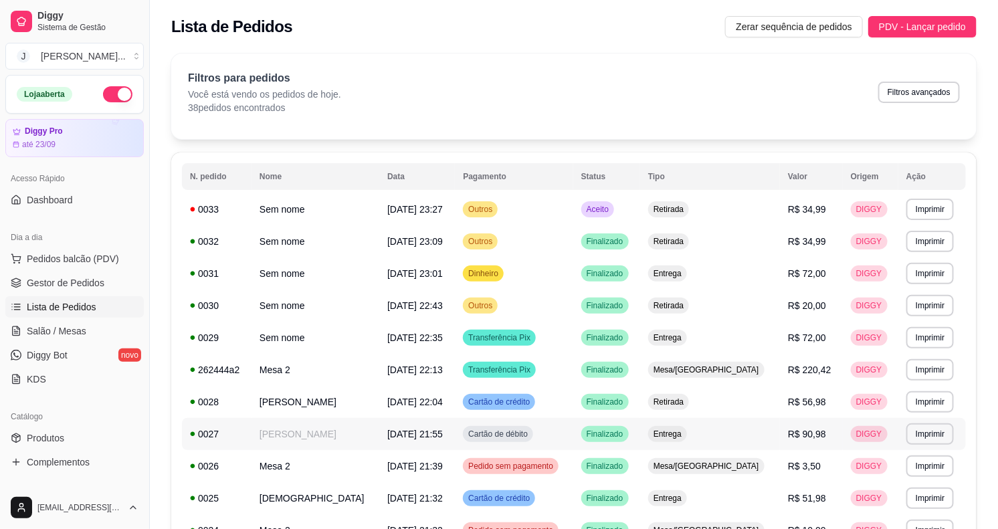
click at [640, 433] on td "Finalizado" at bounding box center [606, 434] width 67 height 32
click at [39, 261] on span "Pedidos balcão (PDV)" at bounding box center [73, 258] width 92 height 13
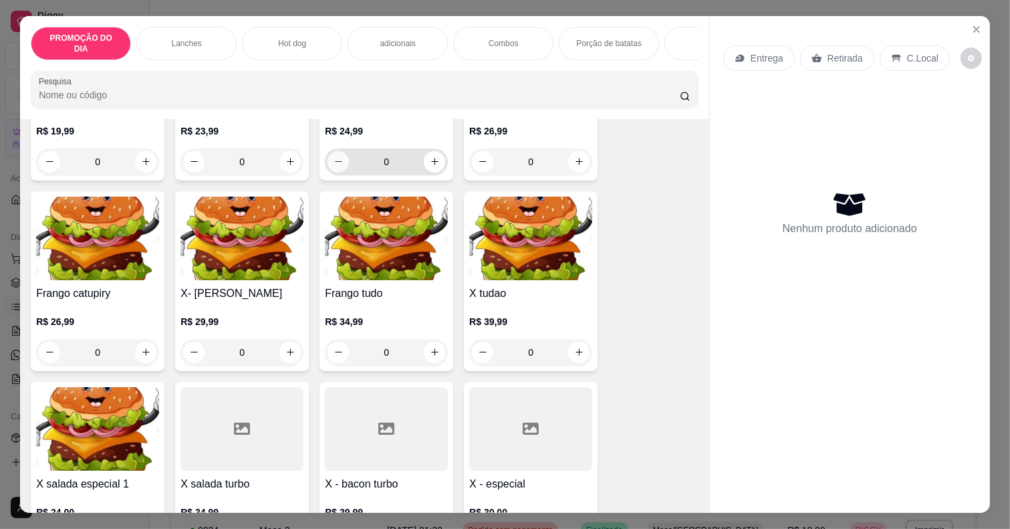
scroll to position [1003, 0]
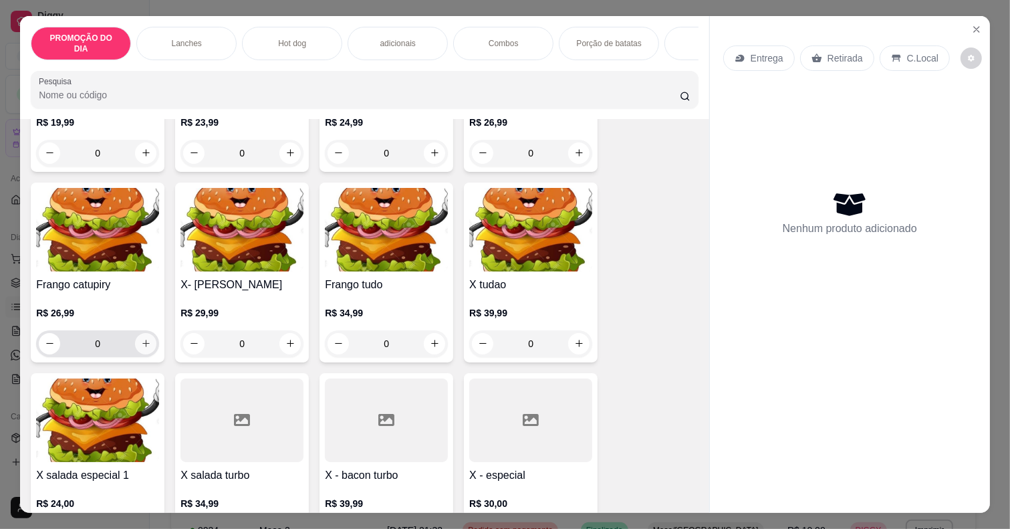
click at [142, 340] on icon "increase-product-quantity" at bounding box center [145, 343] width 7 height 7
click at [141, 338] on icon "increase-product-quantity" at bounding box center [146, 343] width 10 height 10
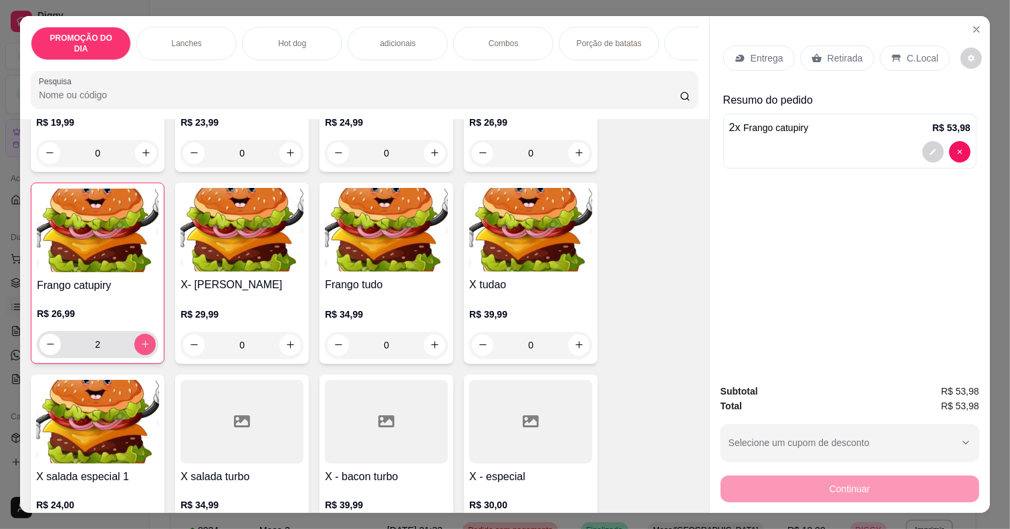
type input "2"
click at [930, 141] on button "decrease-product-quantity" at bounding box center [933, 151] width 21 height 21
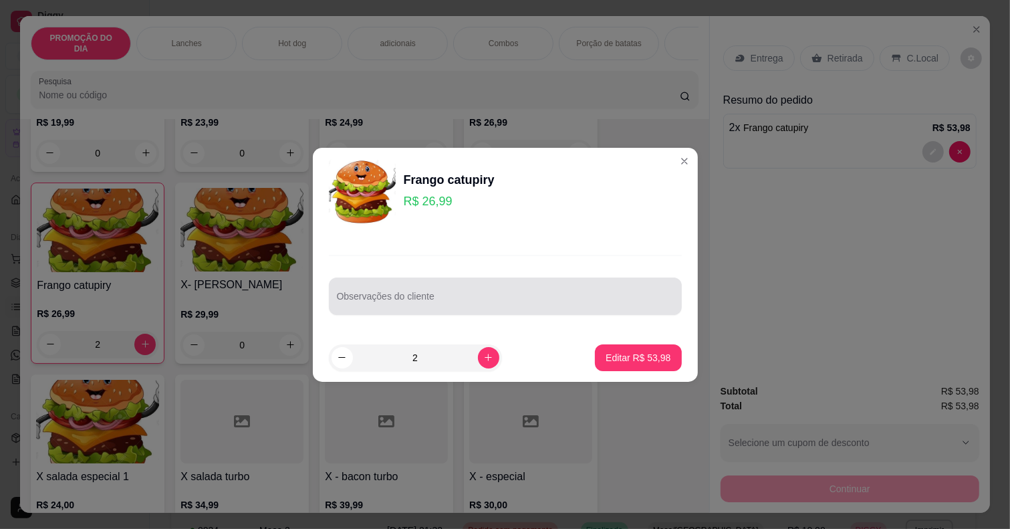
click at [386, 285] on div at bounding box center [505, 296] width 337 height 27
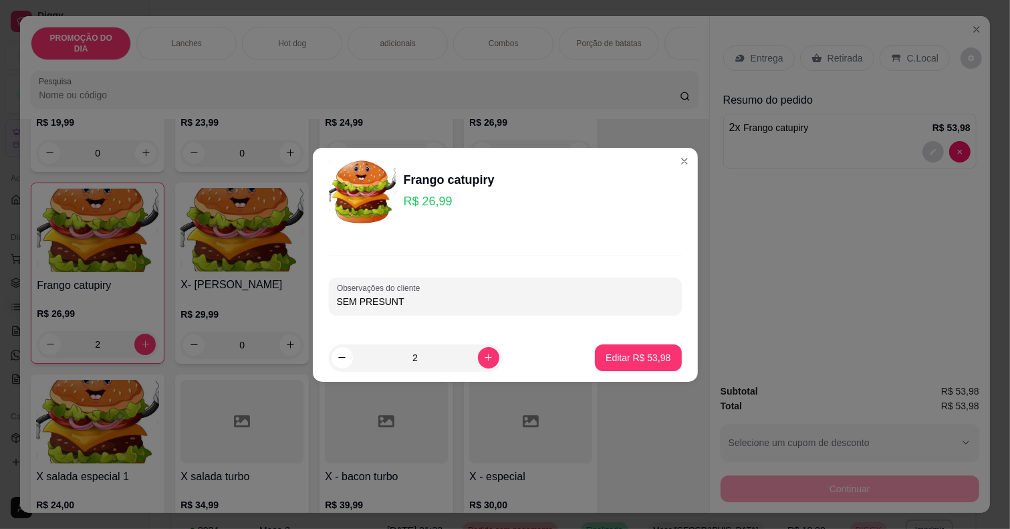
type input "SEM PRESUNTO"
click at [621, 360] on p "Editar R$ 53,98" at bounding box center [638, 357] width 65 height 13
type input "0"
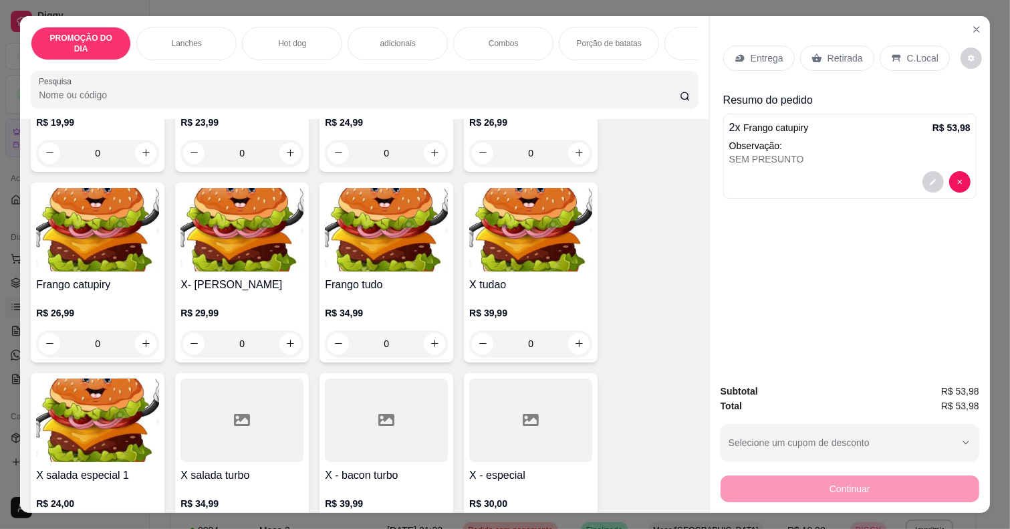
click at [813, 55] on icon at bounding box center [817, 57] width 10 height 9
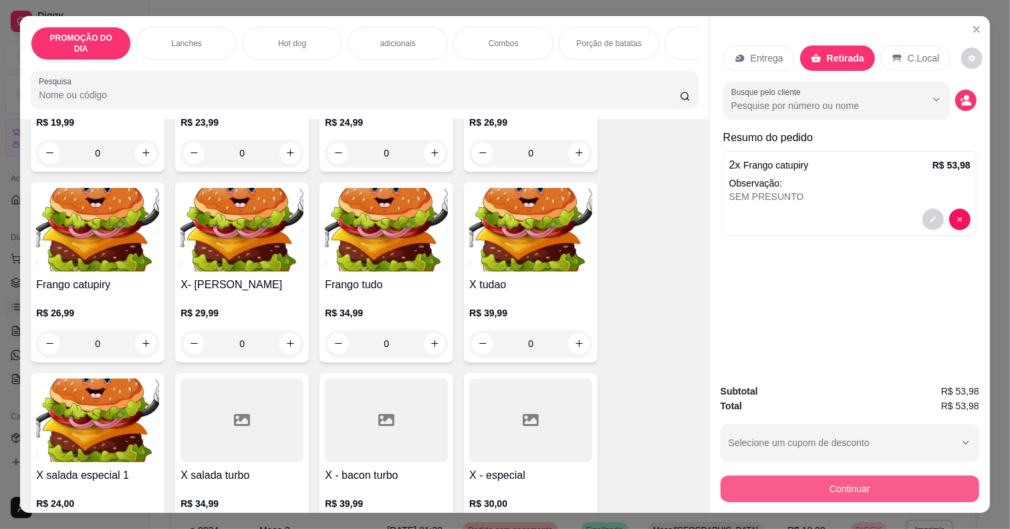
click at [848, 488] on button "Continuar" at bounding box center [850, 488] width 259 height 27
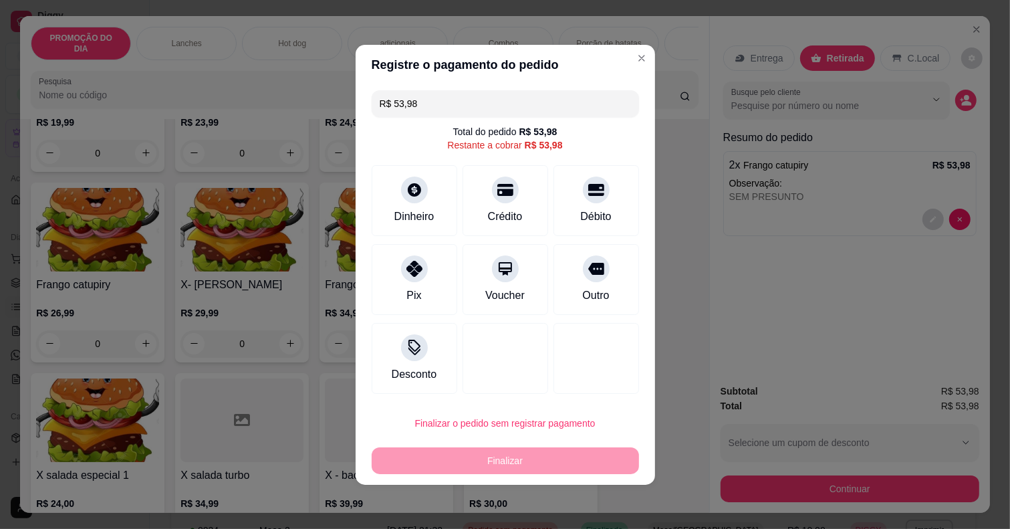
drag, startPoint x: 582, startPoint y: 288, endPoint x: 548, endPoint y: 374, distance: 92.5
click at [582, 288] on div "Outro" at bounding box center [595, 296] width 27 height 16
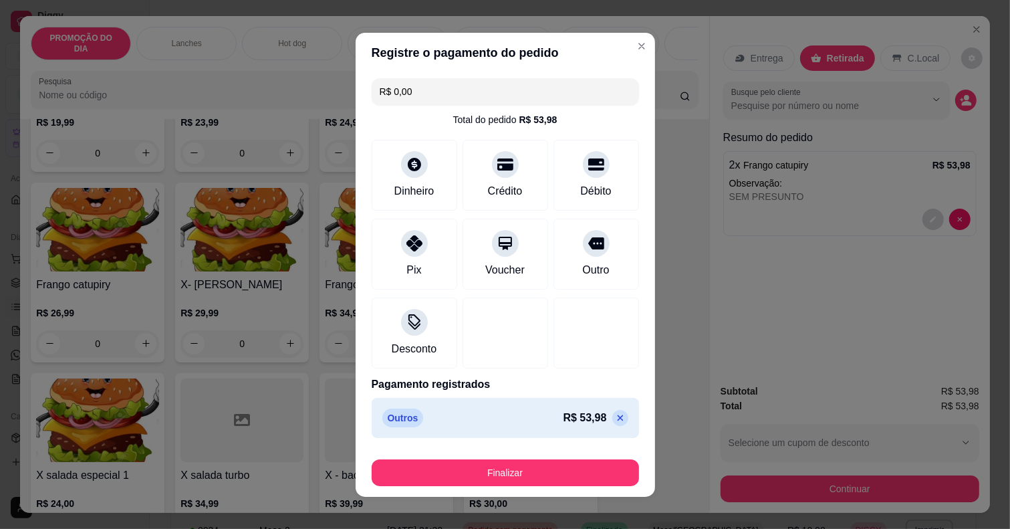
type input "R$ 0,00"
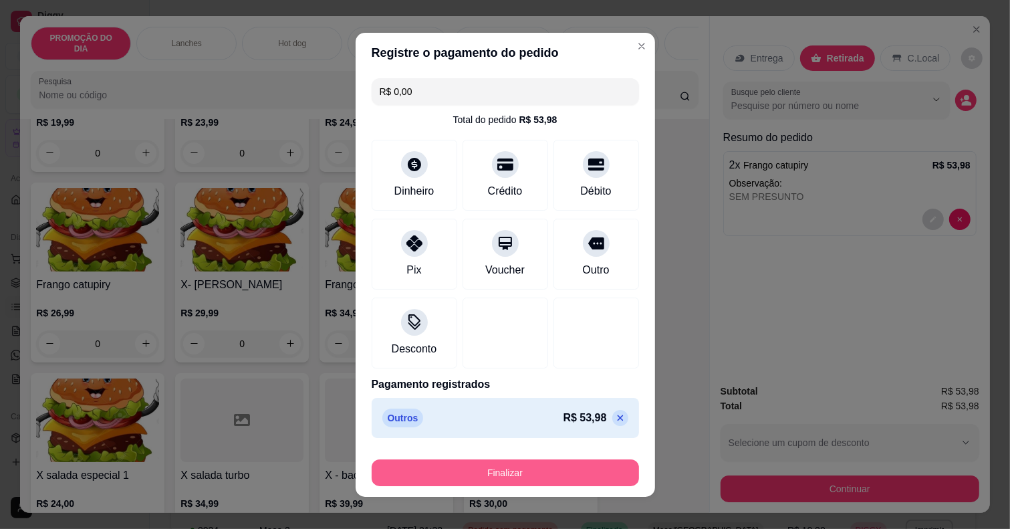
click at [488, 467] on button "Finalizar" at bounding box center [505, 472] width 267 height 27
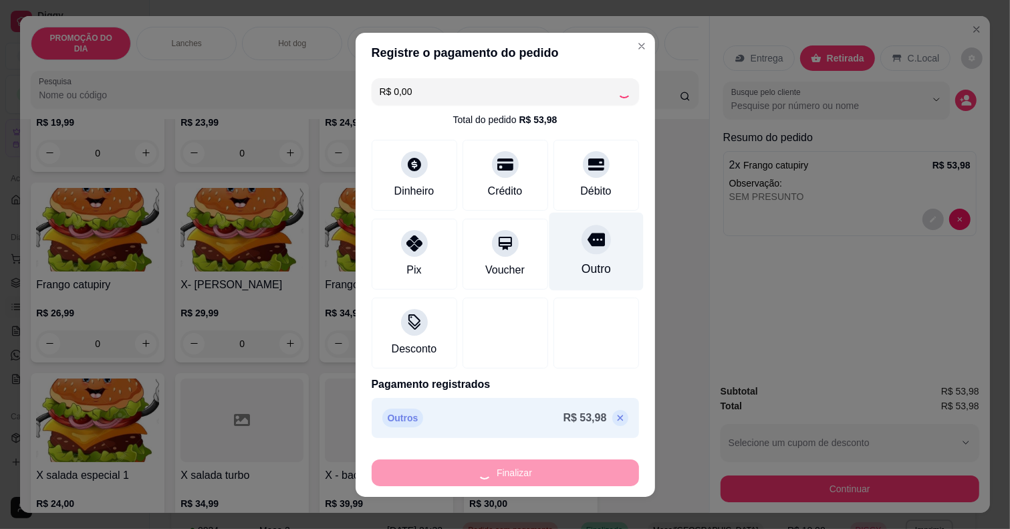
click at [587, 245] on icon at bounding box center [595, 239] width 17 height 13
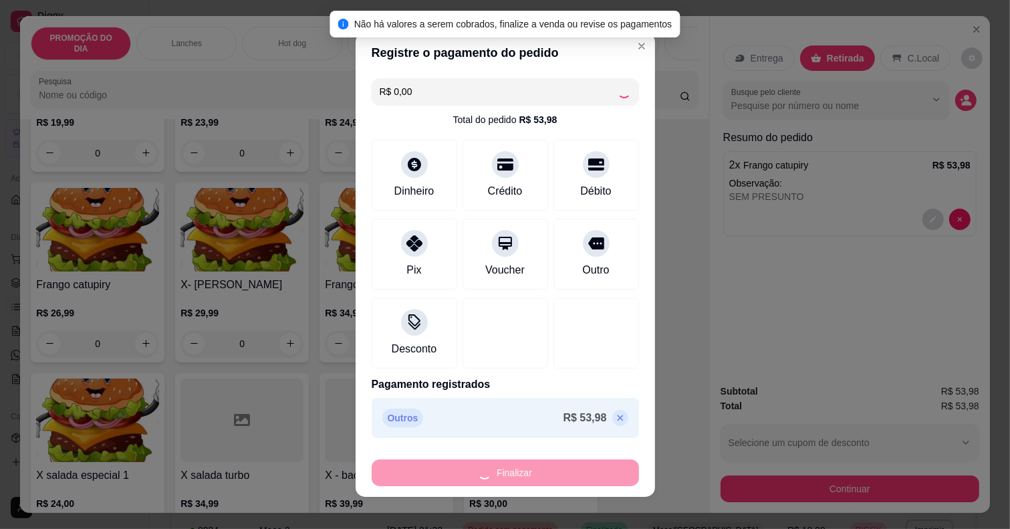
scroll to position [11, 0]
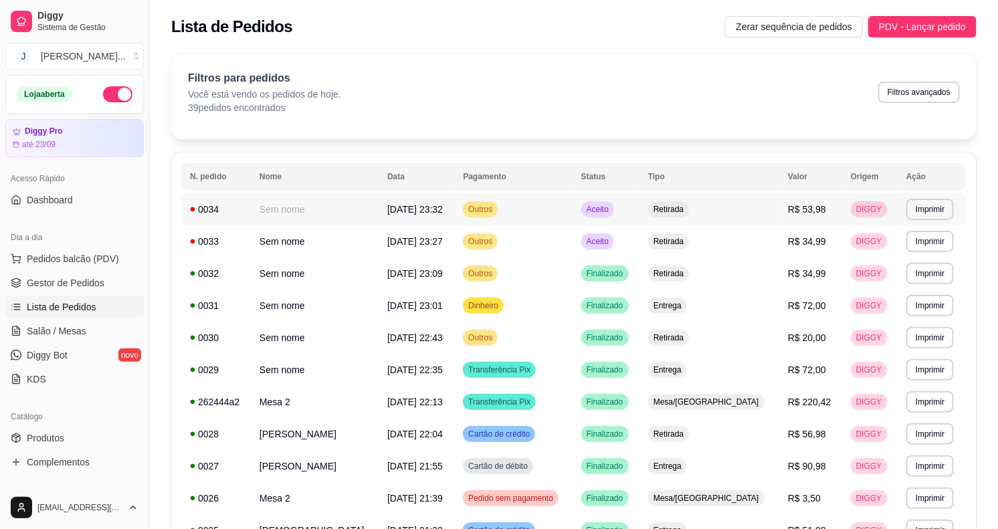
click at [640, 211] on td "Aceito" at bounding box center [606, 209] width 67 height 32
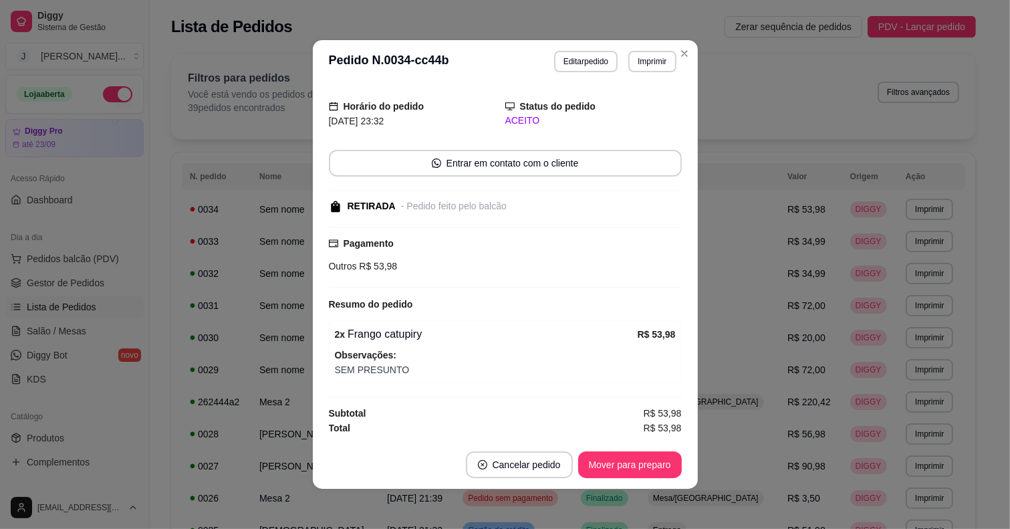
click at [225, 236] on div "0033" at bounding box center [216, 241] width 53 height 13
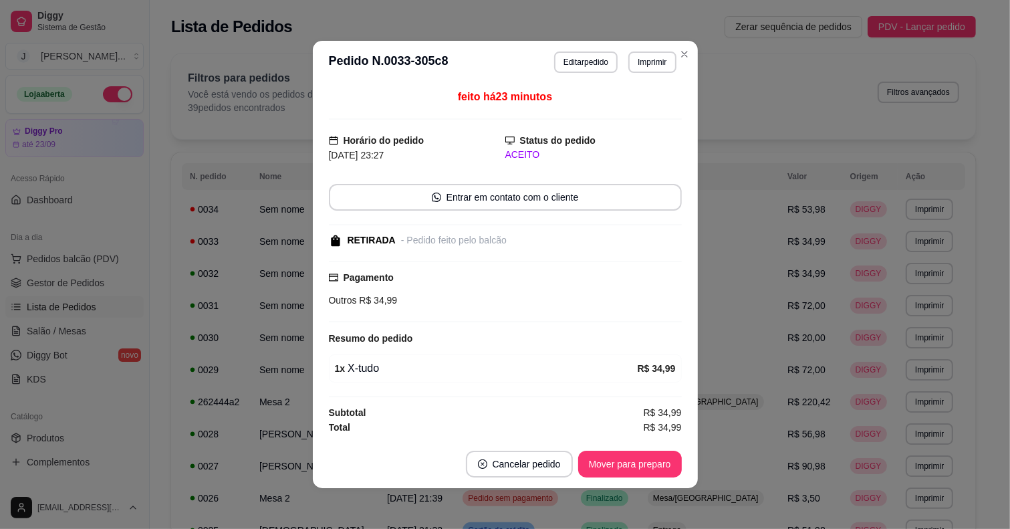
scroll to position [2, 0]
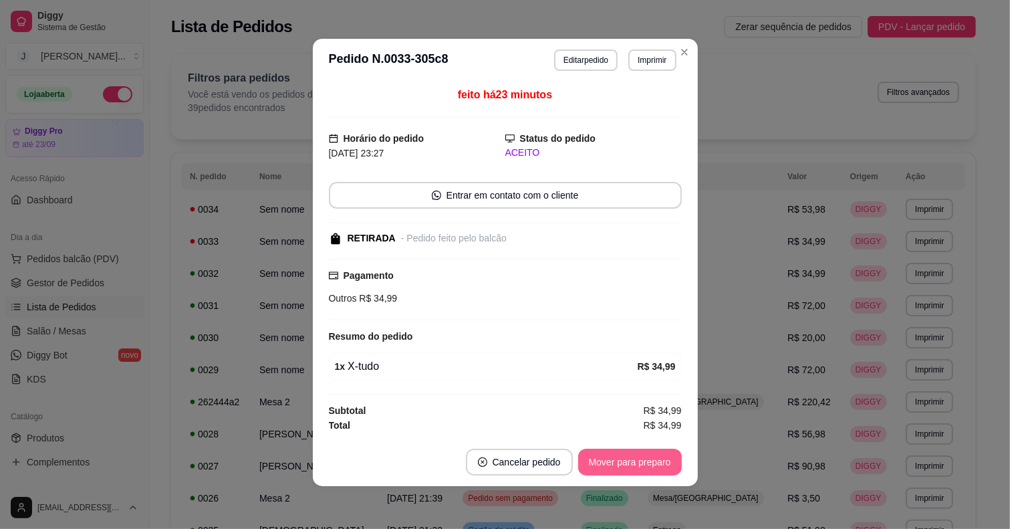
click at [606, 455] on button "Mover para preparo" at bounding box center [630, 462] width 104 height 27
click at [622, 460] on button "Mover para retirada disponível" at bounding box center [607, 462] width 143 height 26
click at [657, 465] on button "Mover para finalizado" at bounding box center [626, 462] width 111 height 27
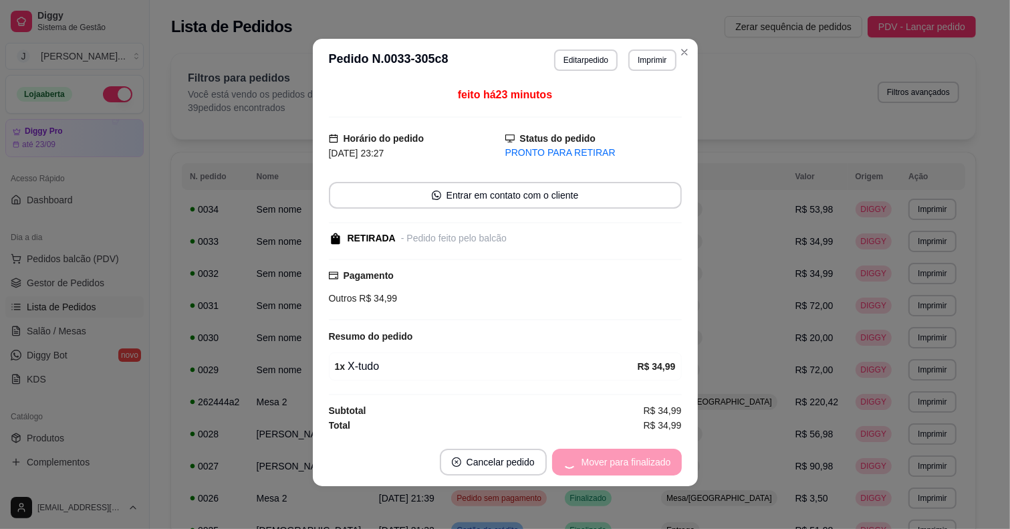
scroll to position [0, 0]
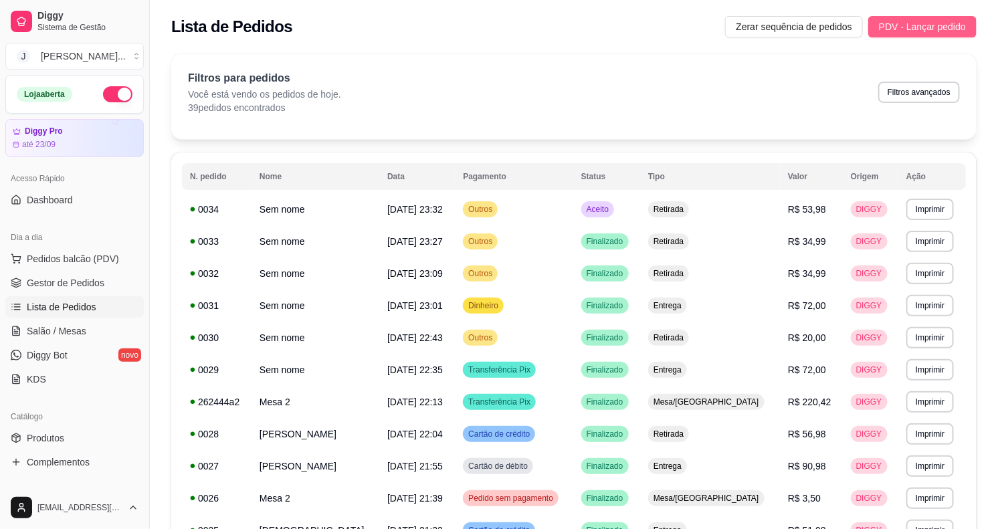
click at [936, 34] on button "PDV - Lançar pedido" at bounding box center [922, 26] width 108 height 21
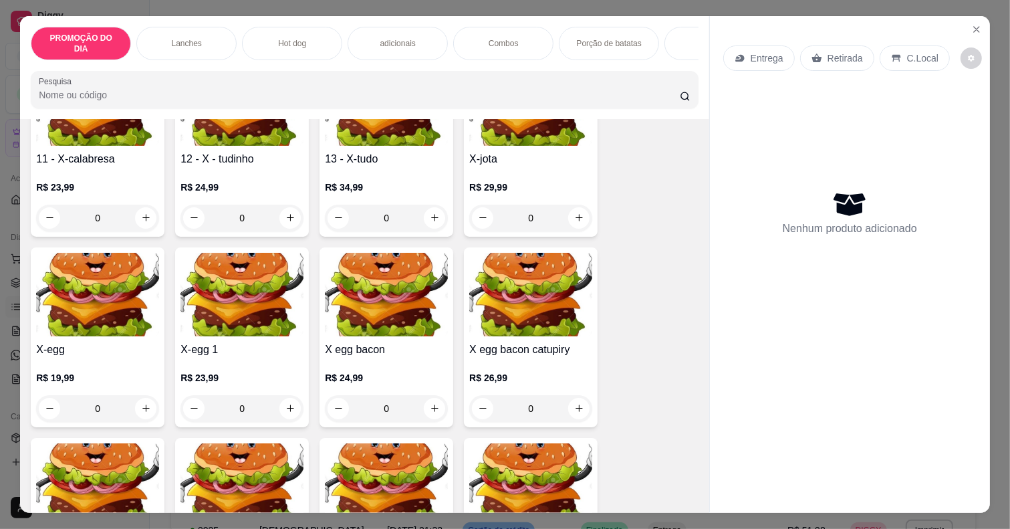
scroll to position [752, 0]
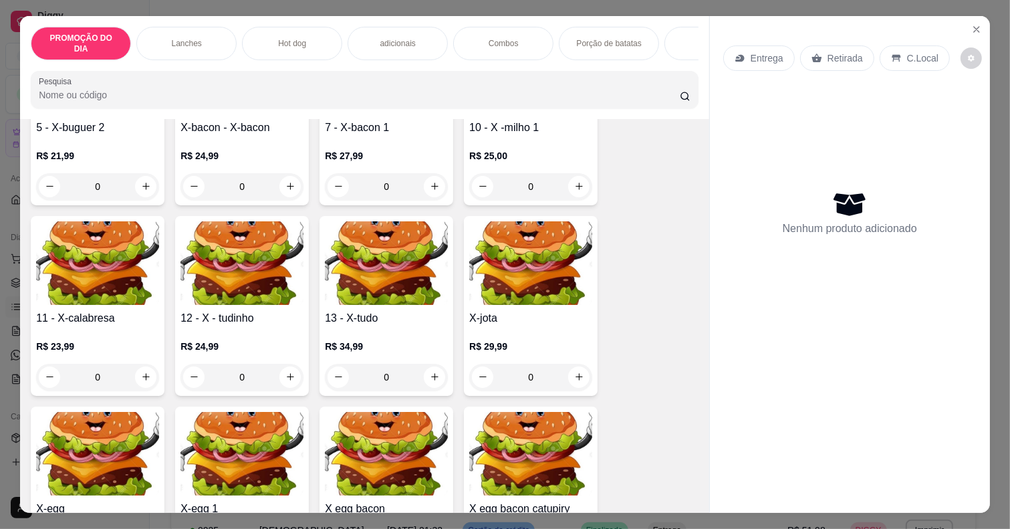
drag, startPoint x: 306, startPoint y: 219, endPoint x: 308, endPoint y: 238, distance: 18.8
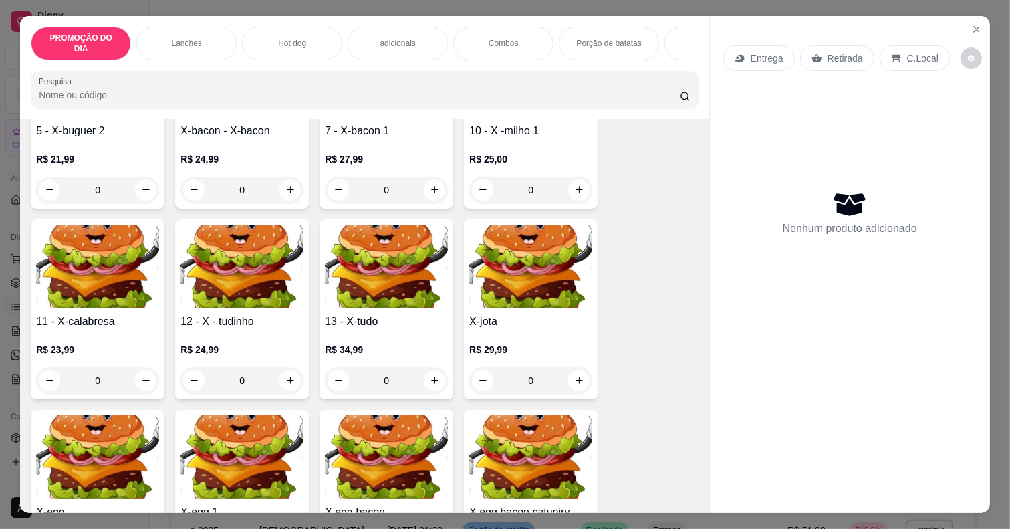
drag, startPoint x: 328, startPoint y: 241, endPoint x: 27, endPoint y: 199, distance: 303.9
click at [31, 199] on div "5 - X-buguer 2 R$ 21,99 0" at bounding box center [98, 119] width 134 height 180
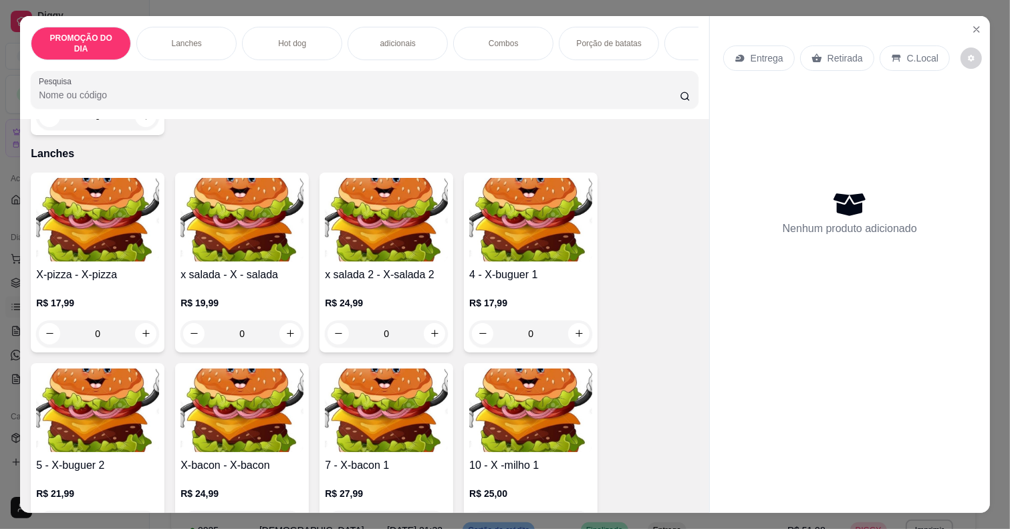
drag, startPoint x: 392, startPoint y: 328, endPoint x: 415, endPoint y: 330, distance: 22.8
click at [430, 331] on icon "increase-product-quantity" at bounding box center [435, 333] width 10 height 10
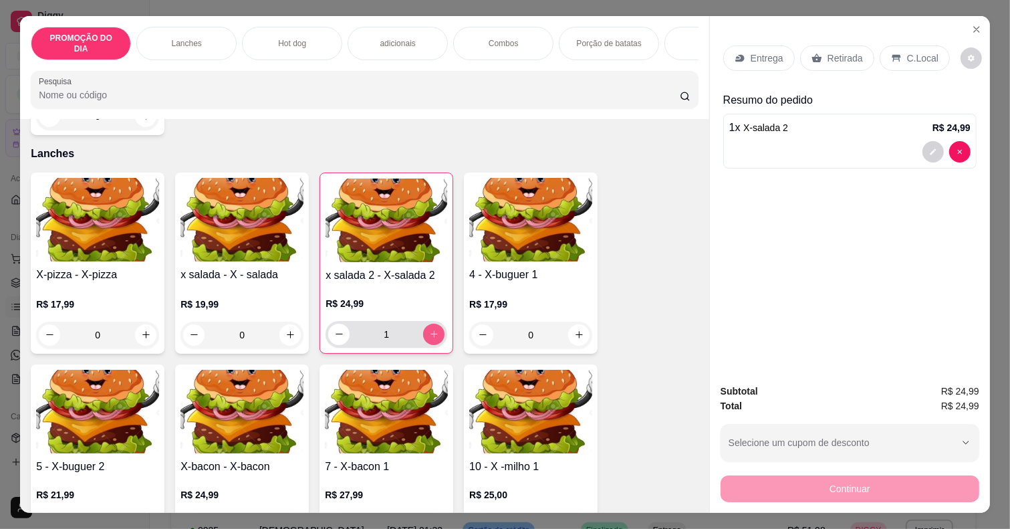
type input "1"
click at [843, 51] on p "Retirada" at bounding box center [845, 57] width 35 height 13
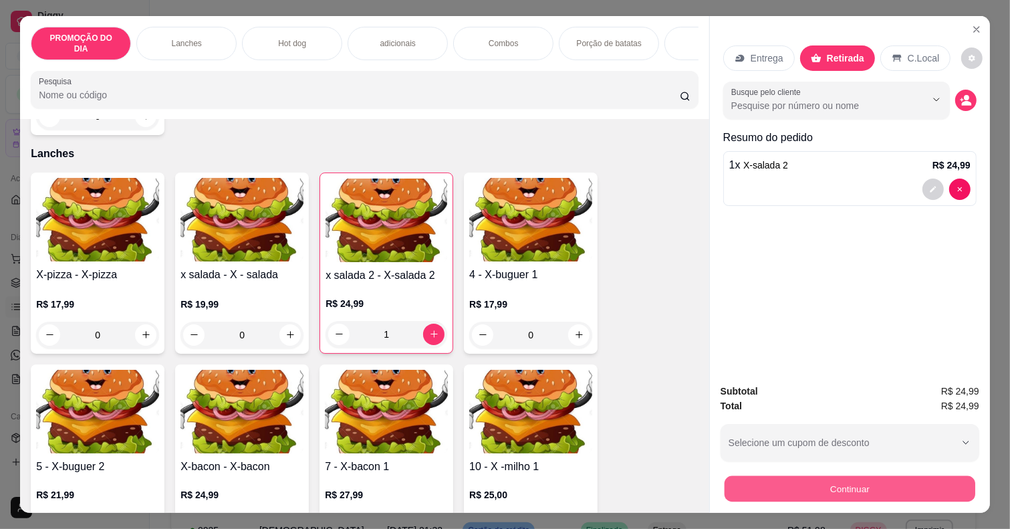
click at [818, 481] on button "Continuar" at bounding box center [850, 489] width 251 height 26
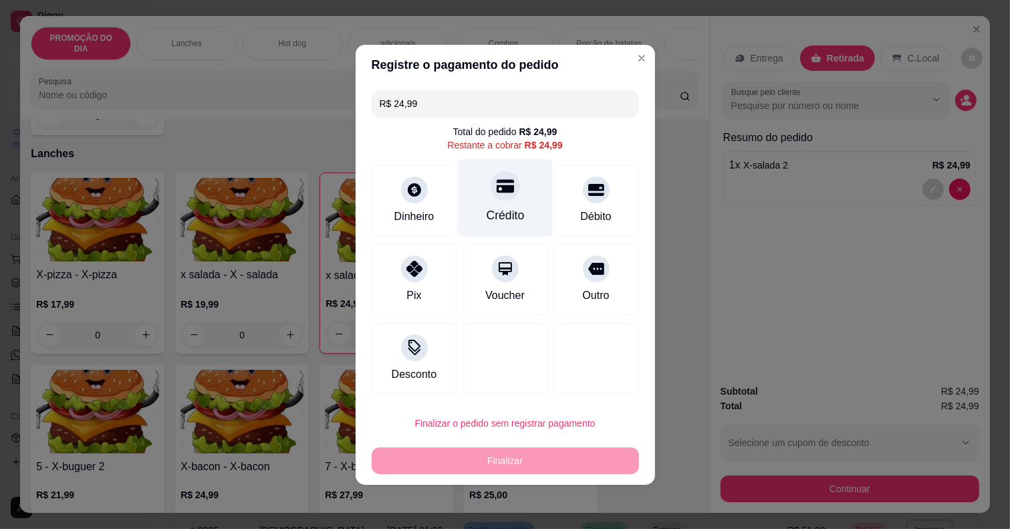
click at [490, 202] on div "Crédito" at bounding box center [505, 197] width 94 height 78
type input "R$ 0,00"
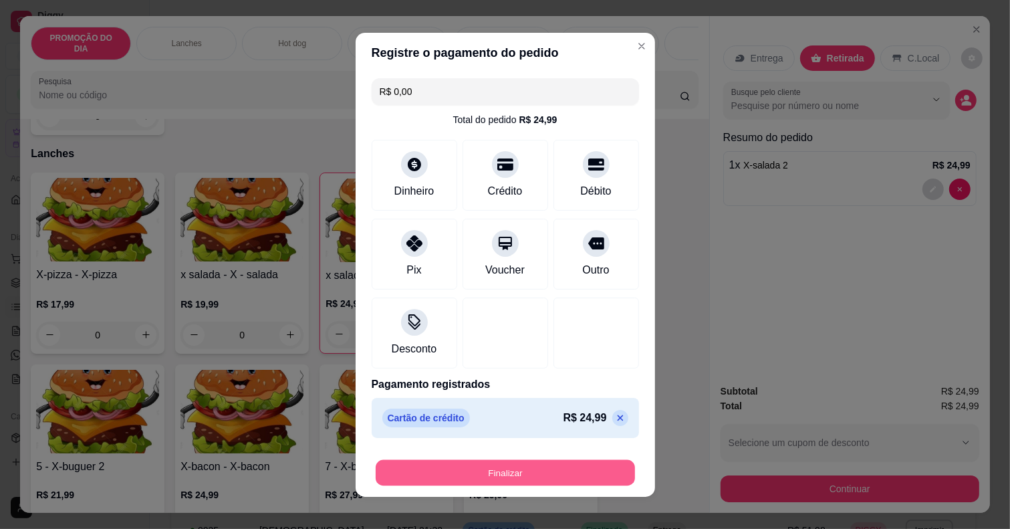
click at [504, 475] on button "Finalizar" at bounding box center [505, 472] width 259 height 26
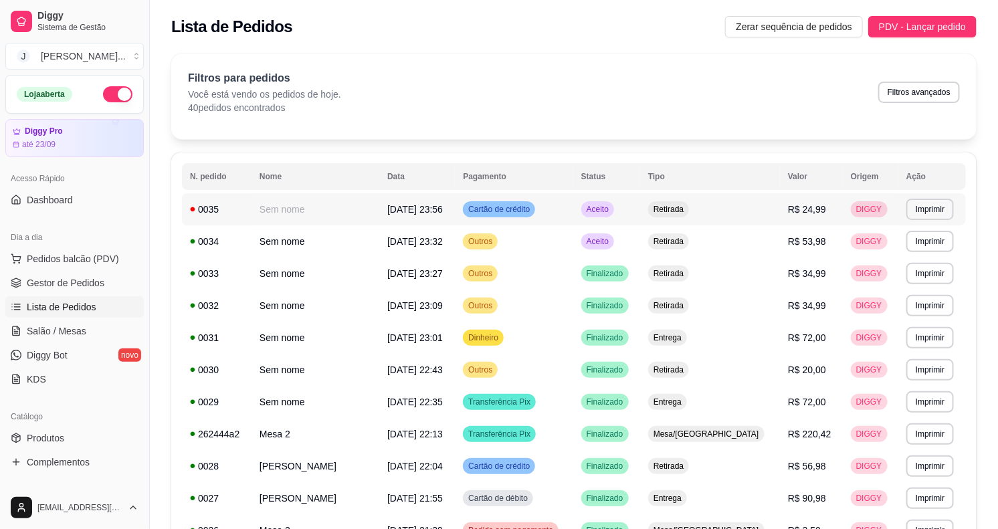
click at [723, 217] on td "Retirada" at bounding box center [710, 209] width 140 height 32
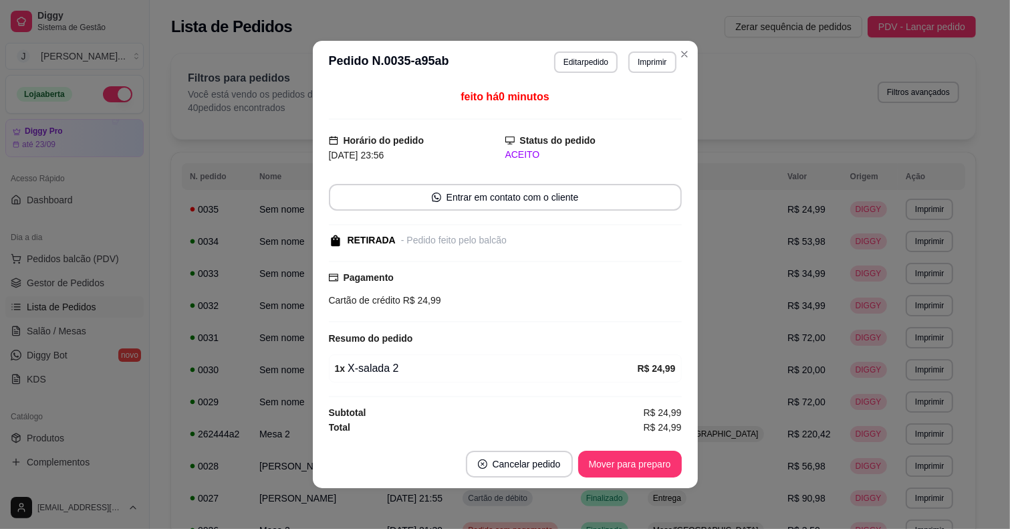
scroll to position [1, 0]
click at [588, 59] on button "Editar pedido" at bounding box center [586, 61] width 64 height 21
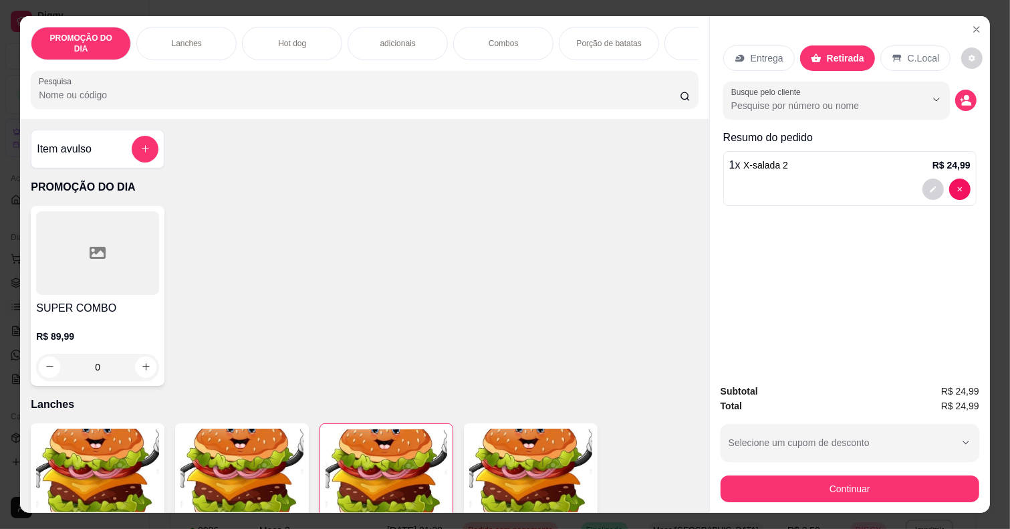
scroll to position [418, 0]
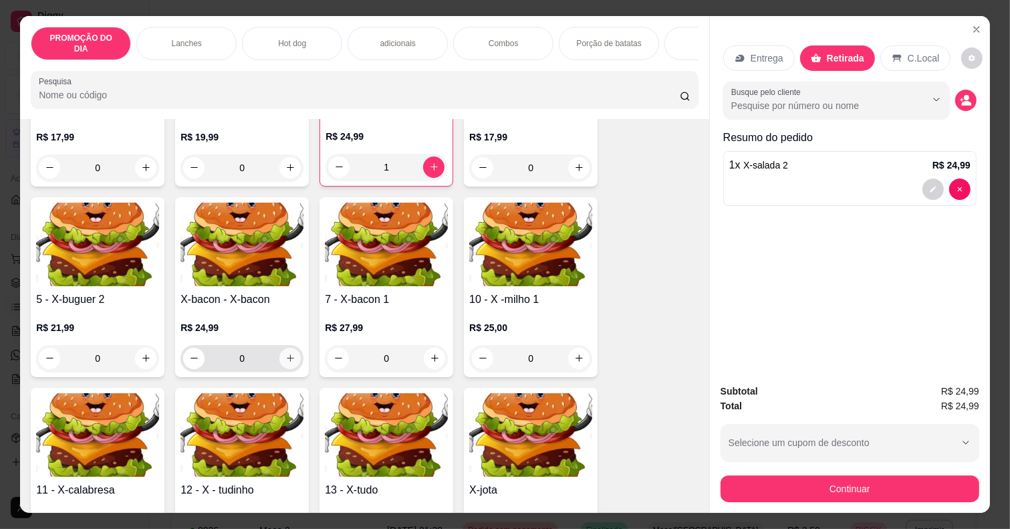
click at [286, 354] on icon "increase-product-quantity" at bounding box center [291, 358] width 10 height 10
type input "1"
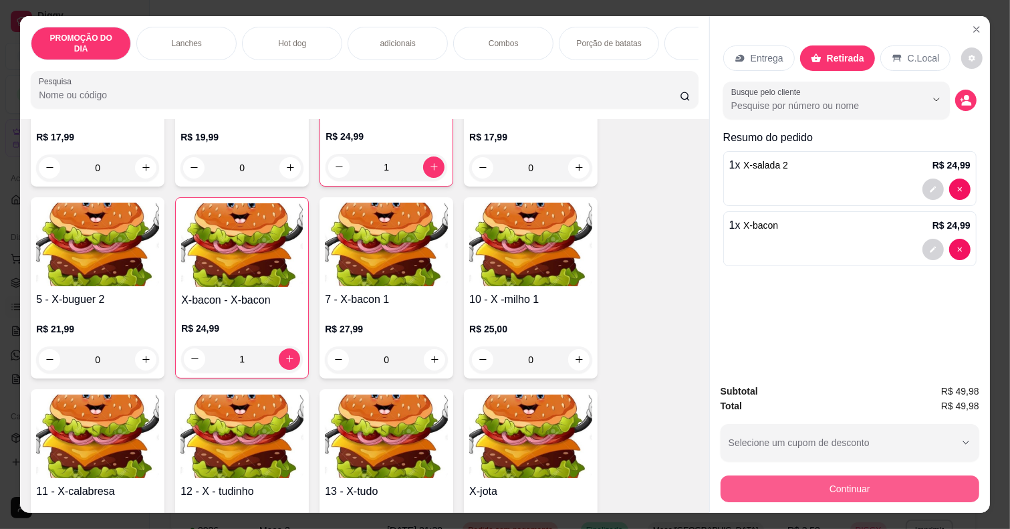
click at [917, 489] on button "Continuar" at bounding box center [850, 488] width 259 height 27
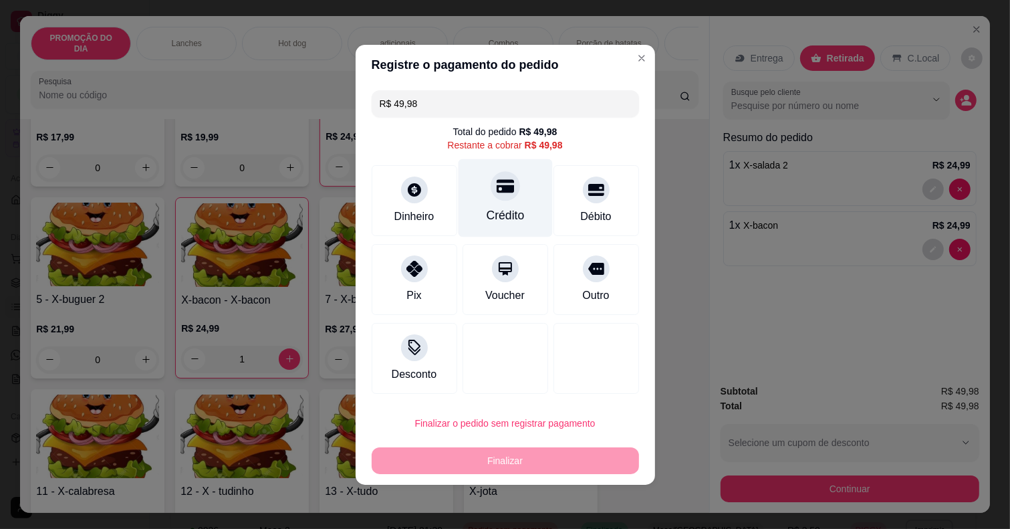
click at [496, 193] on icon at bounding box center [504, 185] width 17 height 17
type input "R$ 0,00"
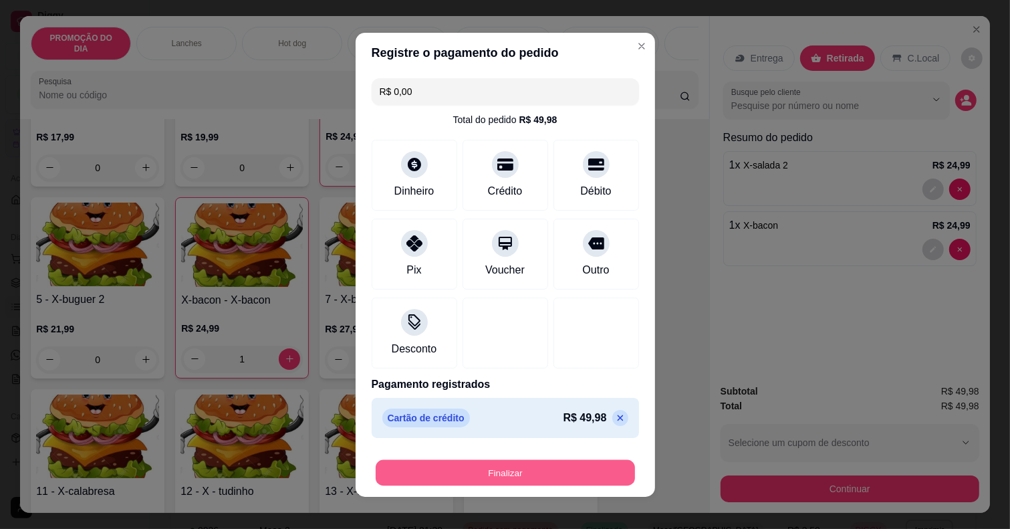
click at [500, 472] on button "Finalizar" at bounding box center [505, 472] width 259 height 26
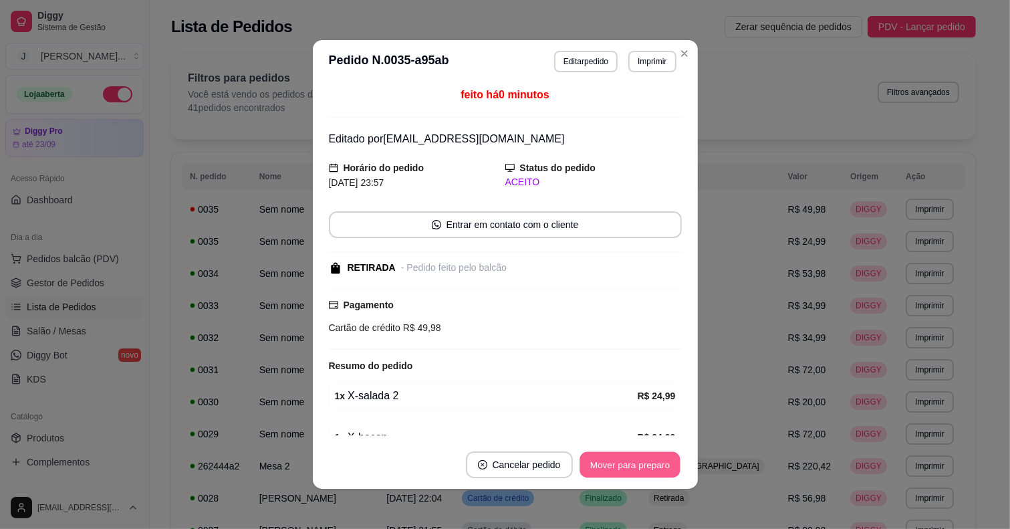
click at [627, 457] on button "Mover para preparo" at bounding box center [630, 465] width 100 height 26
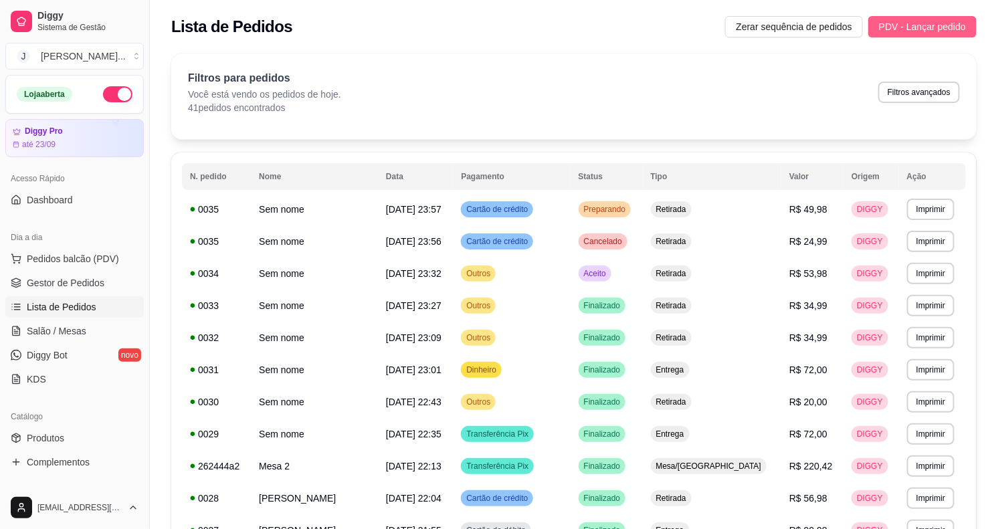
click at [920, 27] on span "PDV - Lançar pedido" at bounding box center [922, 26] width 87 height 15
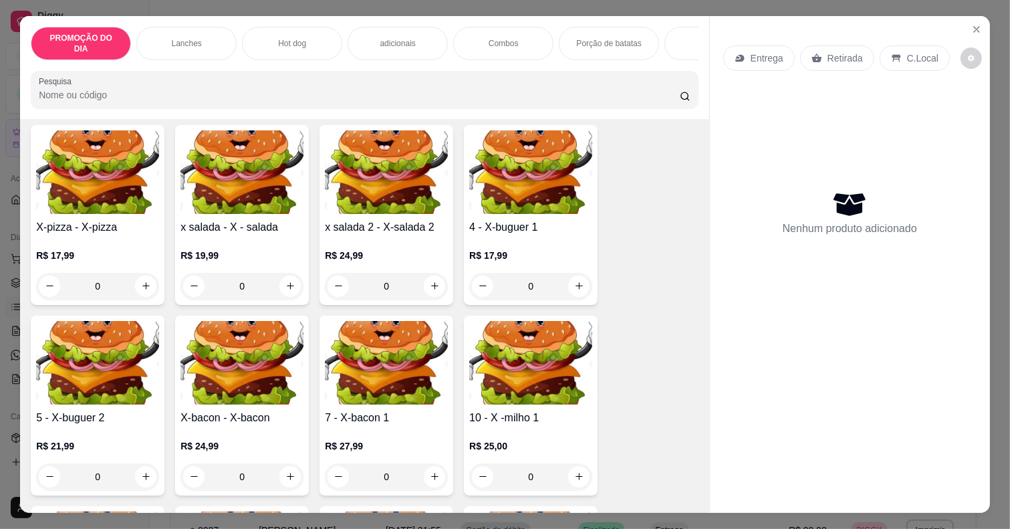
scroll to position [334, 0]
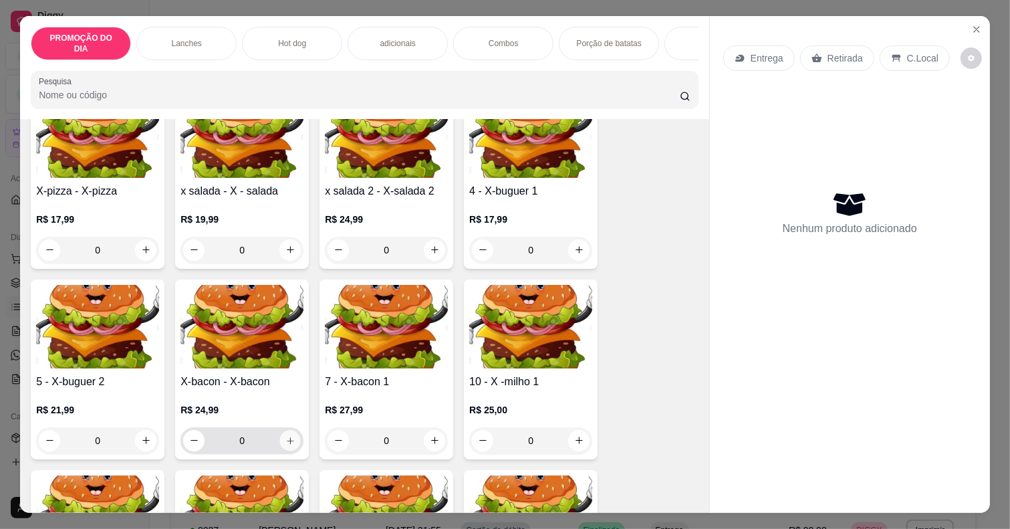
click at [286, 435] on icon "increase-product-quantity" at bounding box center [291, 440] width 10 height 10
type input "1"
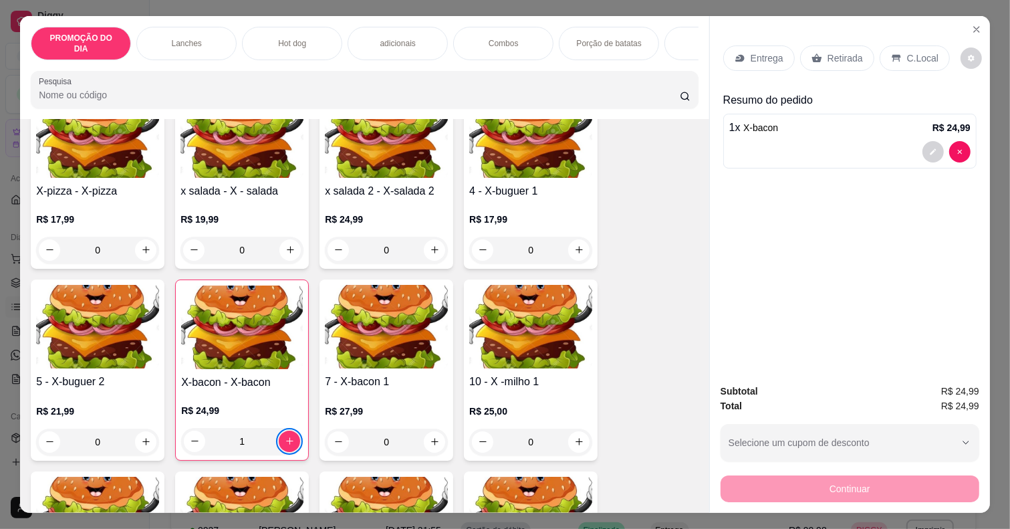
click at [851, 51] on p "Retirada" at bounding box center [845, 57] width 35 height 13
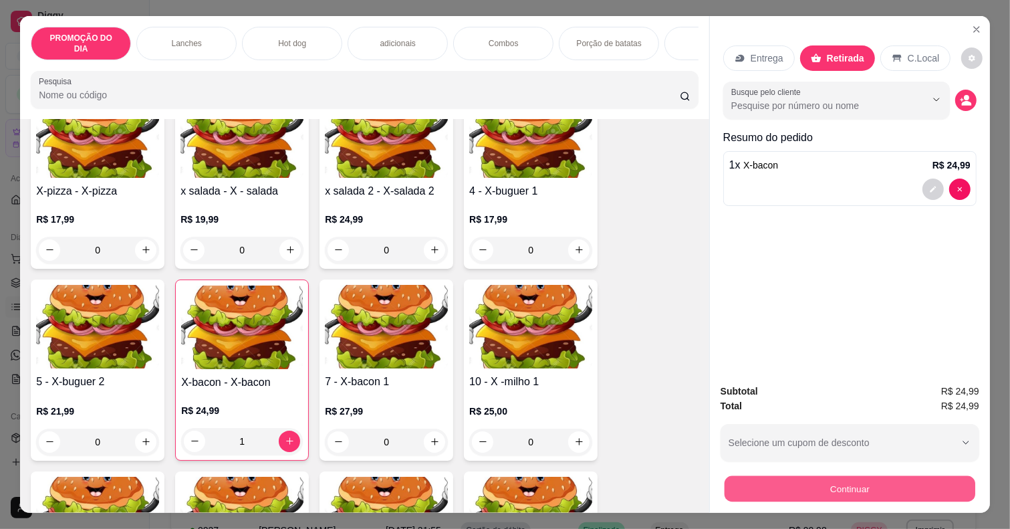
click at [837, 476] on button "Continuar" at bounding box center [850, 489] width 251 height 26
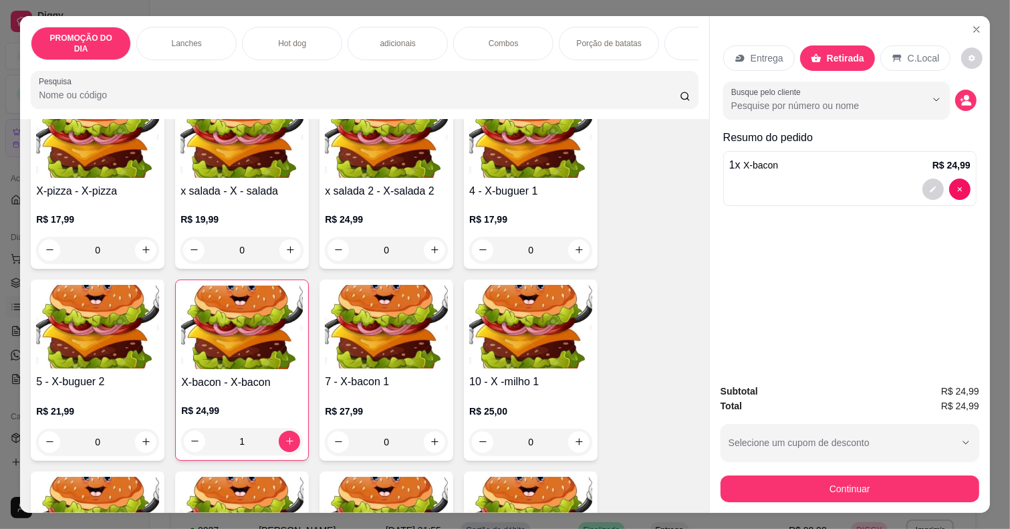
click at [490, 195] on div at bounding box center [504, 185] width 29 height 29
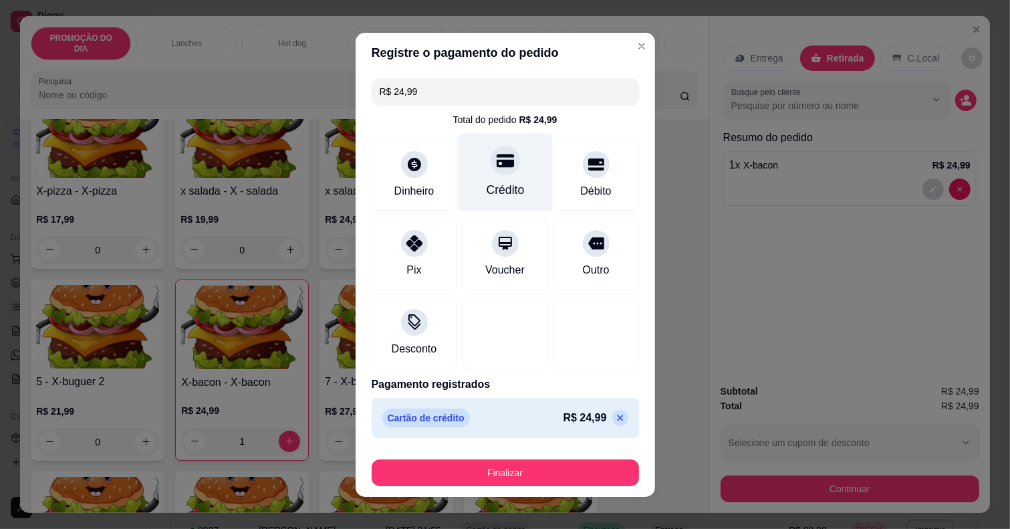
type input "R$ 0,00"
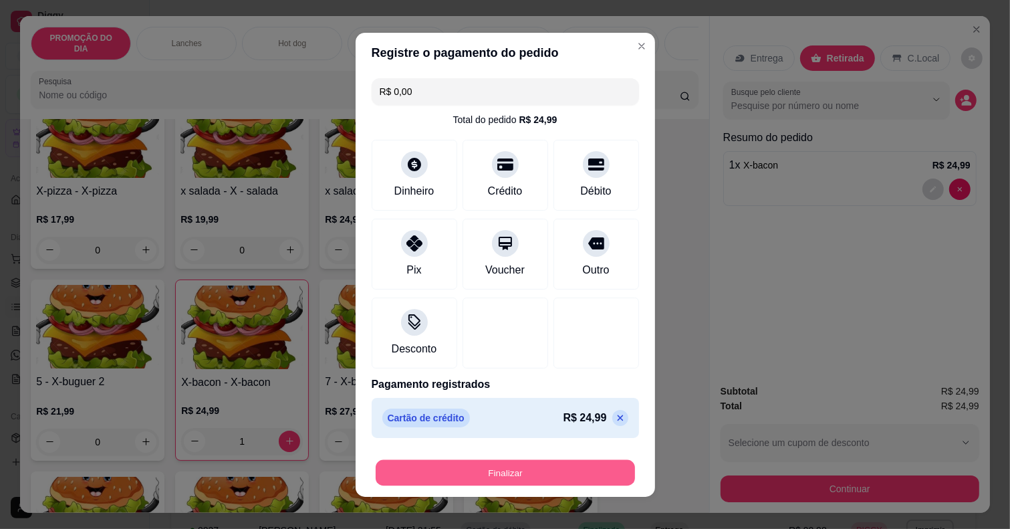
click at [557, 463] on button "Finalizar" at bounding box center [505, 472] width 259 height 26
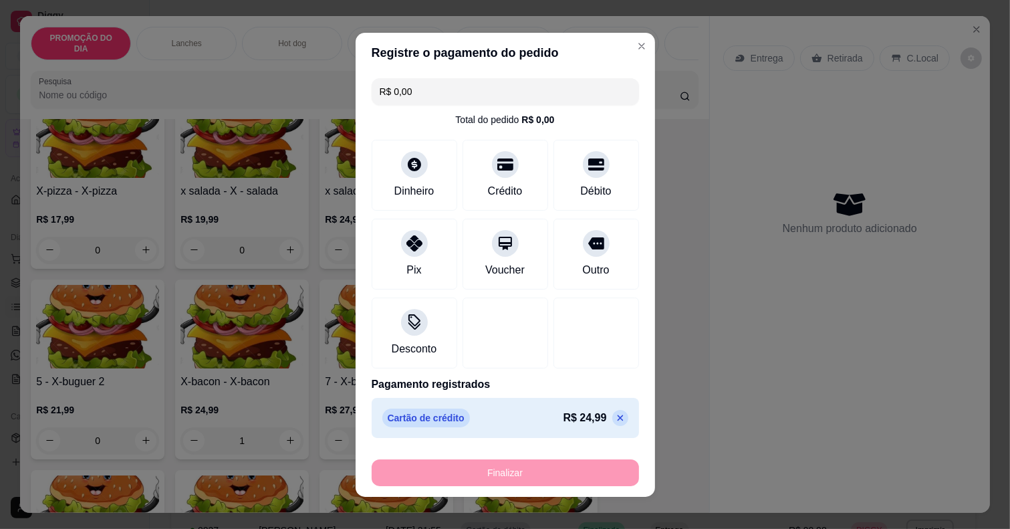
type input "0"
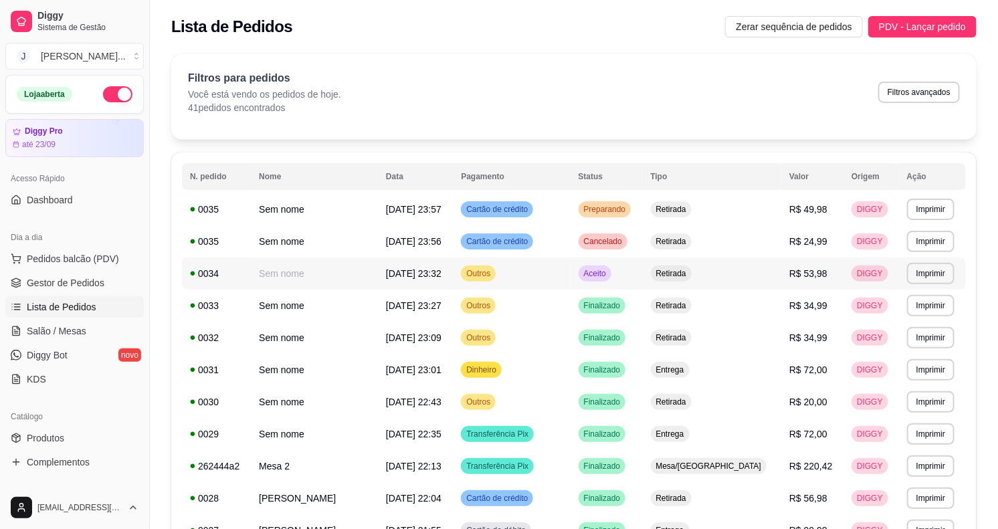
click at [643, 272] on td "Aceito" at bounding box center [606, 273] width 72 height 32
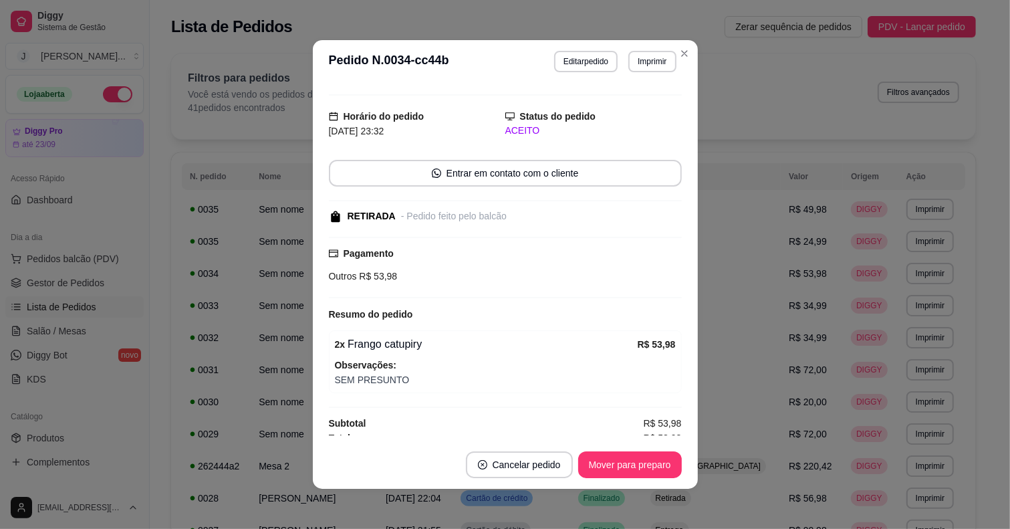
scroll to position [37, 0]
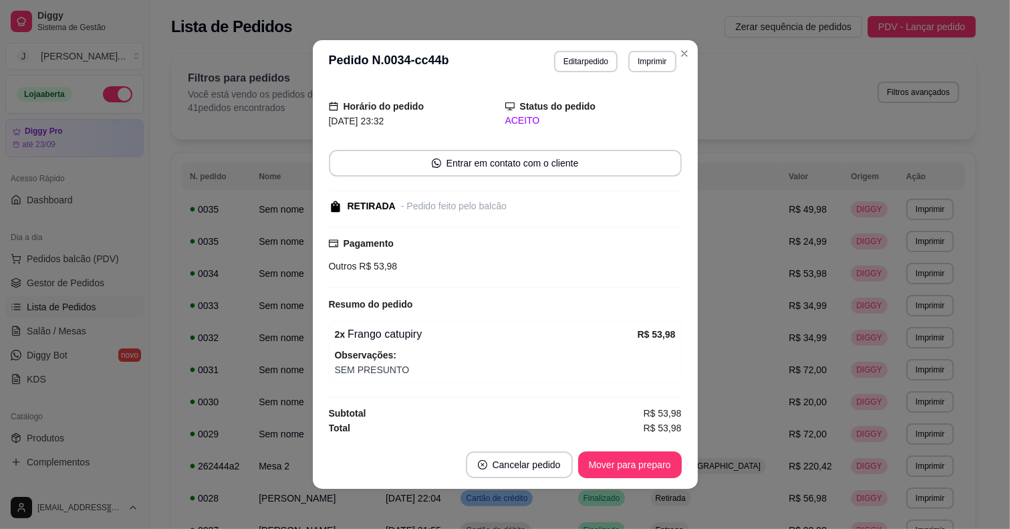
click at [607, 449] on footer "Cancelar pedido Mover para preparo" at bounding box center [505, 465] width 385 height 48
click at [609, 458] on button "Mover para preparo" at bounding box center [630, 465] width 100 height 26
click at [610, 462] on div "Mover para preparo" at bounding box center [621, 464] width 122 height 27
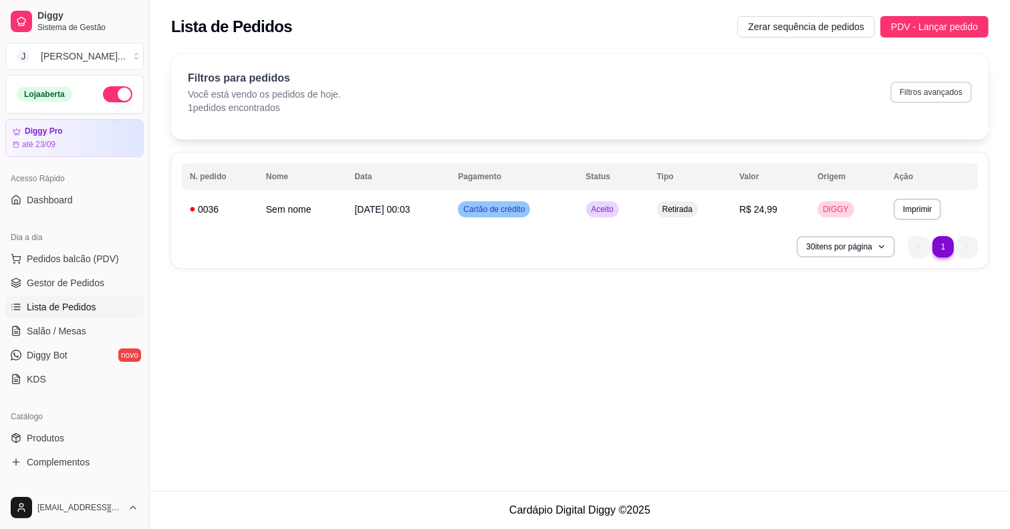
click at [943, 98] on button "Filtros avançados" at bounding box center [932, 92] width 82 height 21
select select "0"
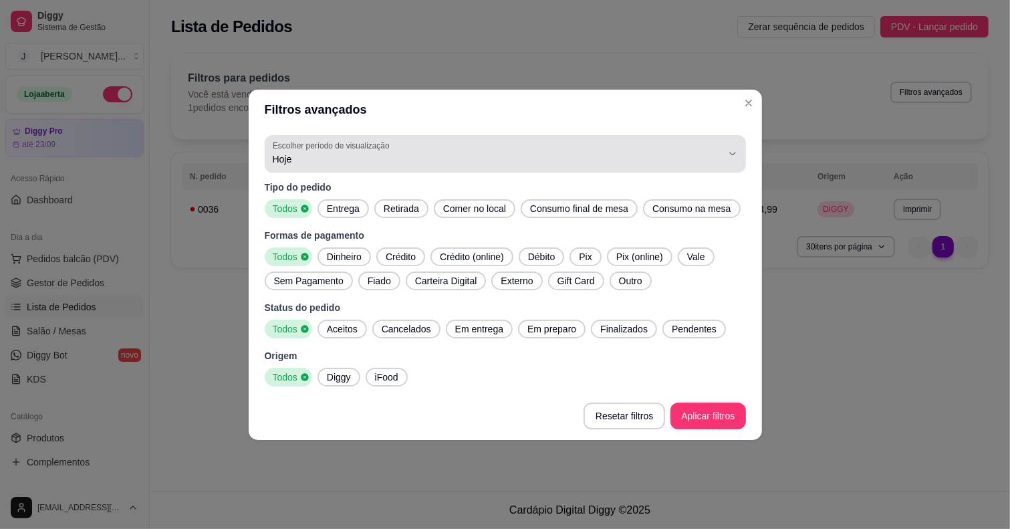
click at [288, 148] on label "Escolher período de visualização" at bounding box center [333, 145] width 121 height 11
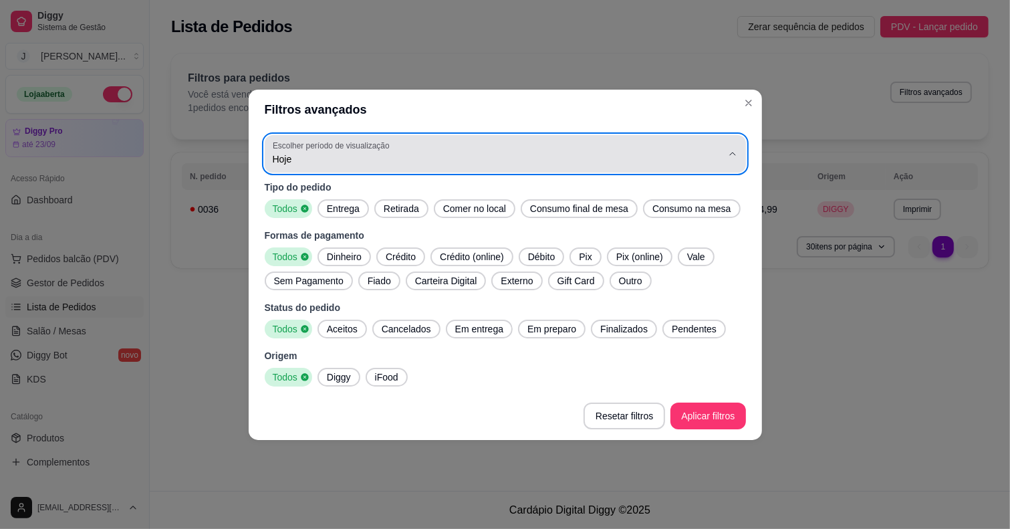
click at [372, 206] on span "Ontem" at bounding box center [498, 212] width 429 height 13
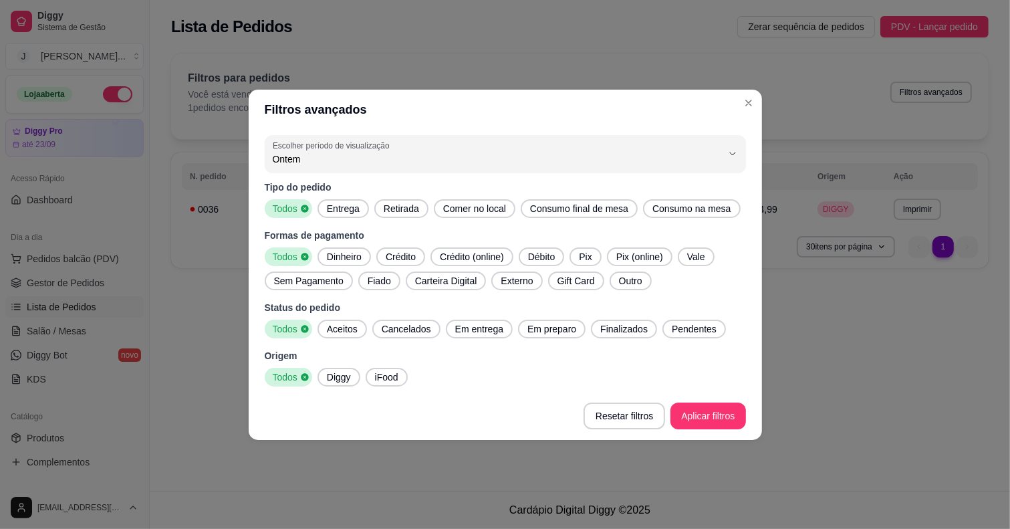
type input "1"
select select "1"
click at [372, 215] on span "Ontem" at bounding box center [498, 212] width 429 height 13
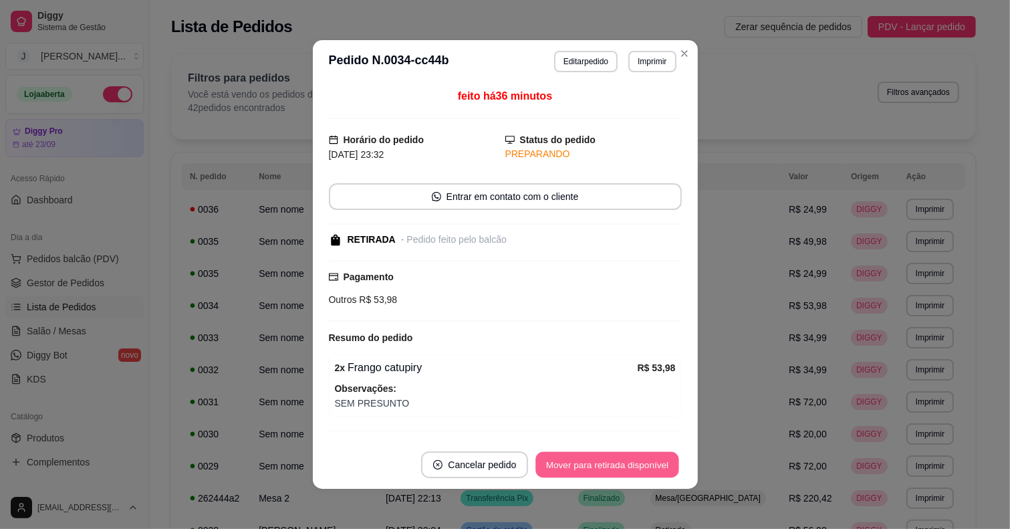
click at [592, 461] on button "Mover para retirada disponível" at bounding box center [607, 465] width 143 height 26
click at [642, 463] on button "Mover para finalizado" at bounding box center [626, 464] width 111 height 27
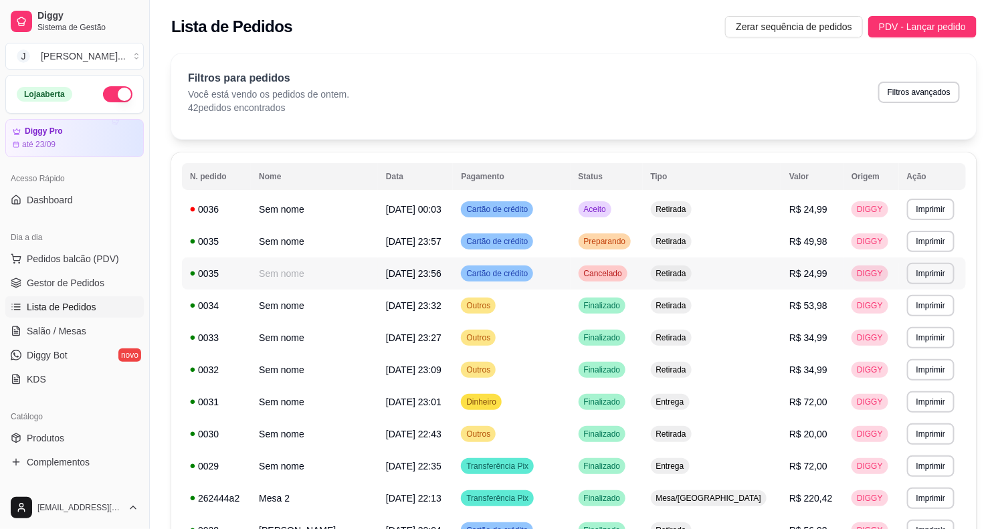
click at [643, 275] on td "Cancelado" at bounding box center [606, 273] width 72 height 32
click at [733, 232] on td "Retirada" at bounding box center [712, 241] width 139 height 32
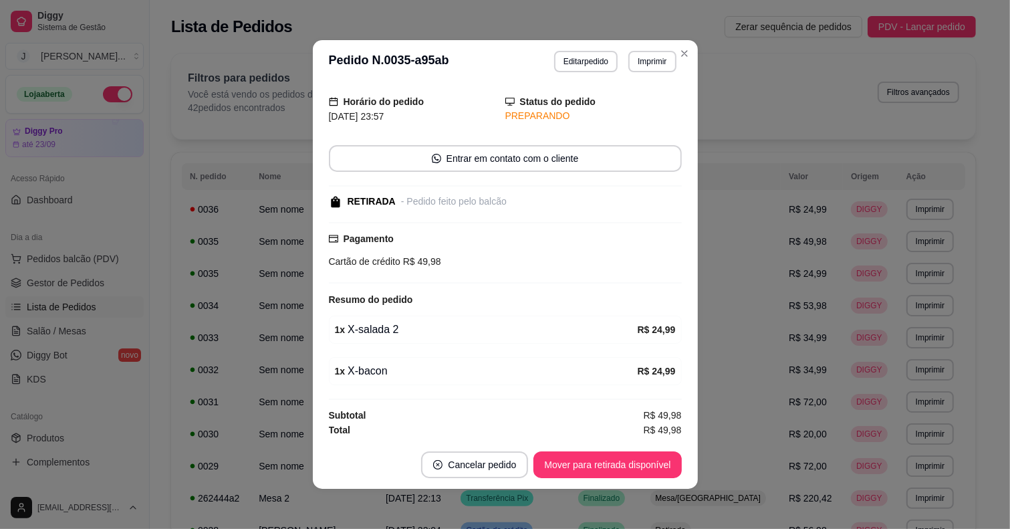
scroll to position [74, 0]
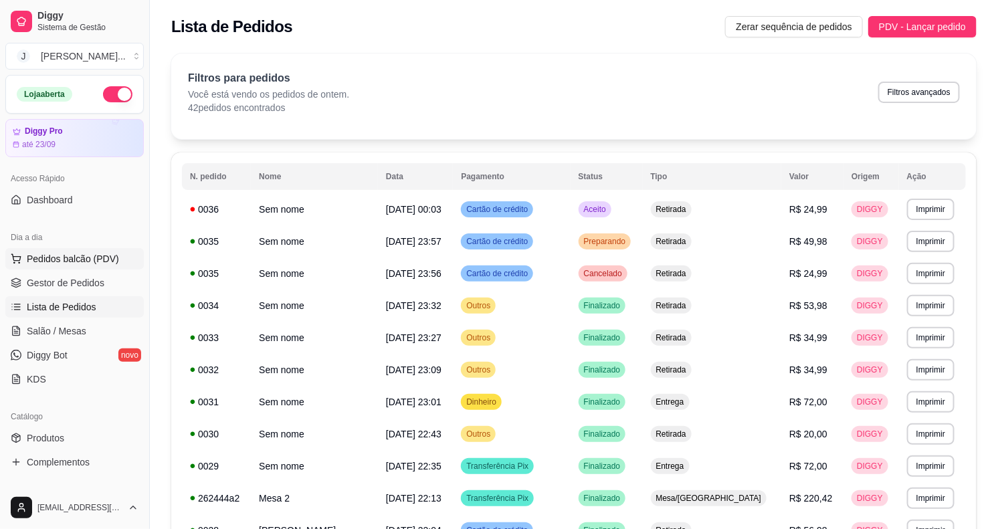
click at [111, 249] on button "Pedidos balcão (PDV)" at bounding box center [74, 258] width 138 height 21
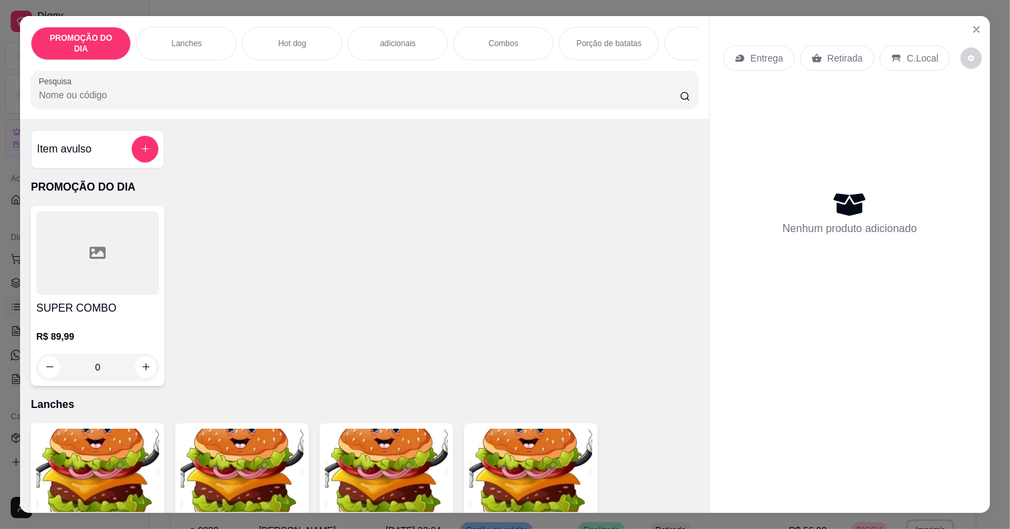
scroll to position [0, 115]
click at [569, 31] on div "Bebidas" at bounding box center [600, 43] width 100 height 33
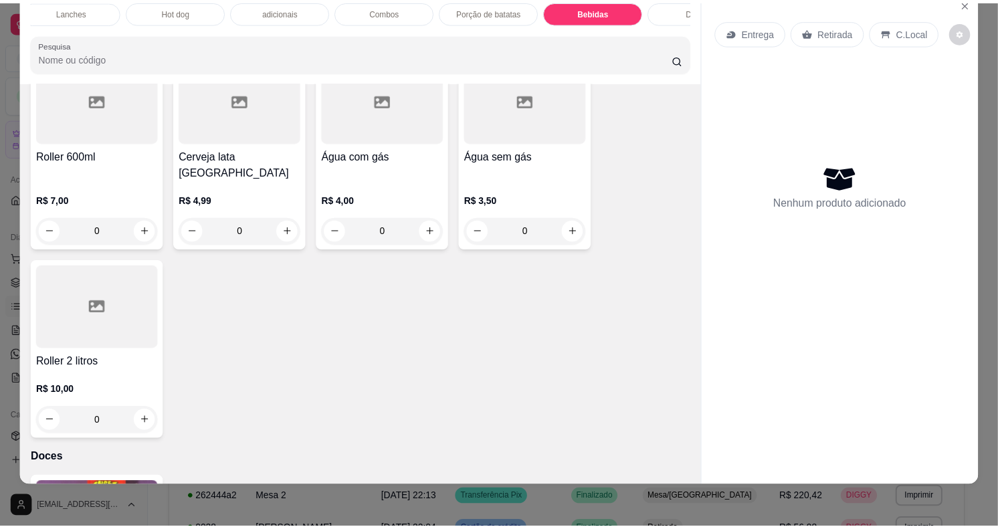
scroll to position [3140, 0]
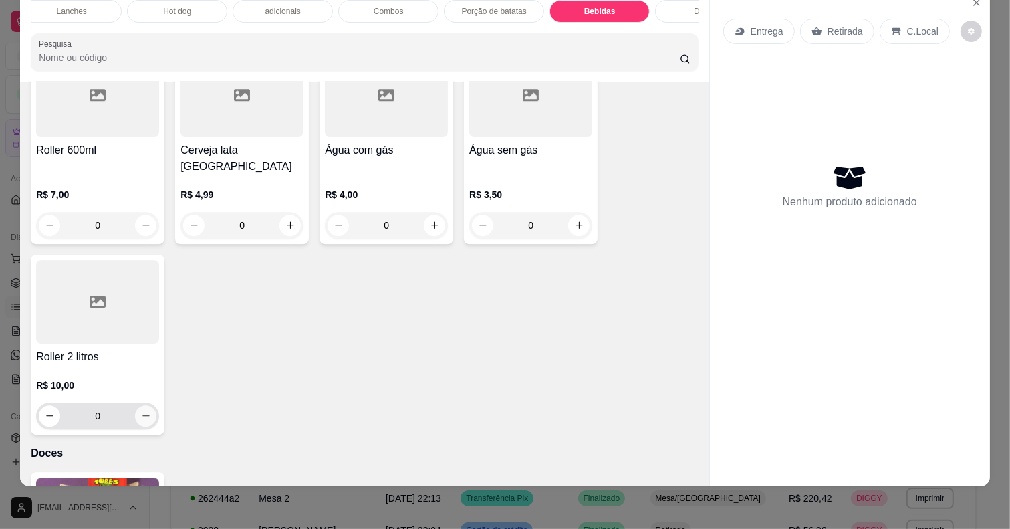
click at [141, 411] on icon "increase-product-quantity" at bounding box center [146, 416] width 10 height 10
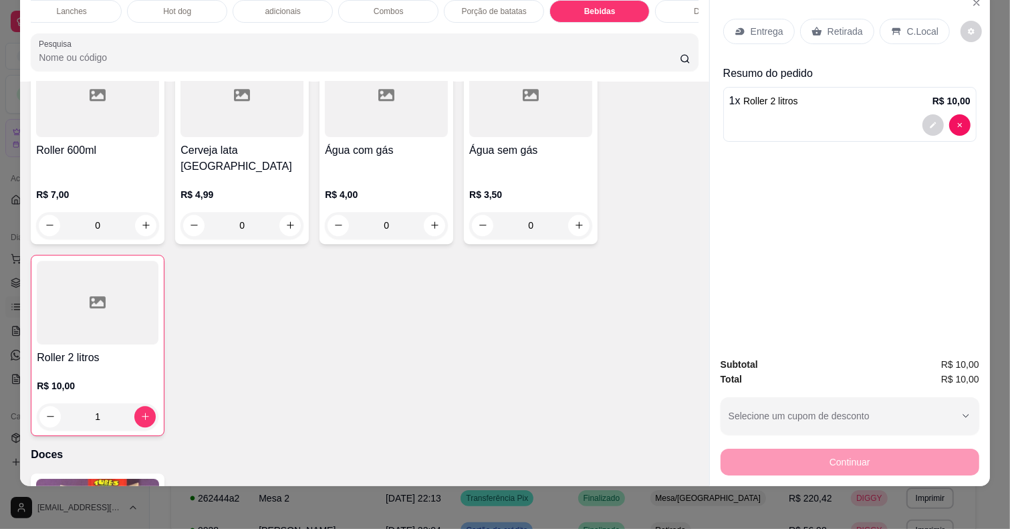
type input "1"
click at [834, 25] on p "Retirada" at bounding box center [845, 31] width 35 height 13
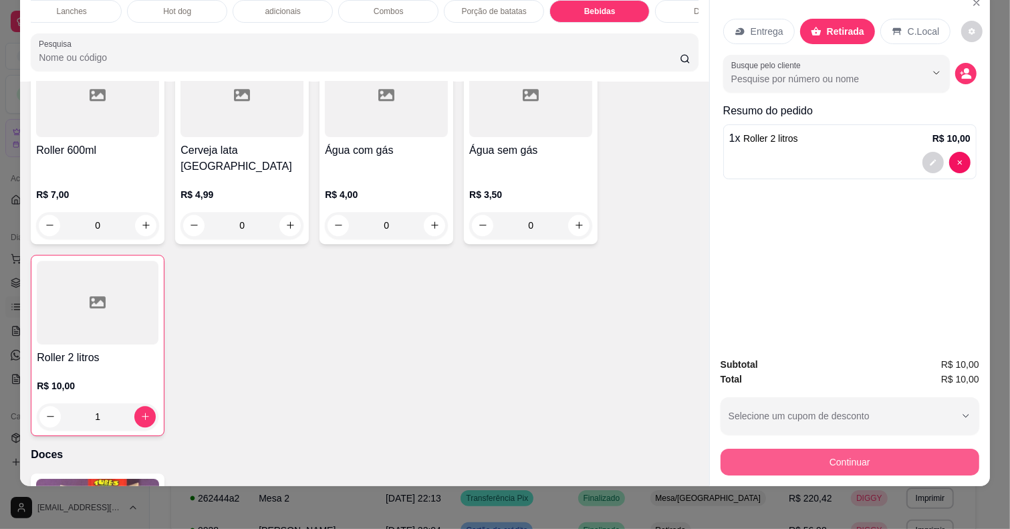
click at [847, 445] on div "Continuar" at bounding box center [850, 460] width 259 height 30
click at [847, 449] on button "Continuar" at bounding box center [850, 462] width 259 height 27
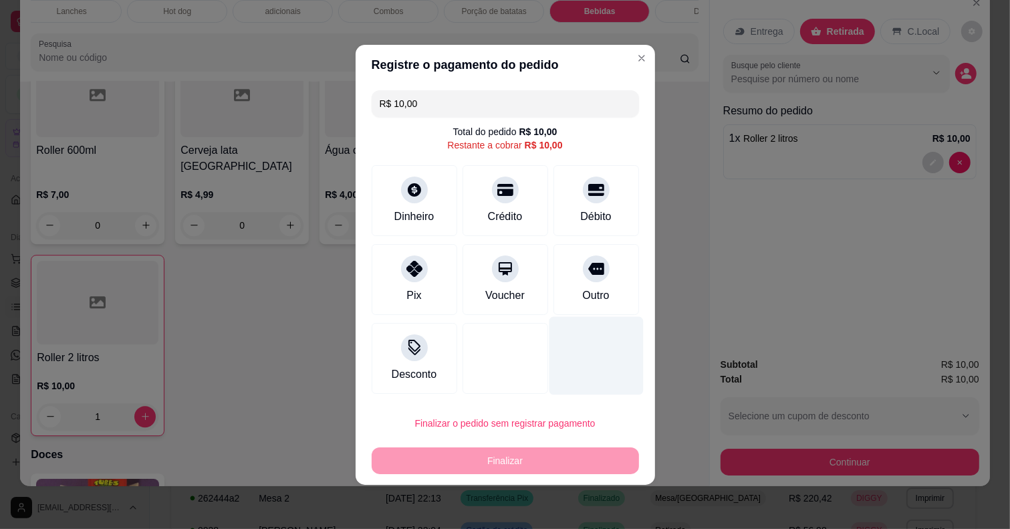
click at [589, 271] on icon at bounding box center [596, 269] width 16 height 12
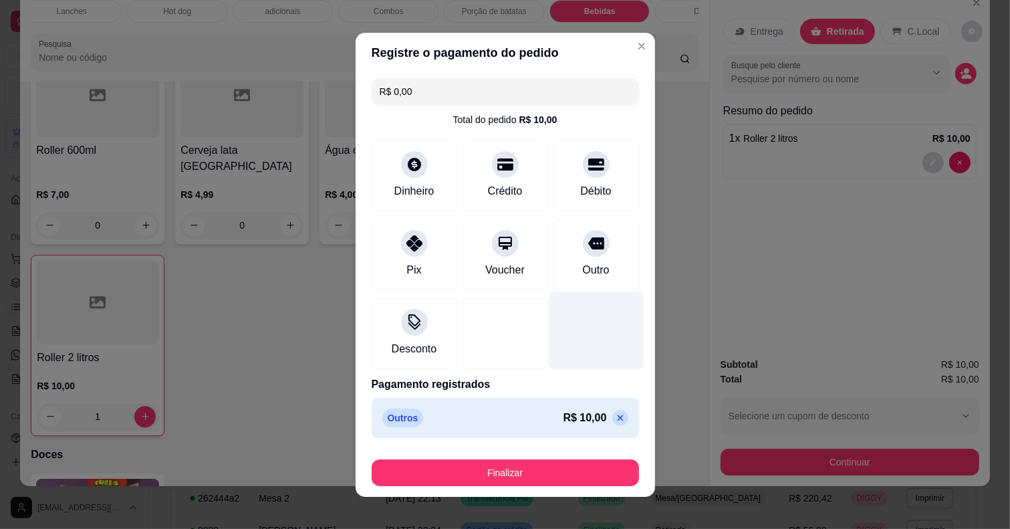
type input "R$ 0,00"
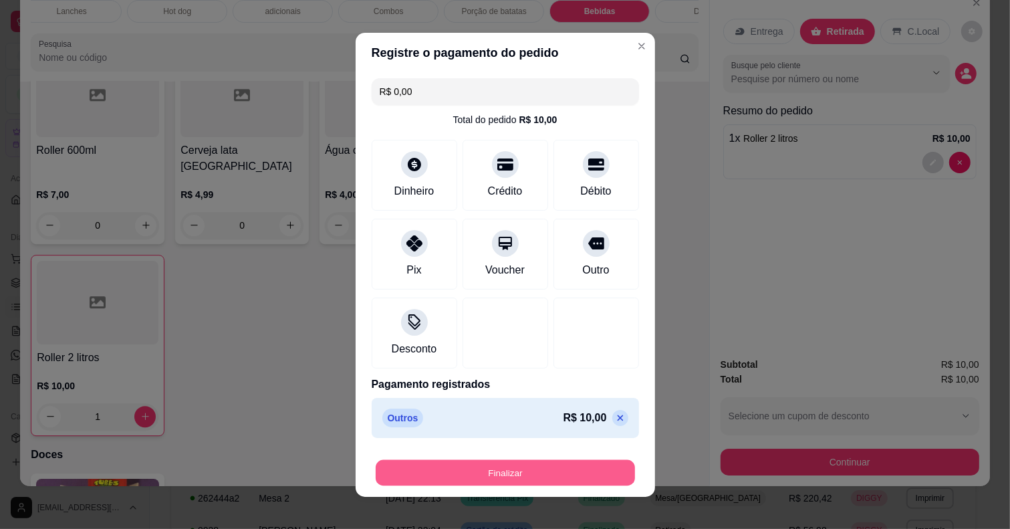
click at [566, 469] on button "Finalizar" at bounding box center [505, 472] width 259 height 26
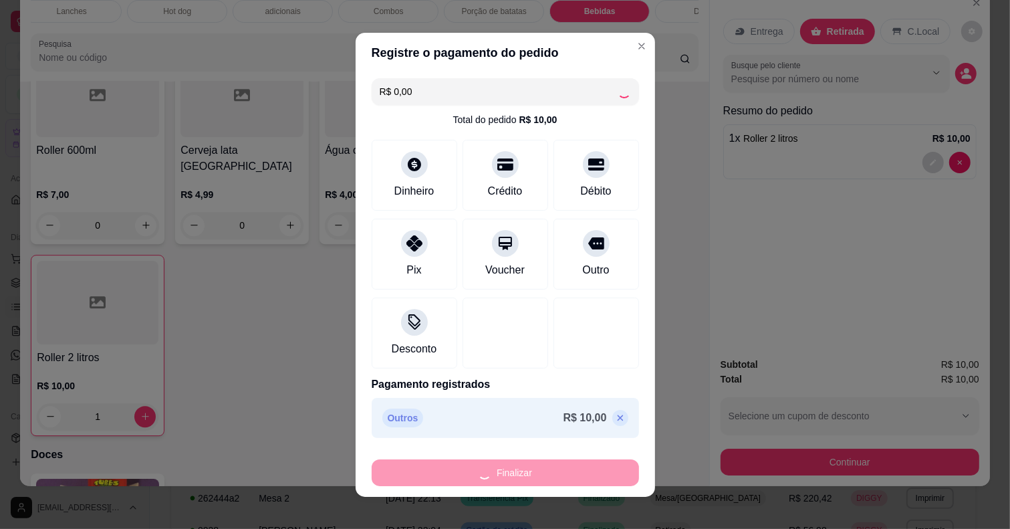
type input "0"
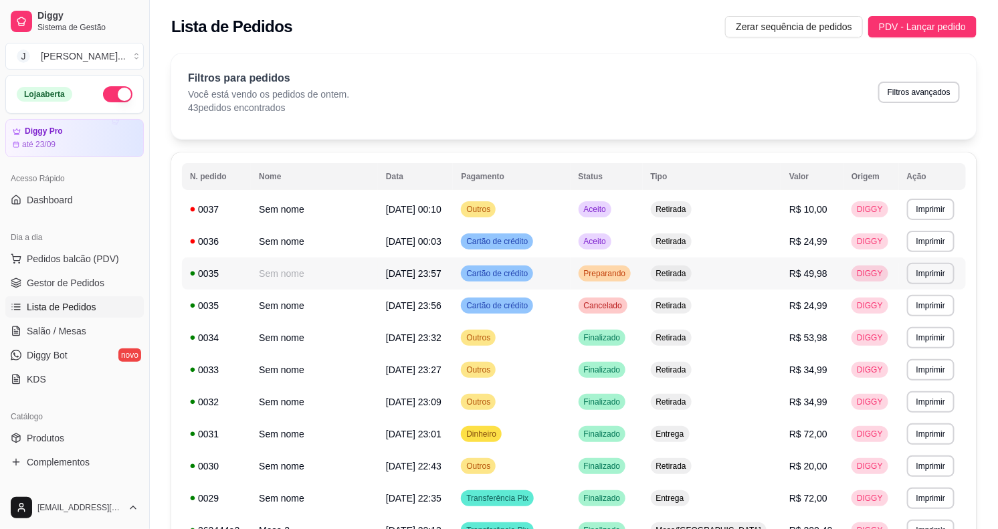
click at [643, 276] on td "Preparando" at bounding box center [606, 273] width 72 height 32
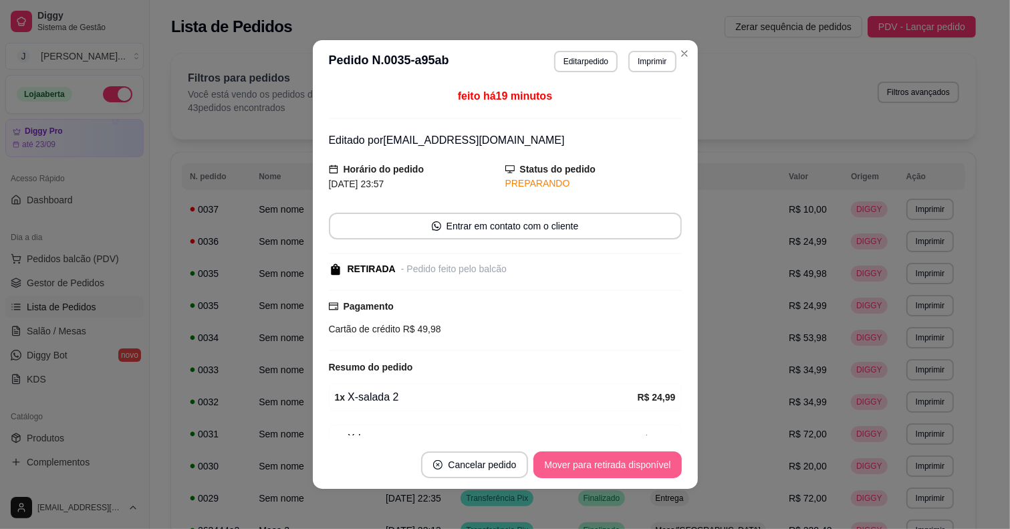
click at [659, 469] on button "Mover para retirada disponível" at bounding box center [608, 464] width 148 height 27
click at [623, 469] on button "Mover para finalizado" at bounding box center [626, 465] width 108 height 26
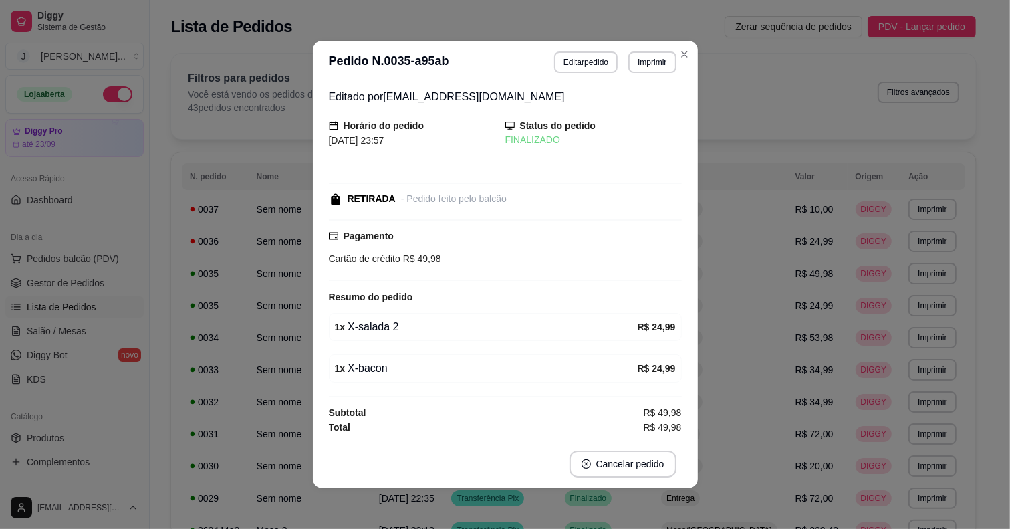
click at [623, 469] on button "Cancelar pedido" at bounding box center [623, 464] width 107 height 27
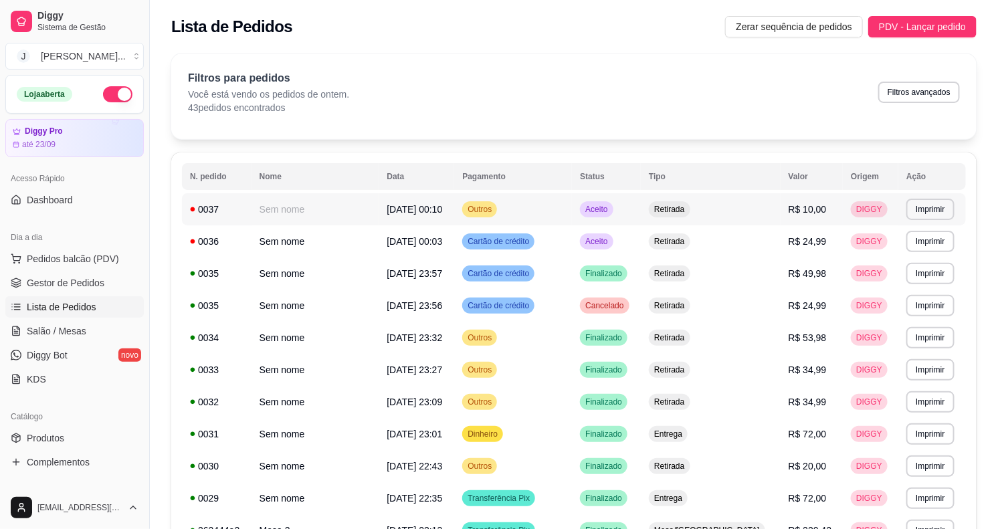
click at [641, 211] on td "Aceito" at bounding box center [606, 209] width 69 height 32
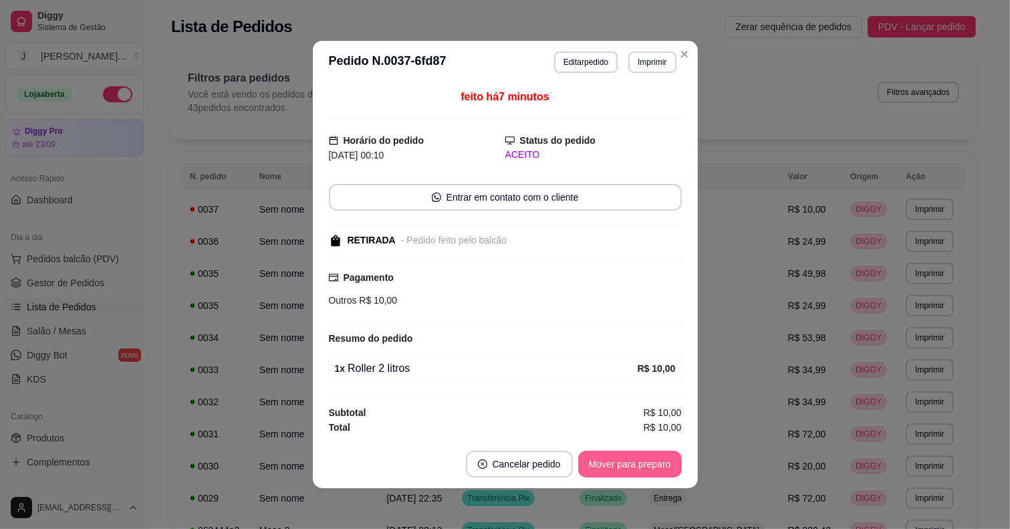
click at [646, 468] on button "Mover para preparo" at bounding box center [630, 464] width 104 height 27
click at [605, 453] on button "Mover para retirada disponível" at bounding box center [608, 464] width 148 height 27
click at [607, 459] on button "Mover para finalizado" at bounding box center [626, 464] width 111 height 27
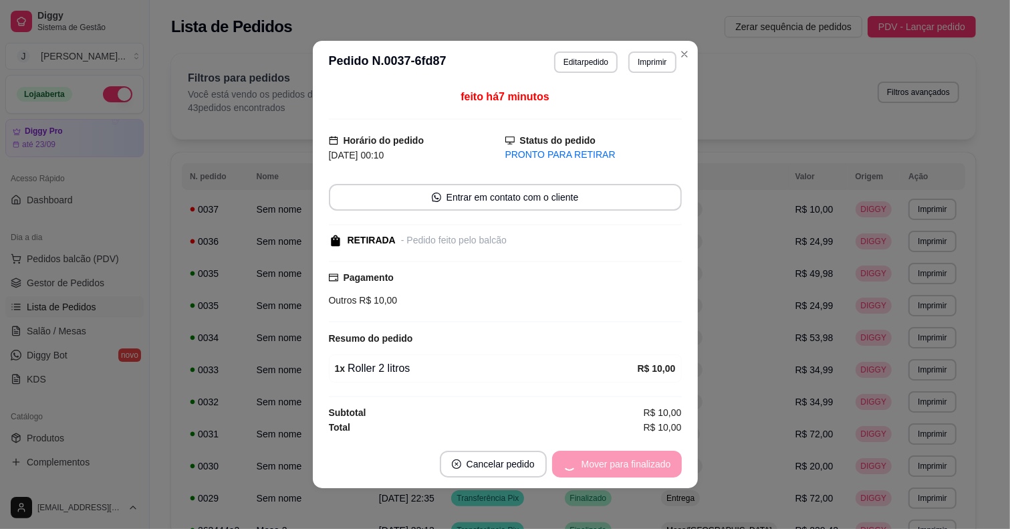
scroll to position [0, 0]
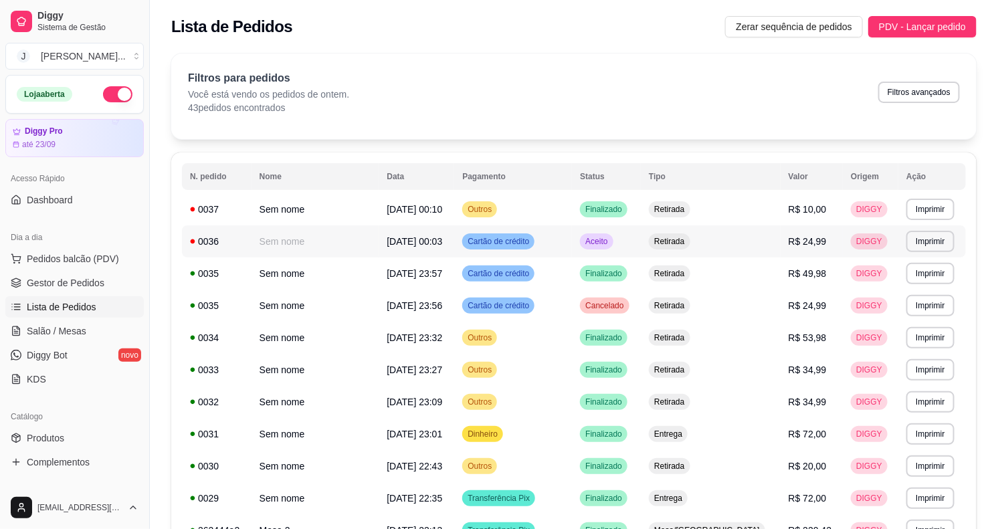
click at [724, 241] on td "Retirada" at bounding box center [711, 241] width 140 height 32
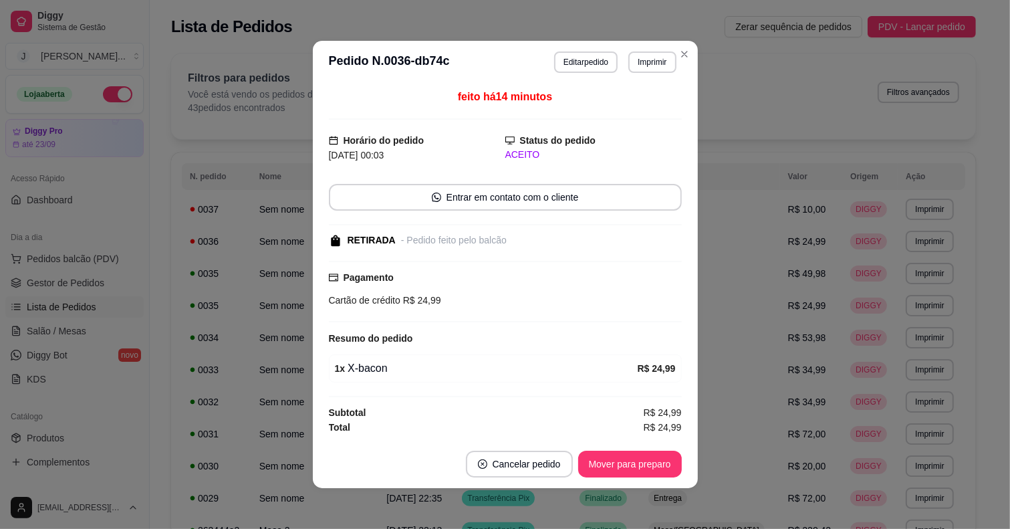
click at [654, 473] on button "Mover para preparo" at bounding box center [630, 464] width 104 height 27
click at [633, 466] on button "Mover para preparo" at bounding box center [630, 464] width 104 height 27
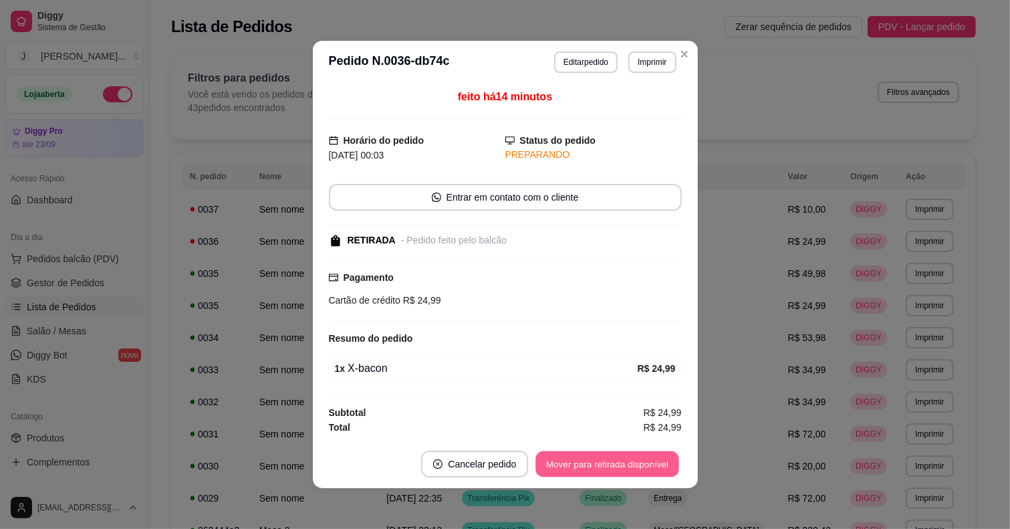
click at [627, 468] on button "Mover para retirada disponível" at bounding box center [607, 464] width 143 height 26
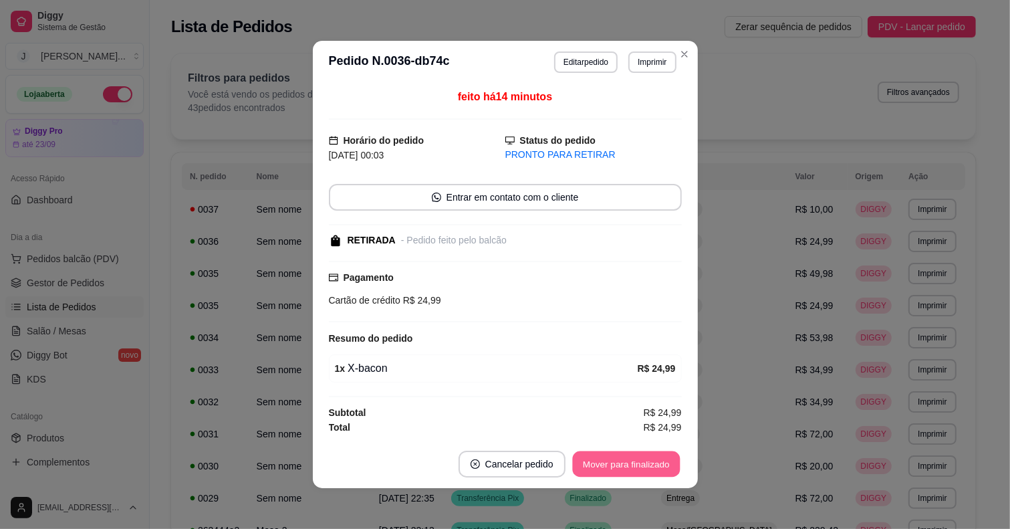
click at [629, 461] on button "Mover para finalizado" at bounding box center [626, 464] width 108 height 26
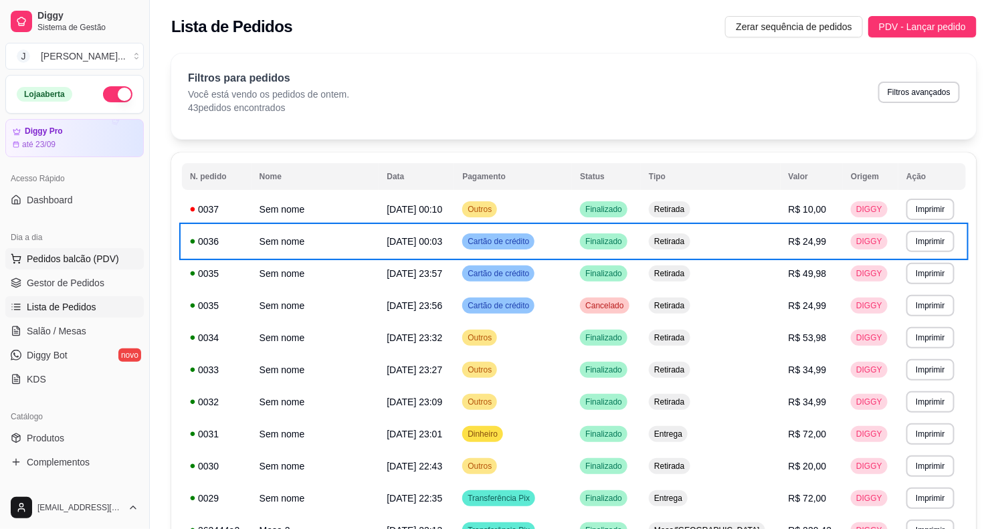
click at [92, 262] on span "Pedidos balcão (PDV)" at bounding box center [73, 258] width 92 height 13
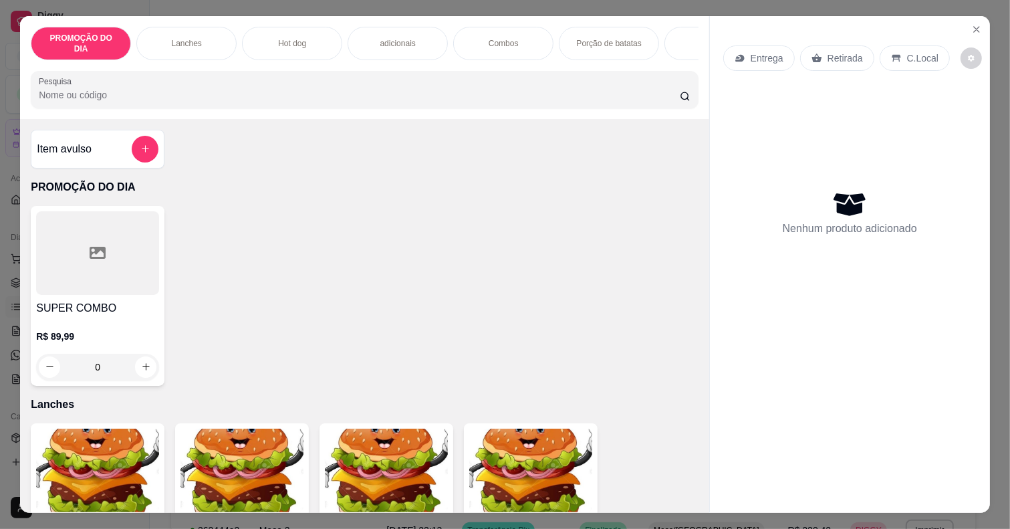
scroll to position [334, 0]
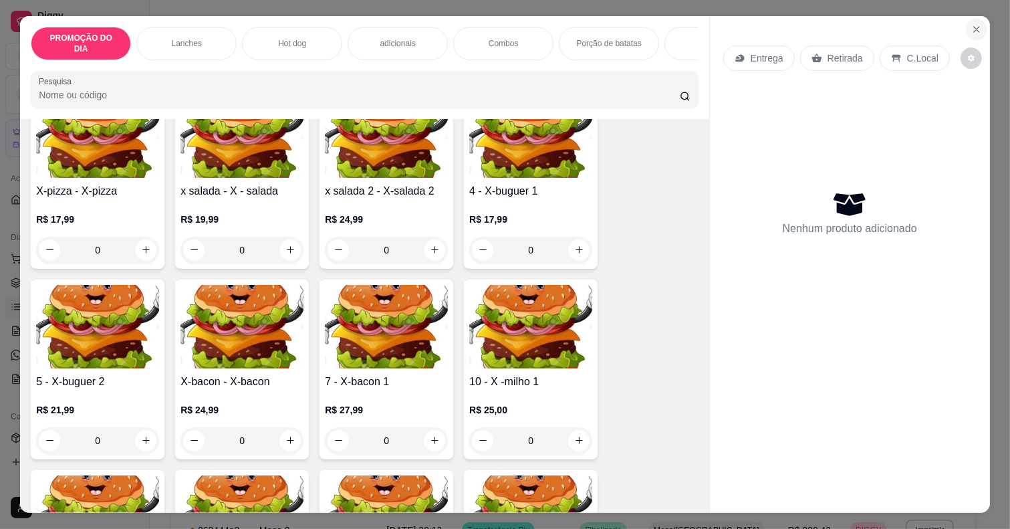
click at [972, 24] on icon "Close" at bounding box center [977, 29] width 11 height 11
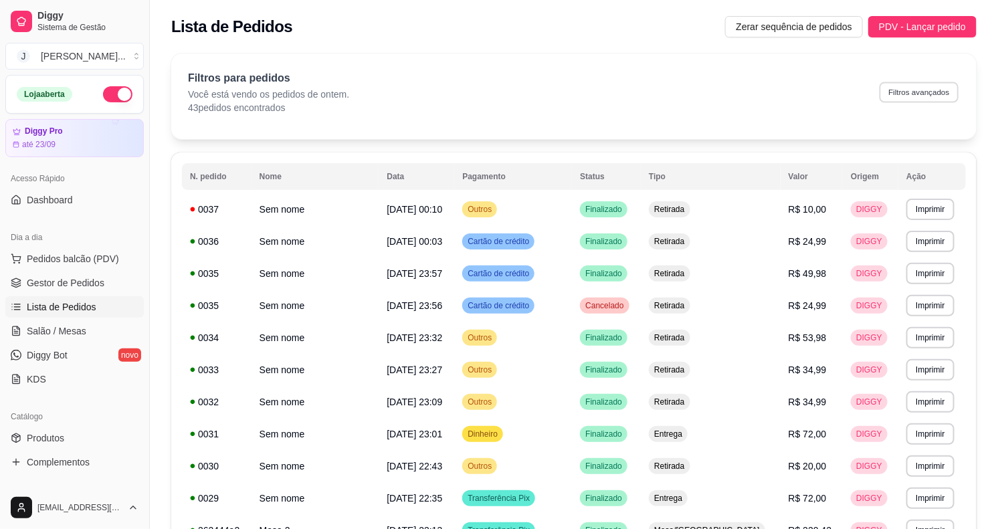
click at [893, 94] on button "Filtros avançados" at bounding box center [918, 92] width 79 height 21
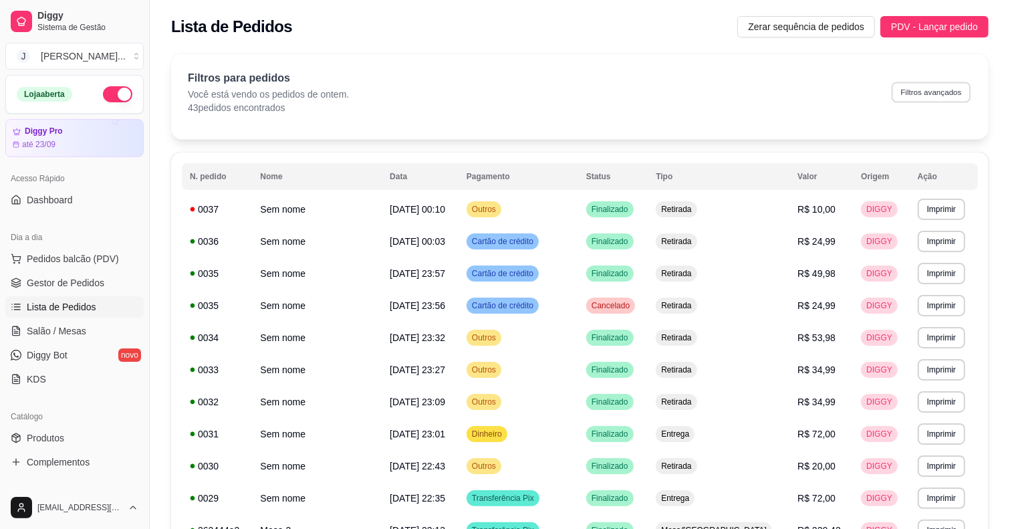
select select "1"
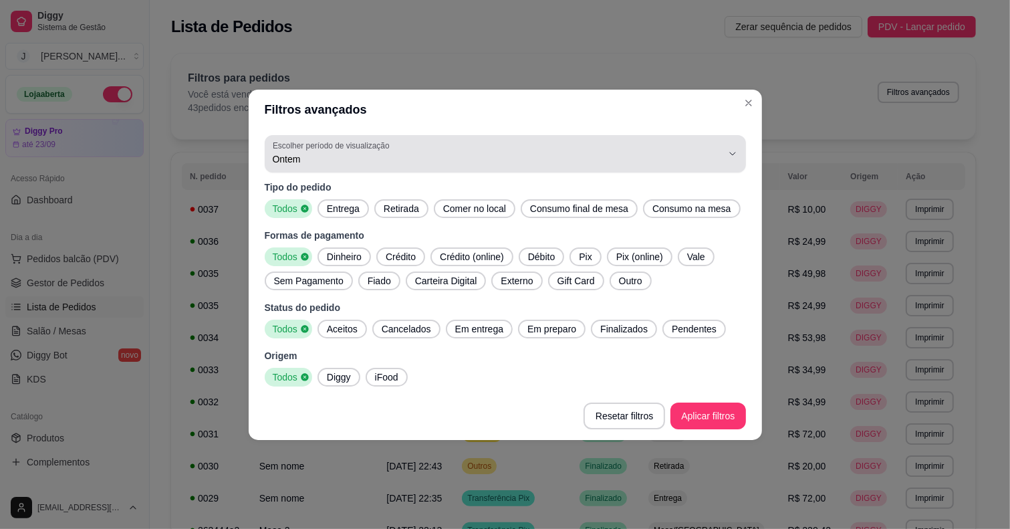
click at [322, 156] on span "Ontem" at bounding box center [497, 158] width 449 height 13
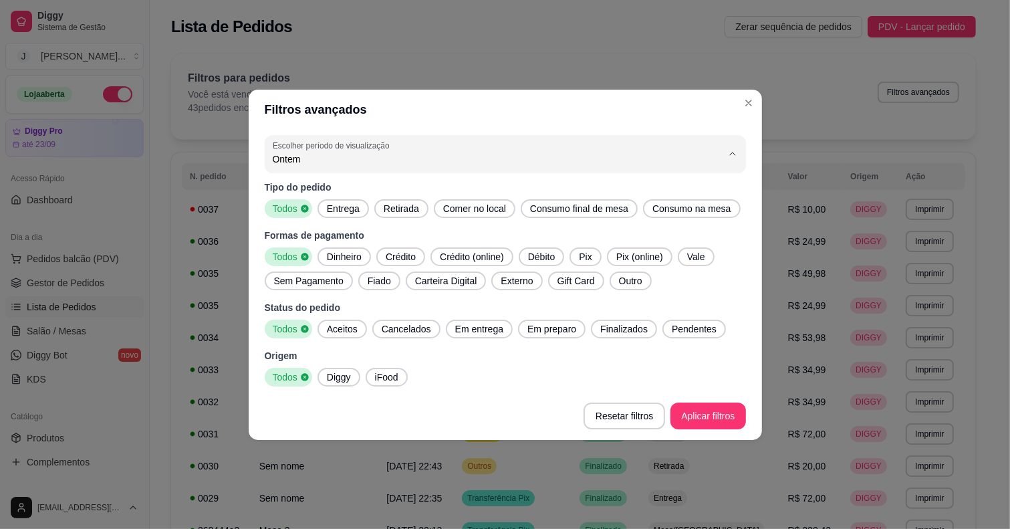
click at [343, 199] on li "Hoje" at bounding box center [506, 191] width 452 height 21
type input "0"
select select "0"
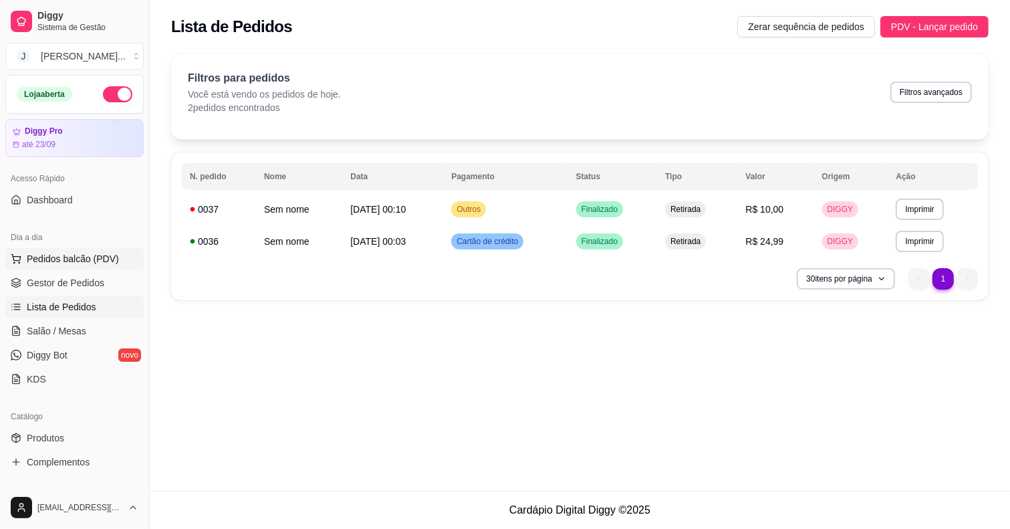
click at [47, 256] on span "Pedidos balcão (PDV)" at bounding box center [73, 258] width 92 height 13
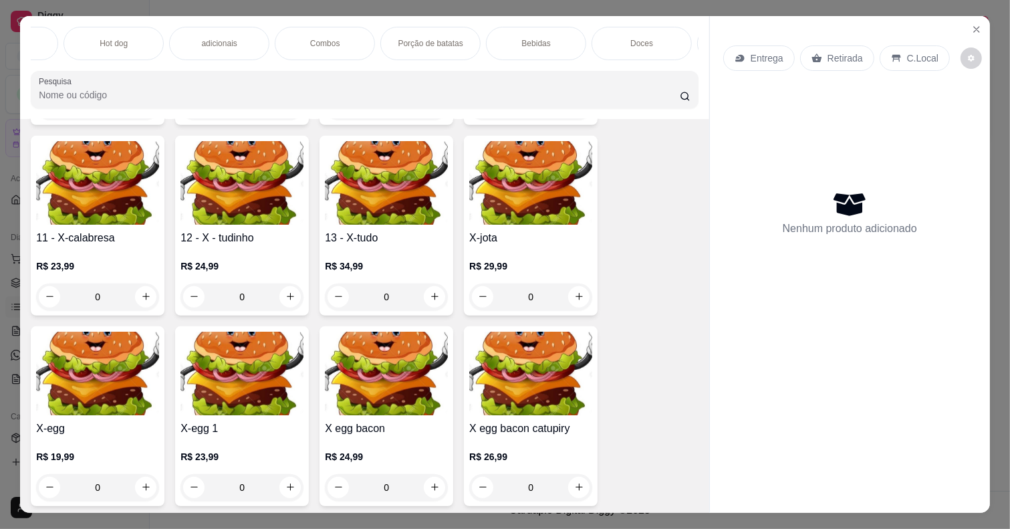
scroll to position [0, 231]
drag, startPoint x: 465, startPoint y: 33, endPoint x: 47, endPoint y: 233, distance: 463.6
click at [470, 38] on p "Bebidas" at bounding box center [484, 43] width 29 height 11
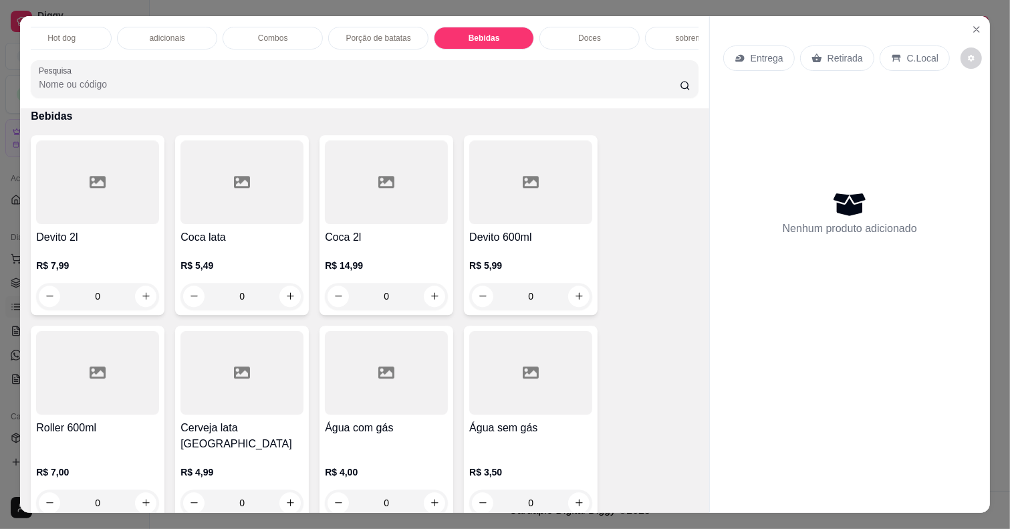
scroll to position [33, 0]
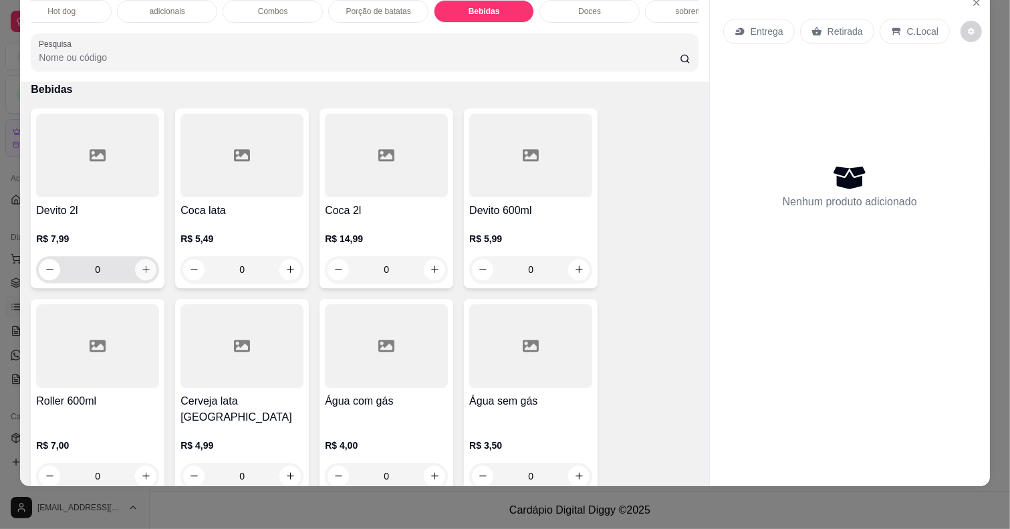
click at [142, 269] on icon "increase-product-quantity" at bounding box center [145, 268] width 7 height 7
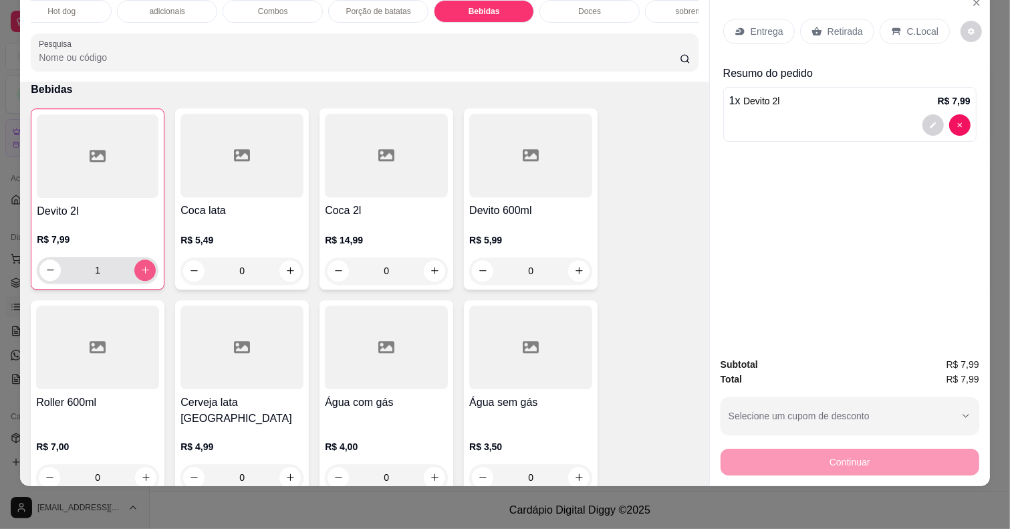
type input "1"
click at [839, 25] on p "Retirada" at bounding box center [845, 31] width 35 height 13
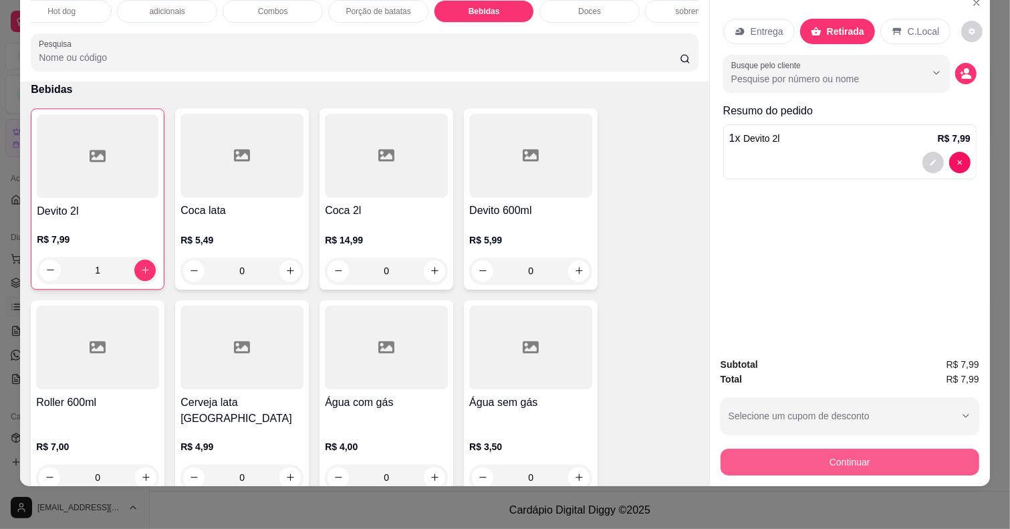
click at [858, 449] on button "Continuar" at bounding box center [850, 462] width 259 height 27
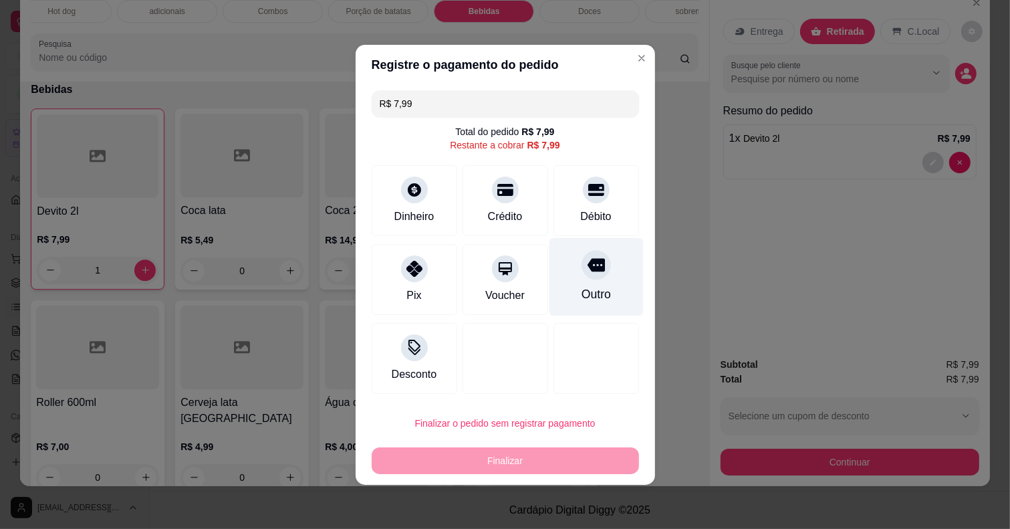
click at [582, 285] on div "Outro" at bounding box center [596, 276] width 94 height 78
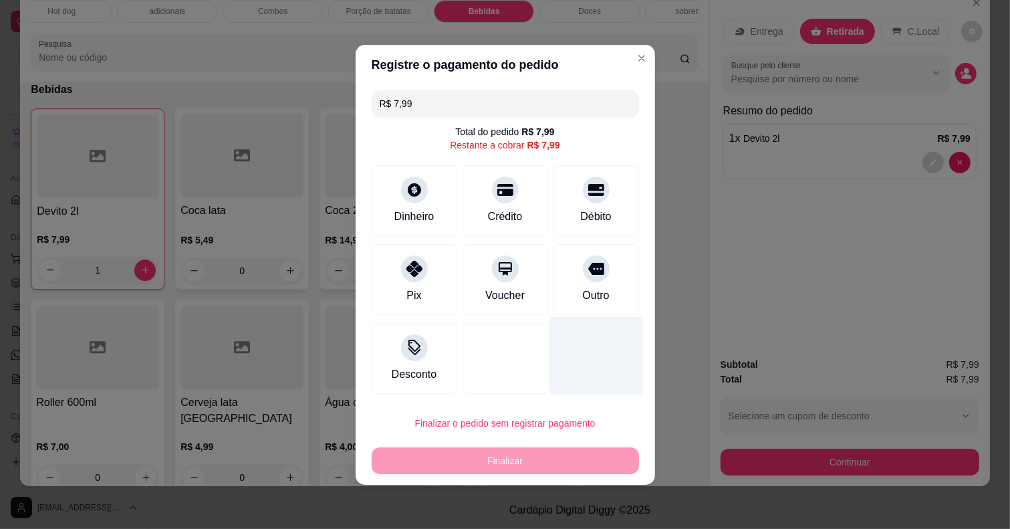
type input "R$ 0,00"
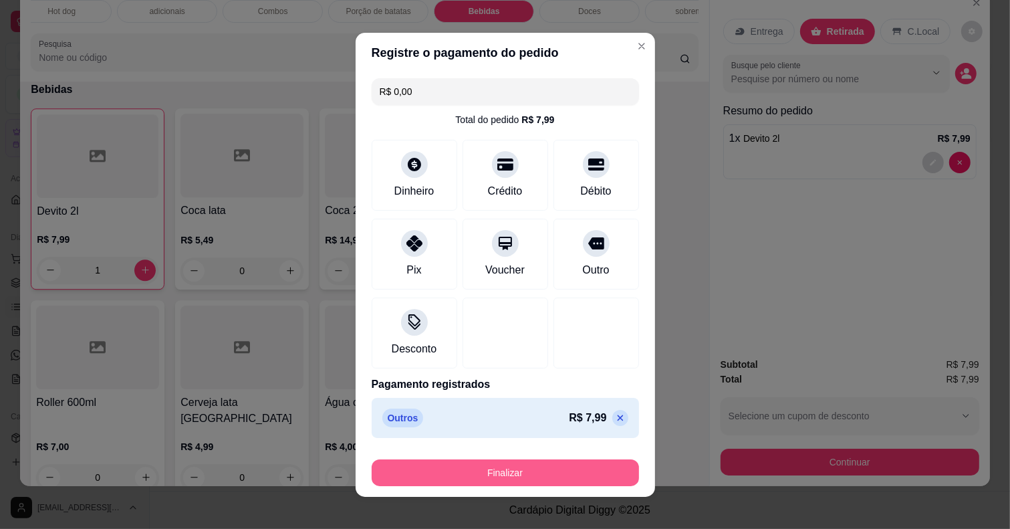
click at [574, 466] on button "Finalizar" at bounding box center [505, 472] width 267 height 27
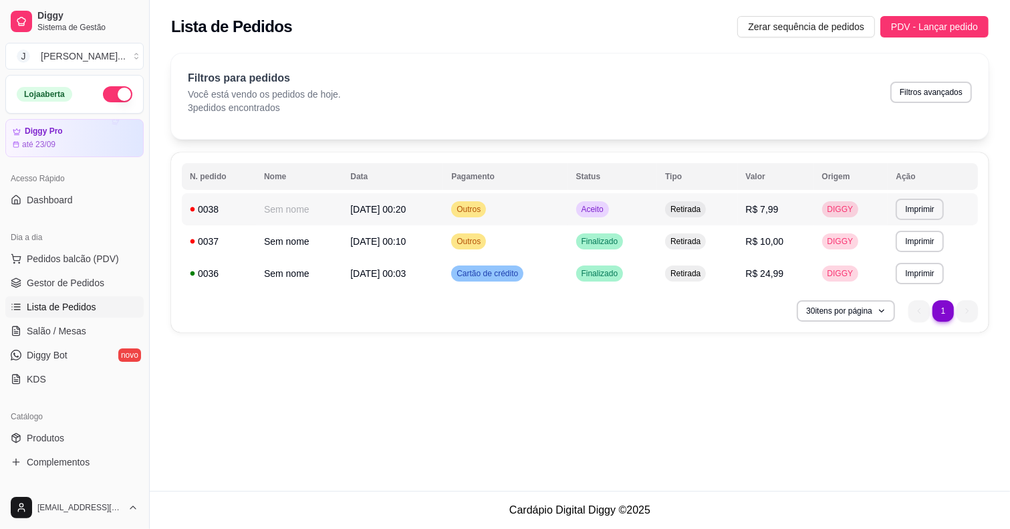
click at [607, 207] on span "Aceito" at bounding box center [592, 209] width 27 height 11
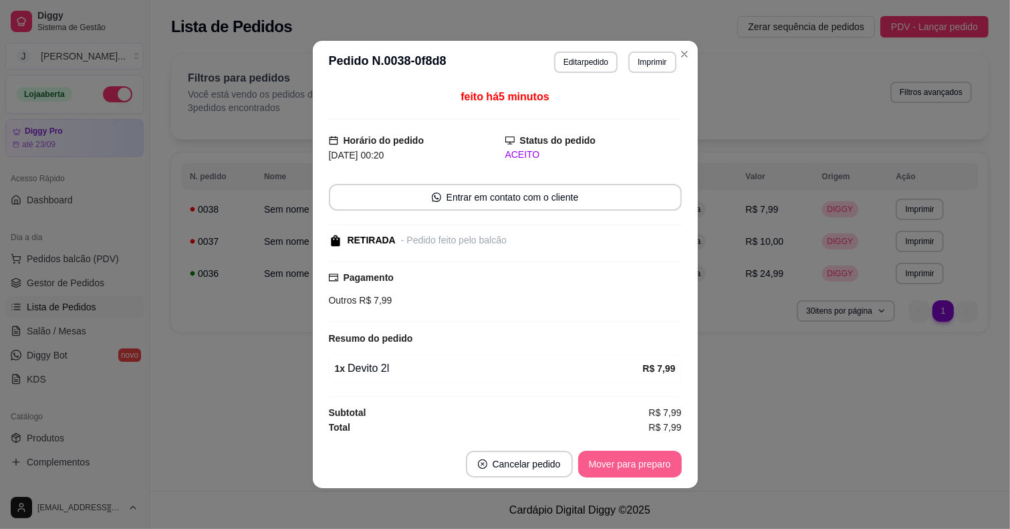
click at [621, 467] on button "Mover para preparo" at bounding box center [630, 464] width 104 height 27
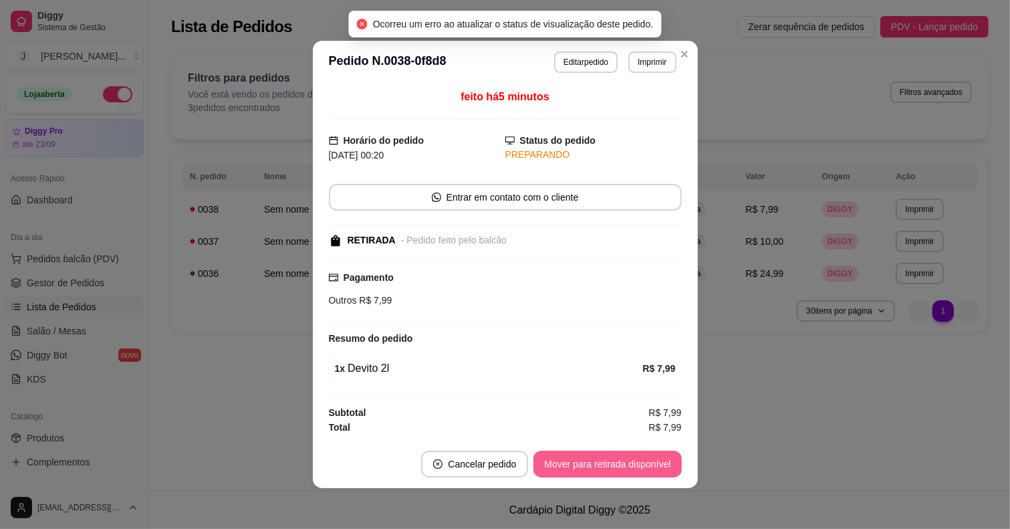
click at [605, 470] on button "Mover para retirada disponível" at bounding box center [608, 464] width 148 height 27
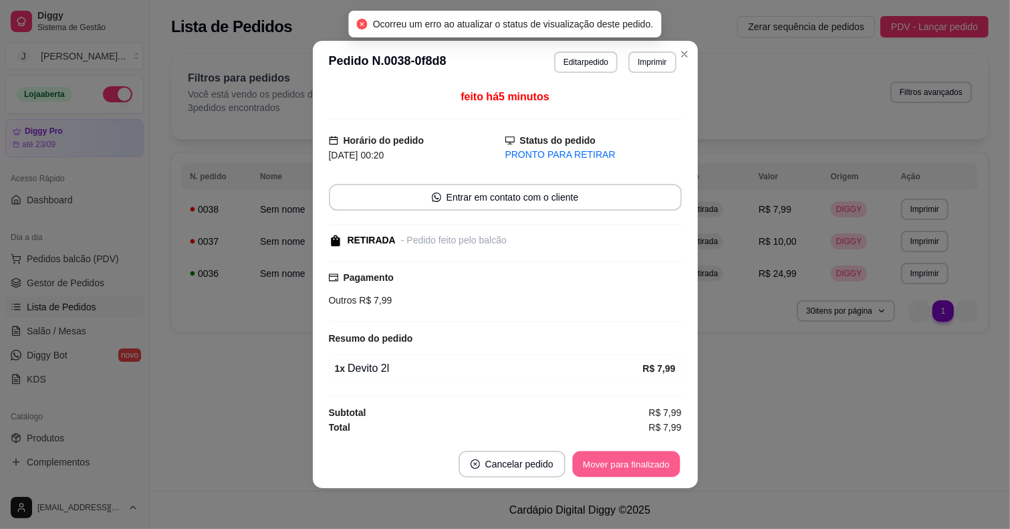
click at [614, 465] on button "Mover para finalizado" at bounding box center [626, 464] width 108 height 26
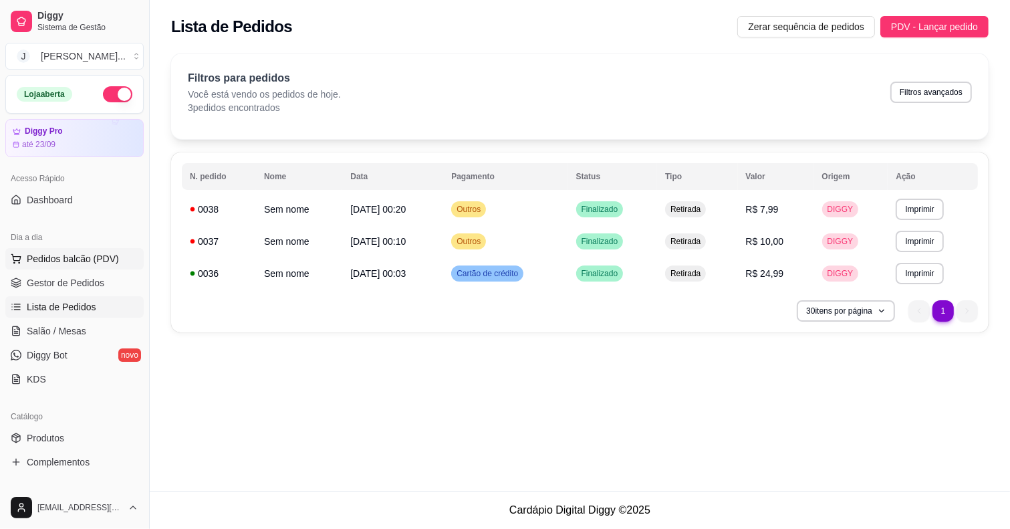
click at [69, 252] on span "Pedidos balcão (PDV)" at bounding box center [73, 258] width 92 height 13
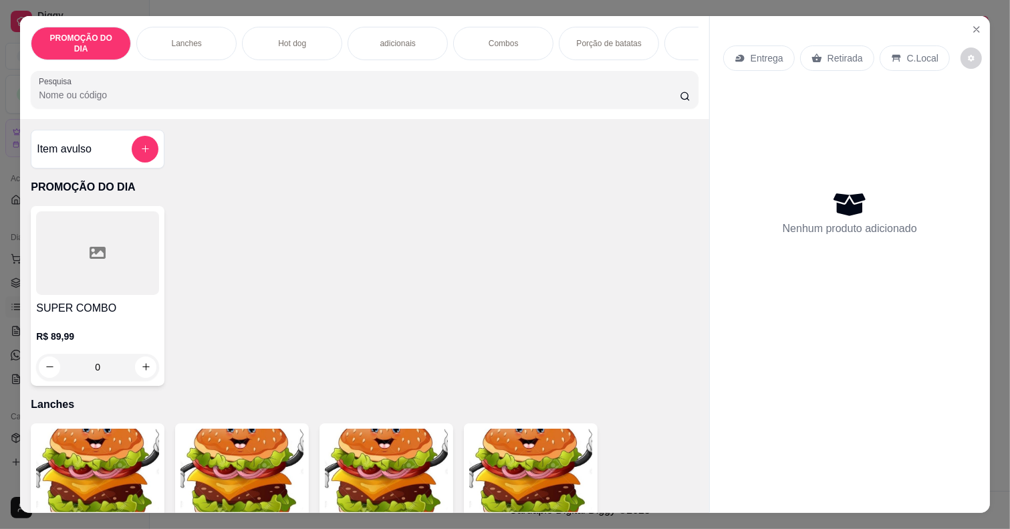
drag, startPoint x: 214, startPoint y: 24, endPoint x: 699, endPoint y: 397, distance: 611.4
click at [824, 389] on div "Entrega Retirada C.Local Nenhum produto adicionado" at bounding box center [850, 254] width 280 height 476
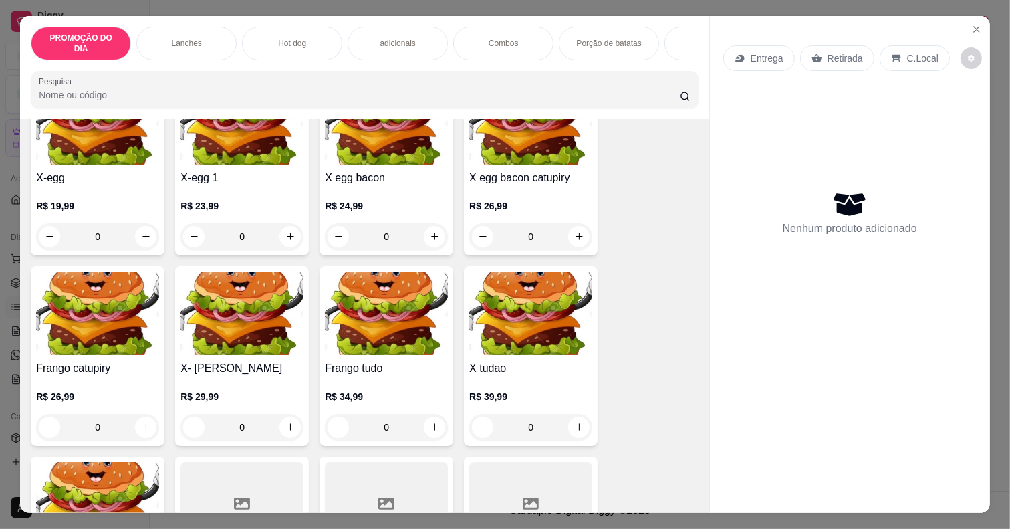
scroll to position [752, 0]
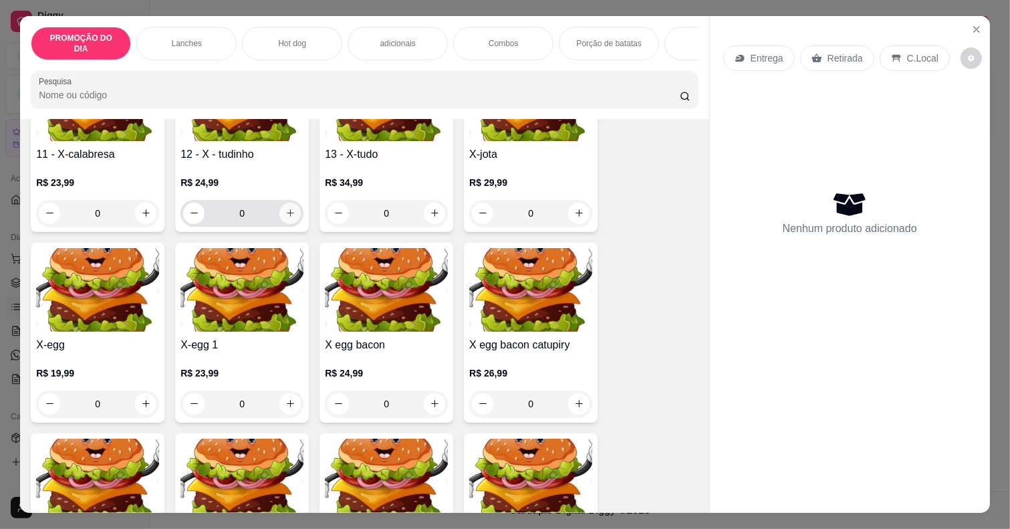
click at [286, 208] on icon "increase-product-quantity" at bounding box center [291, 213] width 10 height 10
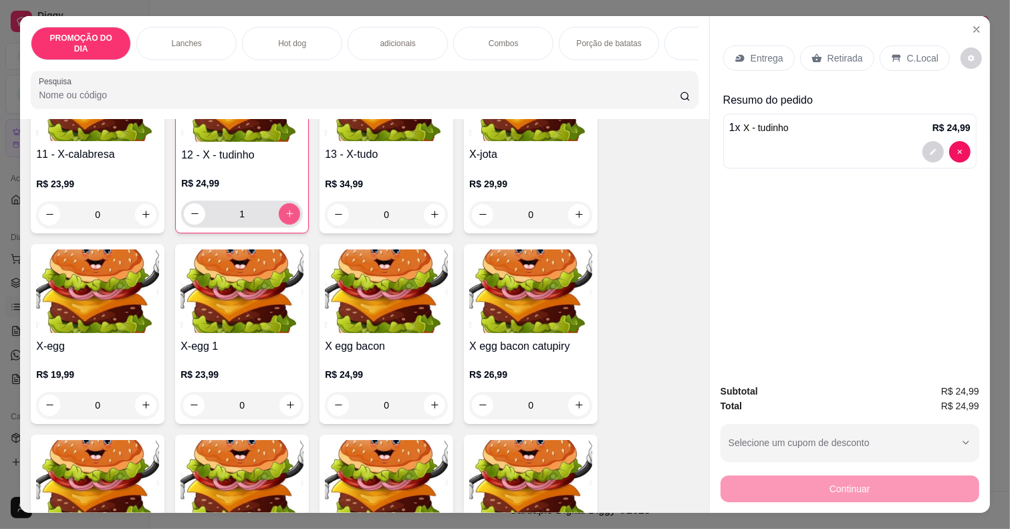
type input "1"
click at [848, 51] on p "Retirada" at bounding box center [845, 57] width 35 height 13
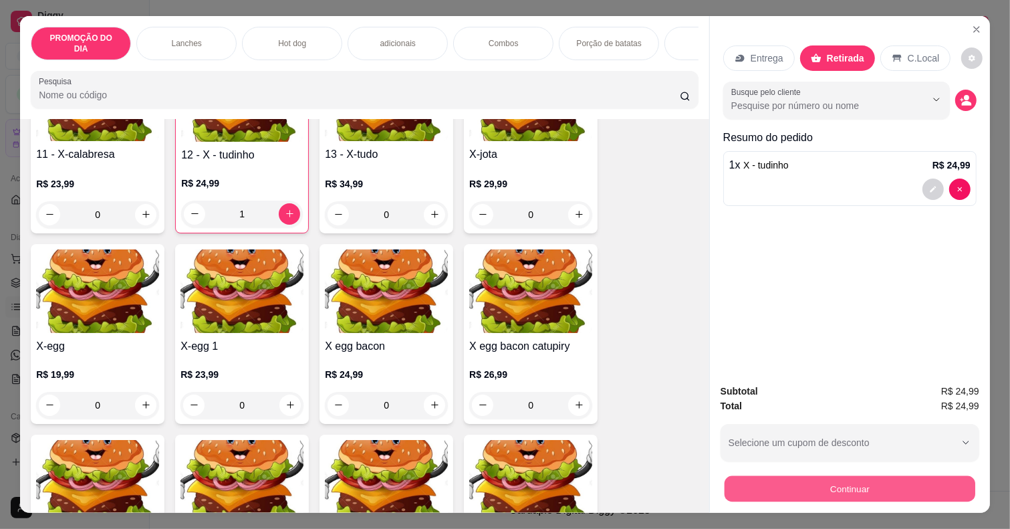
click at [827, 483] on button "Continuar" at bounding box center [850, 489] width 251 height 26
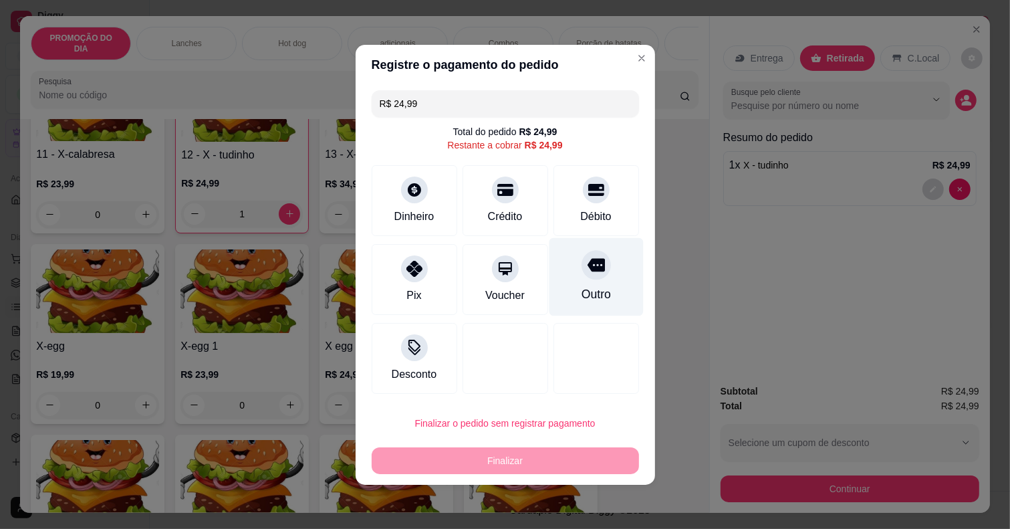
click at [597, 286] on div "Outro" at bounding box center [596, 276] width 94 height 78
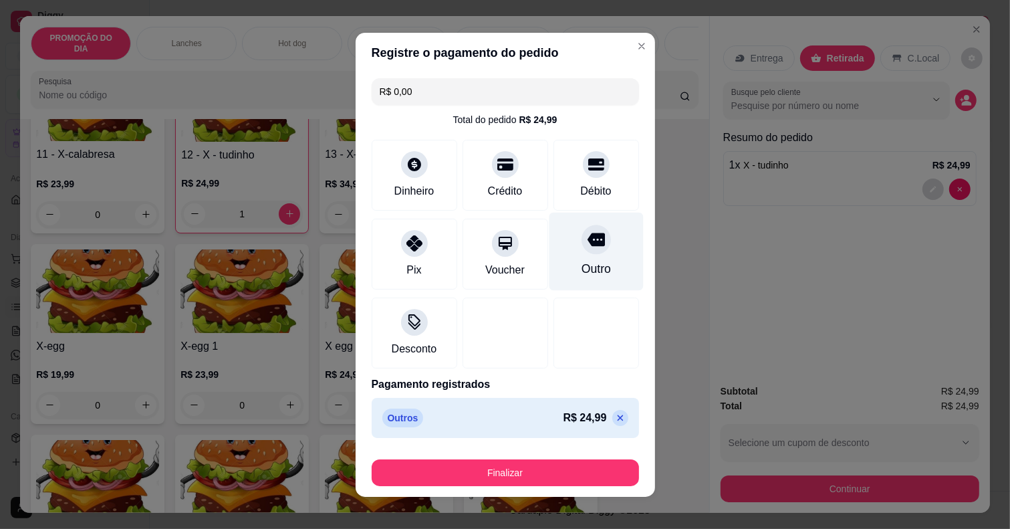
type input "R$ 0,00"
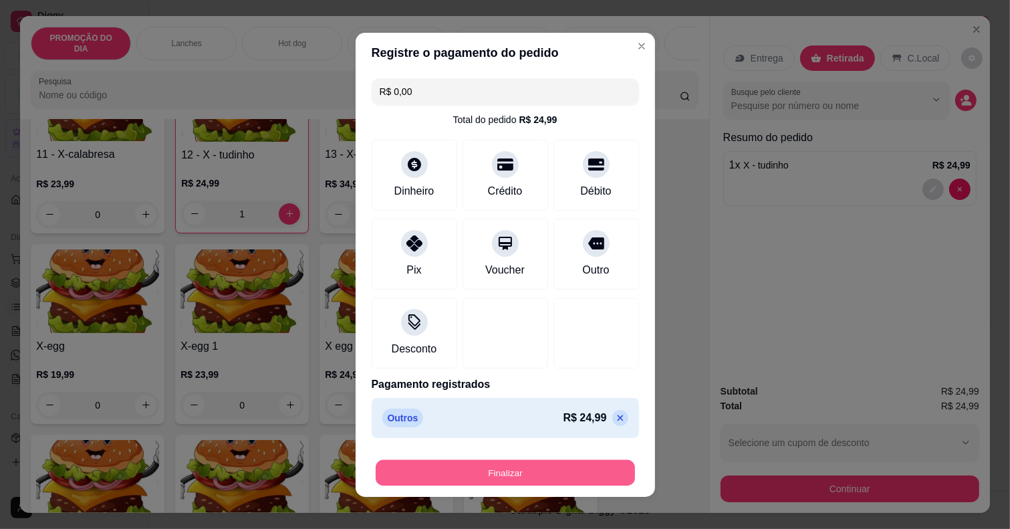
click at [578, 473] on button "Finalizar" at bounding box center [505, 472] width 259 height 26
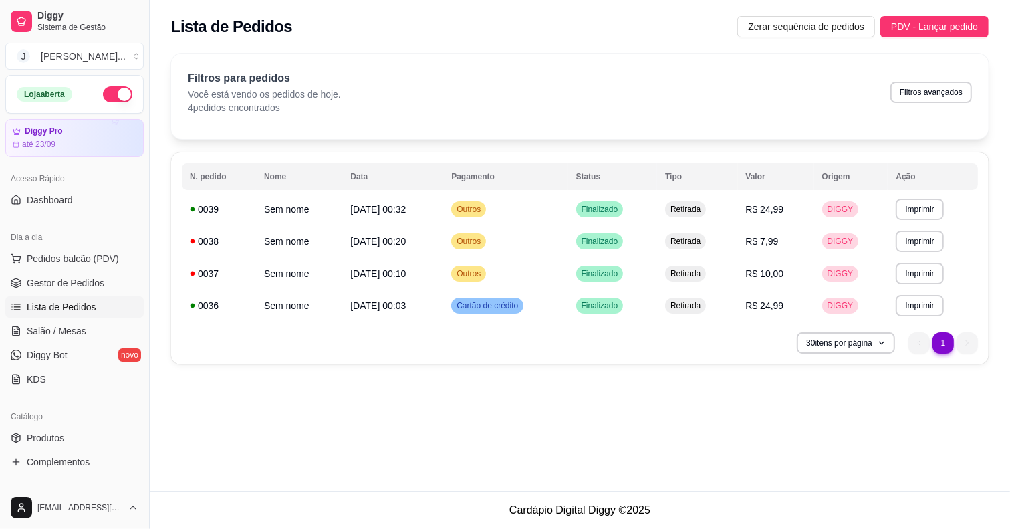
click at [298, 53] on div "Filtros para pedidos Você está vendo os pedidos de hoje. 4 pedidos encontrados …" at bounding box center [580, 96] width 818 height 86
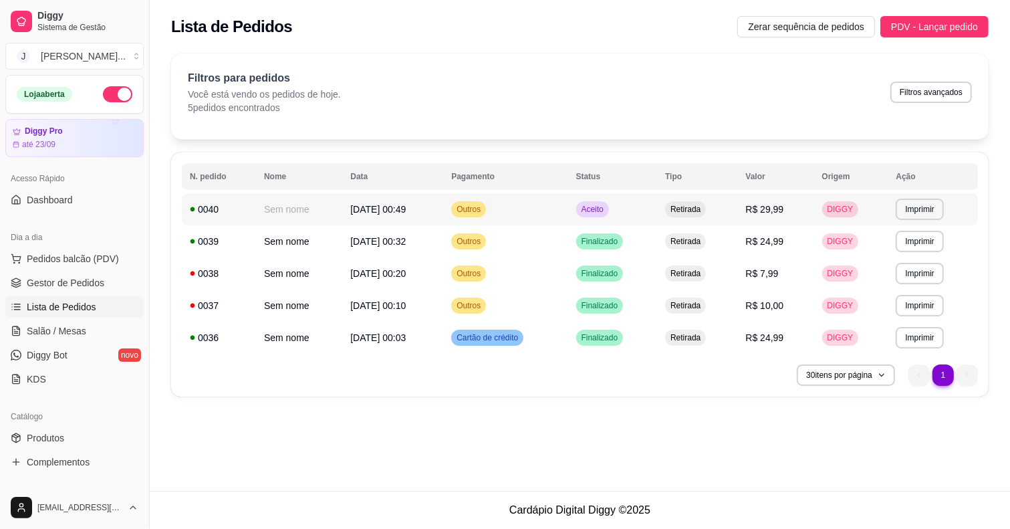
click at [653, 213] on td "Aceito" at bounding box center [613, 209] width 90 height 32
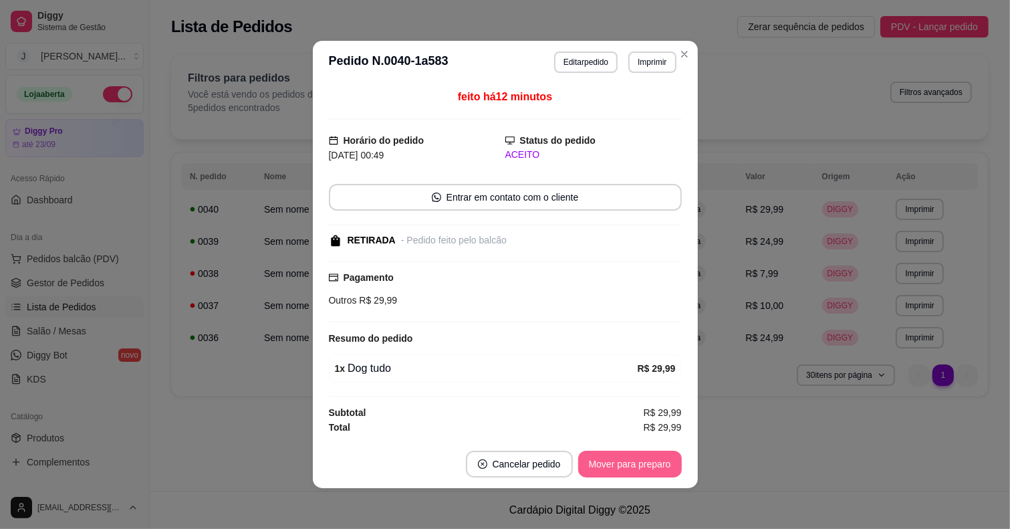
click at [632, 473] on button "Mover para preparo" at bounding box center [630, 464] width 104 height 27
click at [621, 469] on button "Mover para retirada disponível" at bounding box center [607, 464] width 143 height 26
click at [644, 452] on button "Mover para finalizado" at bounding box center [626, 464] width 111 height 27
